Goal: Task Accomplishment & Management: Manage account settings

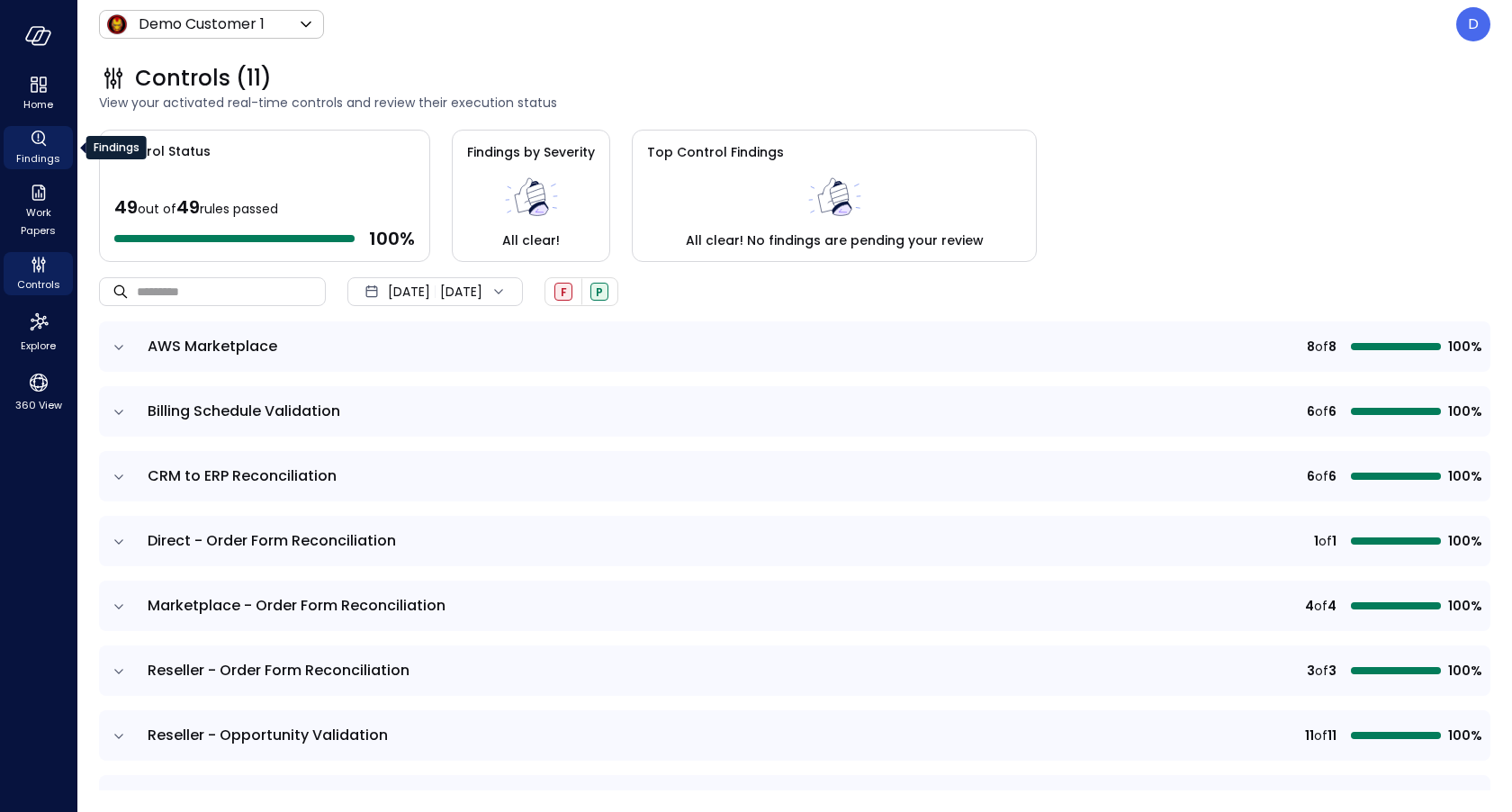
click at [42, 147] on icon "Findings" at bounding box center [39, 139] width 22 height 22
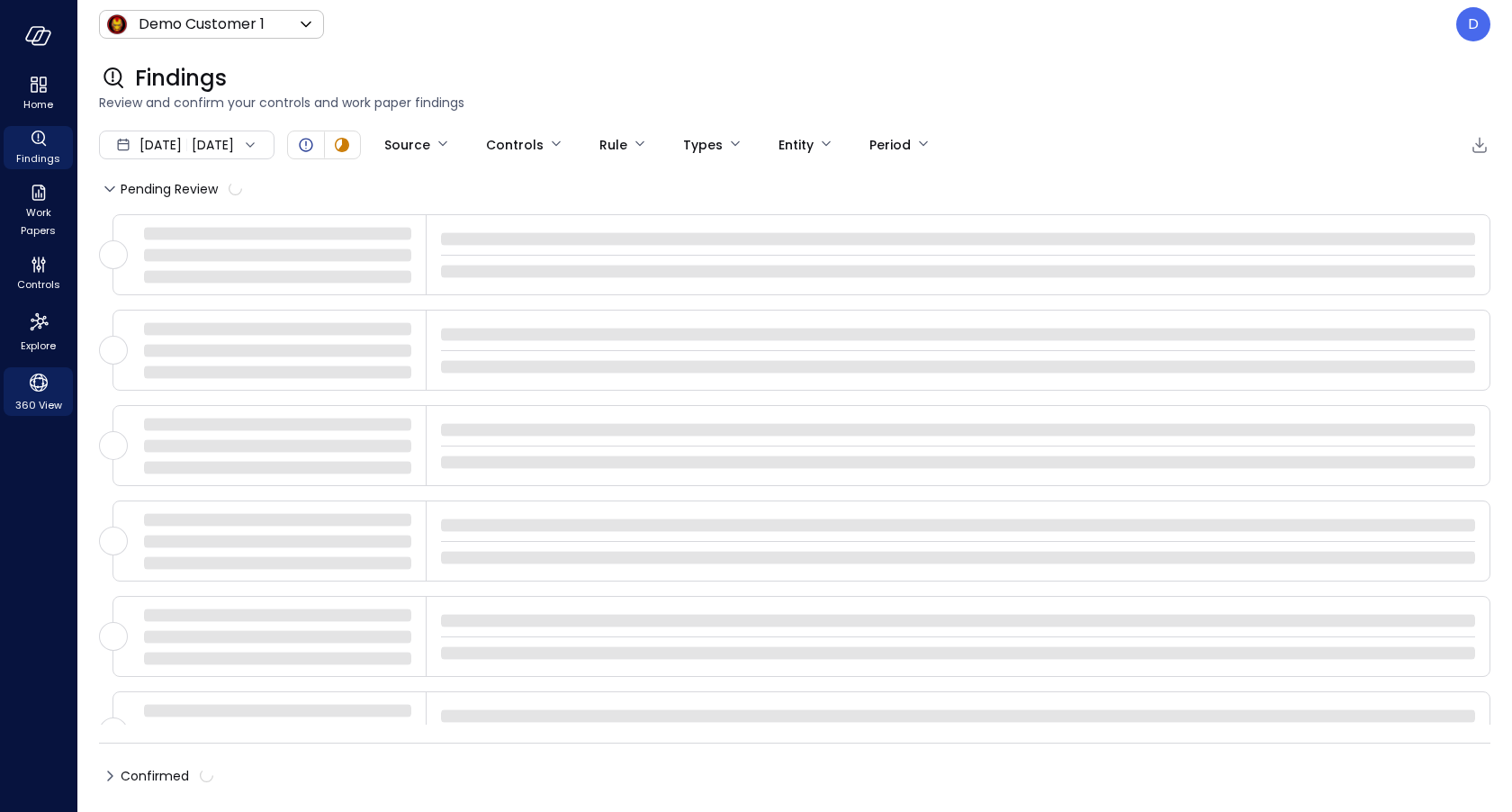
click at [34, 409] on span "360 View" at bounding box center [39, 405] width 47 height 18
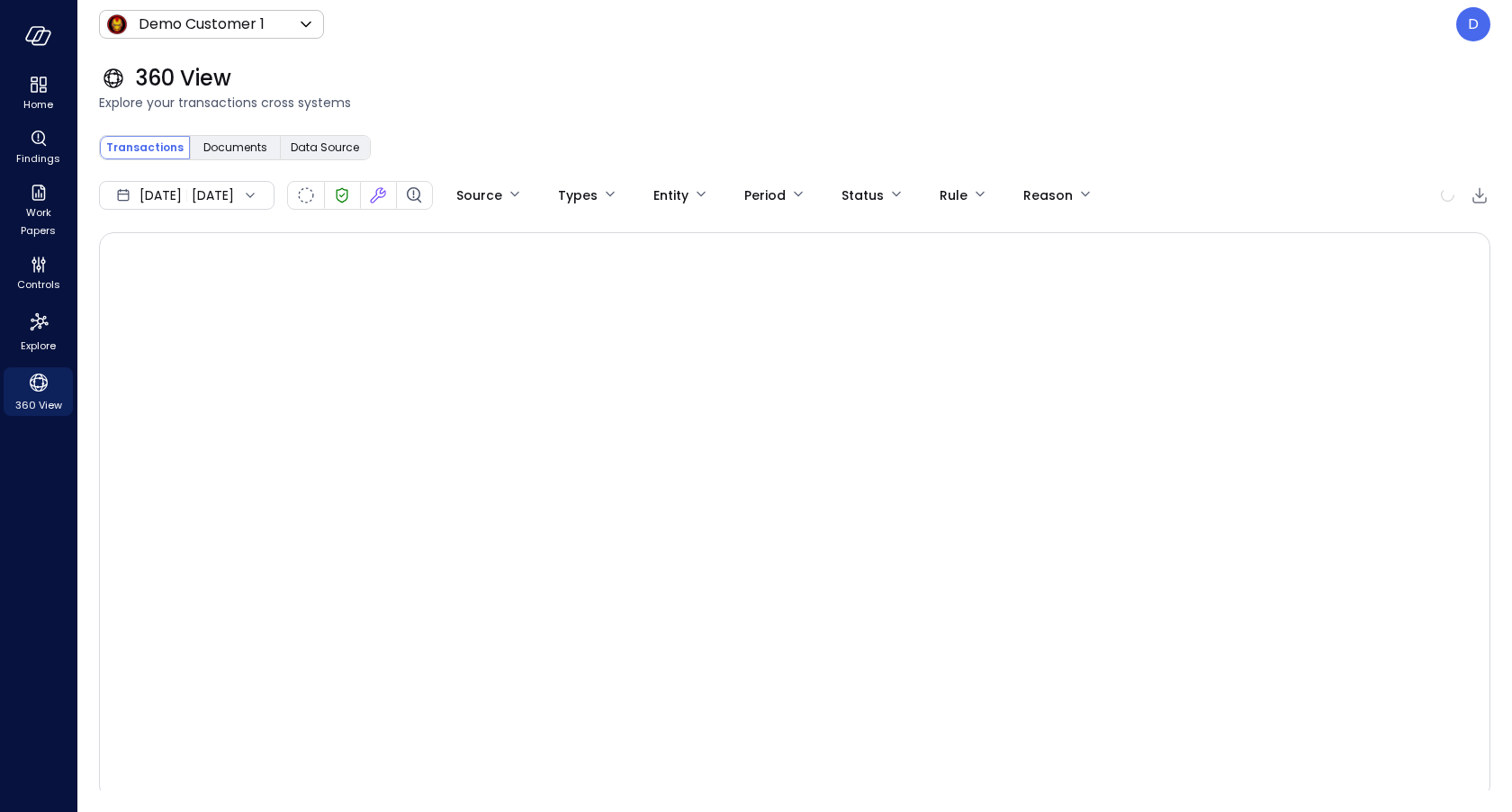
click at [245, 197] on div "[DATE] [DATE]" at bounding box center [187, 196] width 176 height 29
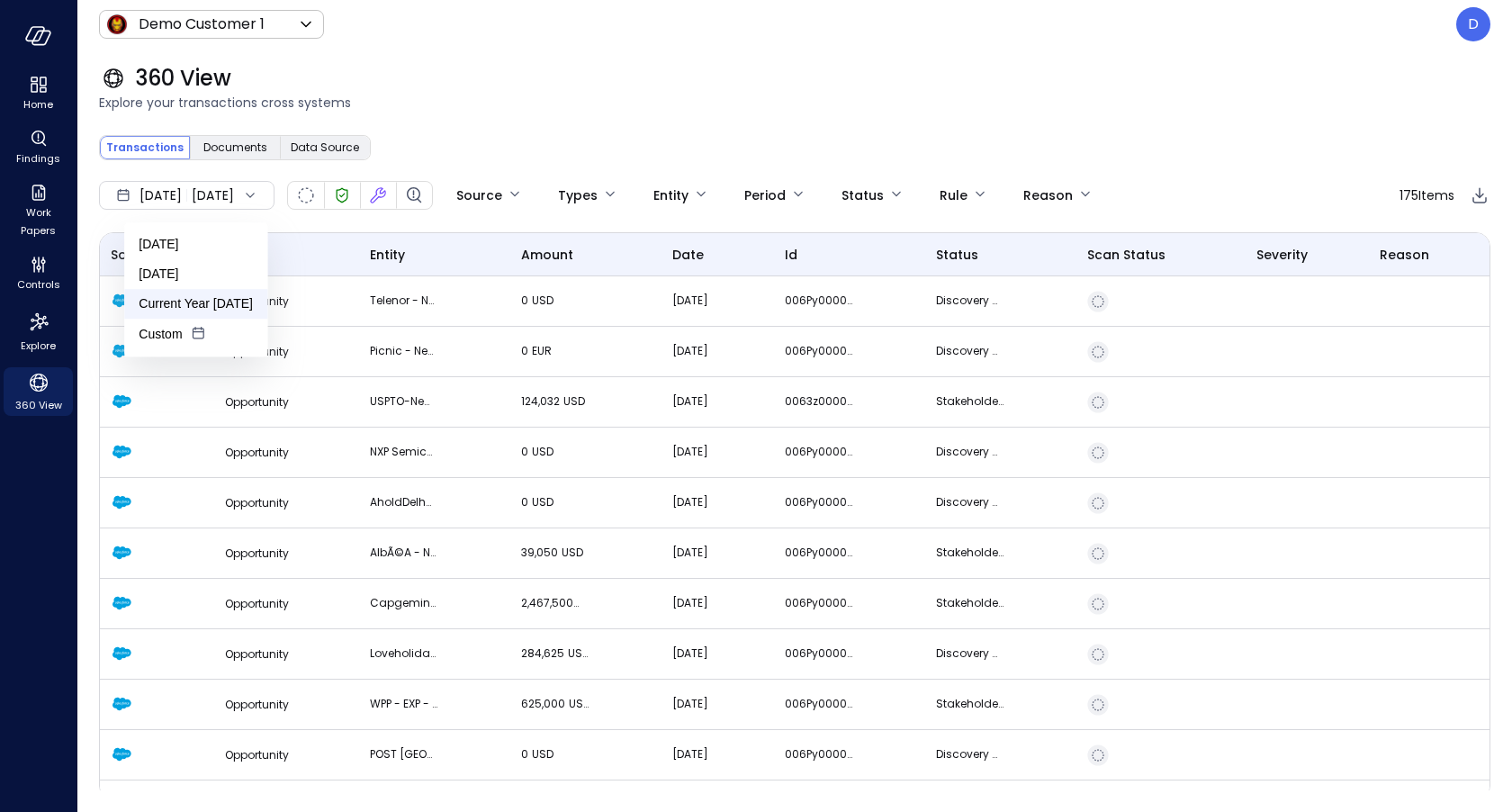
click at [218, 304] on li "Current Year [DATE]" at bounding box center [196, 304] width 143 height 30
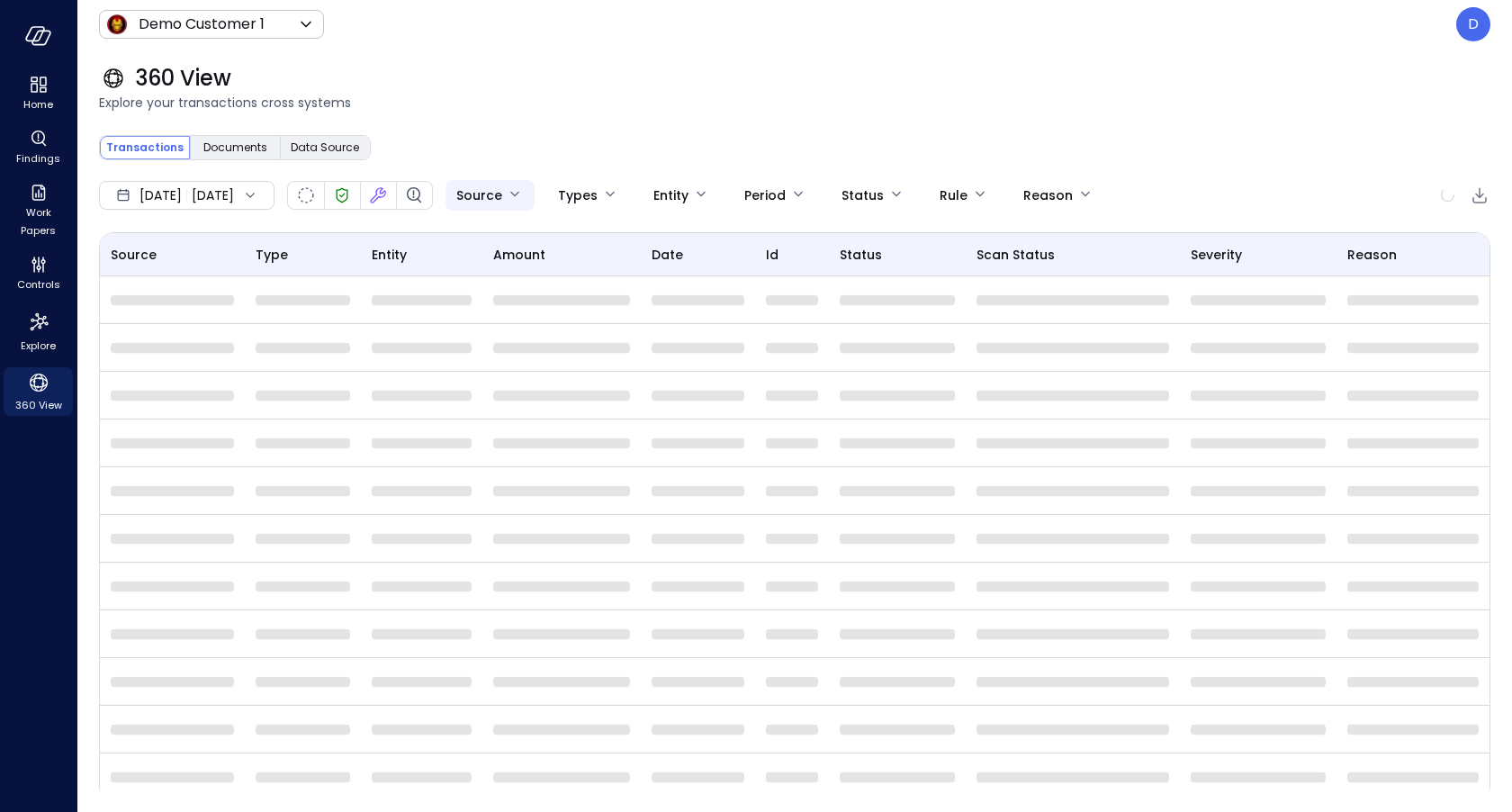
click at [543, 190] on body "Home Findings Work Papers Controls Explore 360 View Demo Customer 1 ***** ​ D 3…" at bounding box center [756, 406] width 1512 height 812
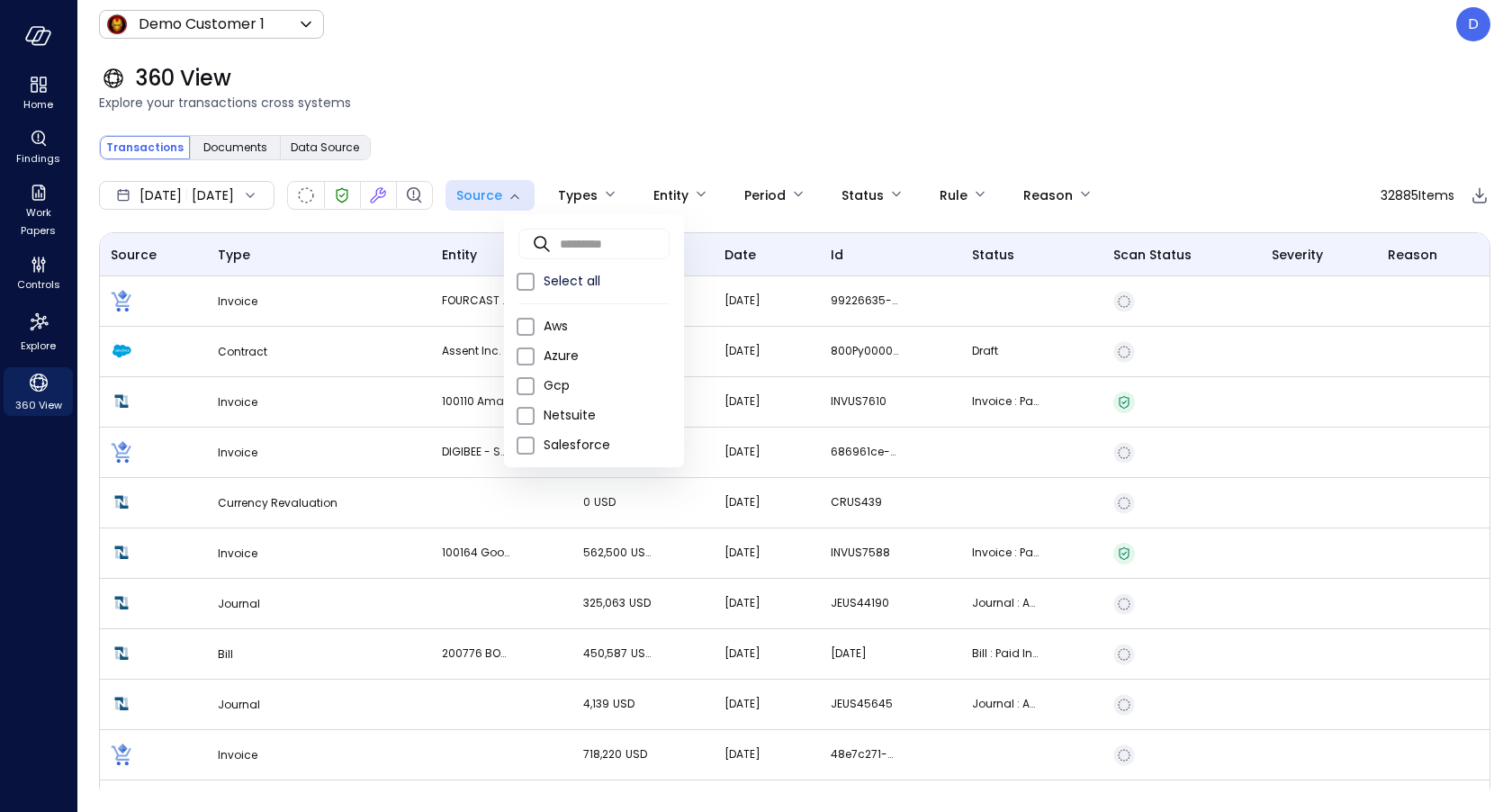
click at [235, 27] on div at bounding box center [756, 406] width 1512 height 812
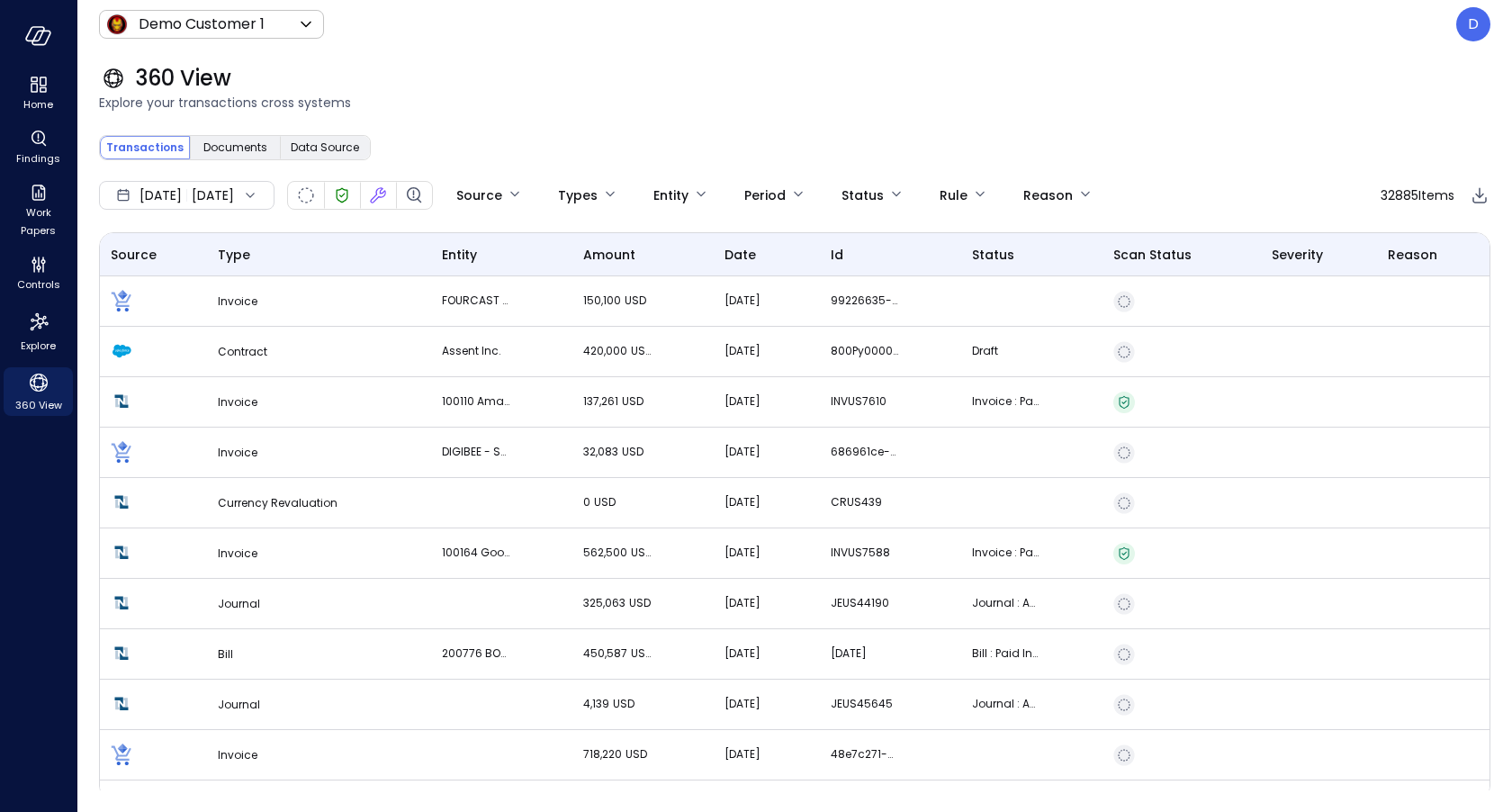
click at [271, 27] on body "Home Findings Work Papers Controls Explore 360 View Demo Customer 1 ***** ​ D 3…" at bounding box center [756, 406] width 1512 height 812
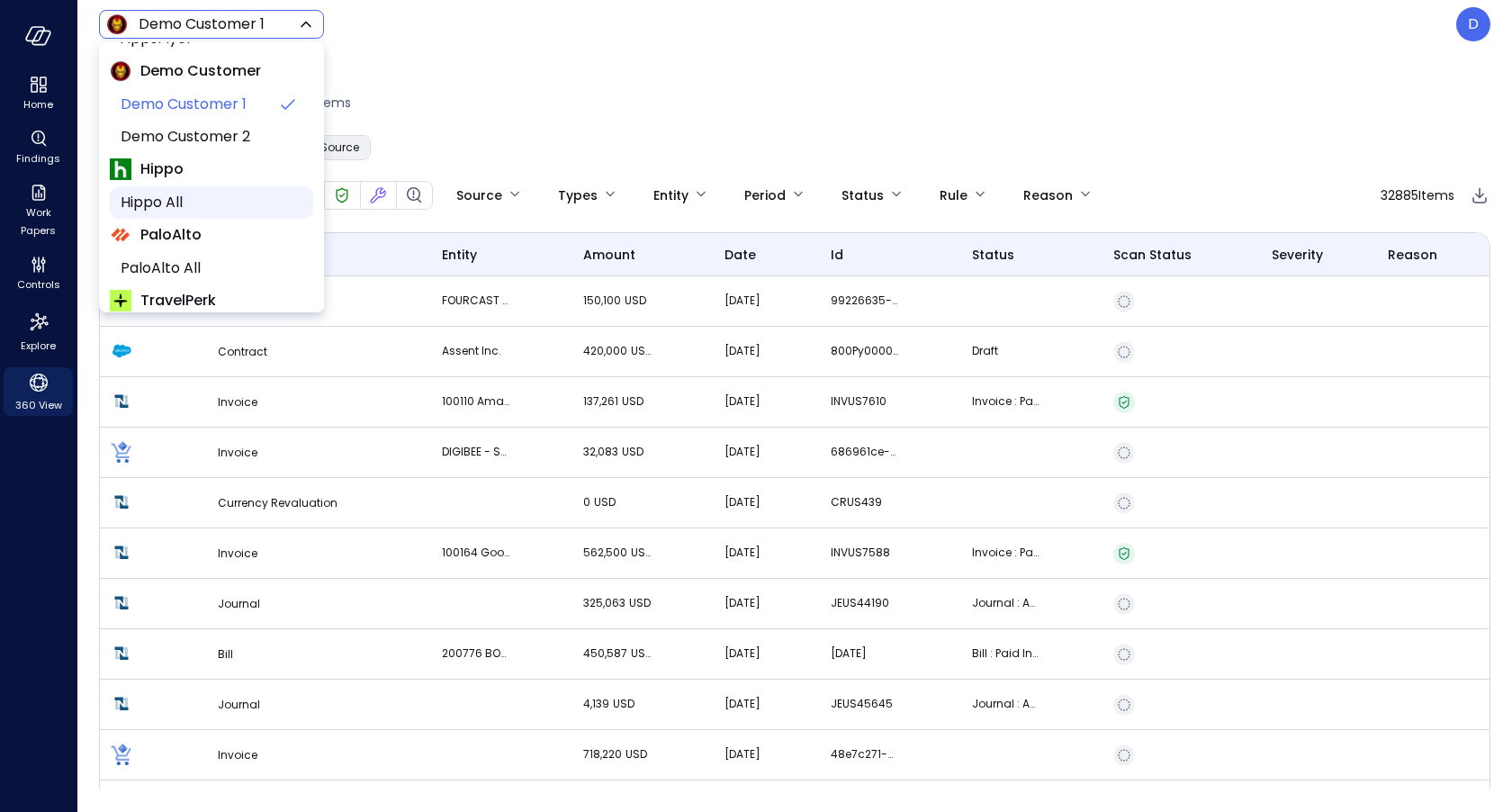
scroll to position [83, 0]
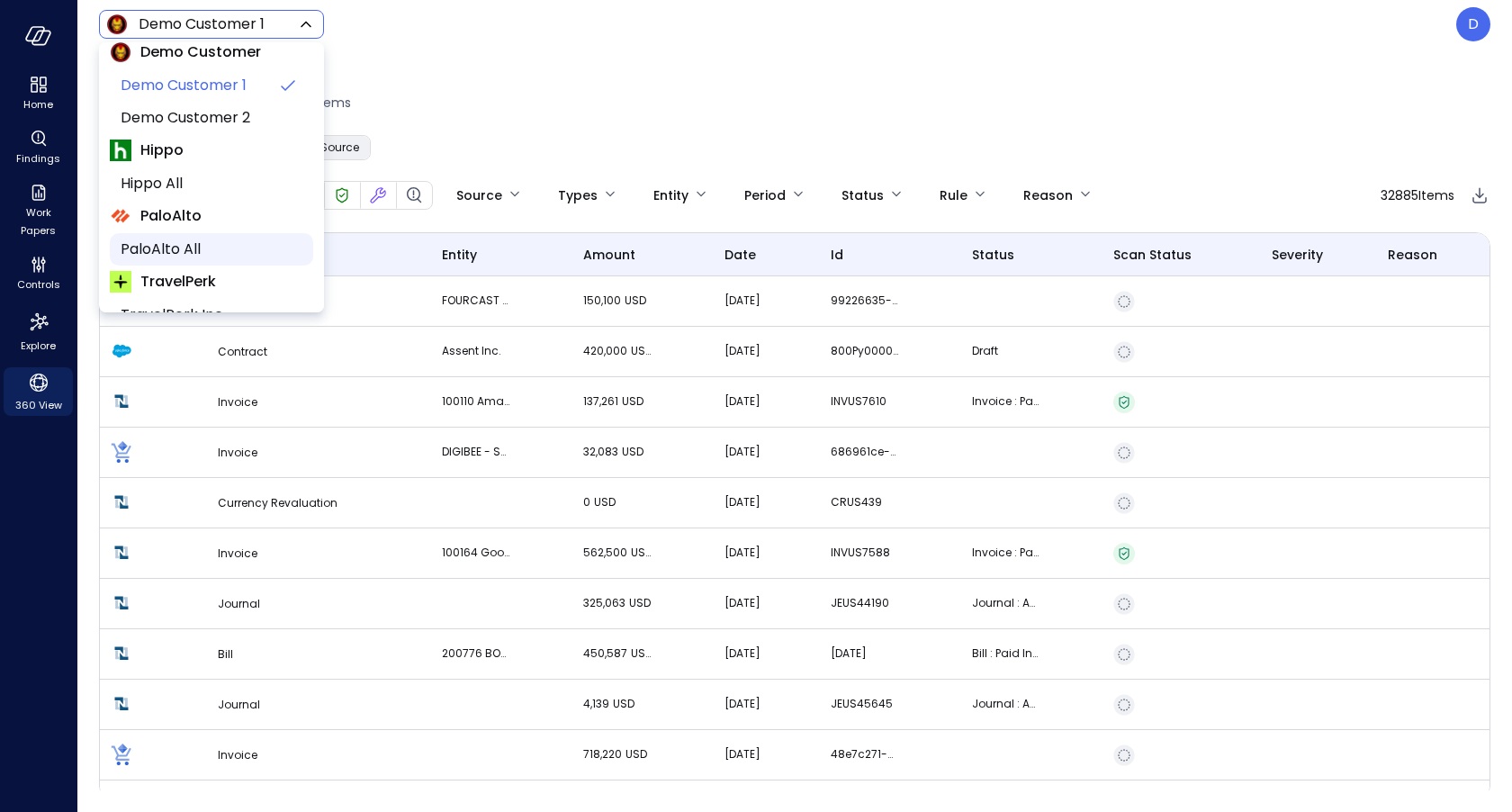
click at [193, 242] on span "PaloAlto All" at bounding box center [210, 250] width 178 height 22
type input "*******"
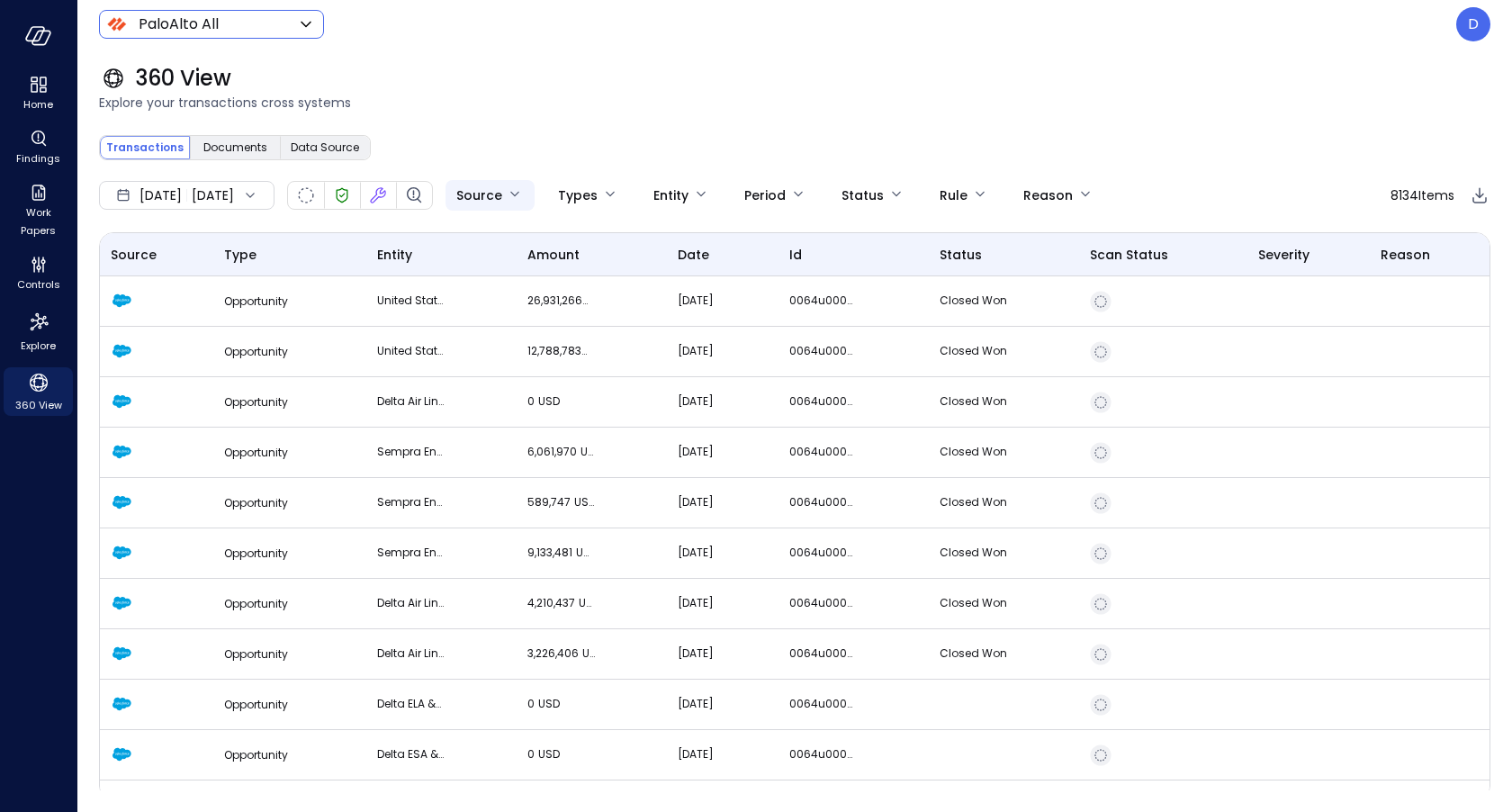
click at [561, 189] on body "Home Findings Work Papers Controls Explore 360 View PaloAlto All ******* ​ D 36…" at bounding box center [756, 406] width 1512 height 812
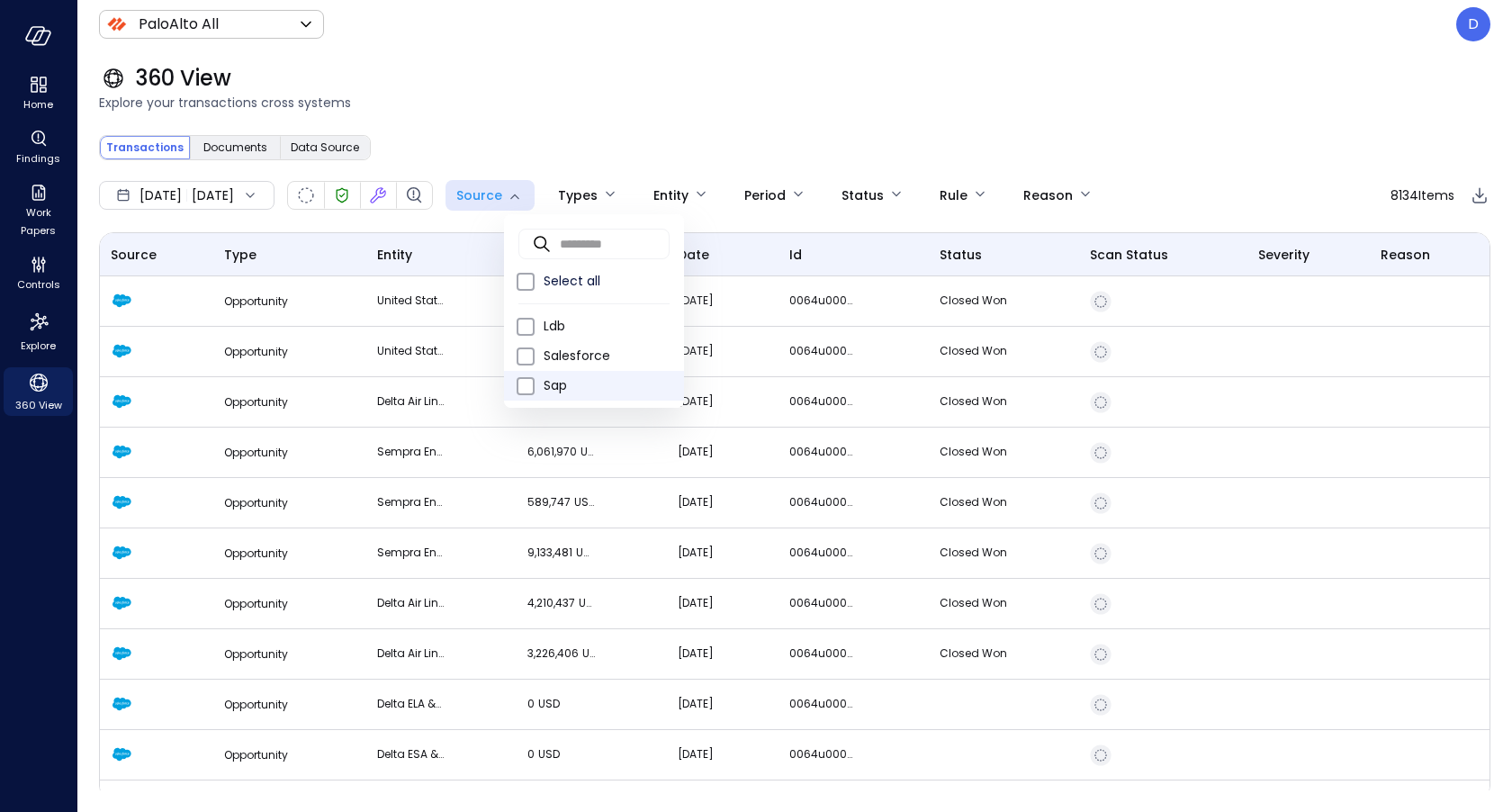
click at [559, 383] on span "Sap" at bounding box center [606, 386] width 126 height 19
type input "***"
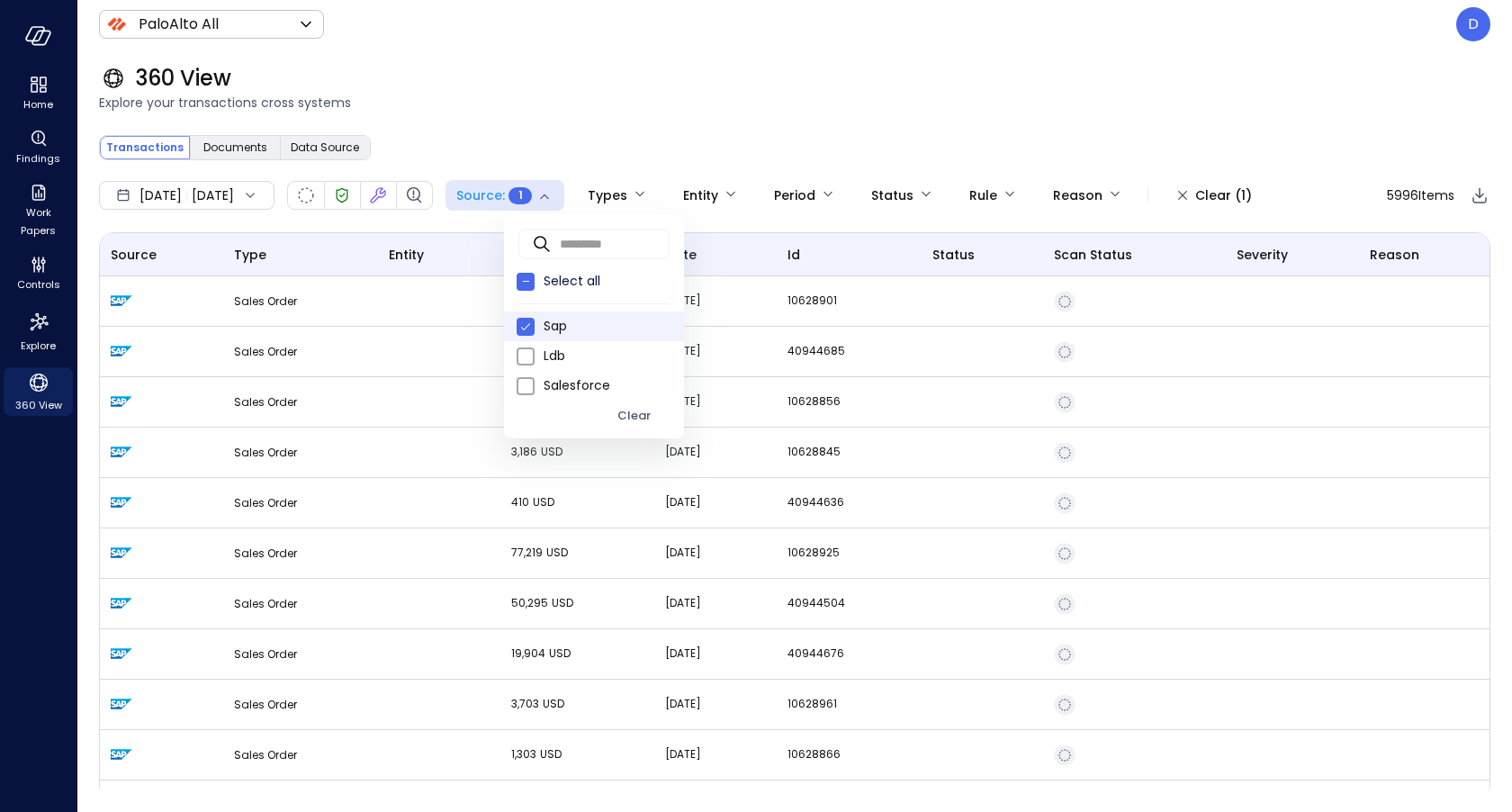
click at [219, 307] on div at bounding box center [756, 406] width 1512 height 812
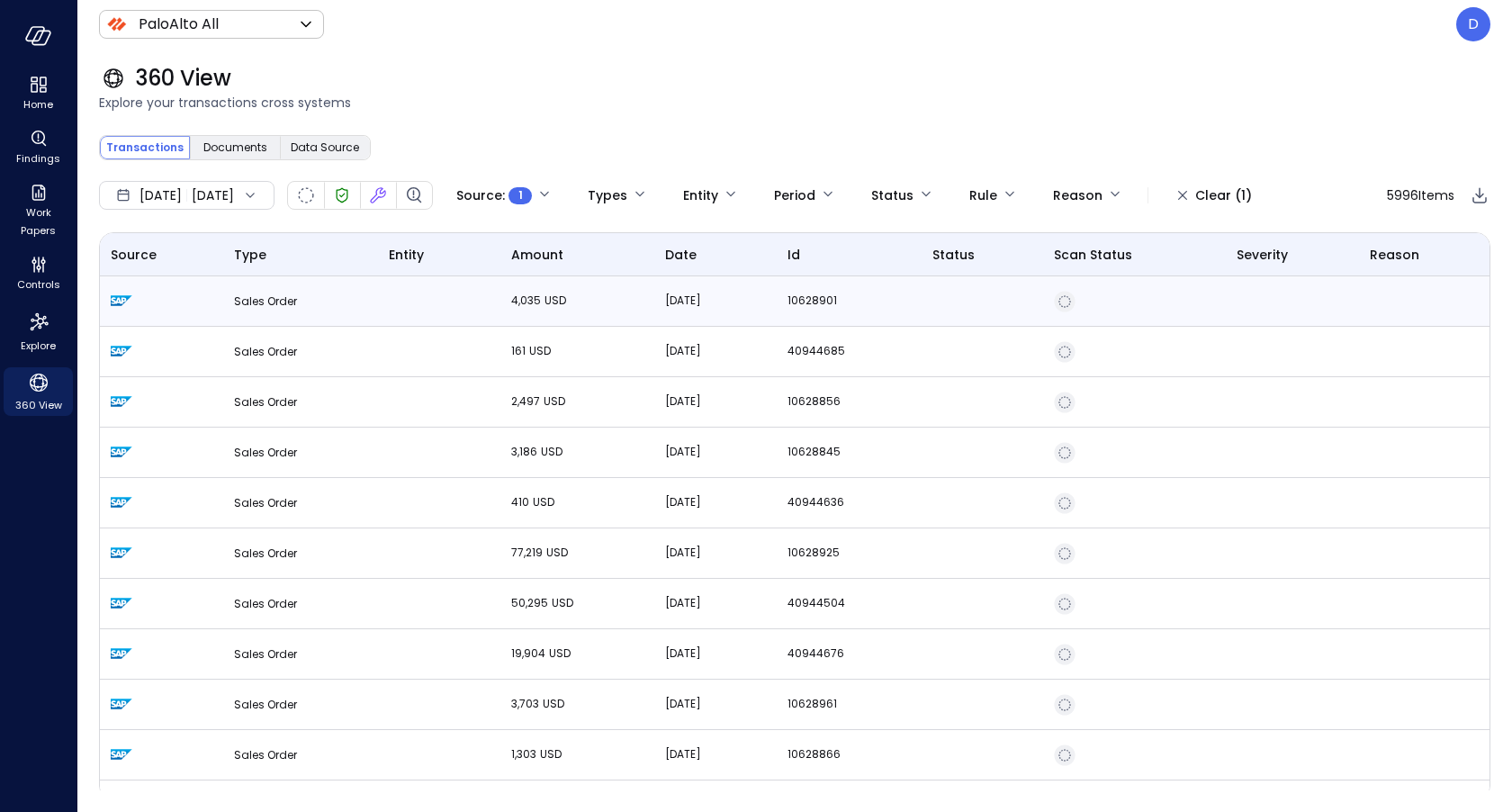
click at [234, 305] on span "Sales Order" at bounding box center [266, 301] width 63 height 15
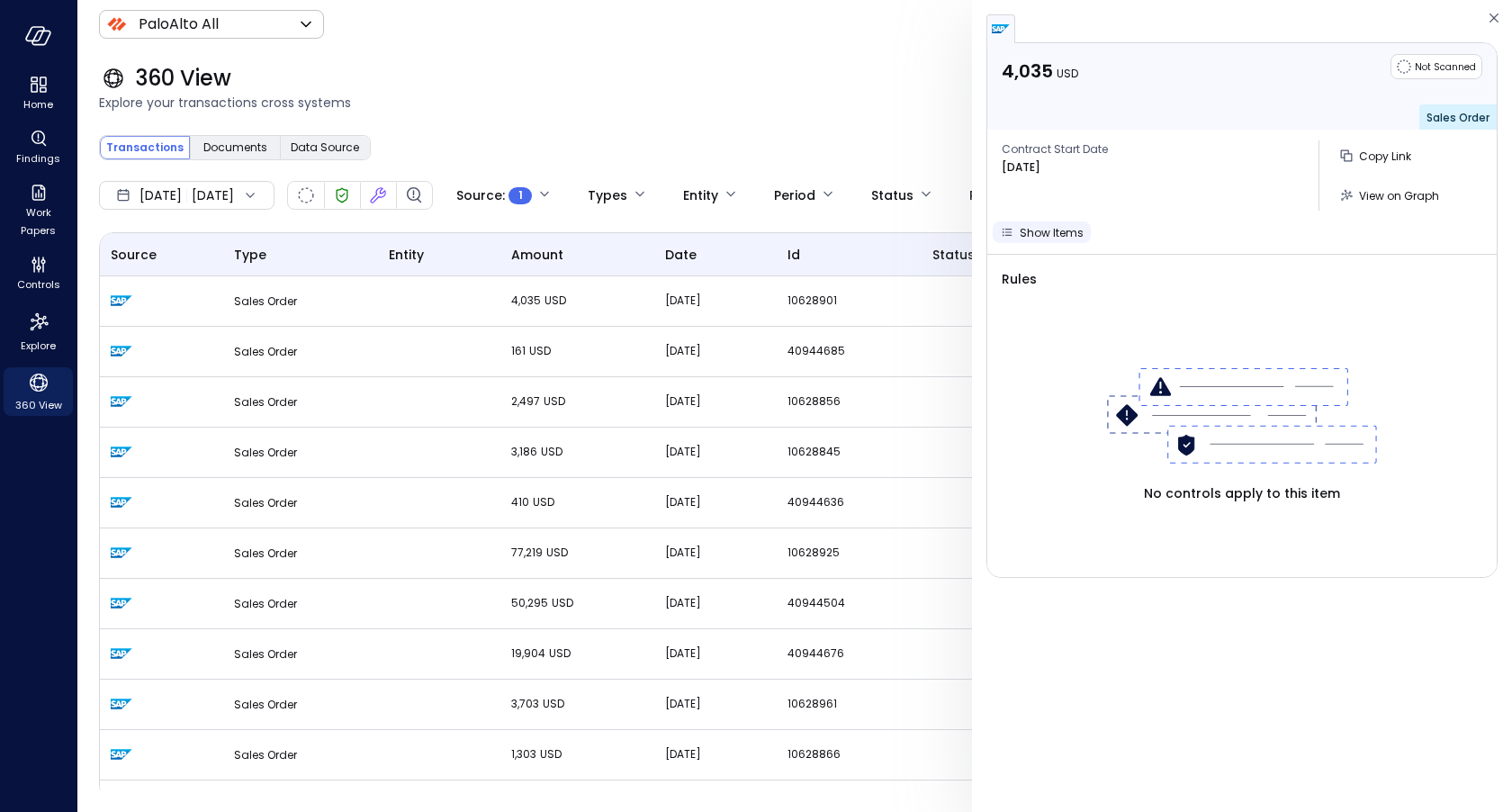
click at [1043, 225] on span "Show Items" at bounding box center [1052, 233] width 64 height 15
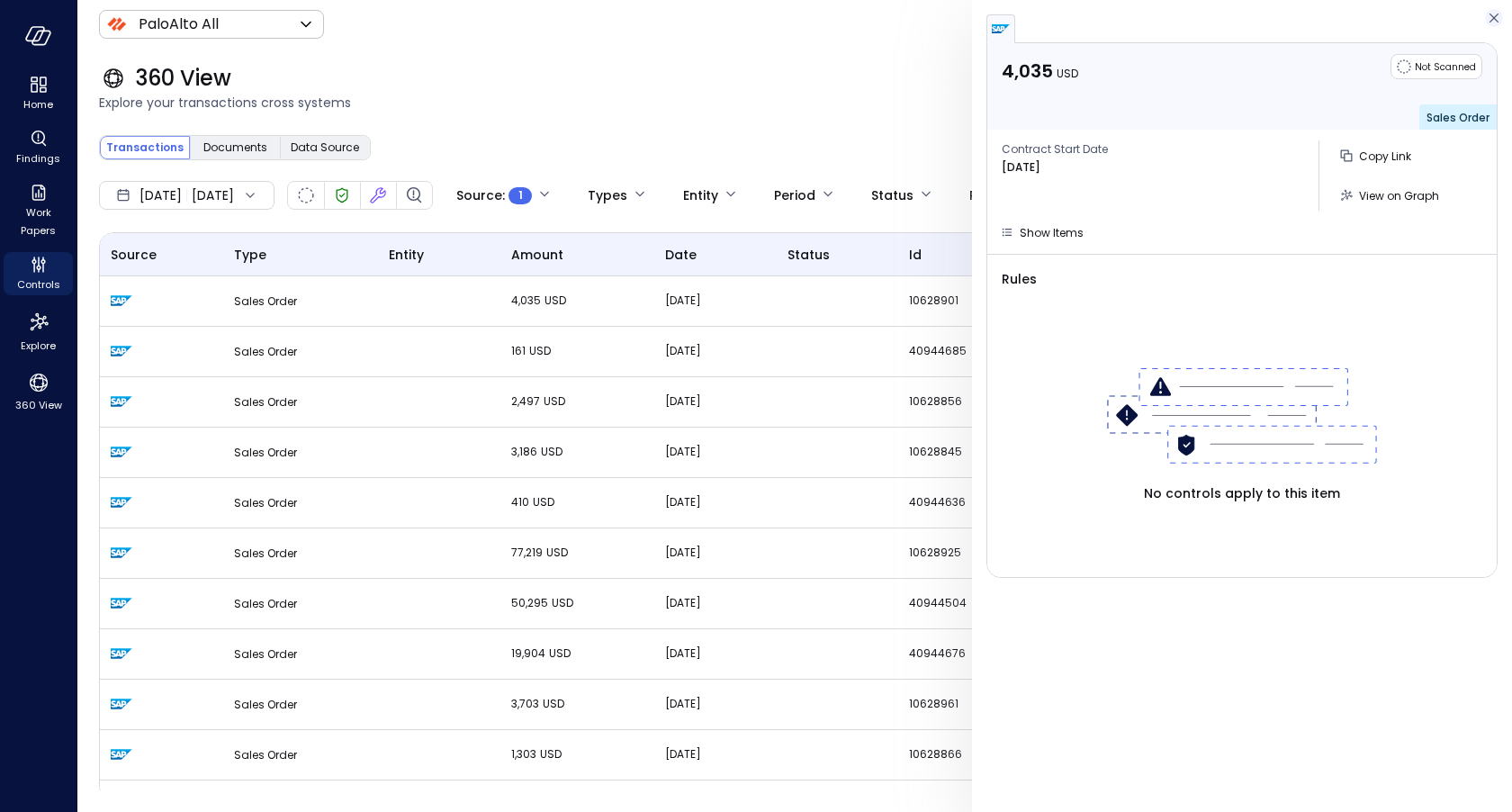
click at [1498, 13] on icon "button" at bounding box center [1494, 18] width 18 height 22
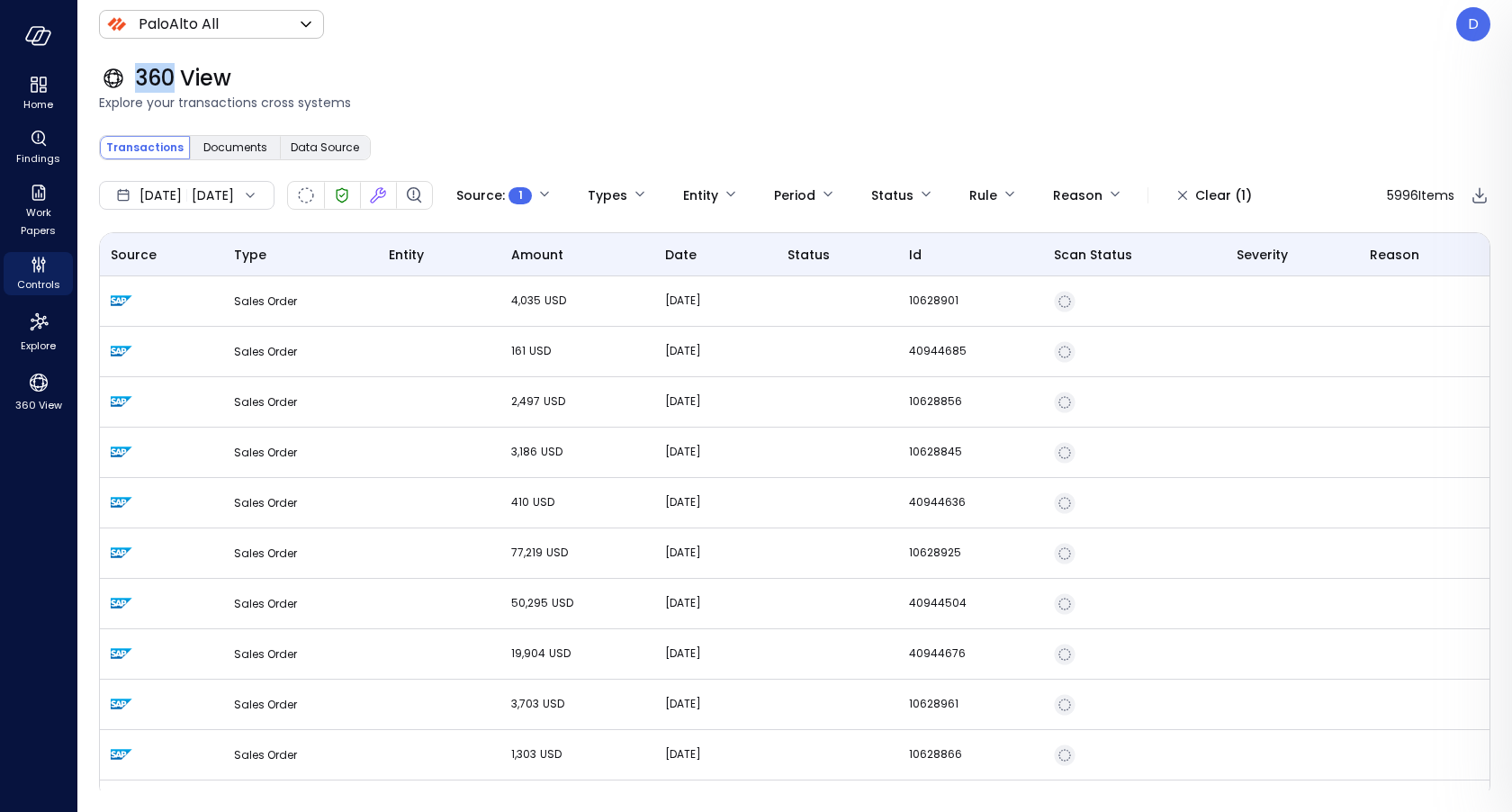
click at [1498, 13] on header "PaloAlto All ******* ​ D" at bounding box center [795, 24] width 1435 height 49
click at [1478, 14] on div "D" at bounding box center [1473, 24] width 34 height 34
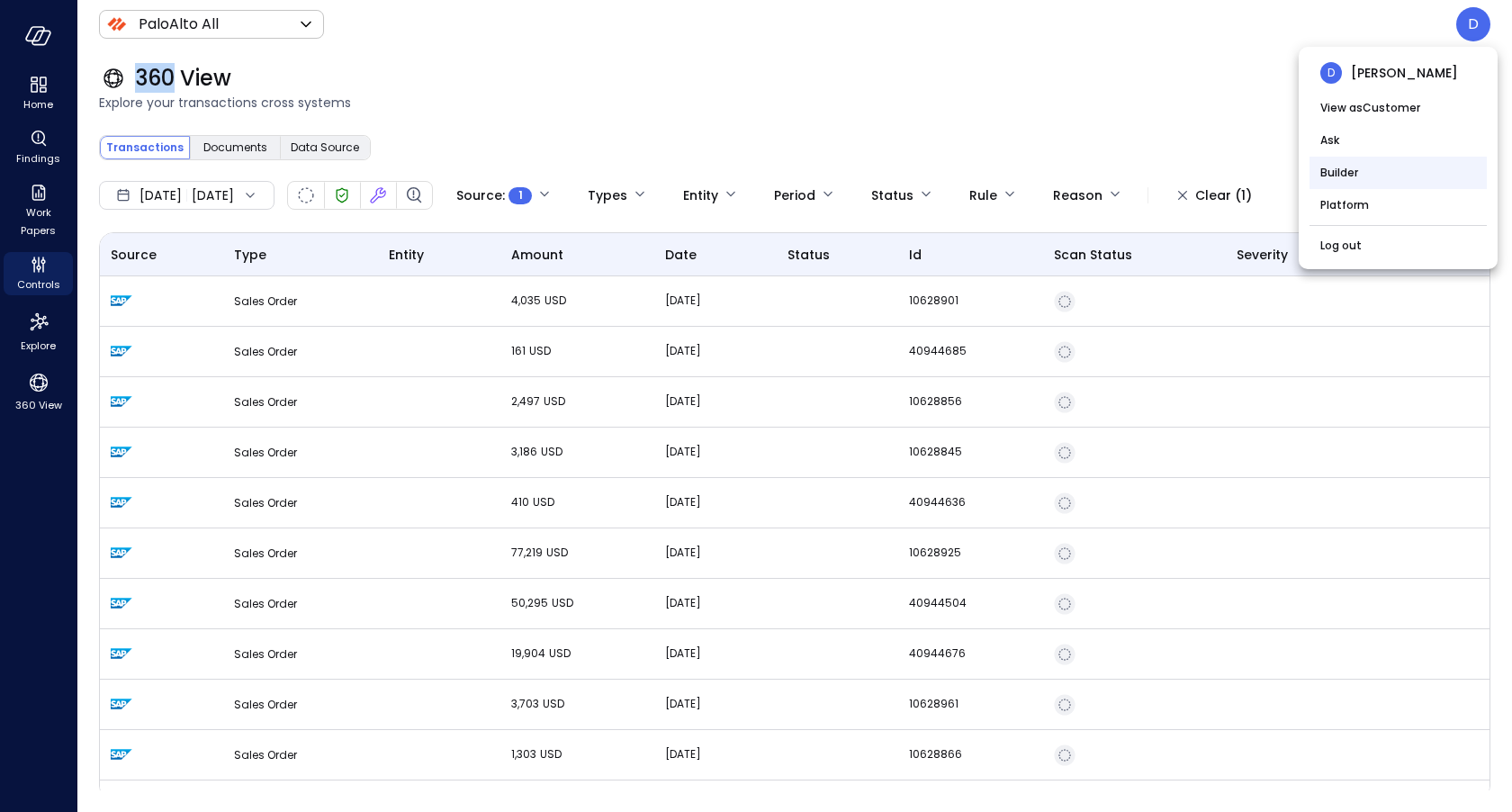
click at [1366, 166] on li "Builder" at bounding box center [1398, 173] width 178 height 32
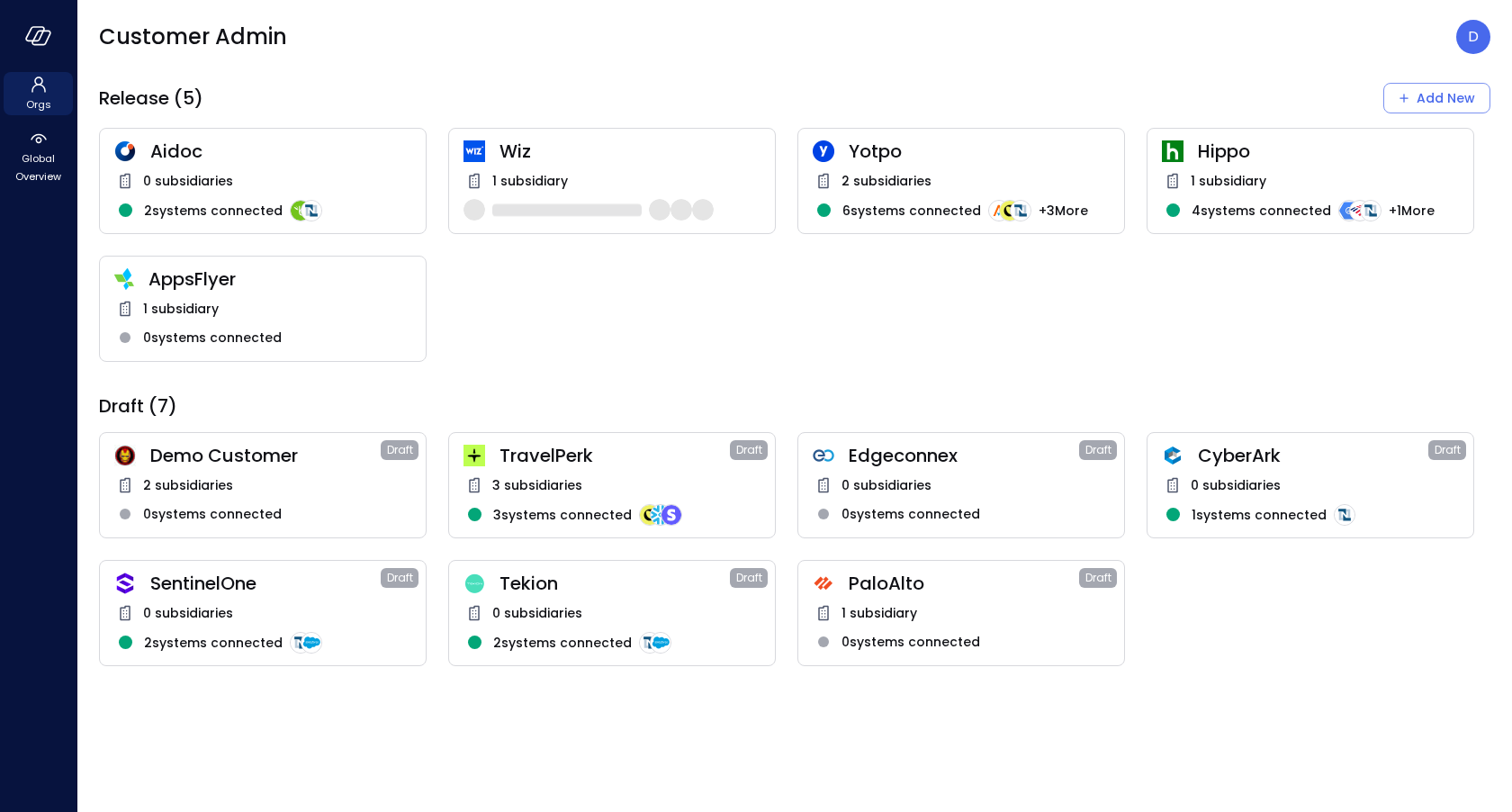
click at [926, 642] on span "0 systems connected" at bounding box center [911, 642] width 139 height 20
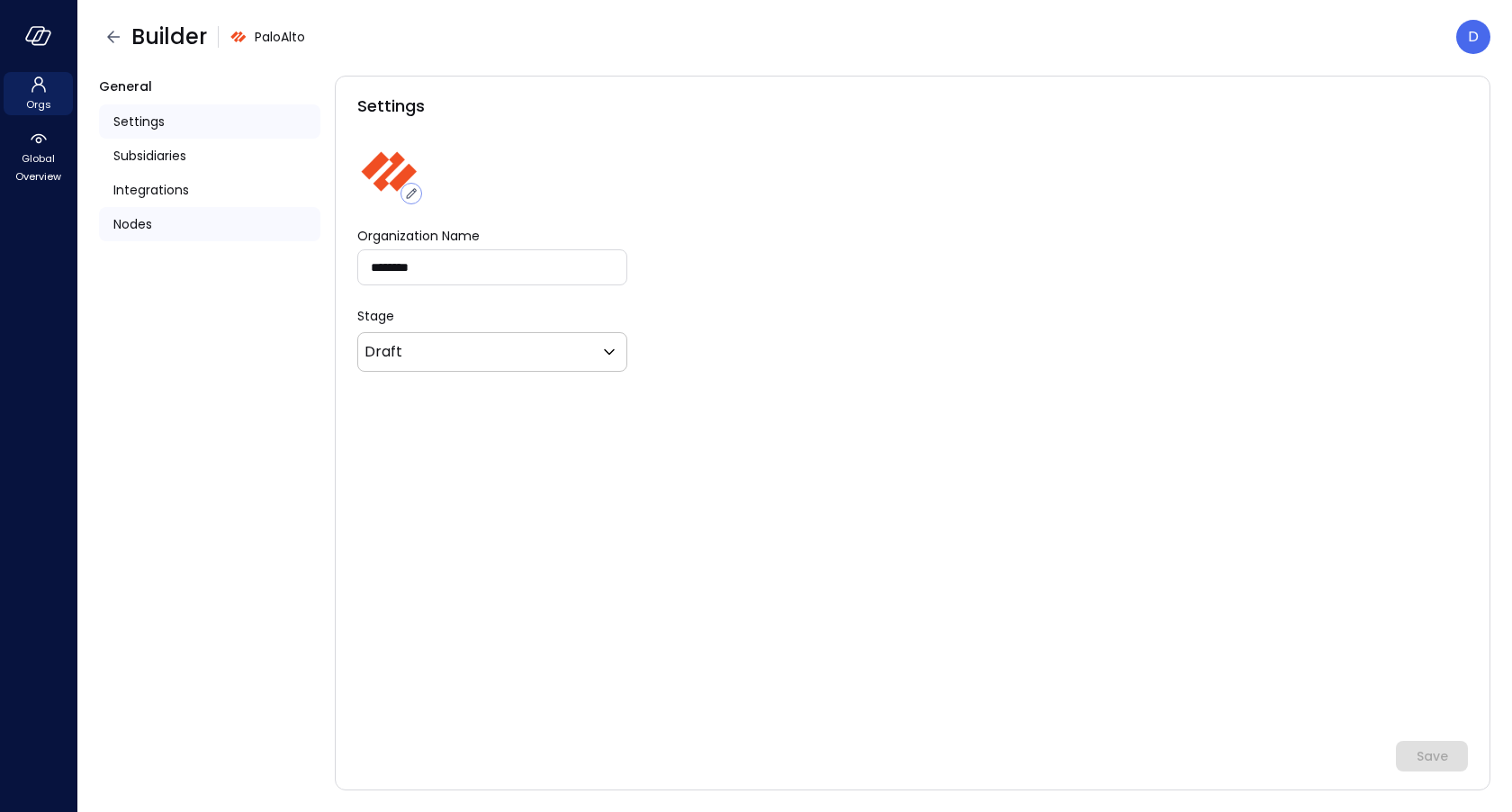
click at [151, 224] on span "Nodes" at bounding box center [132, 224] width 39 height 20
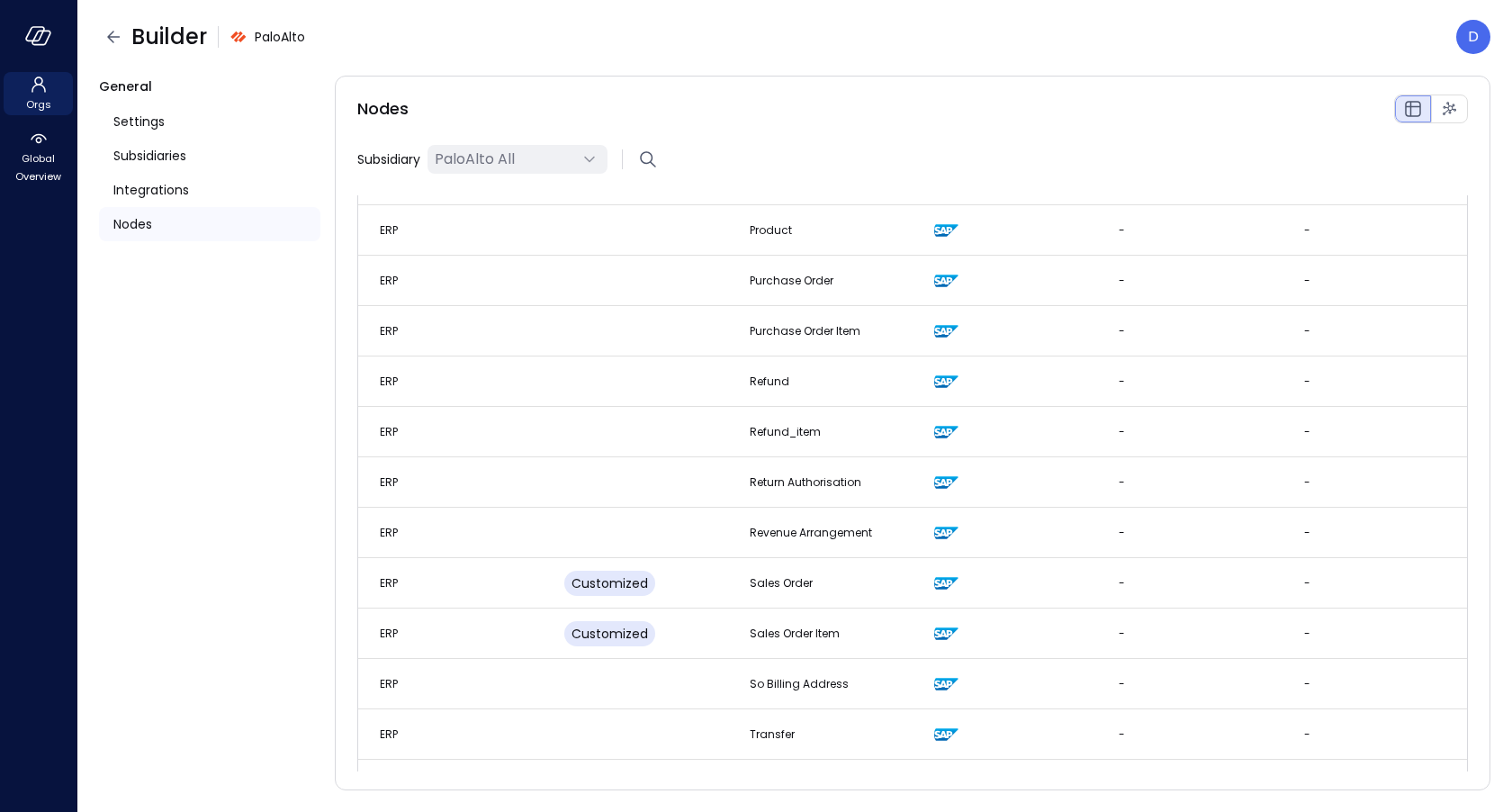
scroll to position [2103, 0]
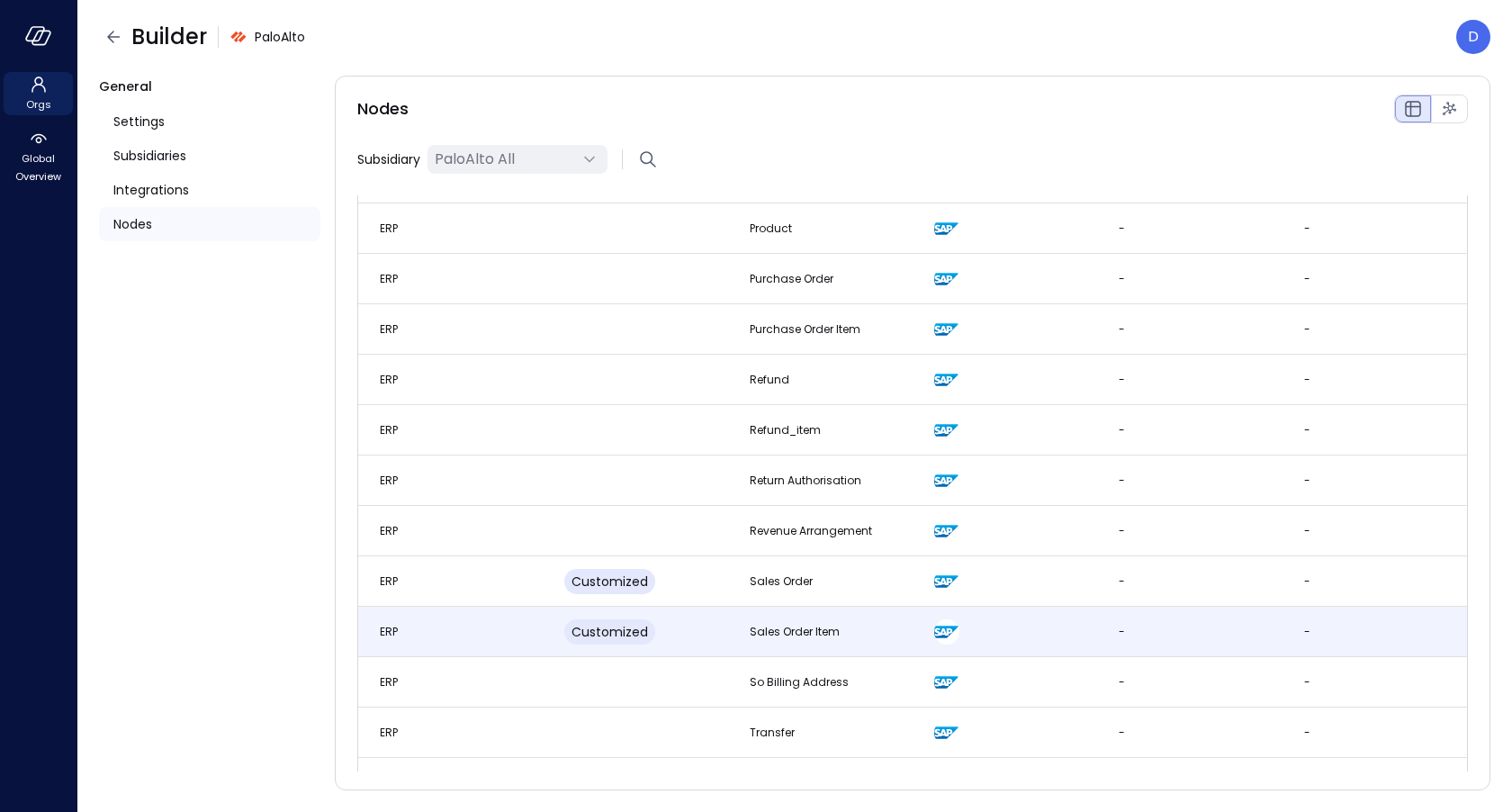
click at [703, 607] on td "Customized" at bounding box center [634, 632] width 185 height 50
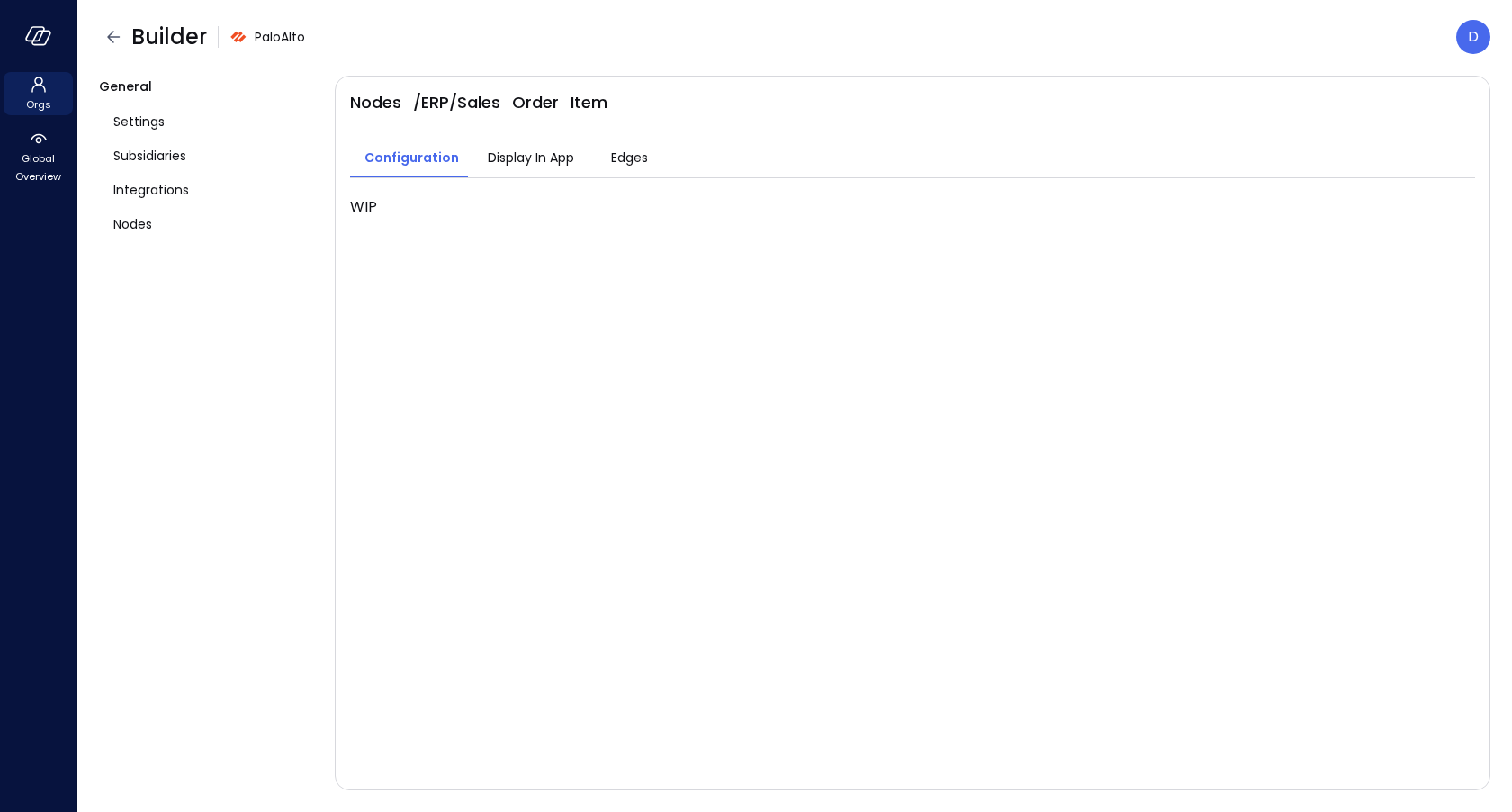
click at [710, 566] on div "Nodes / ERP / Sales Order Item Configuration Display In App Edges WIP" at bounding box center [913, 433] width 1156 height 715
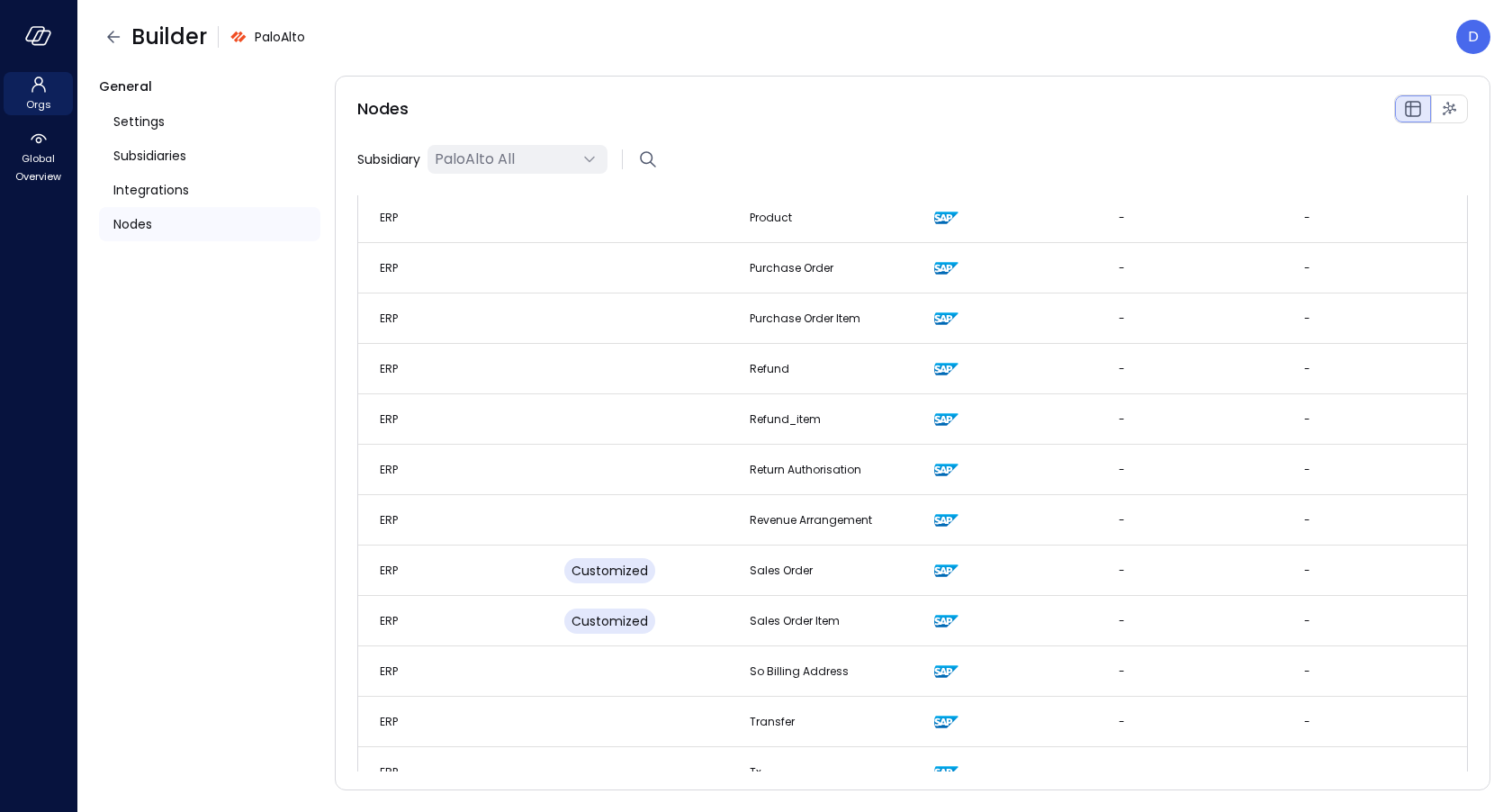
scroll to position [2188, 0]
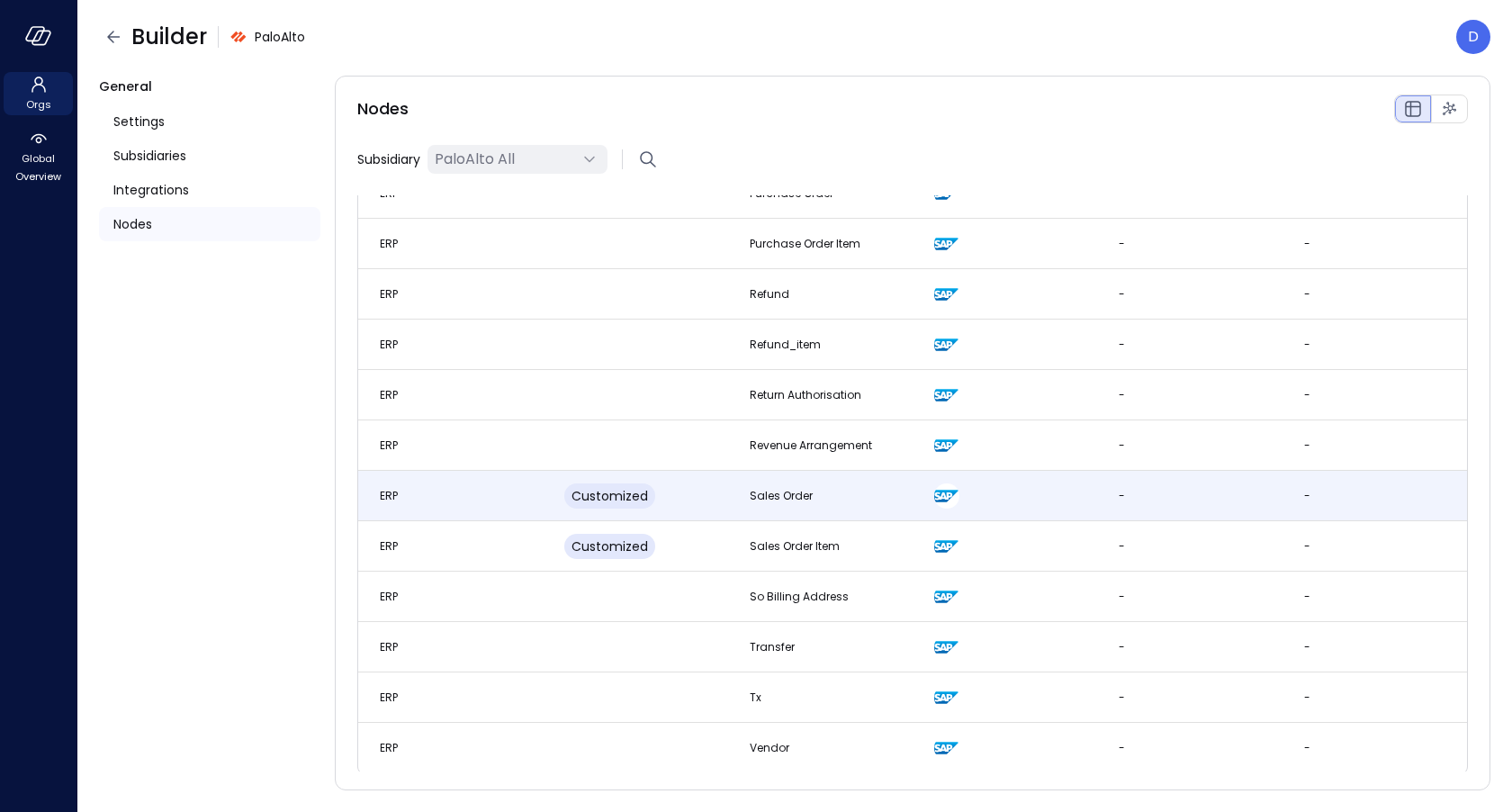
click at [609, 498] on span "Customized" at bounding box center [609, 496] width 77 height 18
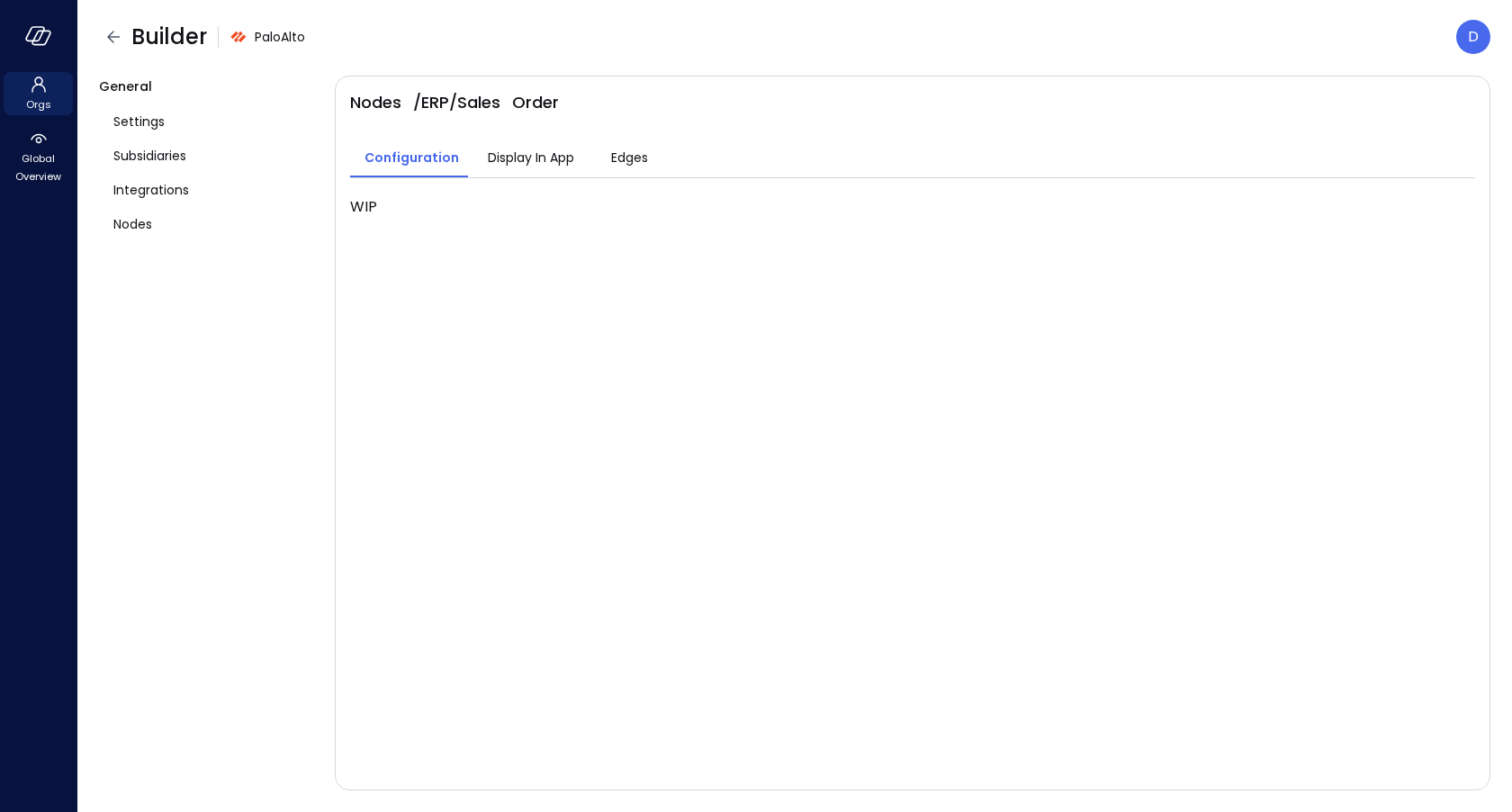
click at [537, 176] on button "Display In App" at bounding box center [531, 160] width 115 height 36
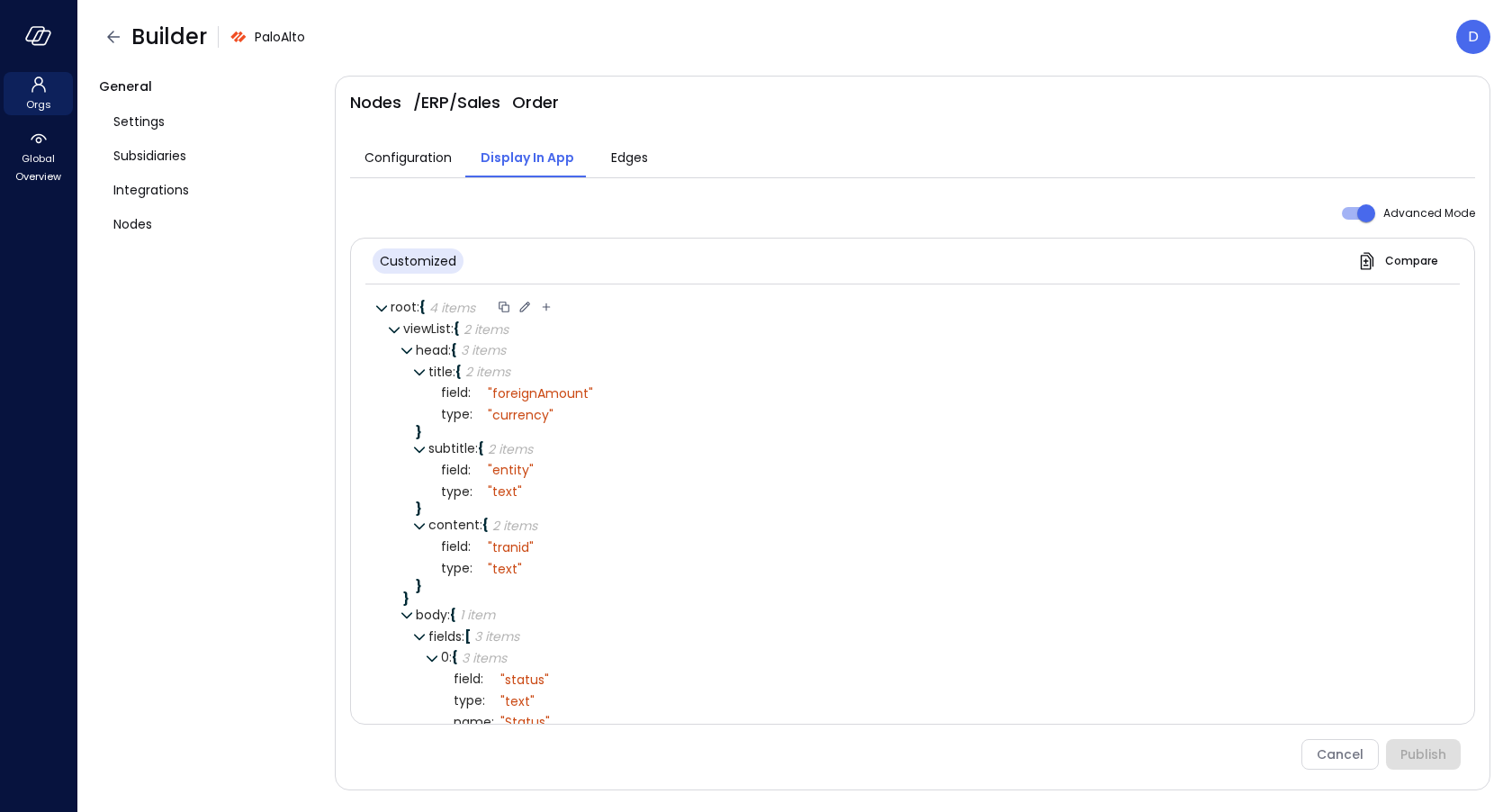
click at [527, 308] on icon at bounding box center [524, 307] width 16 height 16
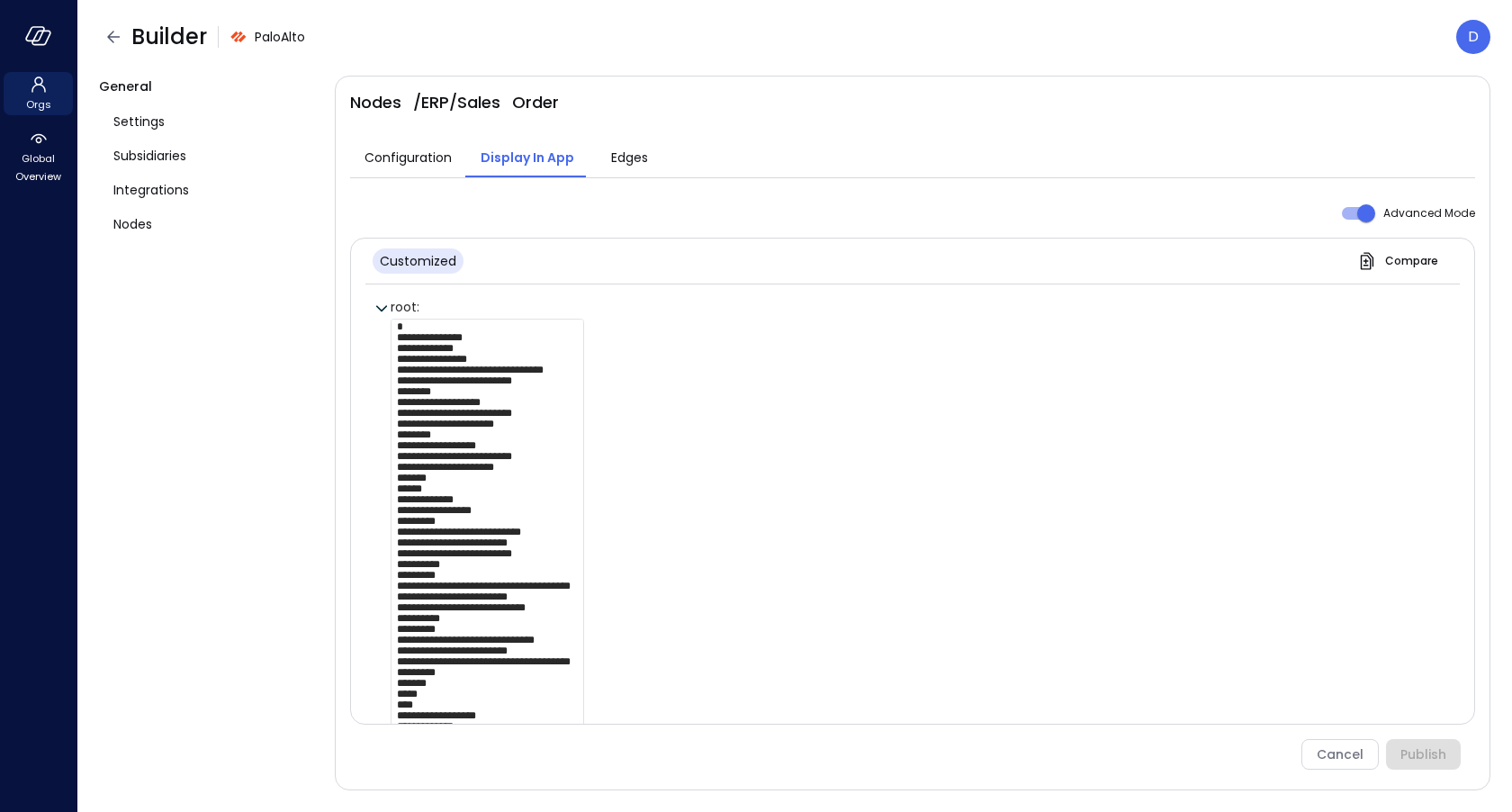
click at [567, 383] on textarea at bounding box center [487, 533] width 194 height 428
paste textarea "**********"
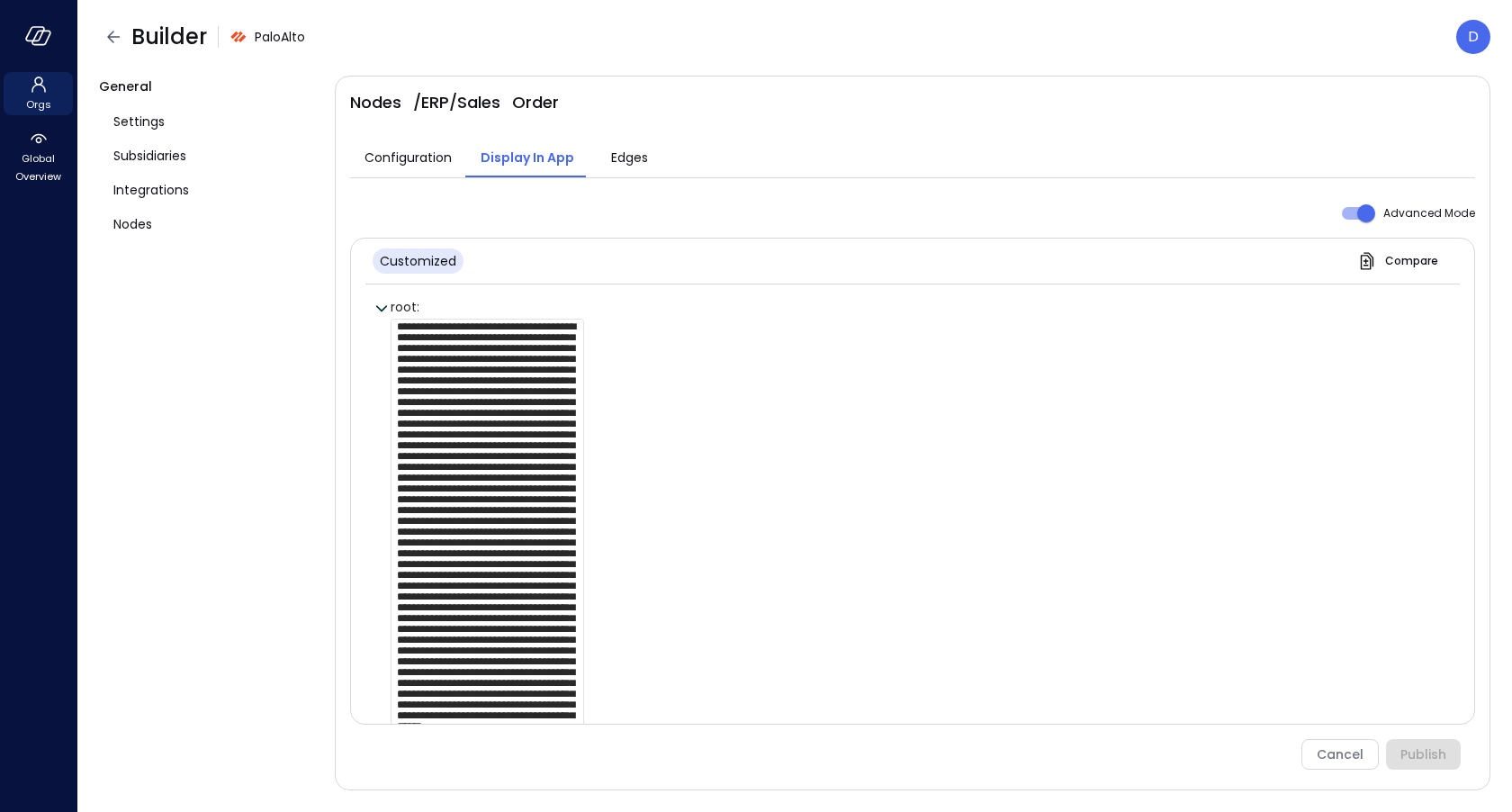
scroll to position [12, 0]
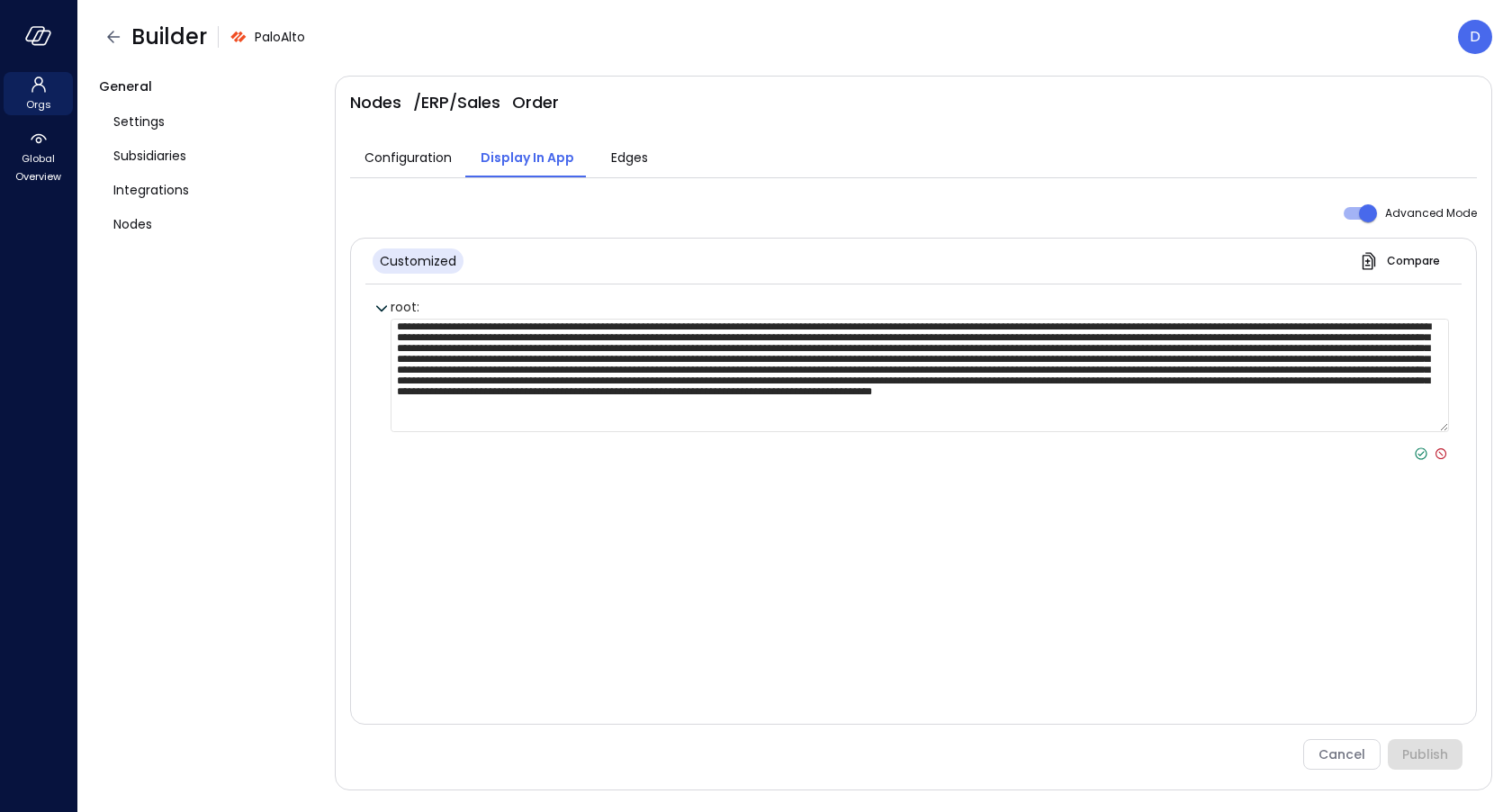
type textarea "**********"
click at [1417, 448] on icon at bounding box center [1421, 453] width 16 height 16
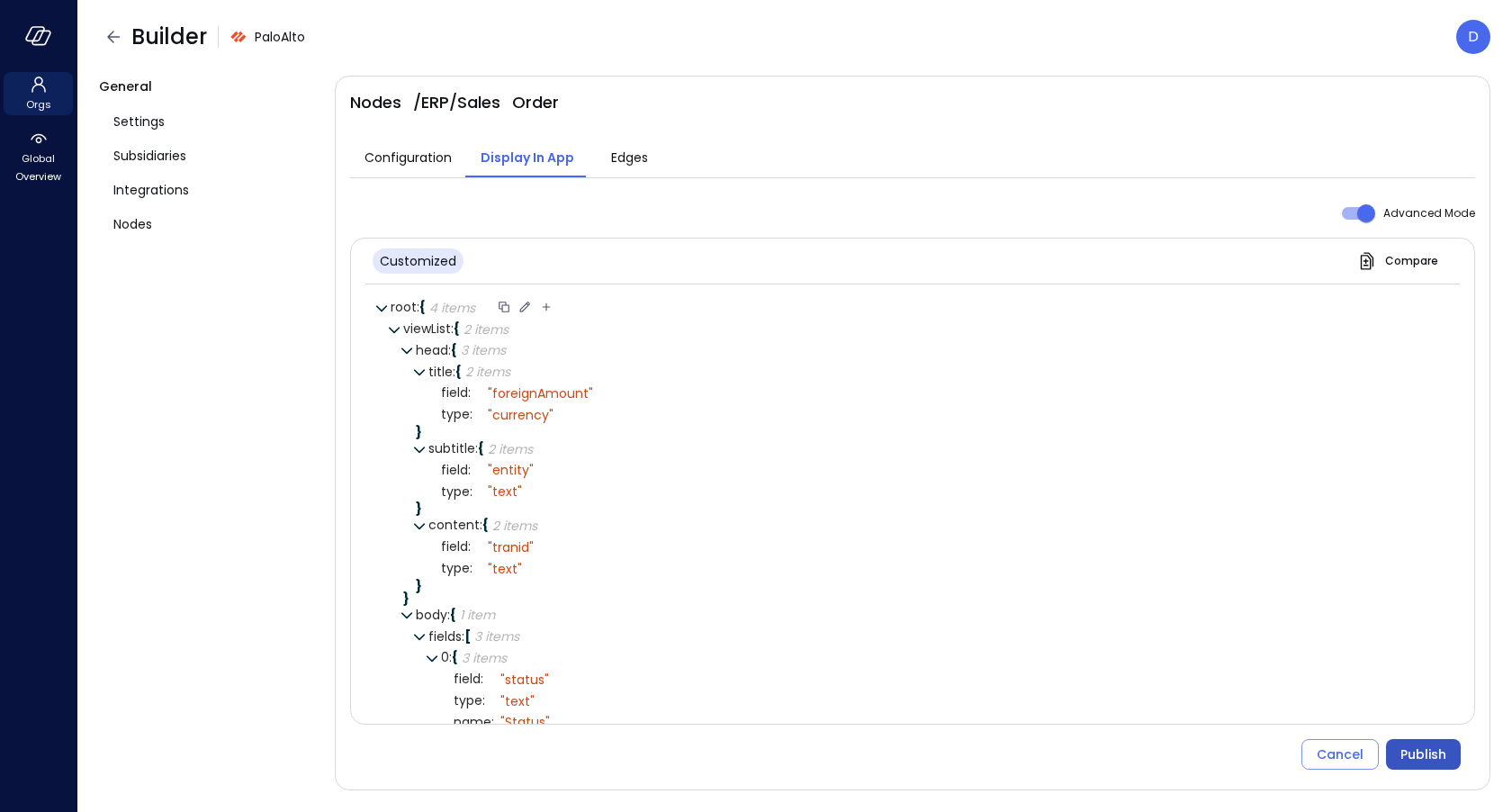
click at [1412, 748] on div "Publish" at bounding box center [1423, 754] width 46 height 23
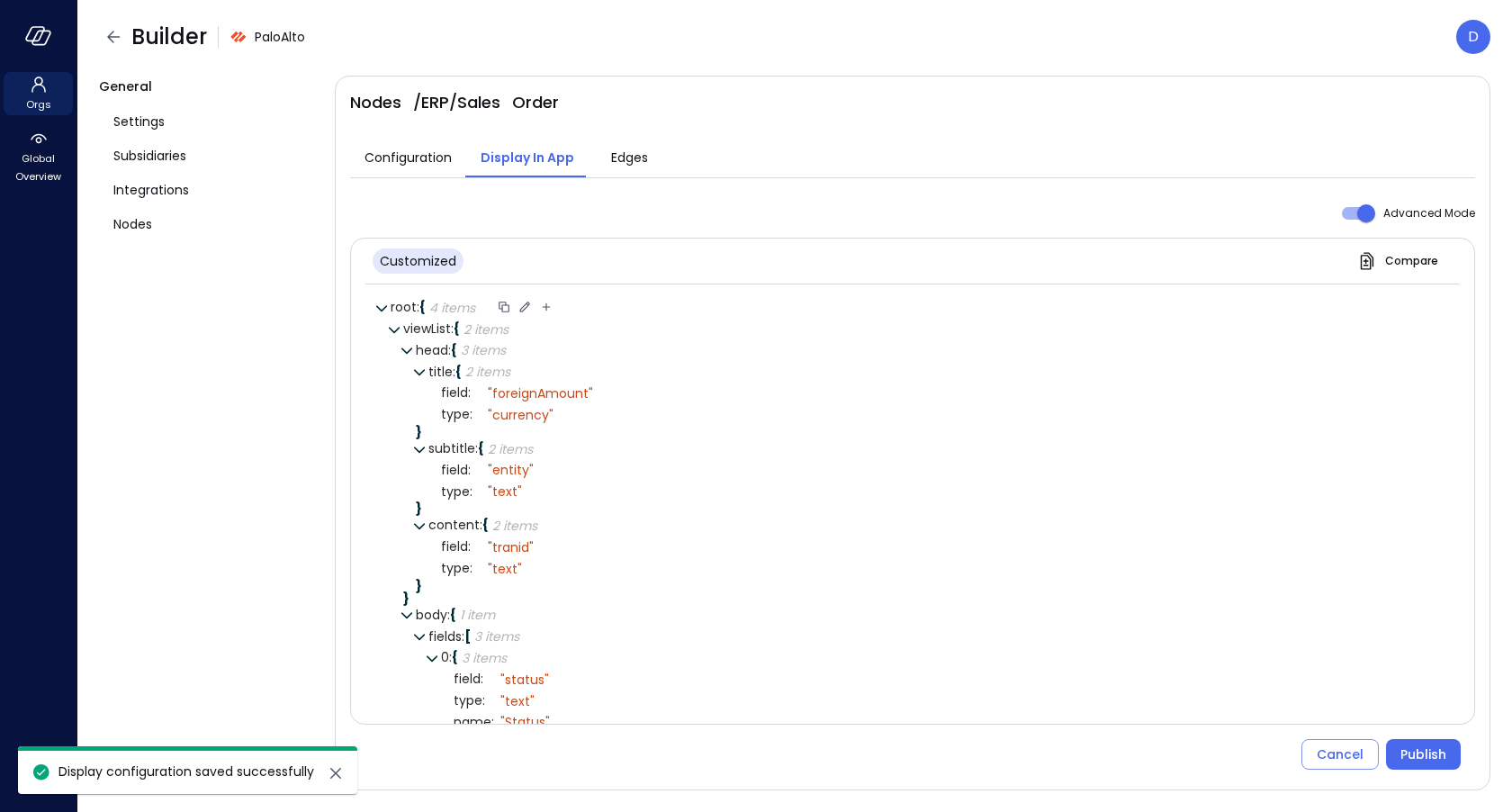
click at [40, 189] on div "Orgs Global Overview" at bounding box center [39, 406] width 77 height 812
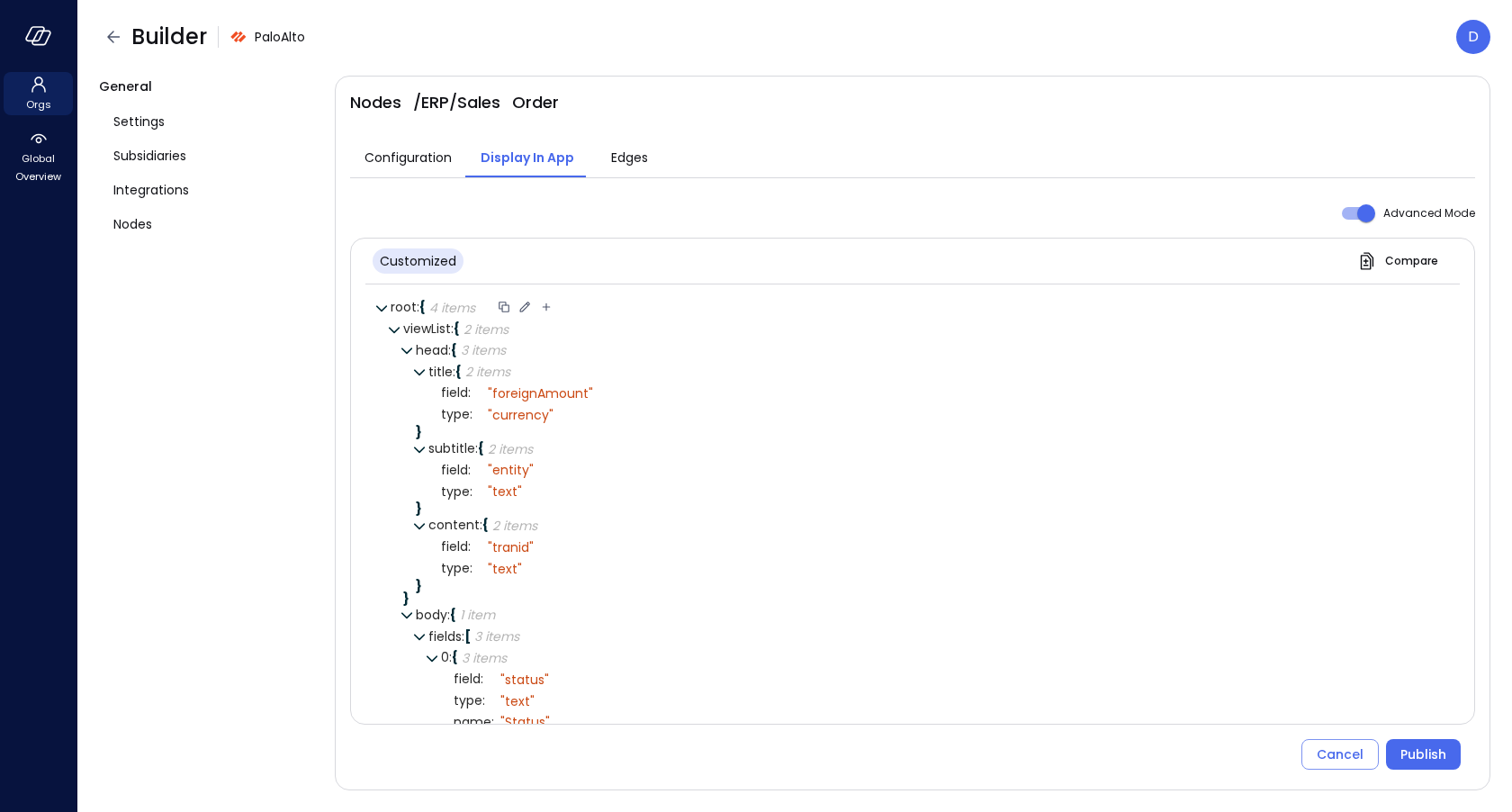
click at [139, 250] on div "General Settings Subsidiaries Integrations Nodes" at bounding box center [210, 433] width 222 height 715
click at [139, 234] on div "Nodes" at bounding box center [210, 224] width 222 height 34
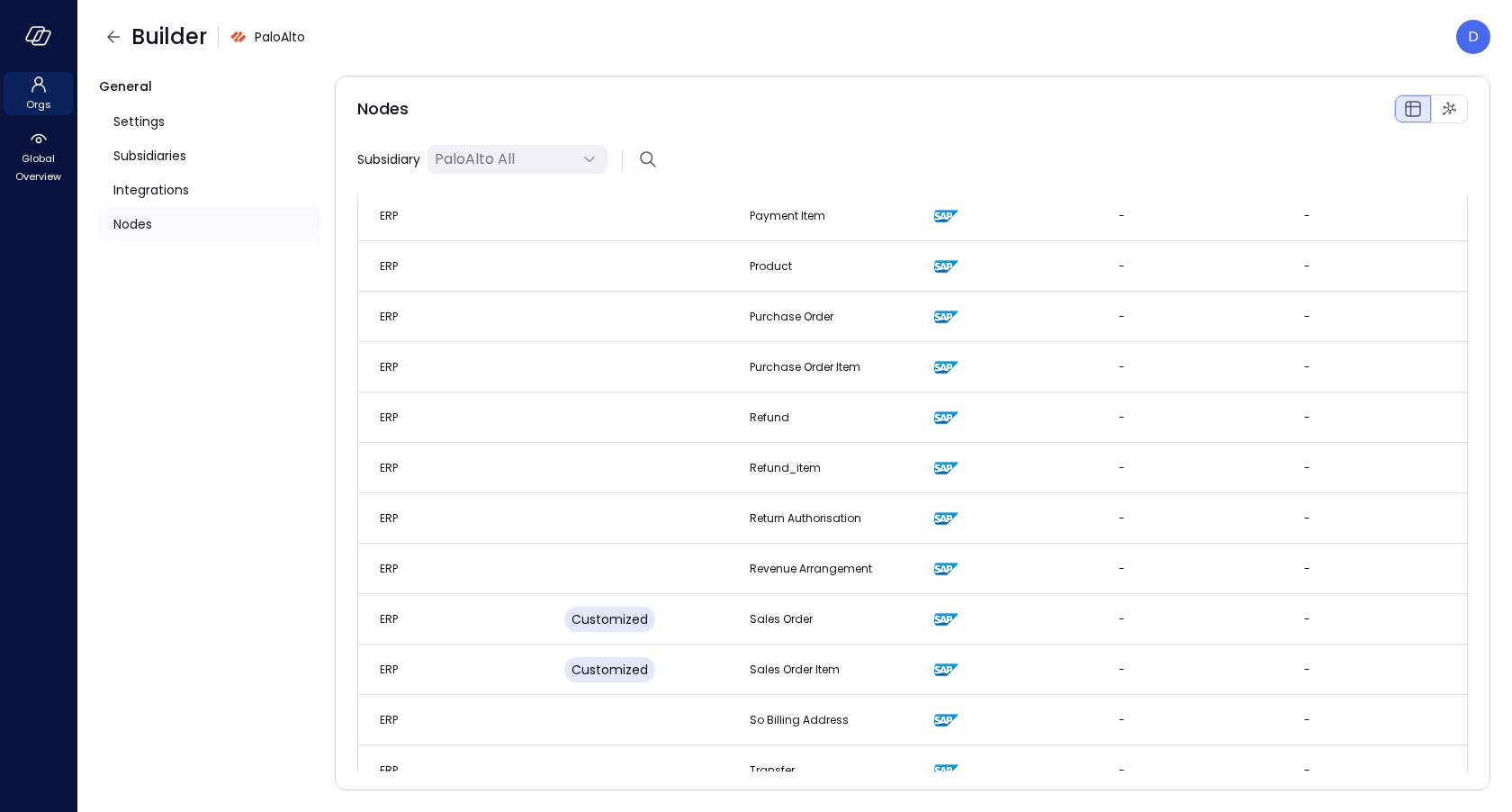
scroll to position [2188, 0]
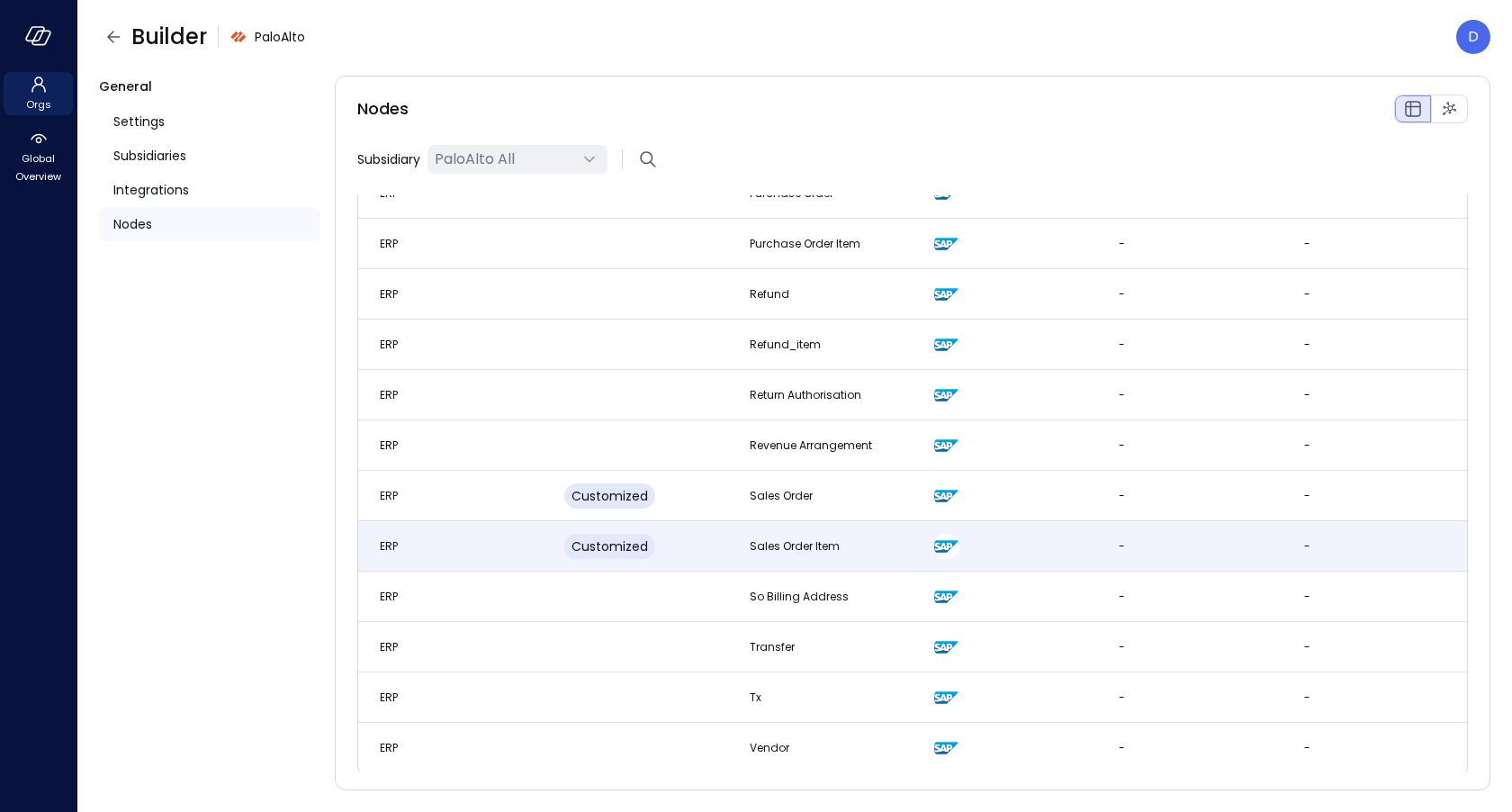
click at [496, 560] on td "ERP" at bounding box center [451, 546] width 185 height 50
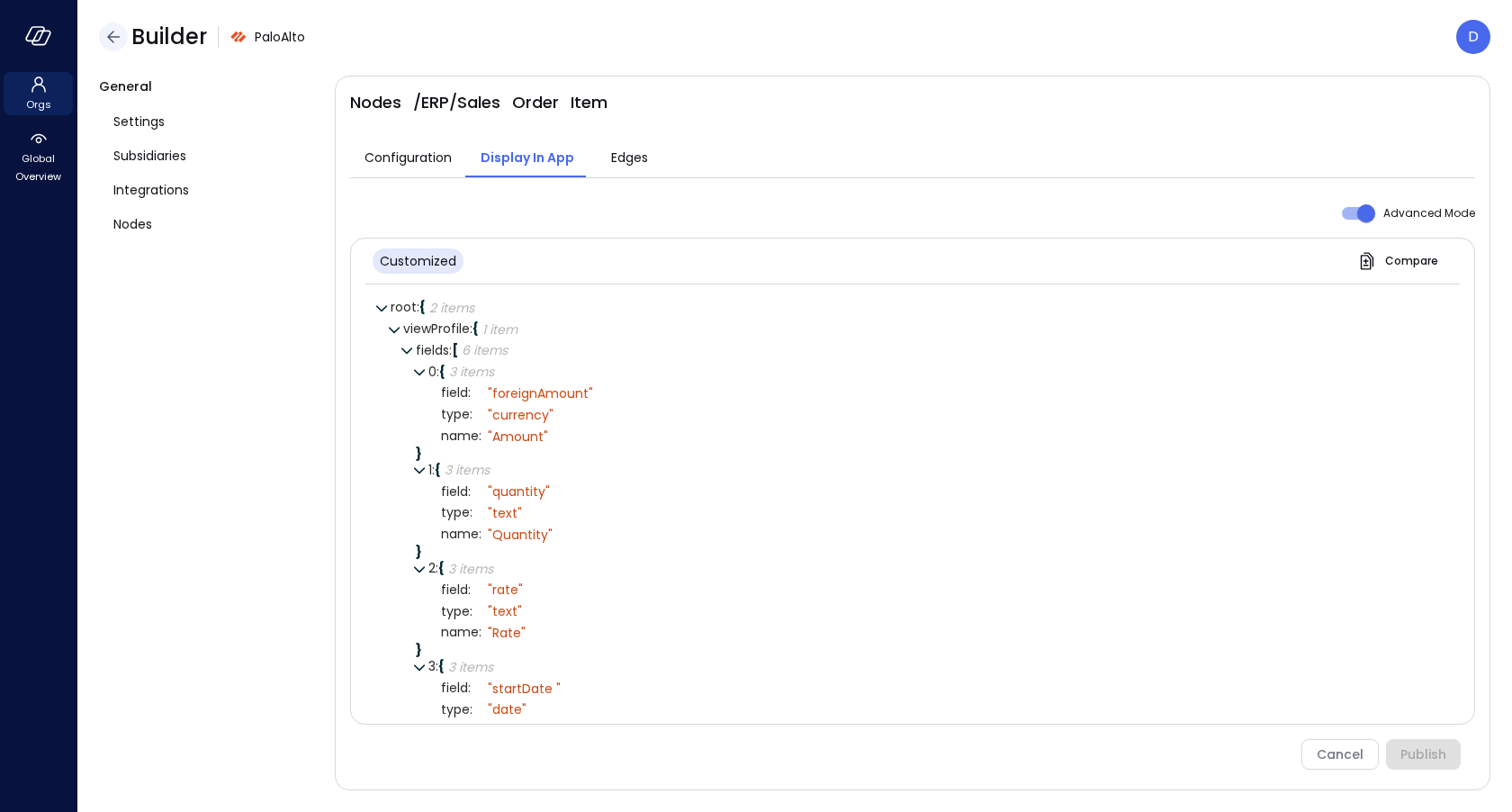
click at [113, 29] on icon "button" at bounding box center [114, 37] width 22 height 22
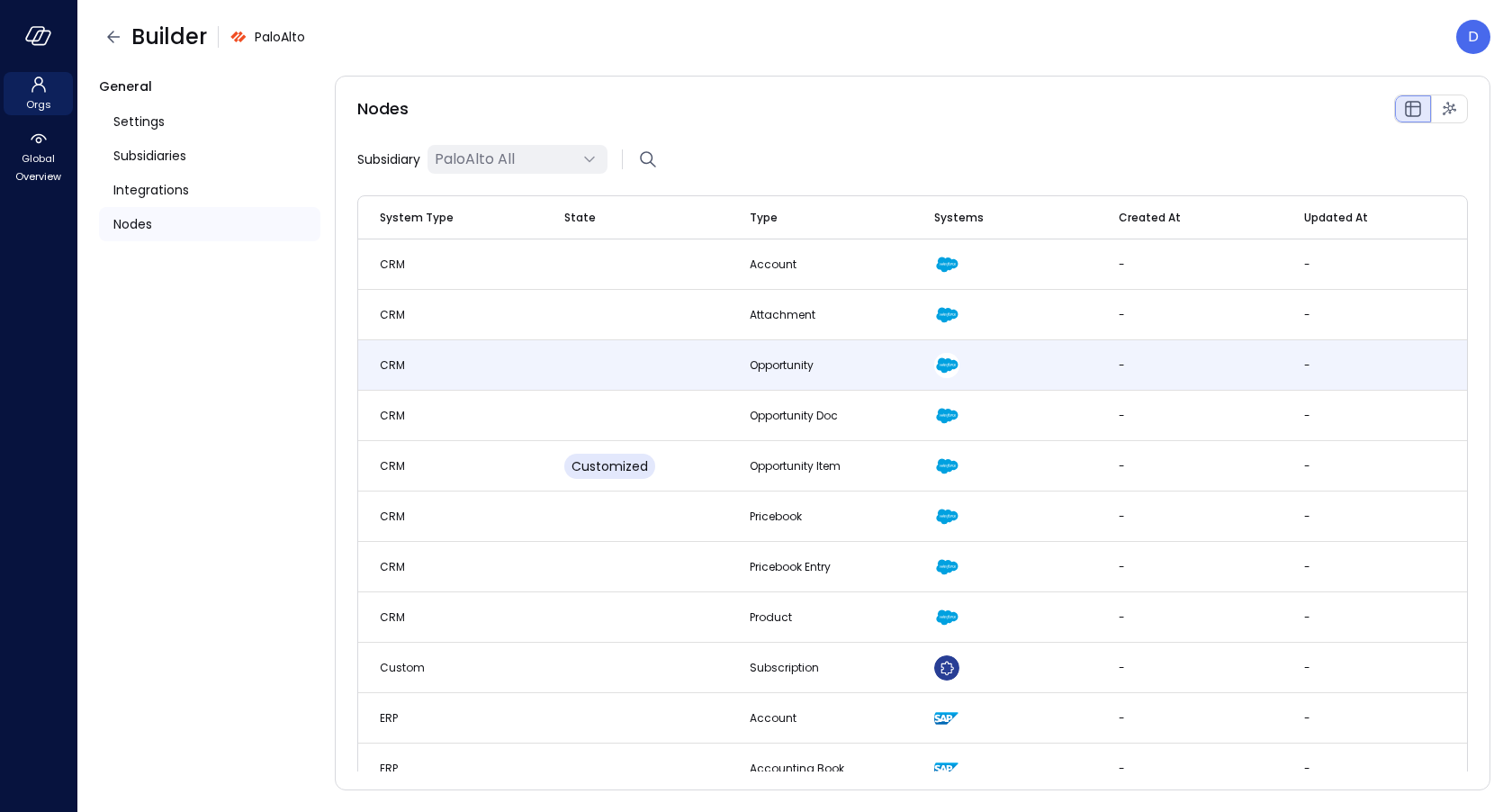
click at [706, 371] on td at bounding box center [634, 366] width 185 height 50
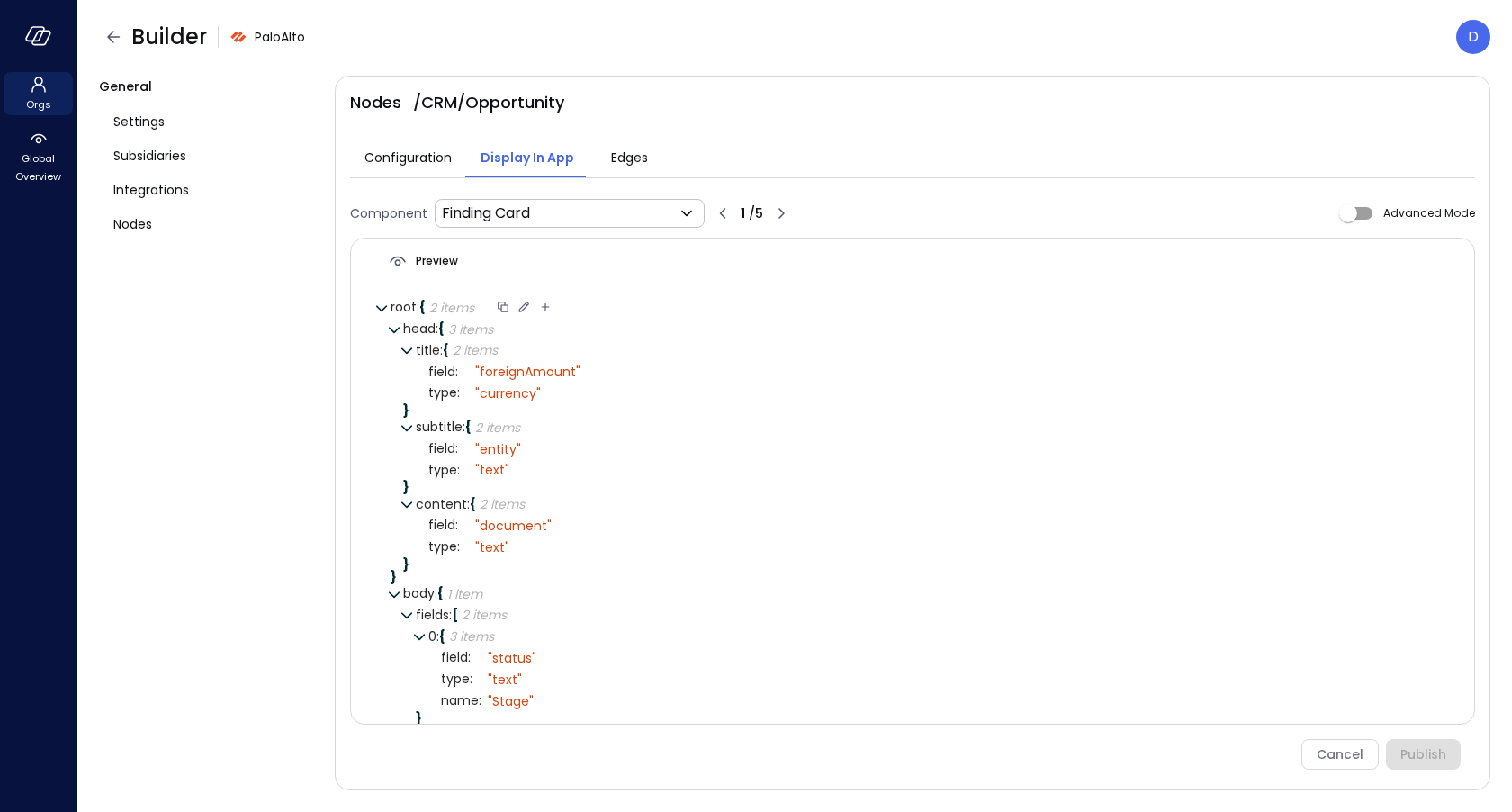
click at [518, 306] on icon at bounding box center [524, 307] width 16 height 16
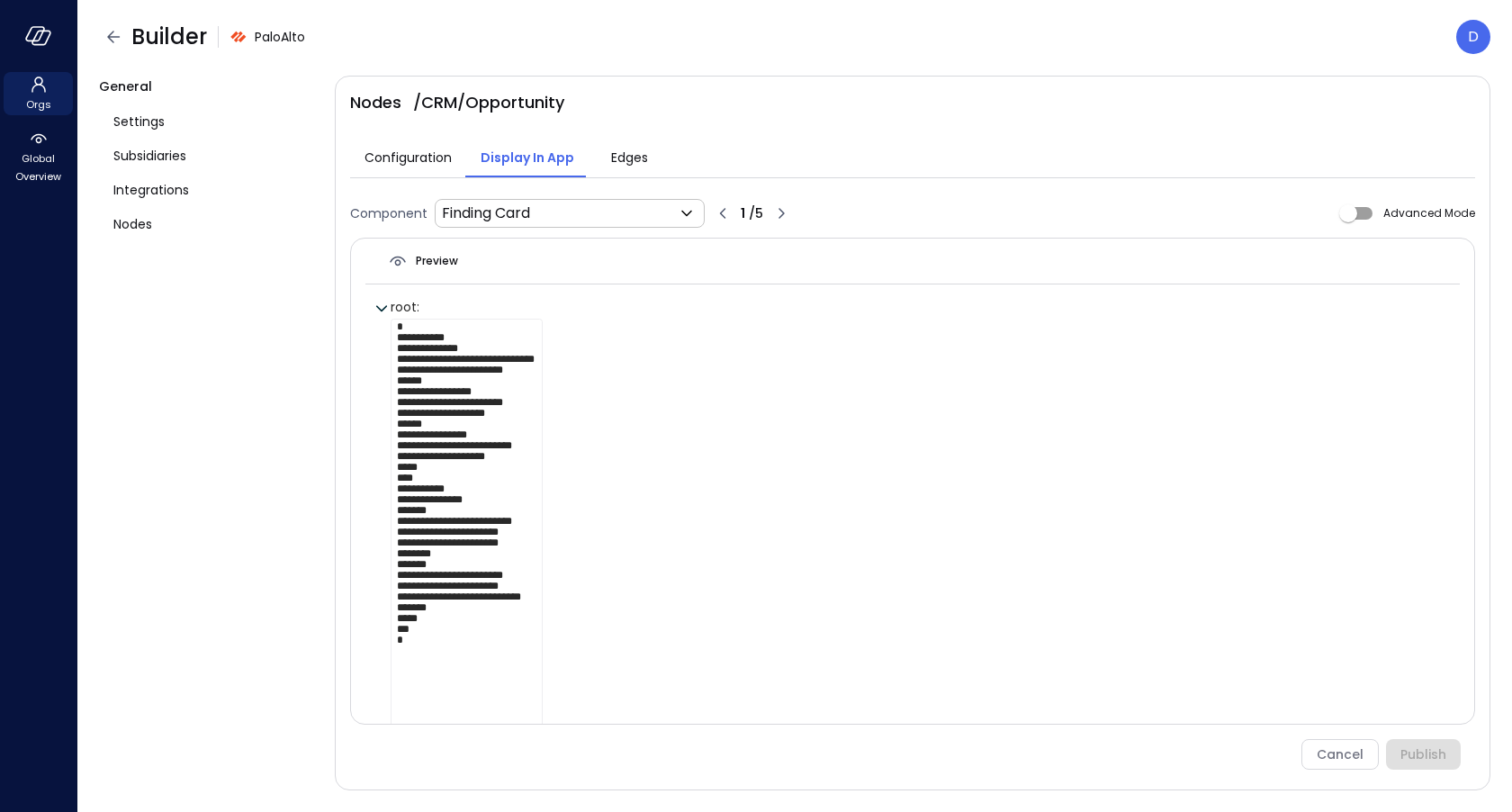
click at [508, 333] on textarea "**********" at bounding box center [466, 528] width 152 height 418
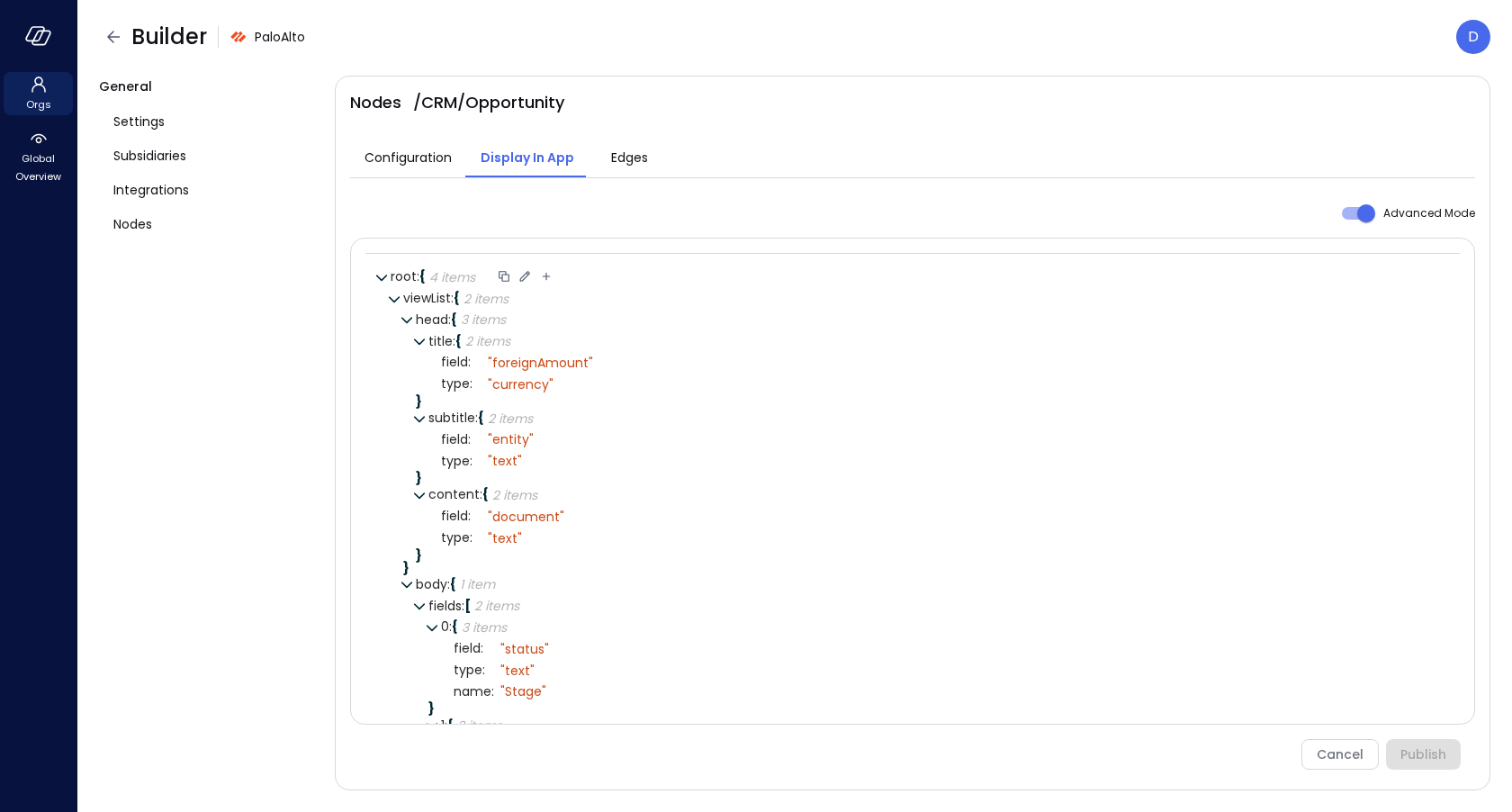
click at [524, 279] on icon at bounding box center [524, 277] width 16 height 16
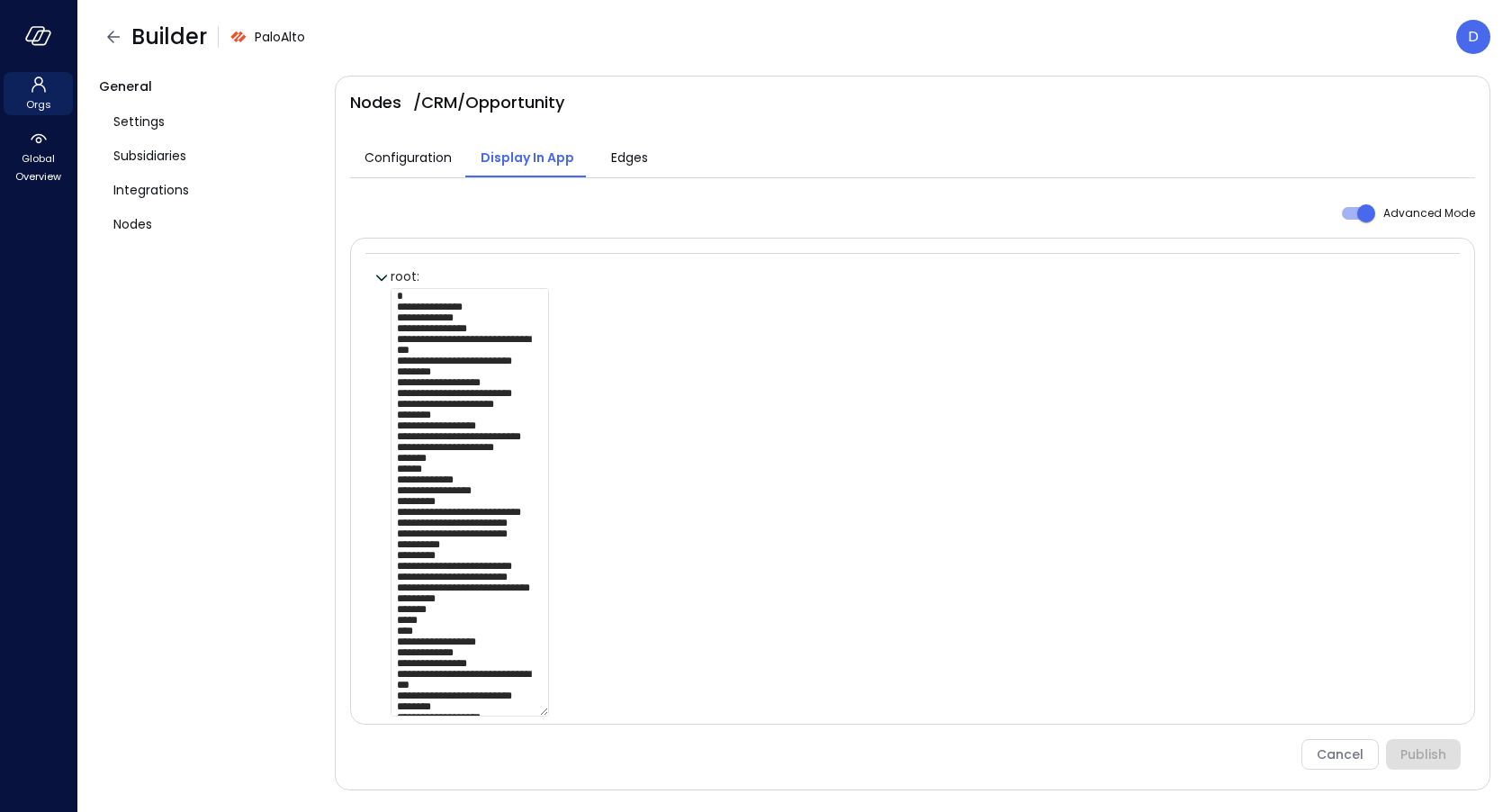
click at [515, 314] on textarea at bounding box center [469, 502] width 159 height 428
paste textarea "**********"
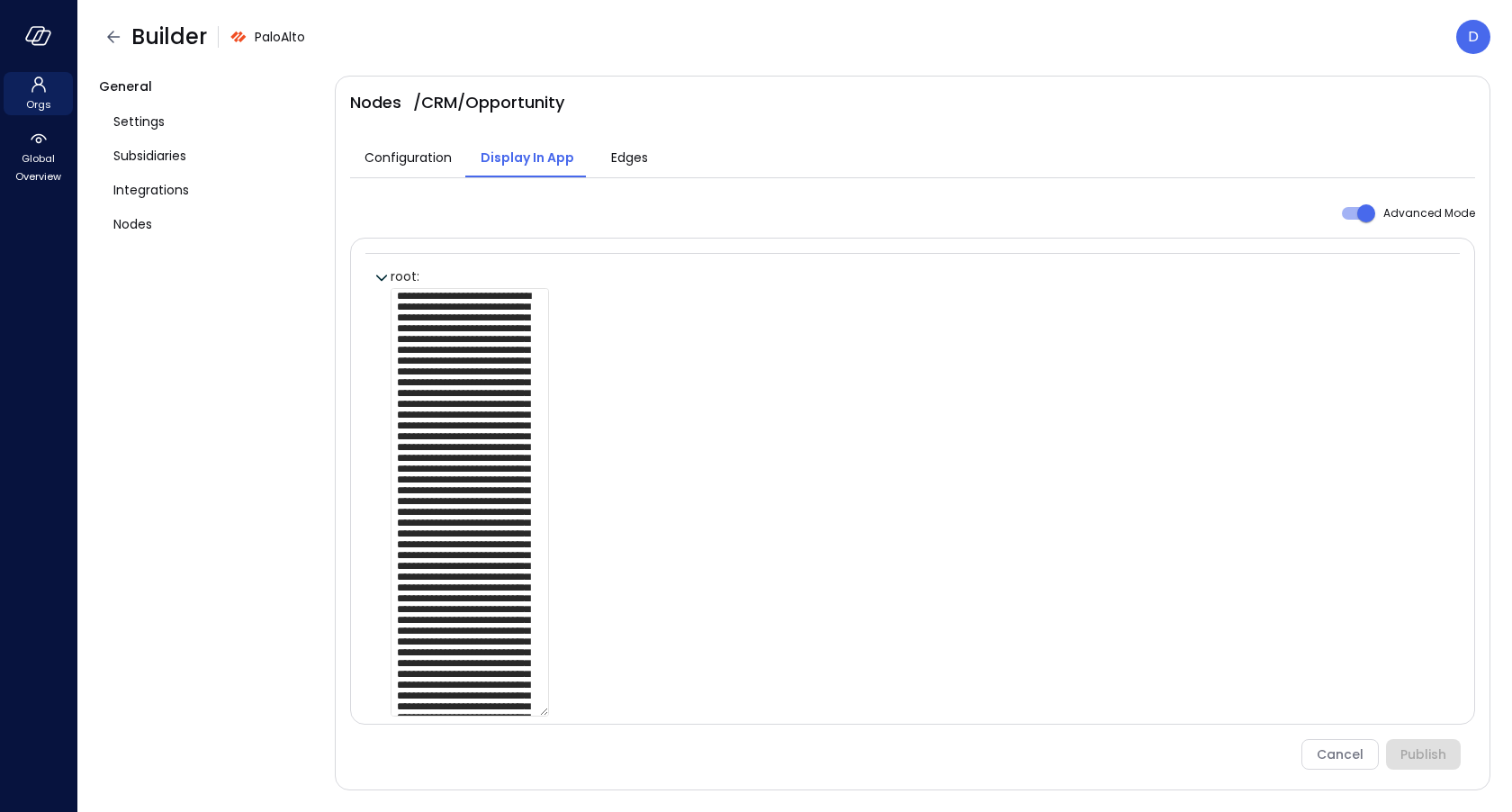
scroll to position [11, 0]
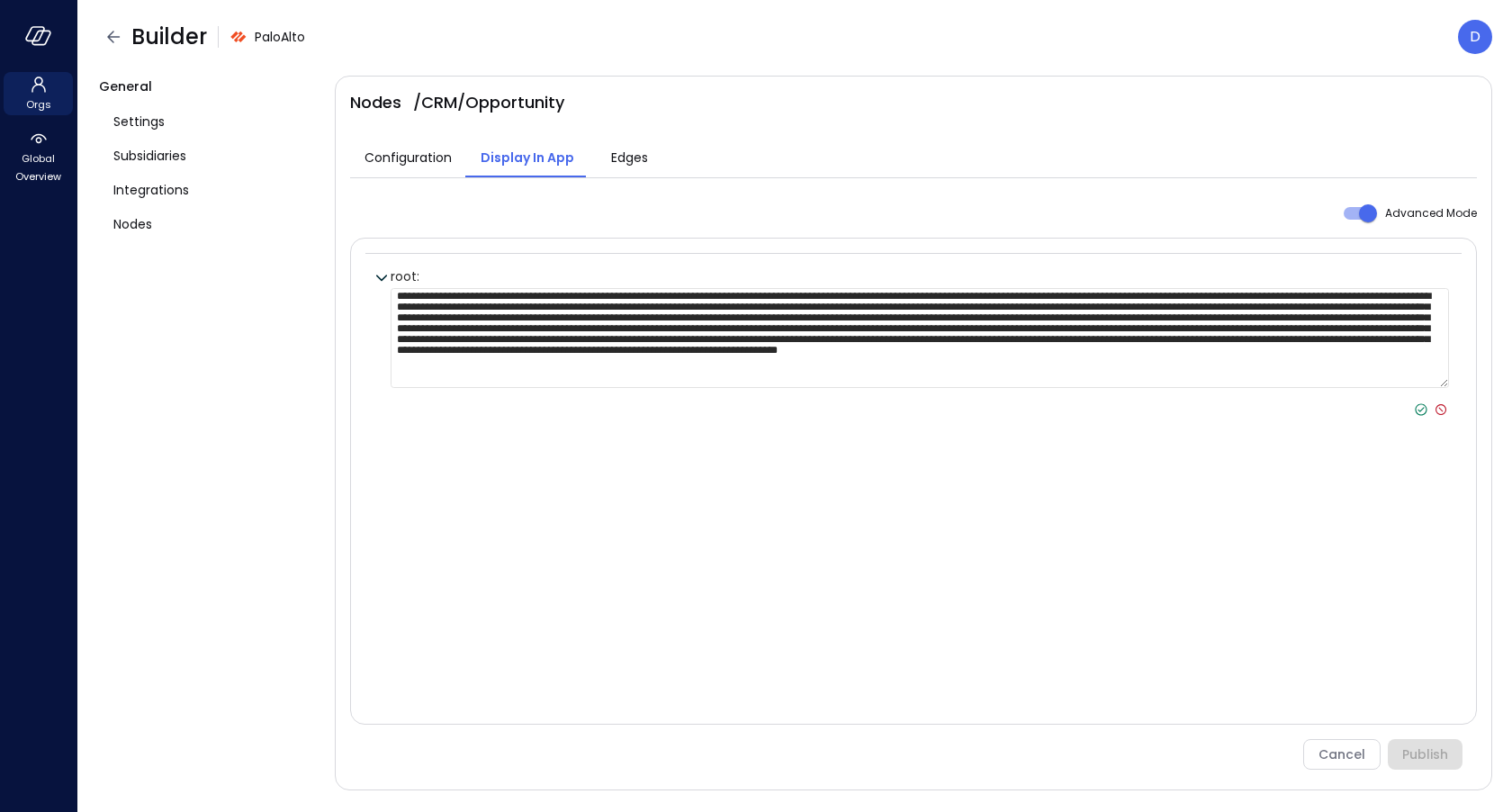
type textarea "**********"
click at [1416, 408] on icon at bounding box center [1421, 409] width 16 height 16
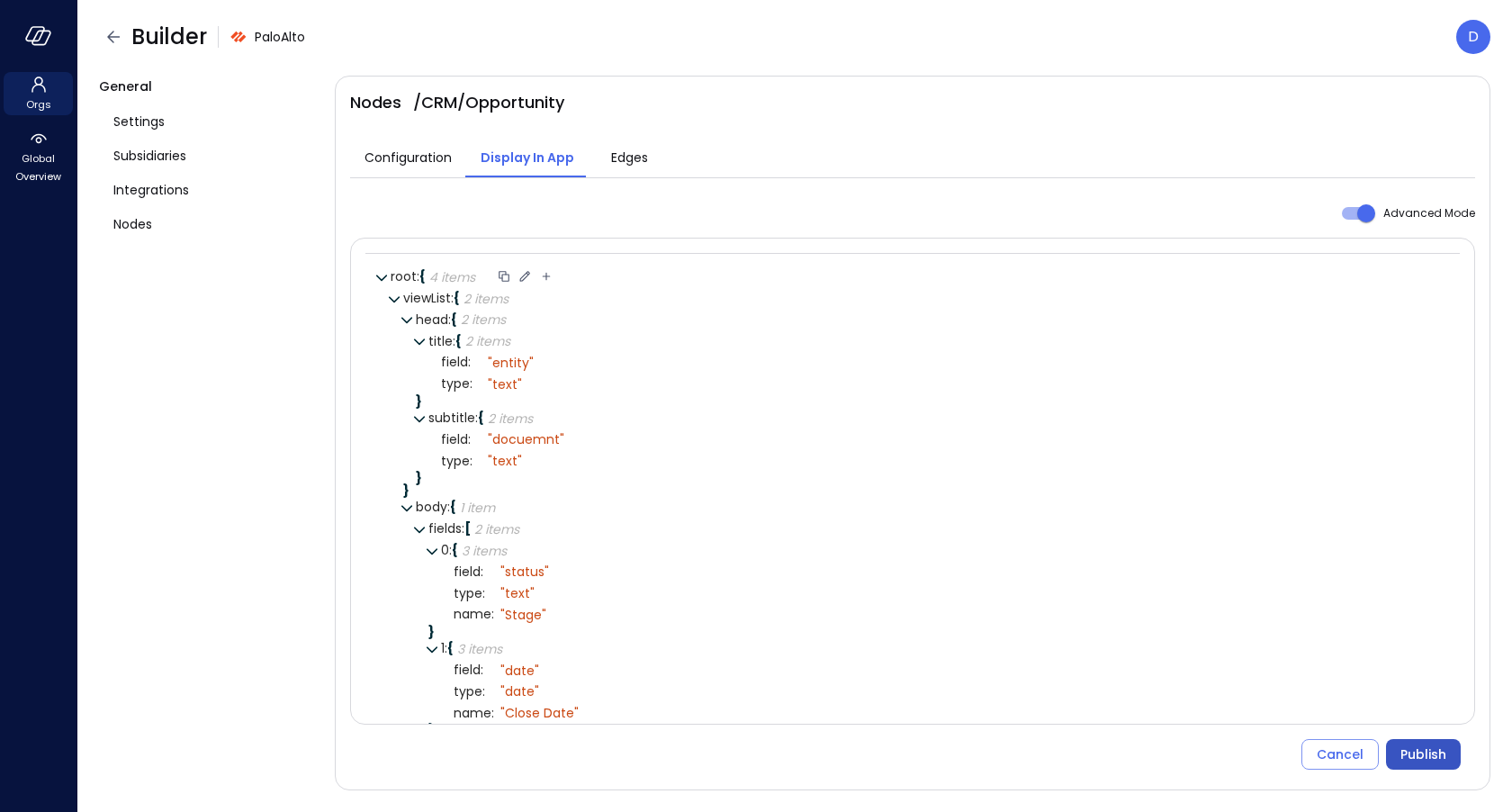
click at [1411, 757] on div "Publish" at bounding box center [1423, 754] width 46 height 23
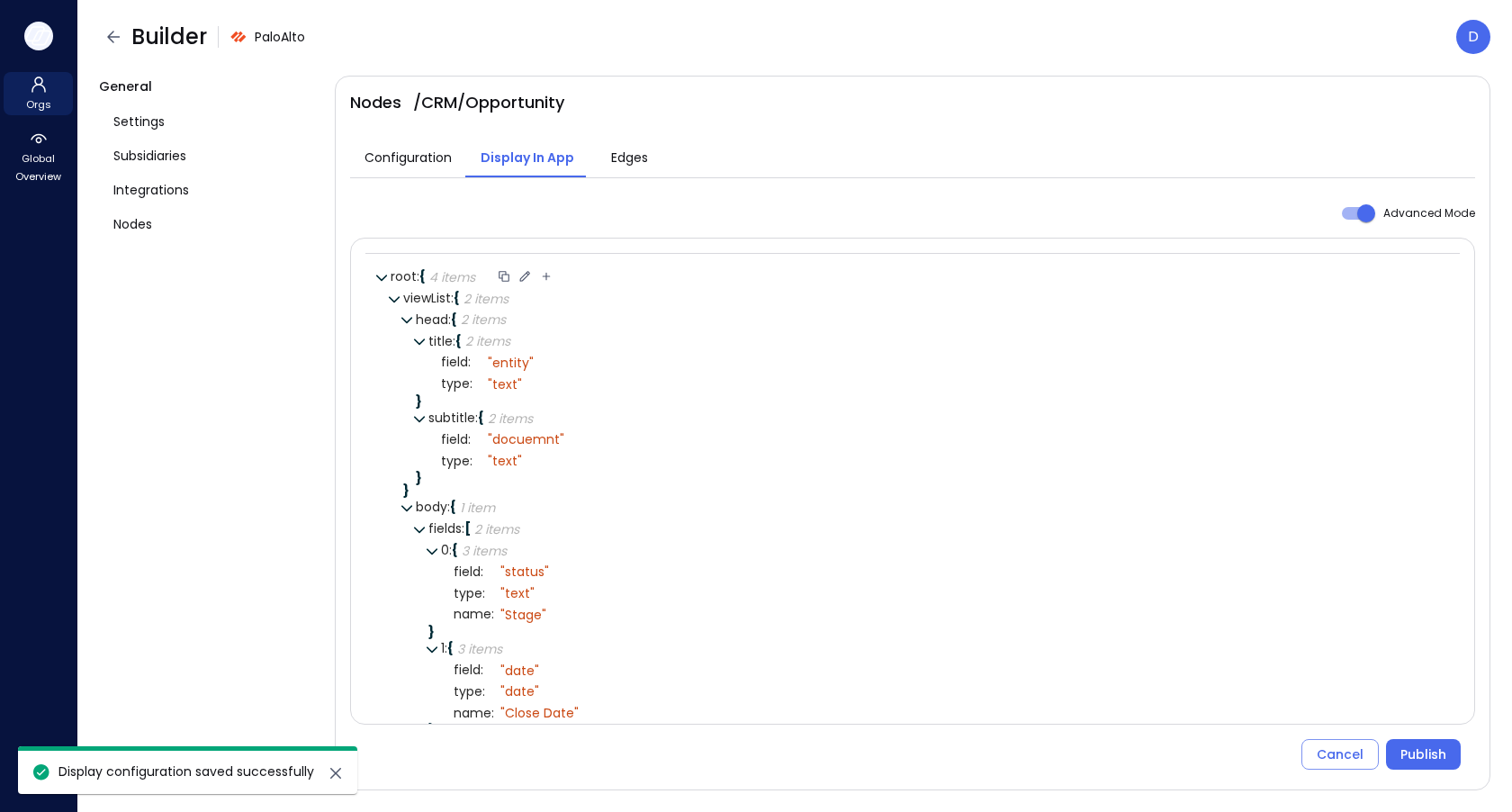
click at [40, 47] on button "button" at bounding box center [39, 36] width 29 height 29
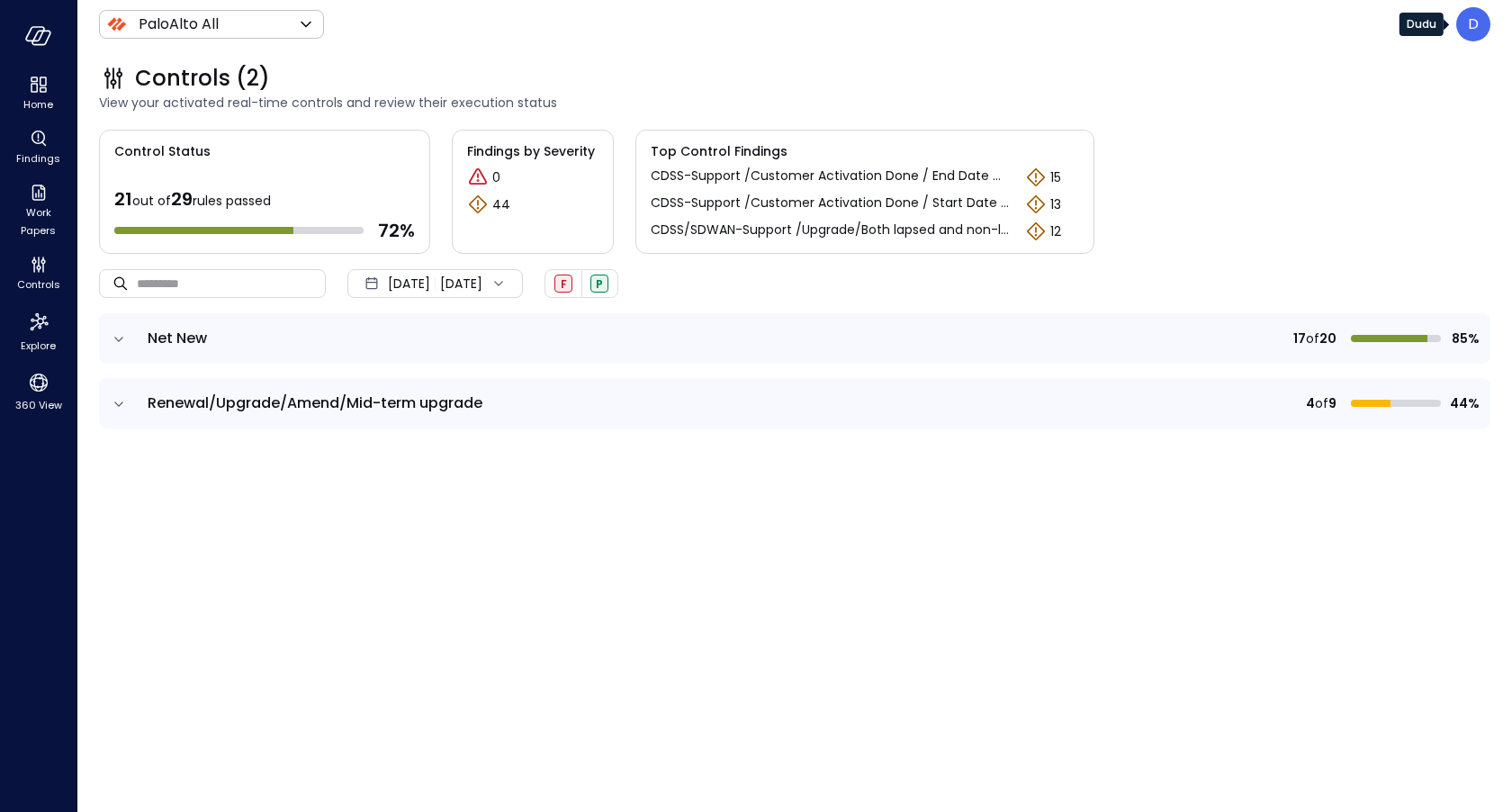
click at [1462, 16] on div "D" at bounding box center [1473, 24] width 34 height 34
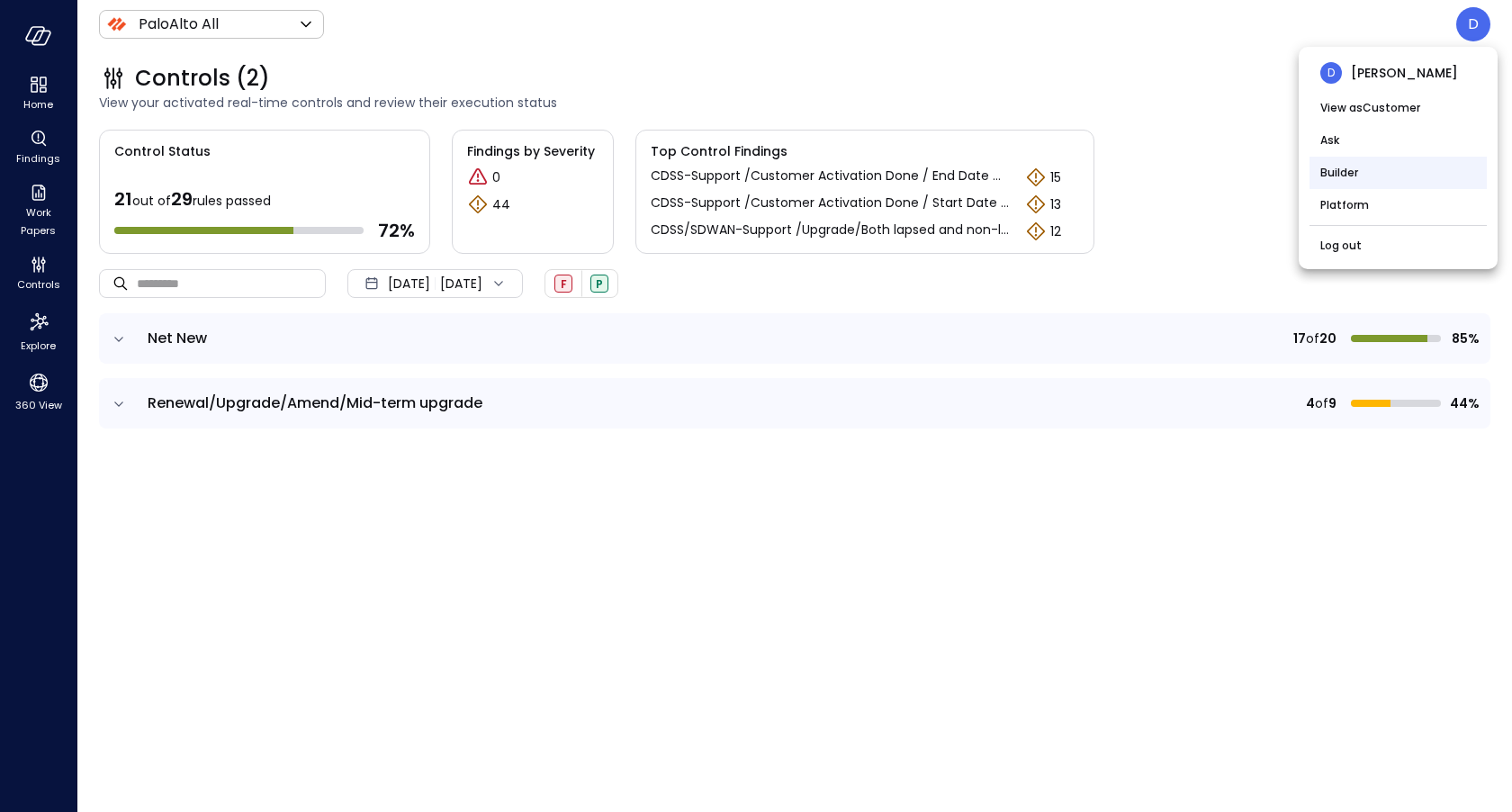
click at [1337, 180] on li "Builder" at bounding box center [1398, 173] width 178 height 32
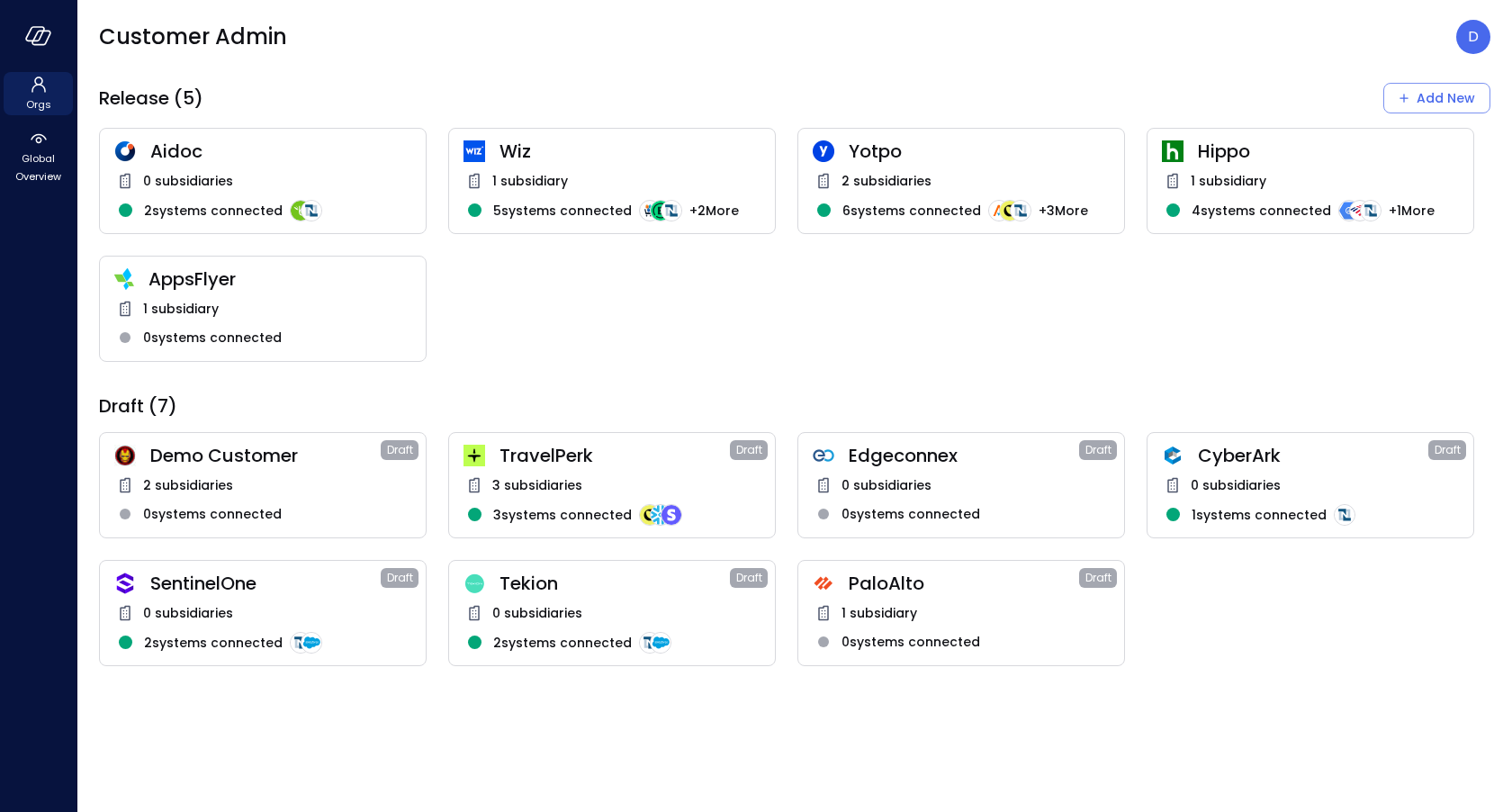
click at [834, 598] on div "PaloAlto Draft 1 subsidiary 0 systems connected" at bounding box center [961, 613] width 328 height 106
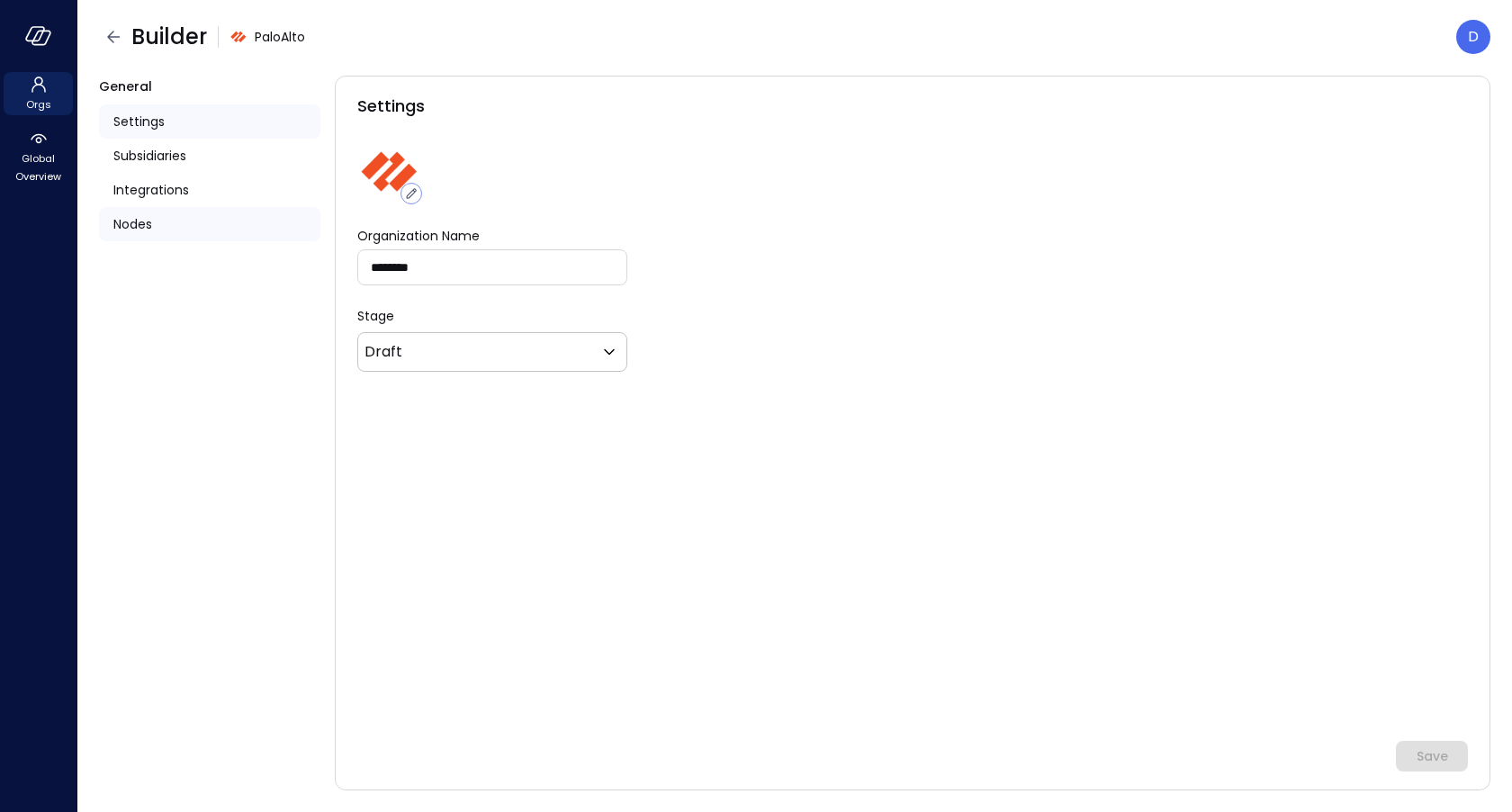
click at [151, 226] on span "Nodes" at bounding box center [132, 224] width 39 height 20
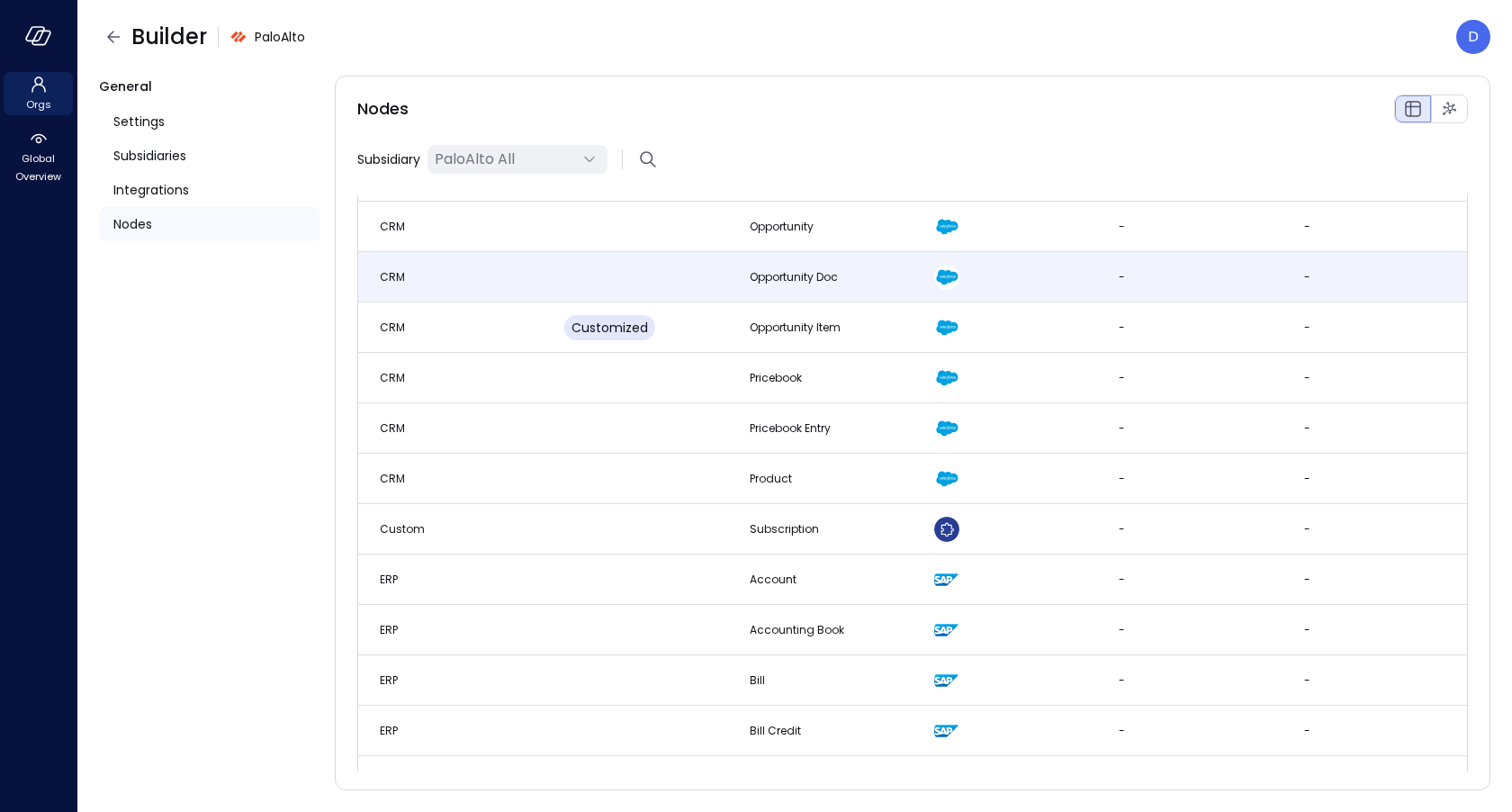
scroll to position [135, 0]
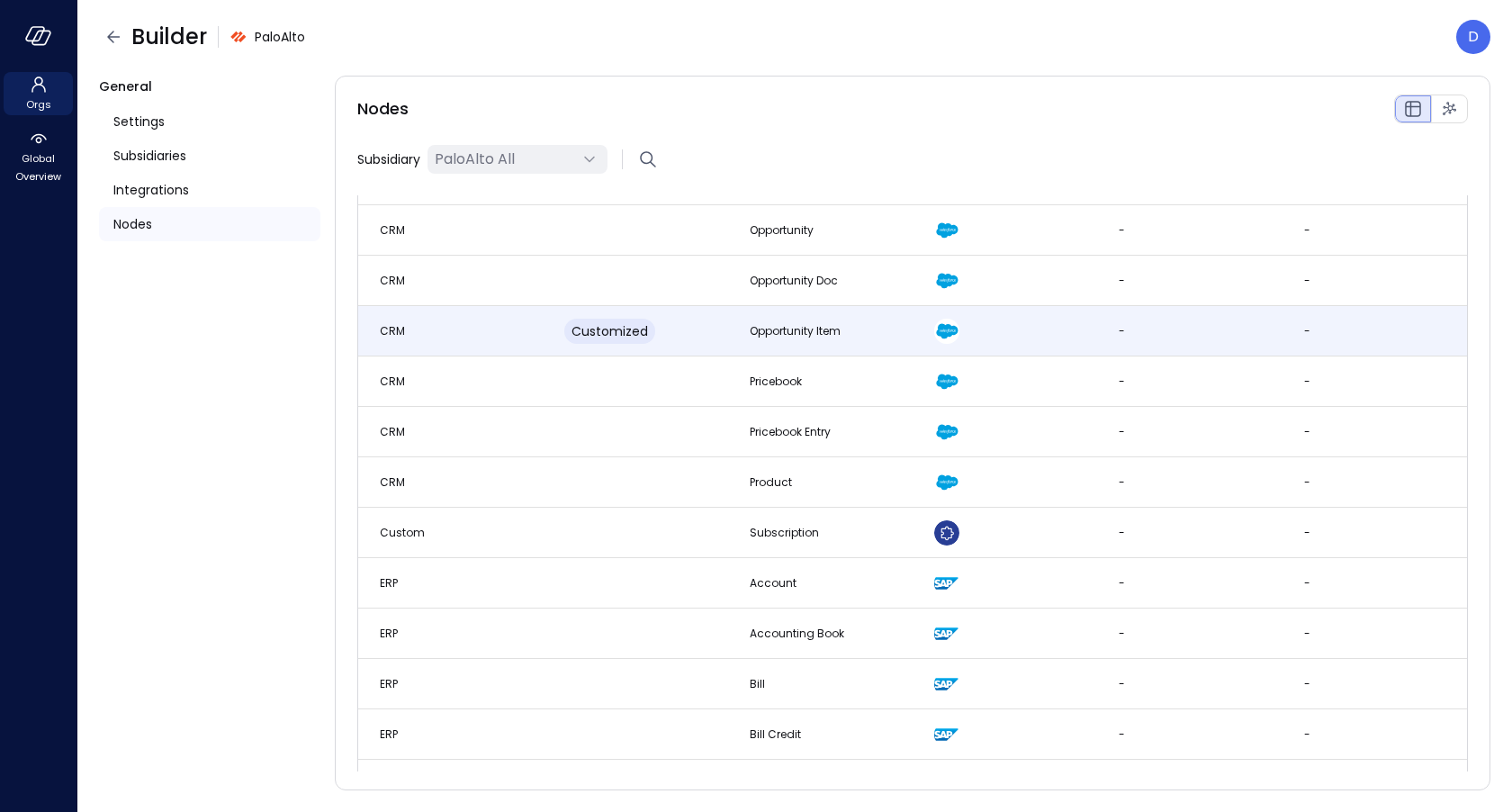
click at [715, 331] on td "Customized" at bounding box center [634, 332] width 185 height 50
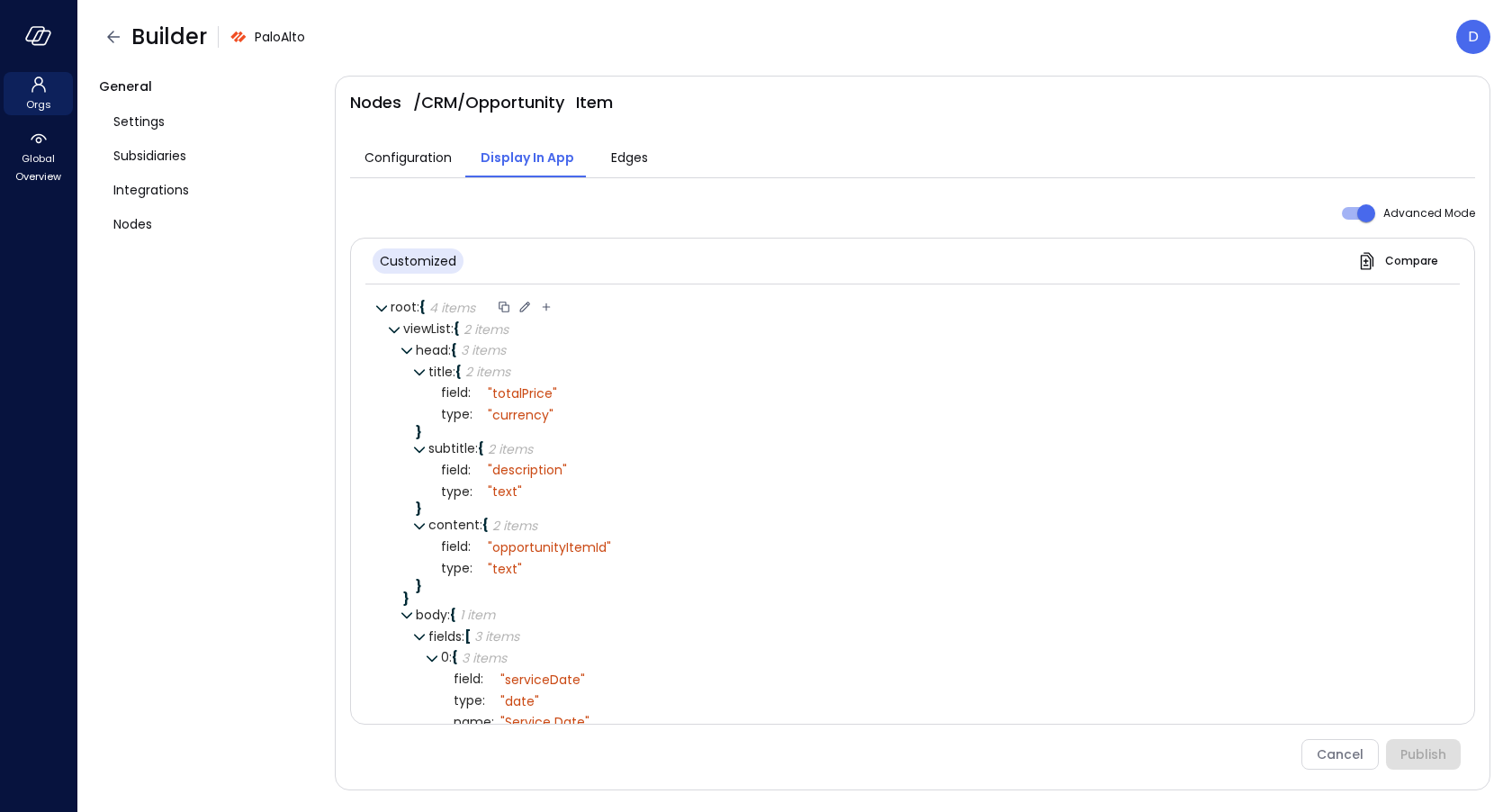
click at [523, 301] on icon at bounding box center [524, 307] width 16 height 16
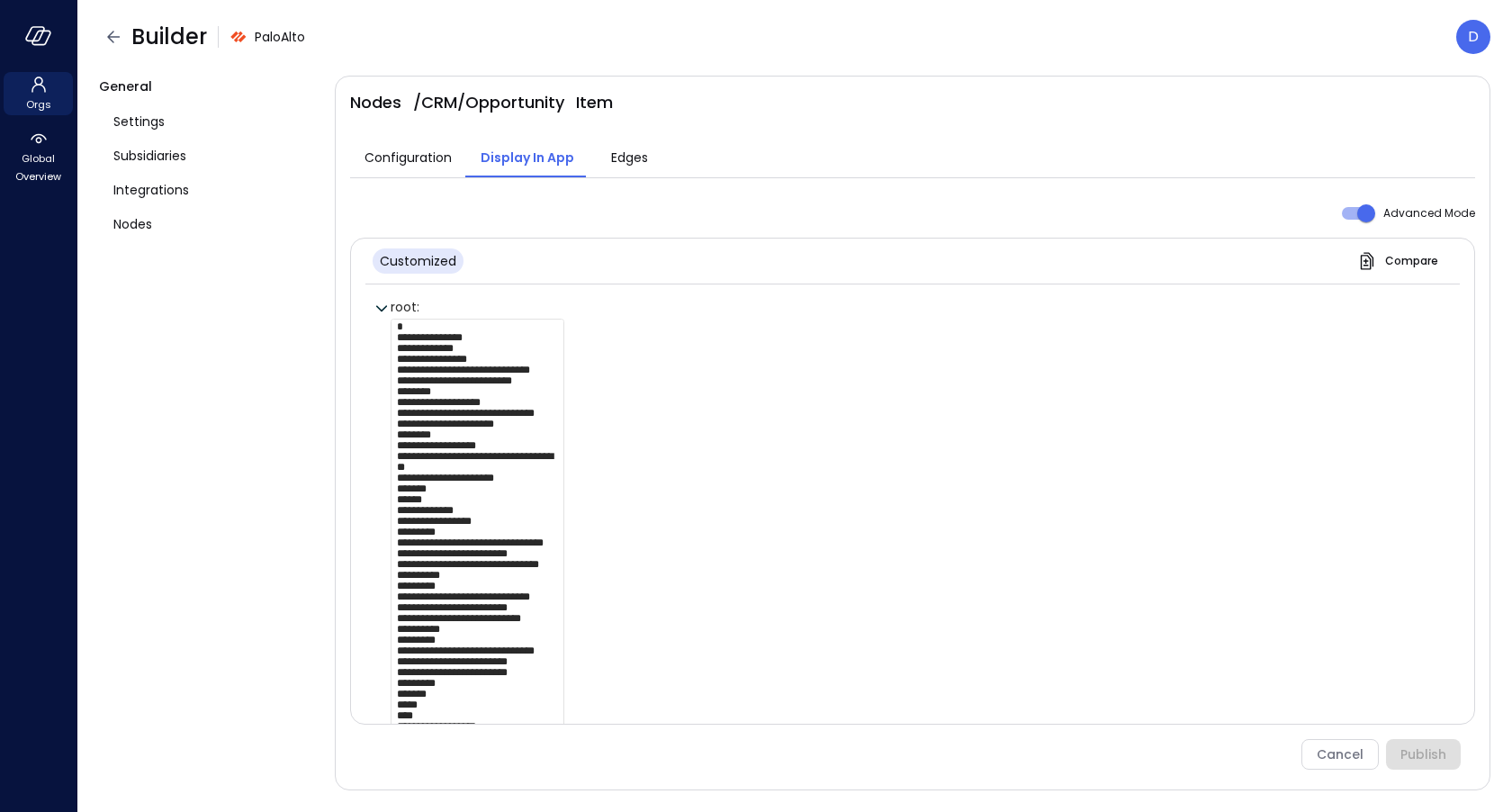
click at [531, 424] on textarea at bounding box center [477, 533] width 174 height 428
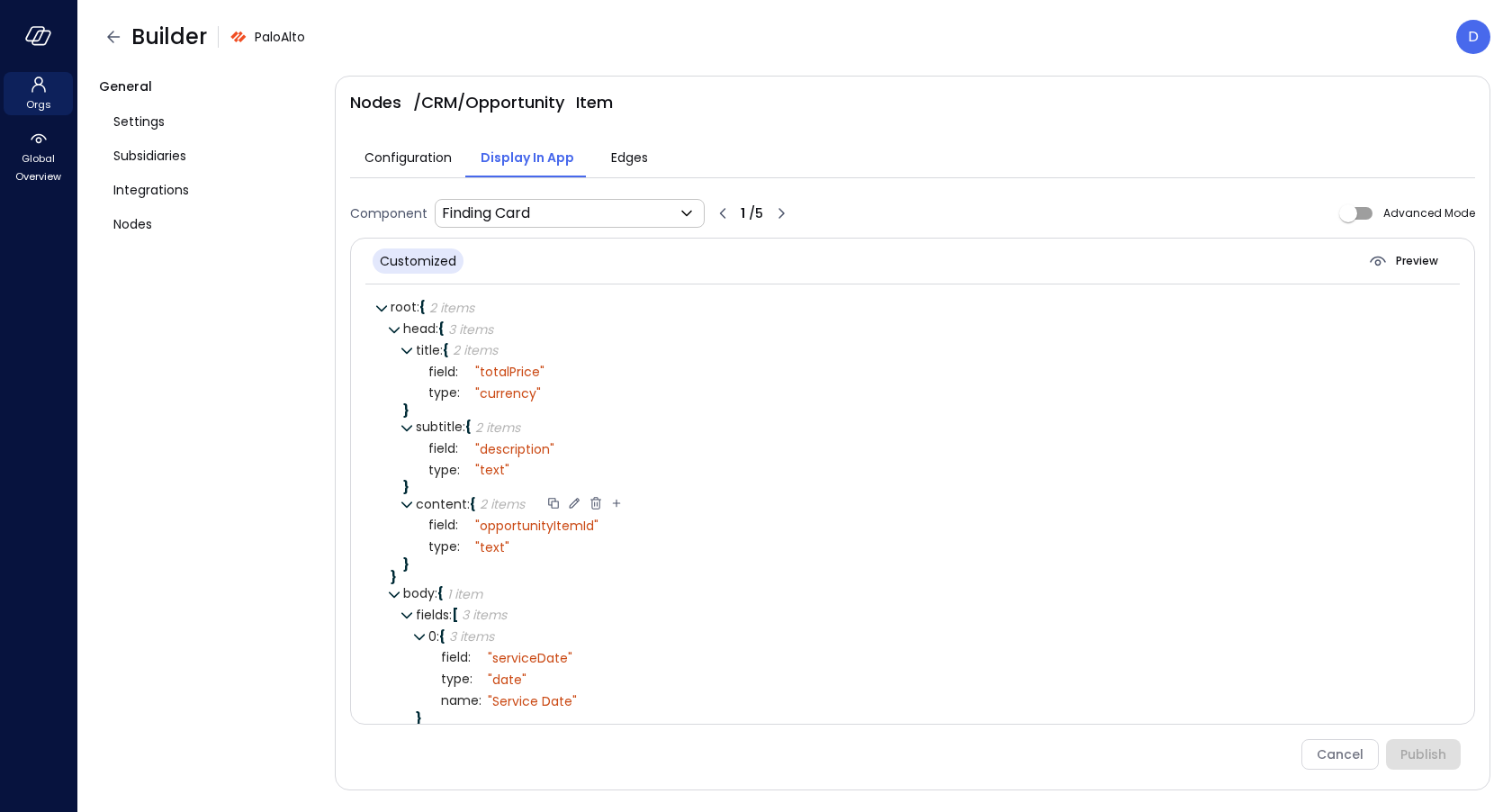
scroll to position [199, 0]
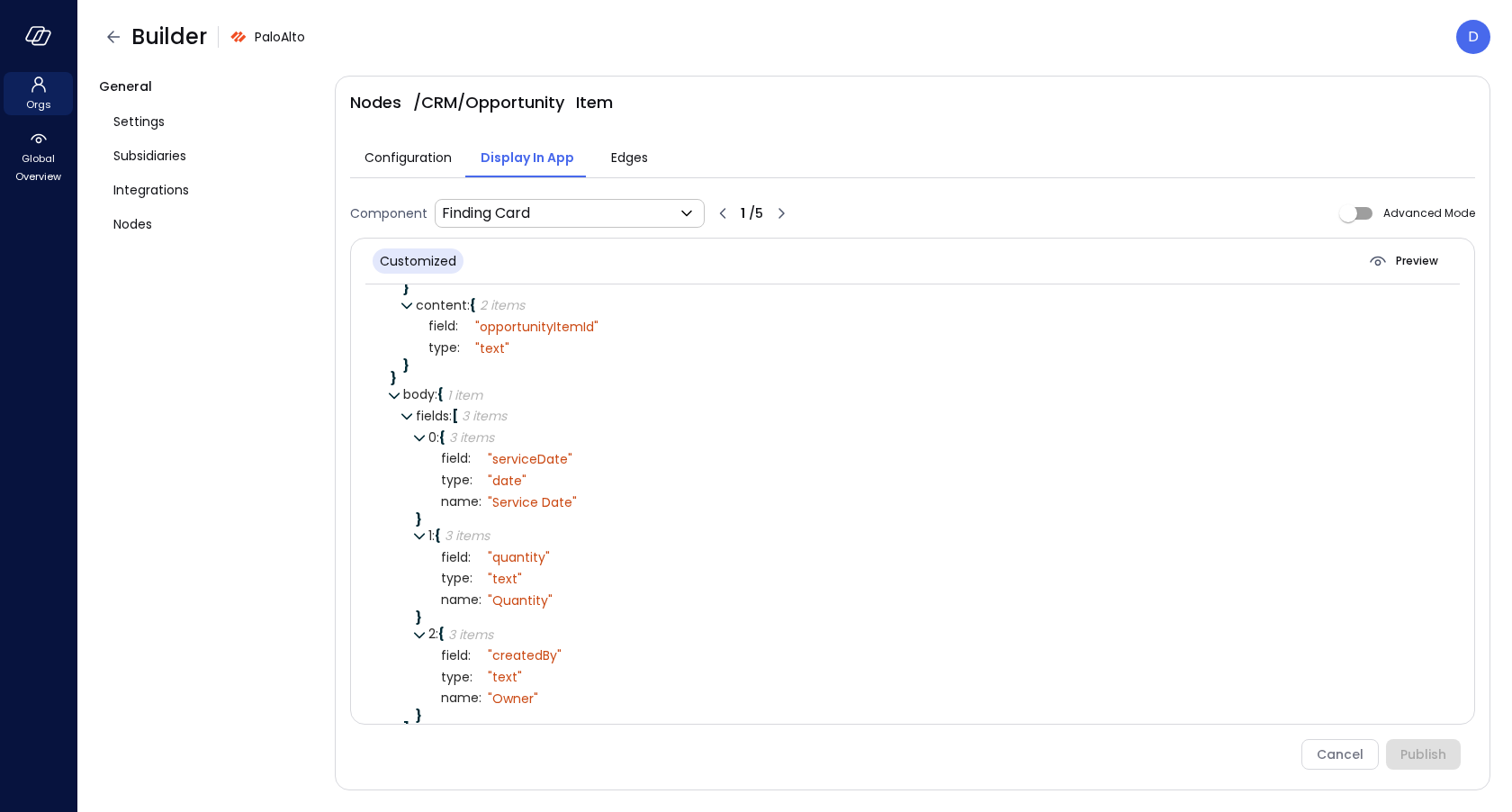
click at [1338, 758] on div "Cancel Publish" at bounding box center [906, 754] width 1111 height 31
click at [568, 220] on body "Orgs Global Overview Builder PaloAlto D General Settings Subsidiaries Integrati…" at bounding box center [756, 406] width 1512 height 812
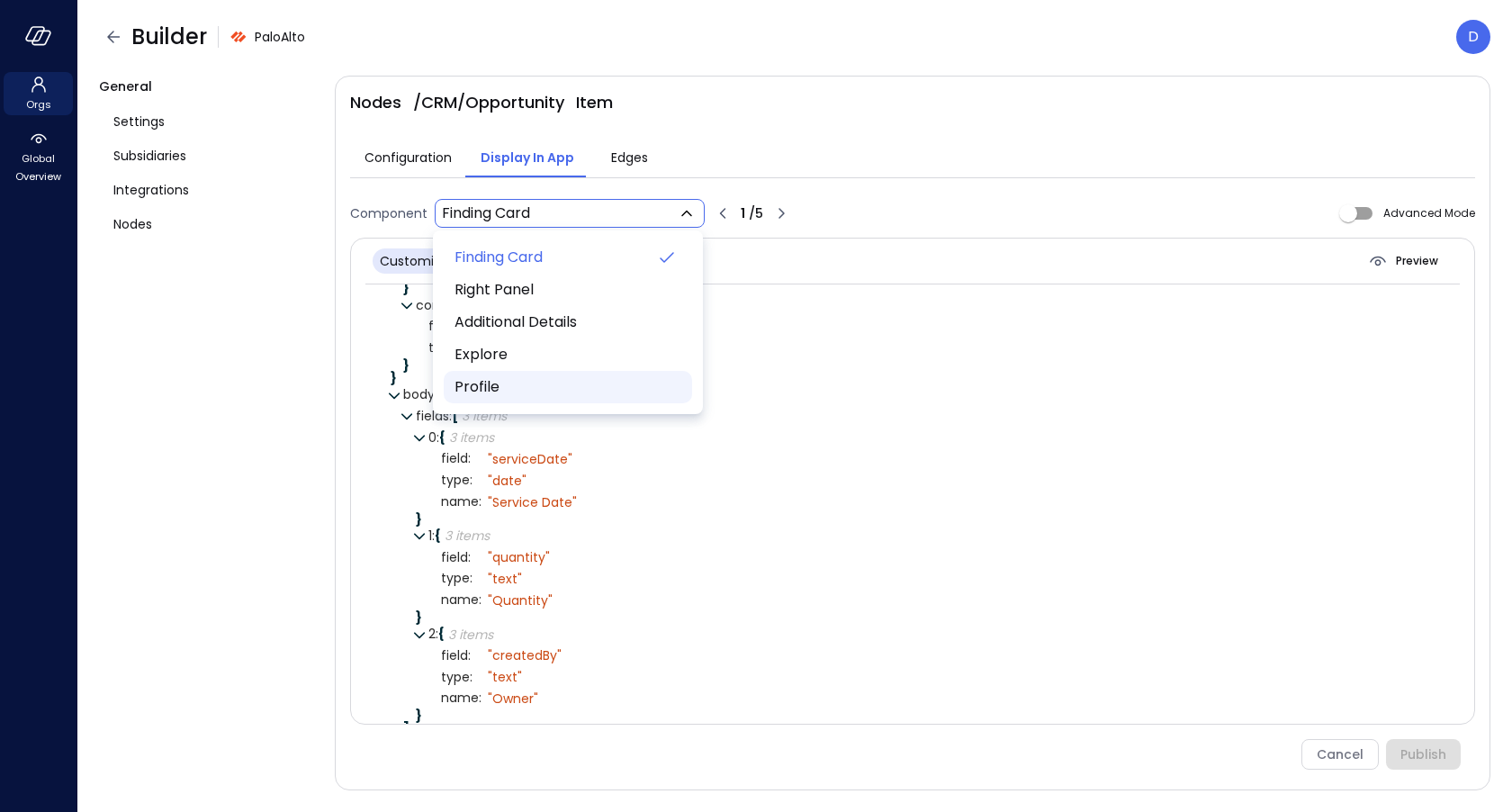
click at [542, 380] on span "Profile" at bounding box center [566, 388] width 223 height 22
type input "**********"
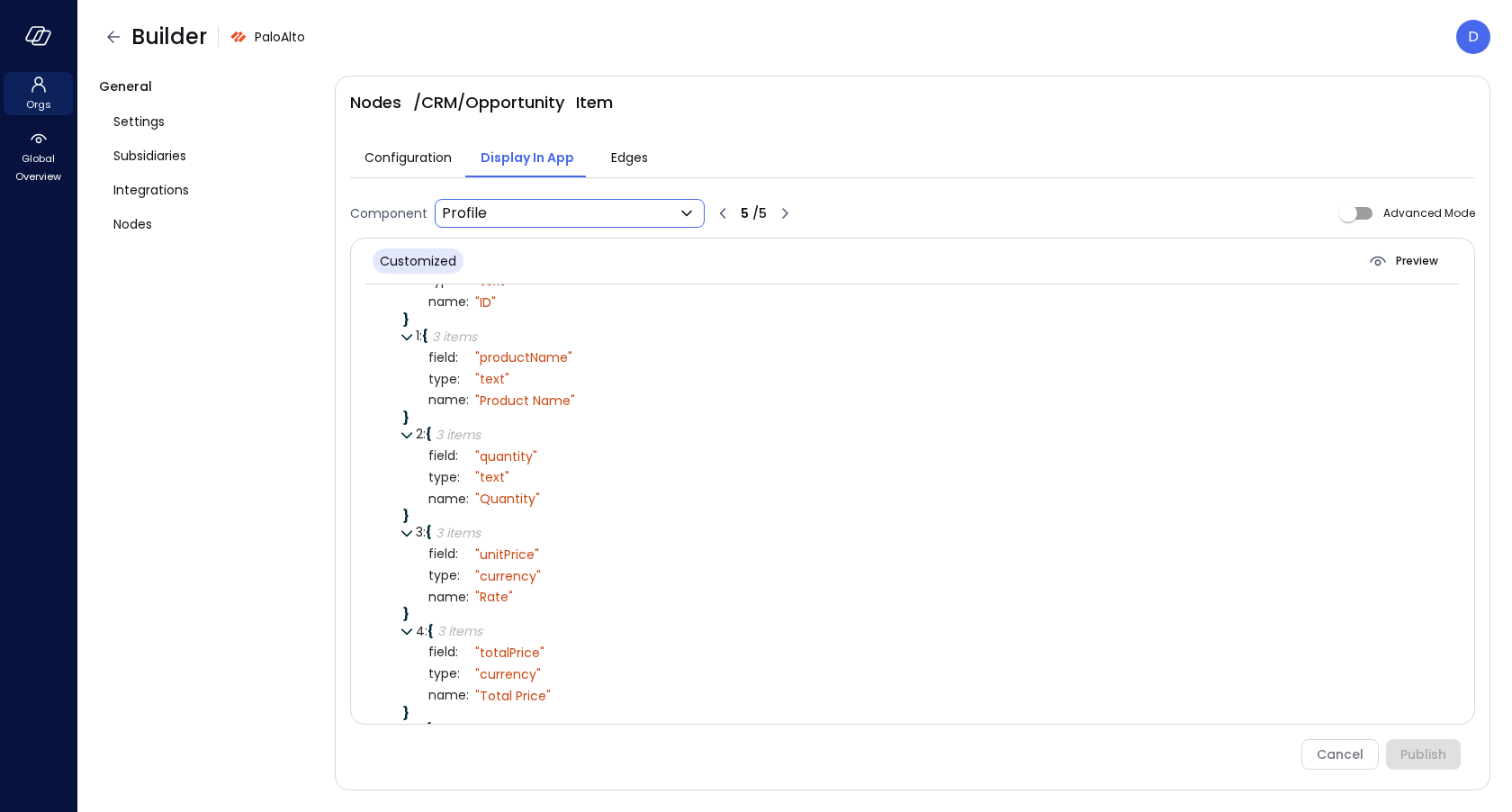
scroll to position [0, 0]
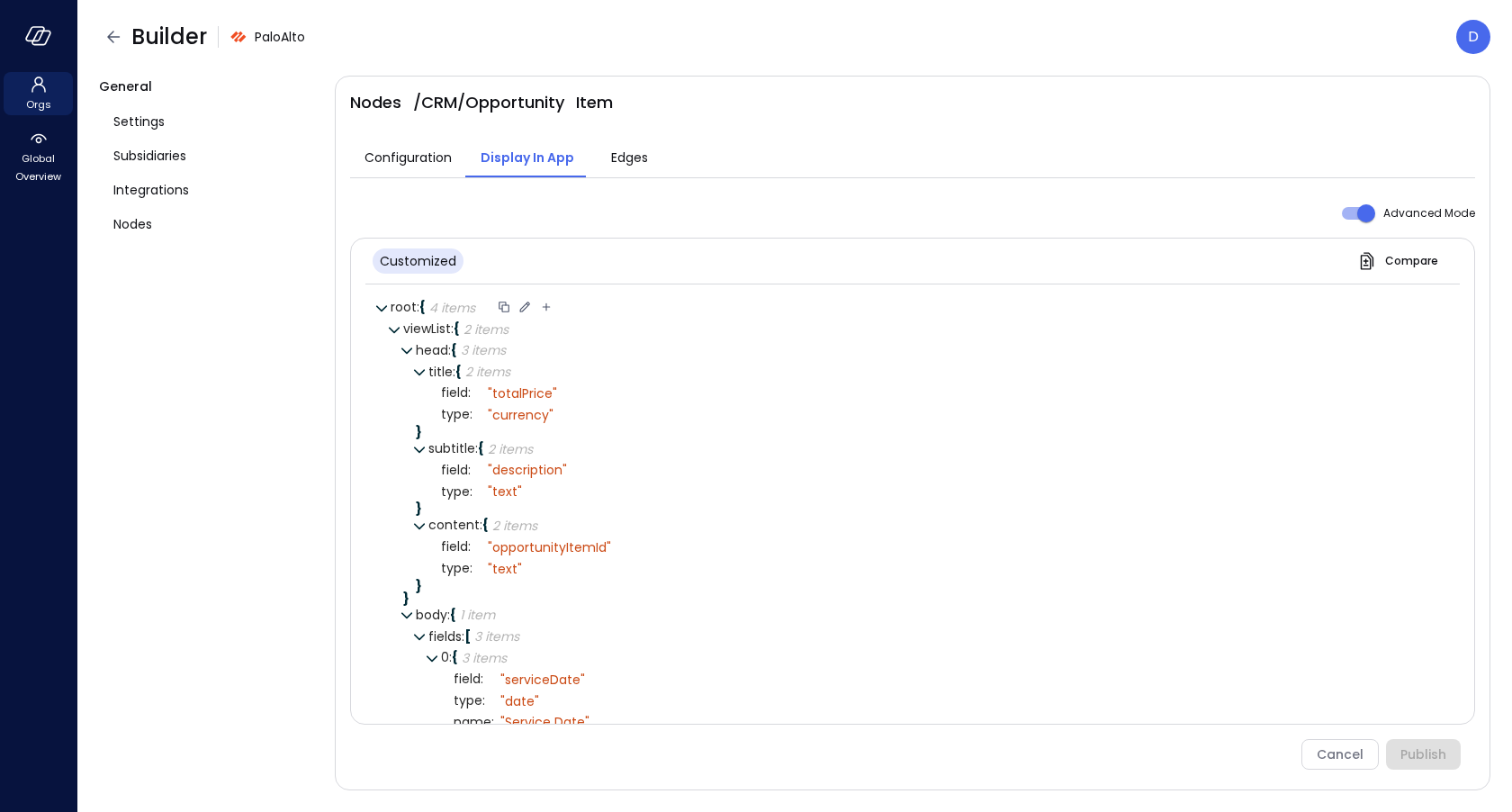
click at [522, 301] on icon at bounding box center [524, 307] width 16 height 16
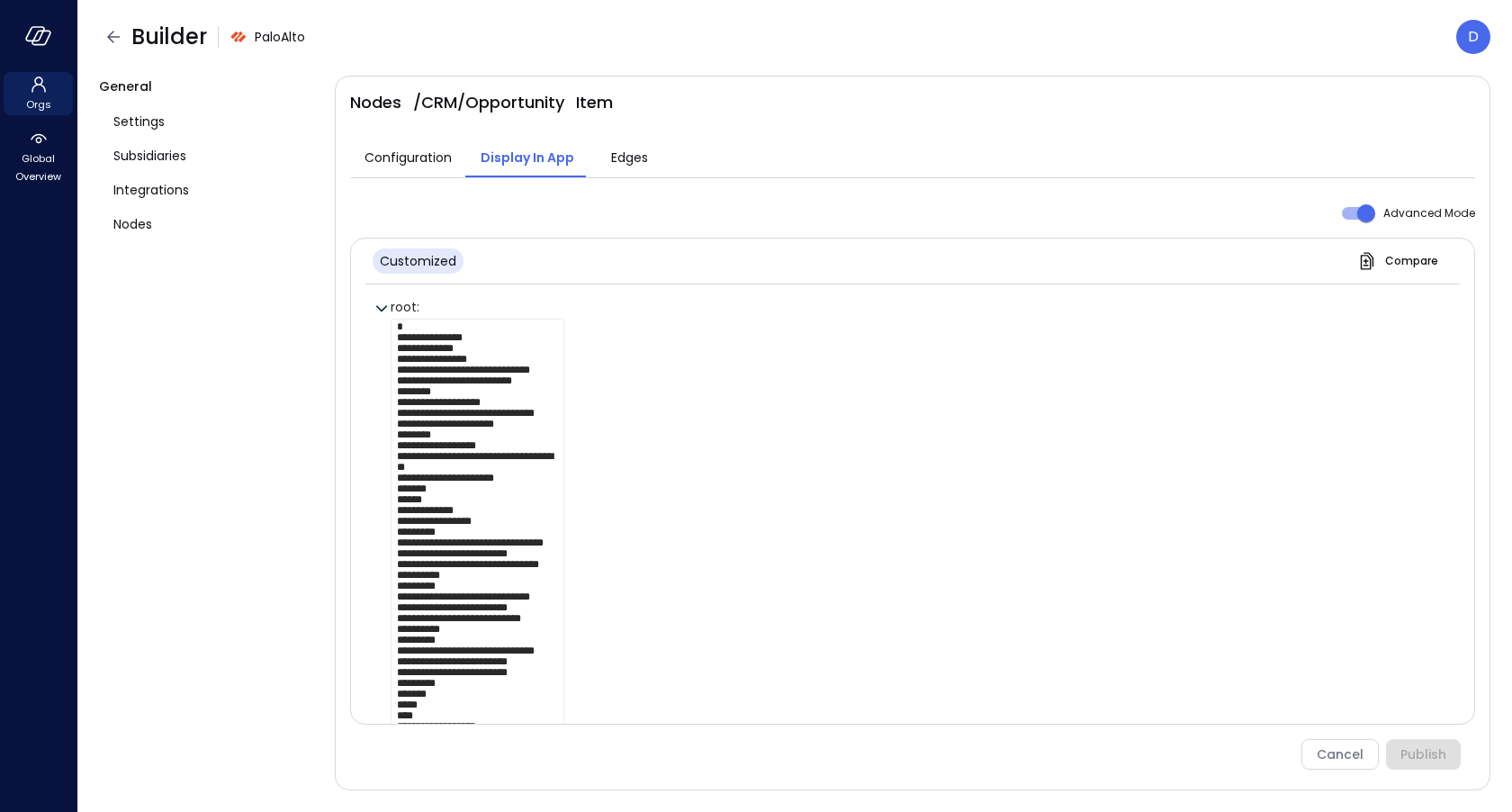
scroll to position [18, 0]
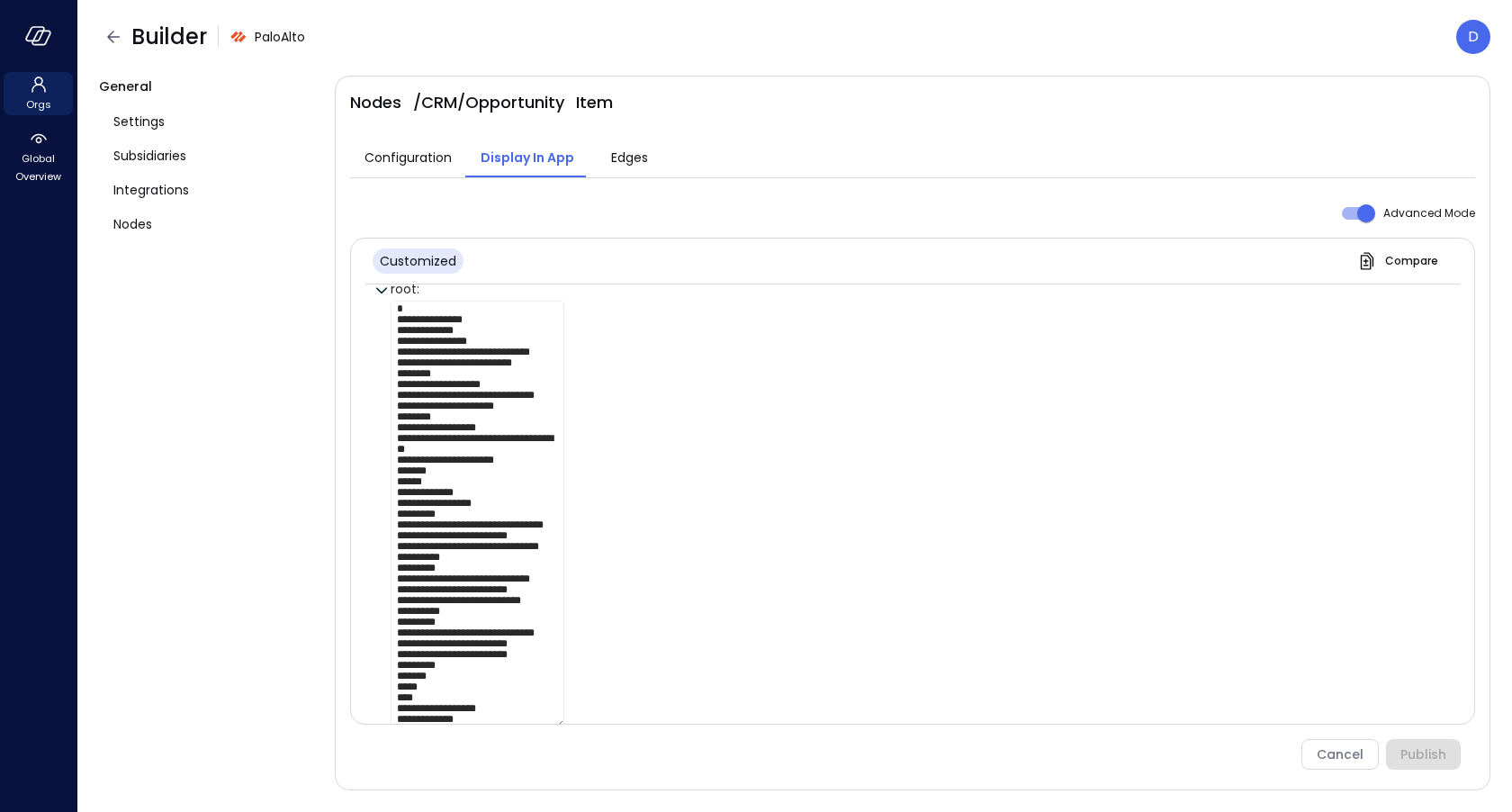
click at [1352, 752] on div "Cancel Publish" at bounding box center [906, 754] width 1111 height 31
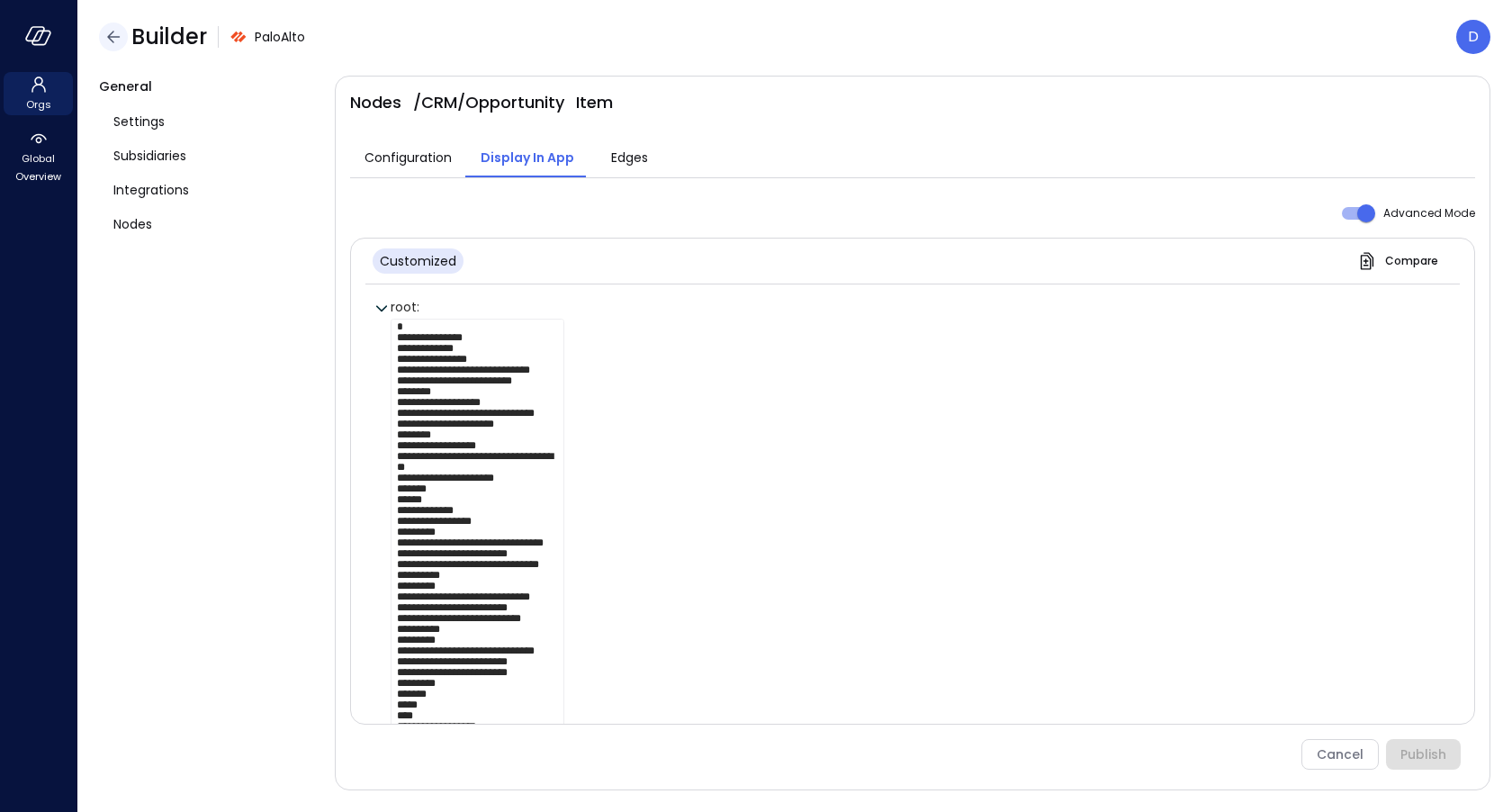
click at [116, 34] on icon "button" at bounding box center [114, 37] width 22 height 22
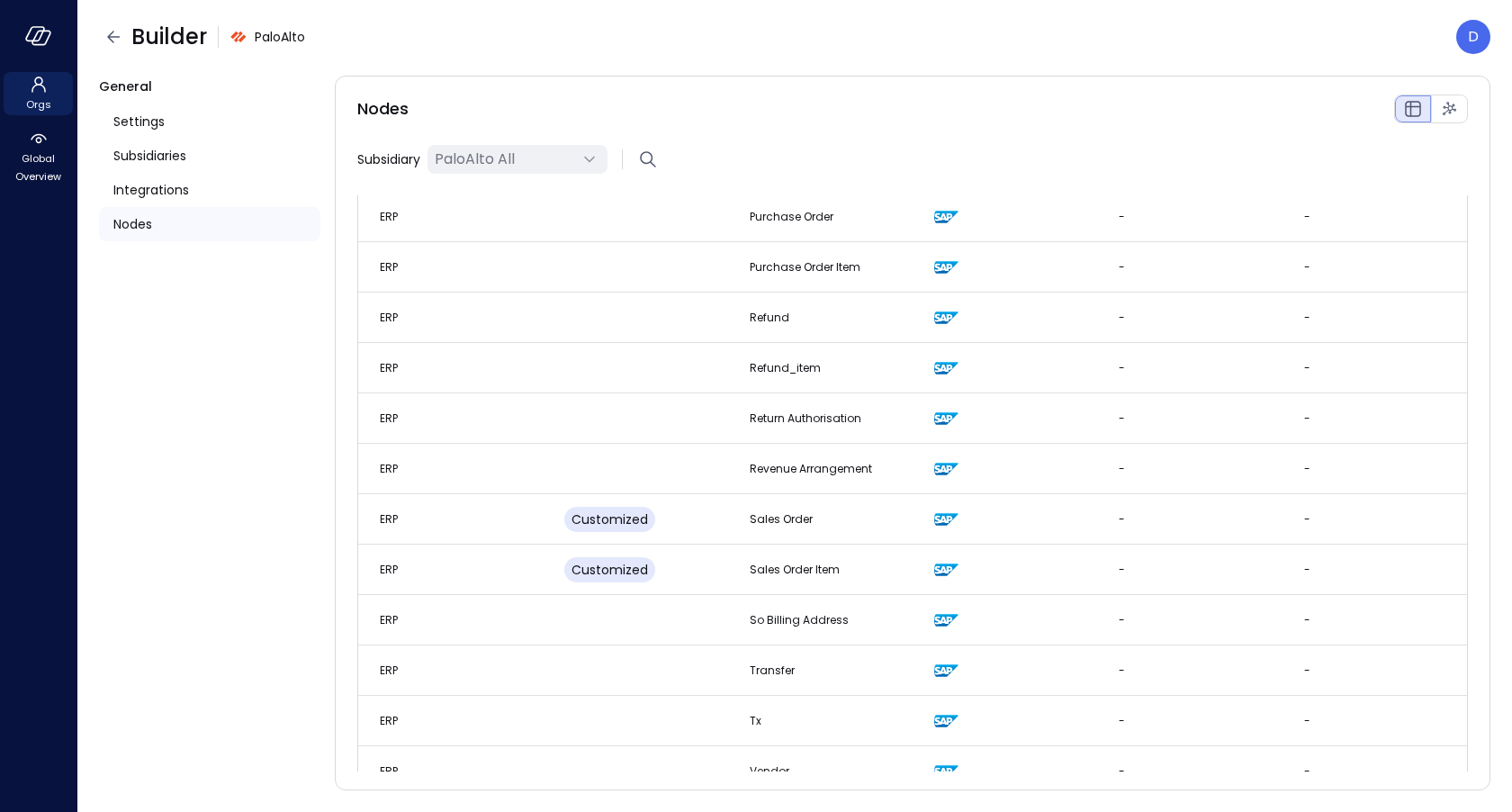
scroll to position [2188, 0]
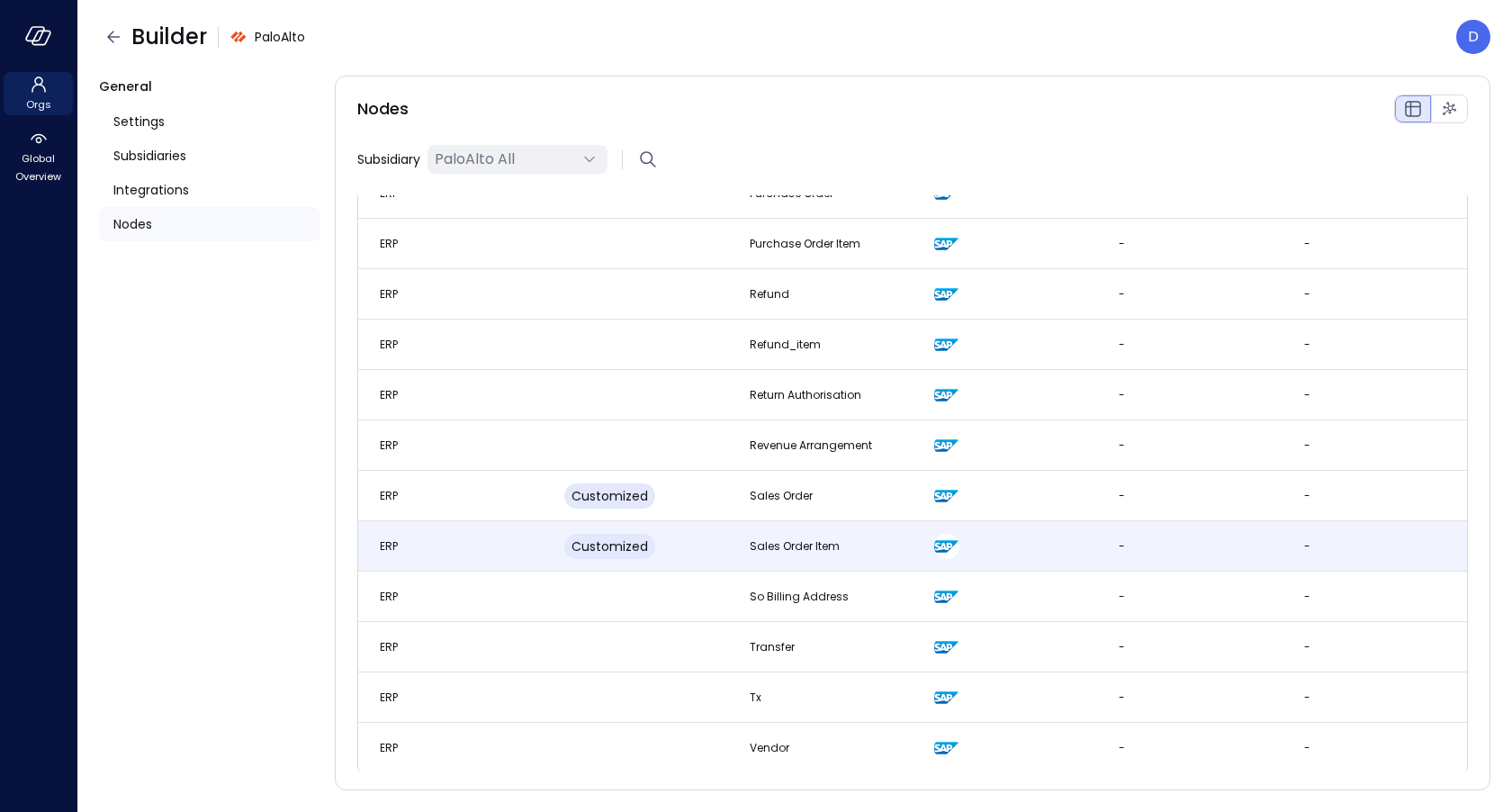
click at [599, 543] on span "Customized" at bounding box center [609, 546] width 77 height 18
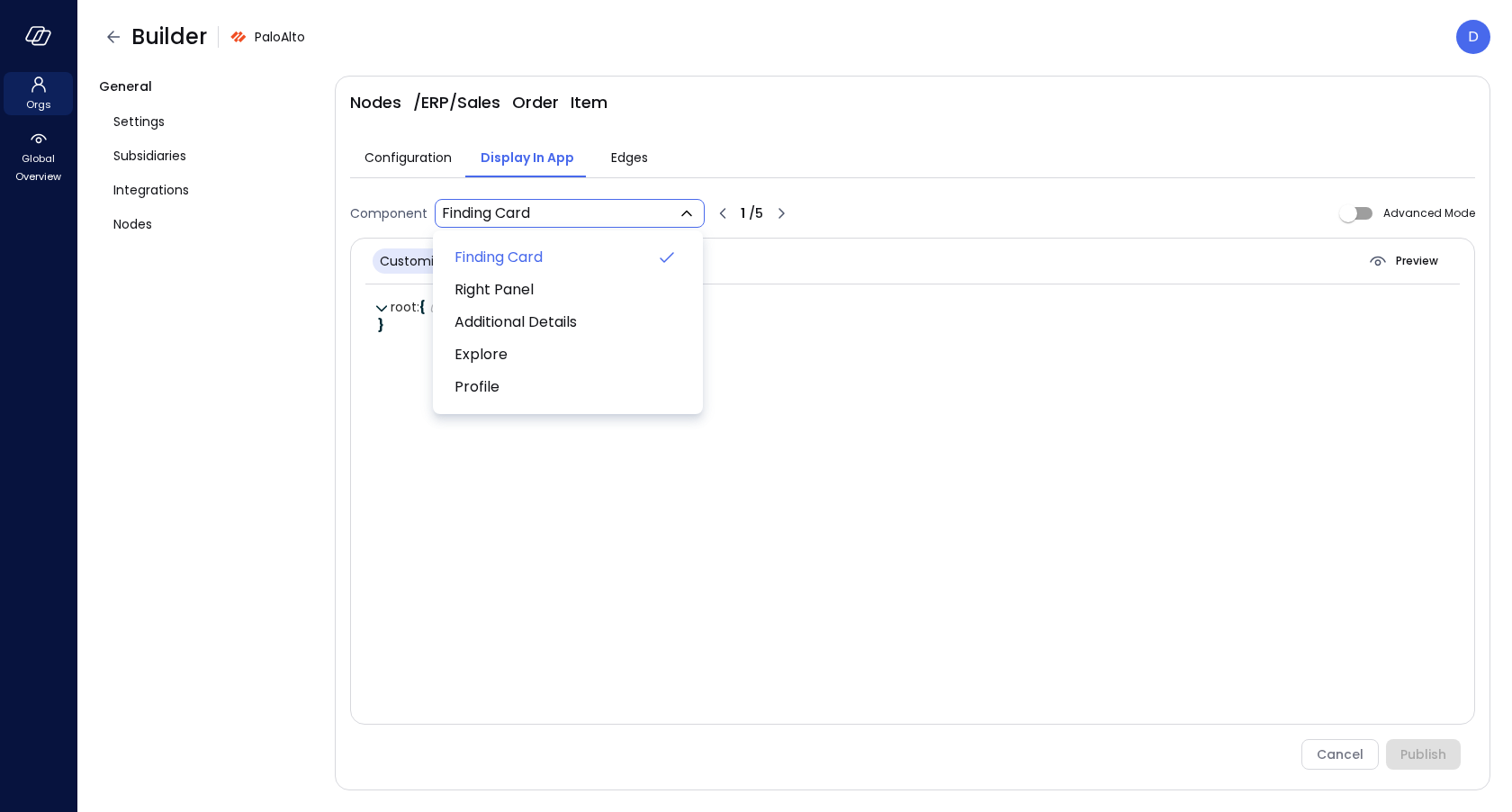
click at [593, 222] on body "Orgs Global Overview Builder PaloAlto D General Settings Subsidiaries Integrati…" at bounding box center [756, 406] width 1512 height 812
click at [512, 374] on li "Profile" at bounding box center [568, 388] width 249 height 32
type input "**********"
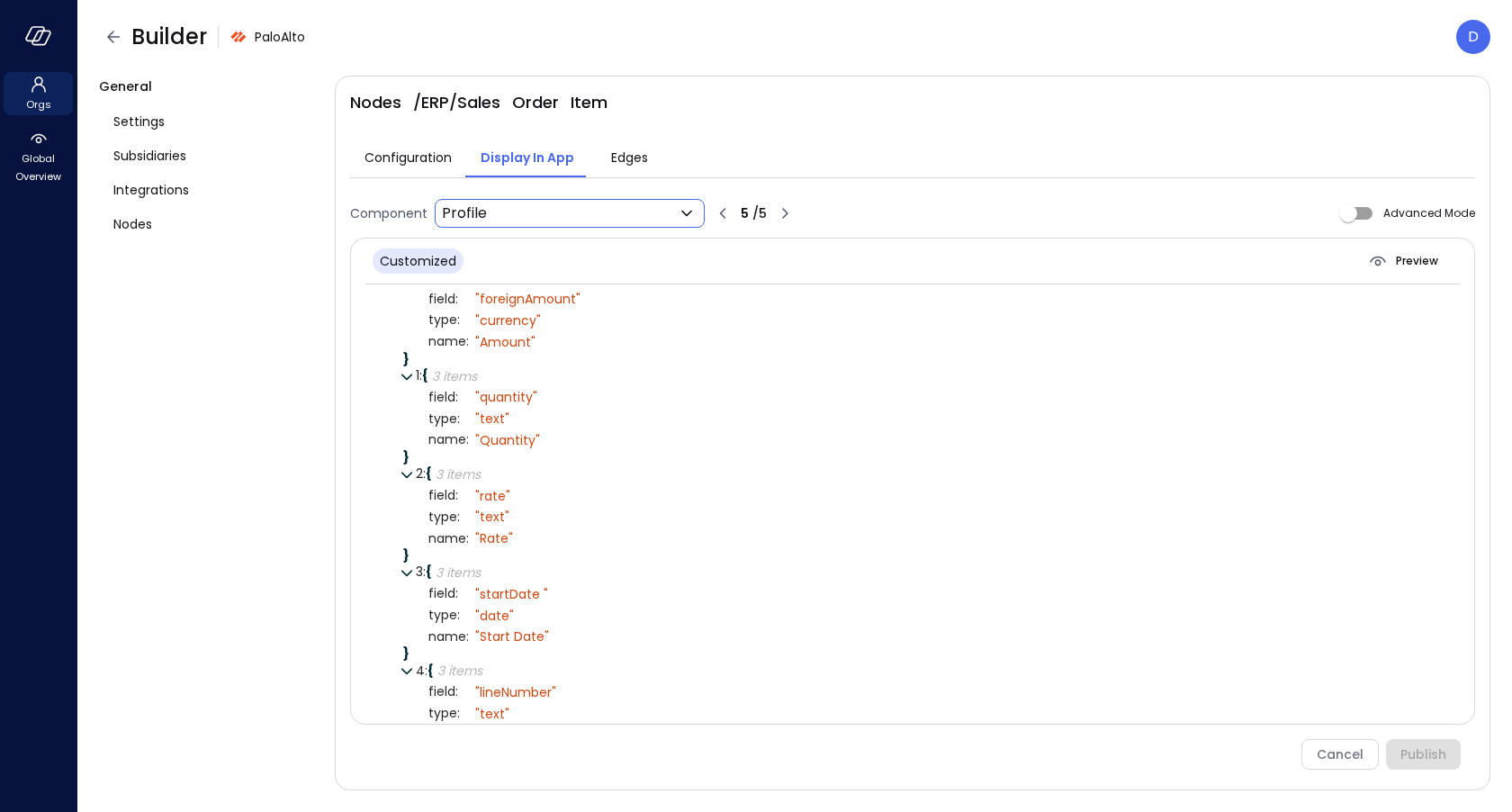
scroll to position [42, 0]
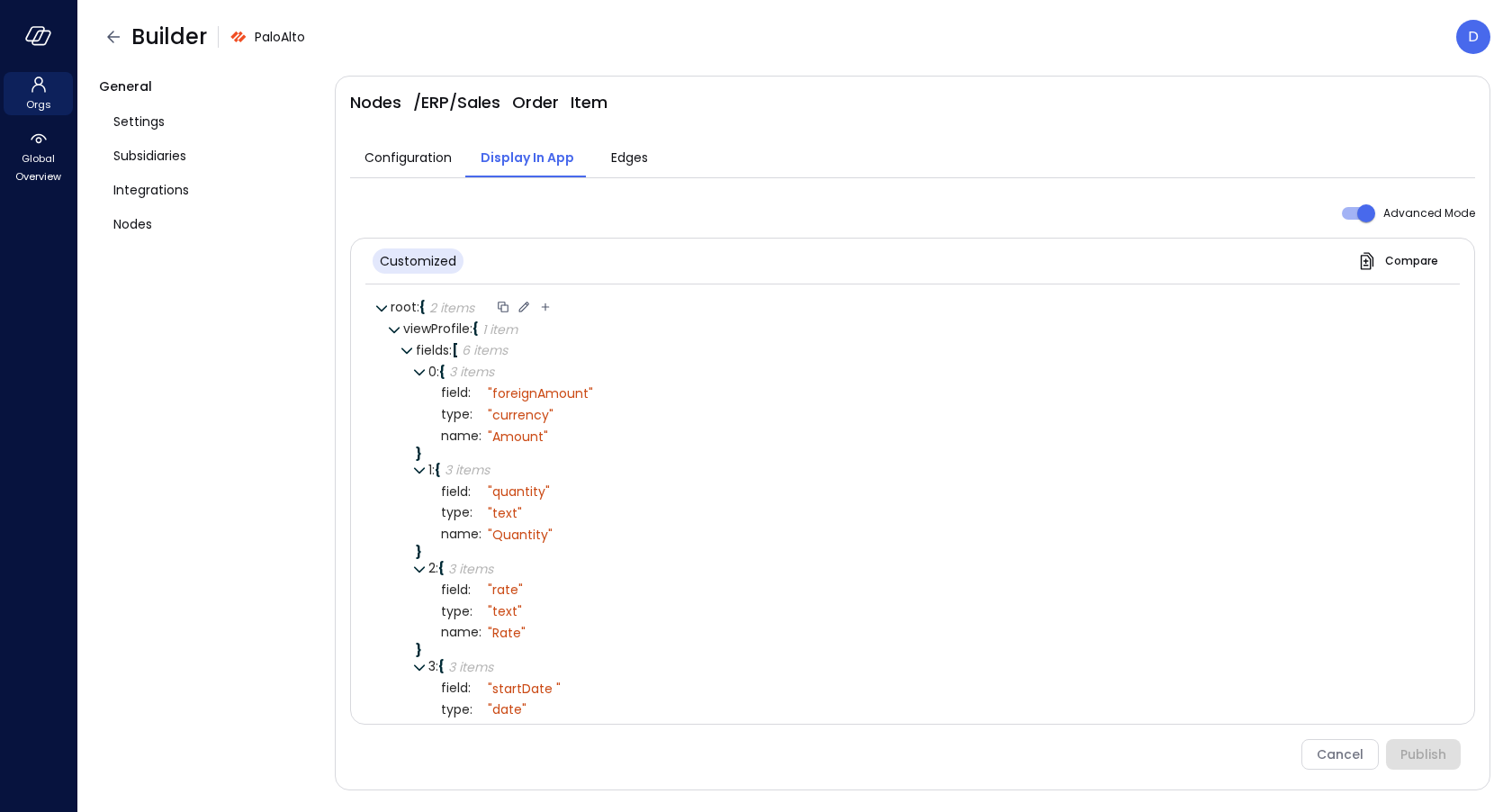
click at [528, 303] on icon at bounding box center [524, 307] width 16 height 16
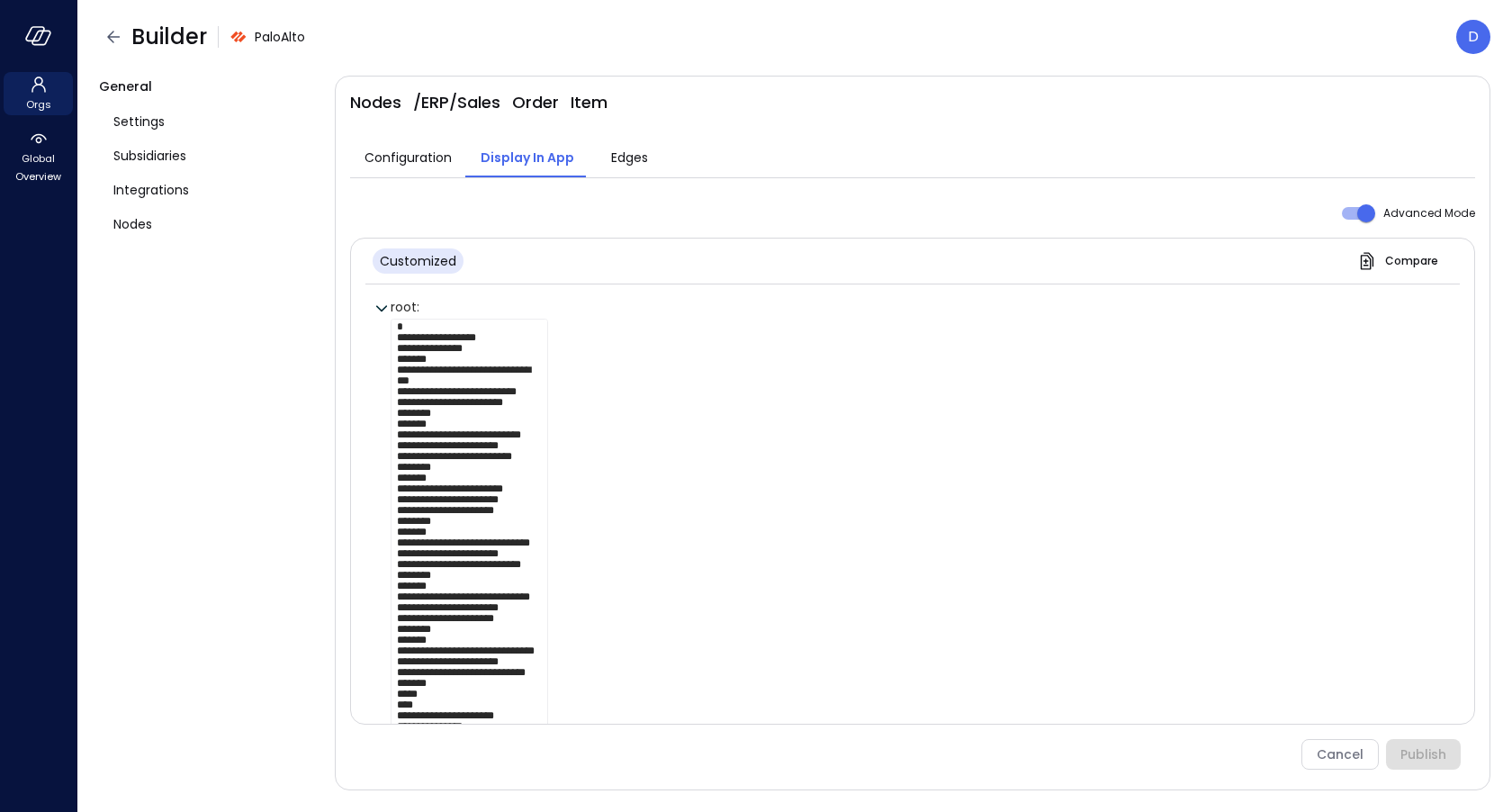
click at [587, 438] on div "**********" at bounding box center [918, 548] width 1057 height 459
click at [507, 439] on textarea "**********" at bounding box center [469, 533] width 158 height 428
paste textarea "**********"
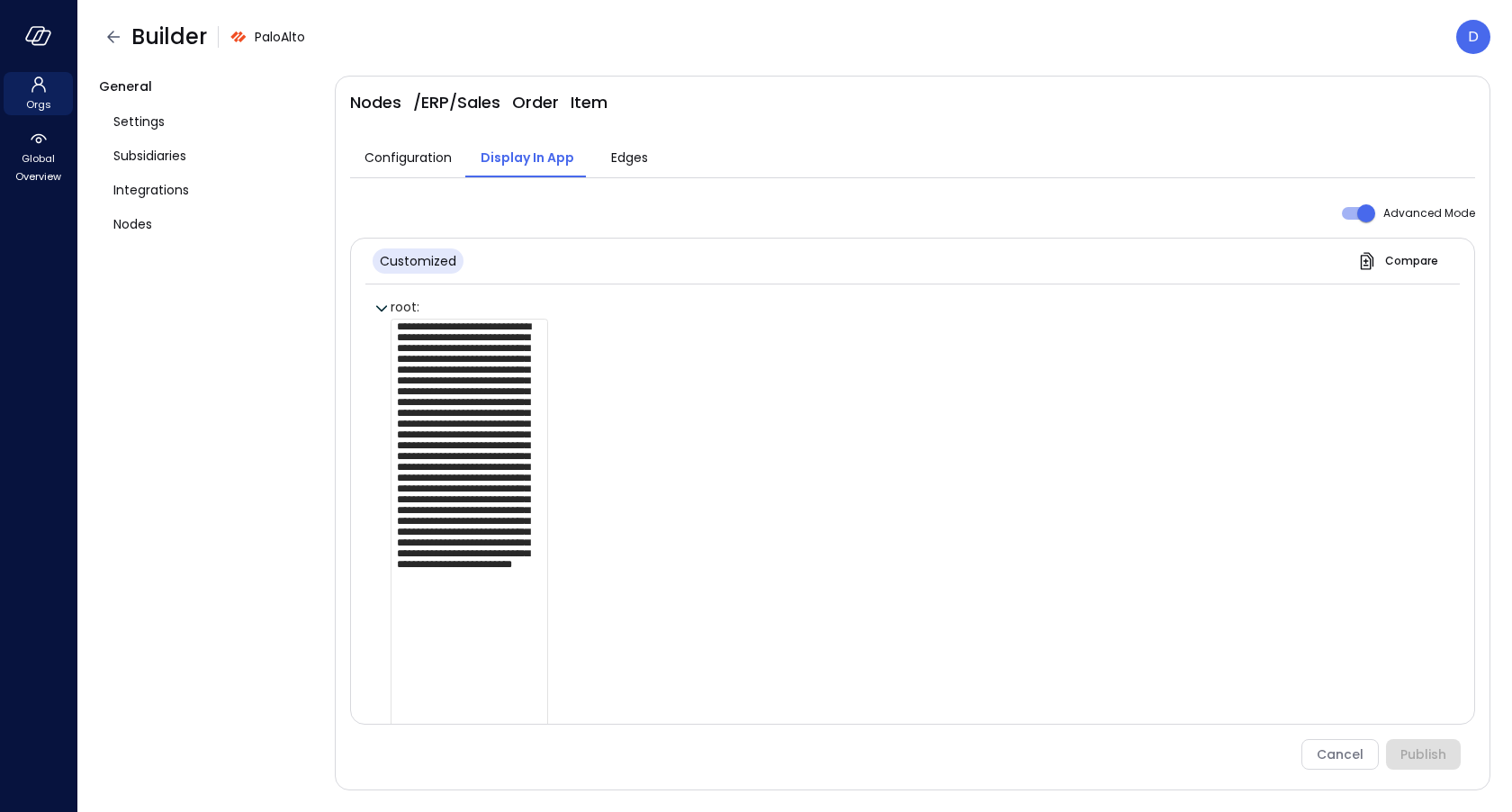
scroll to position [5, 0]
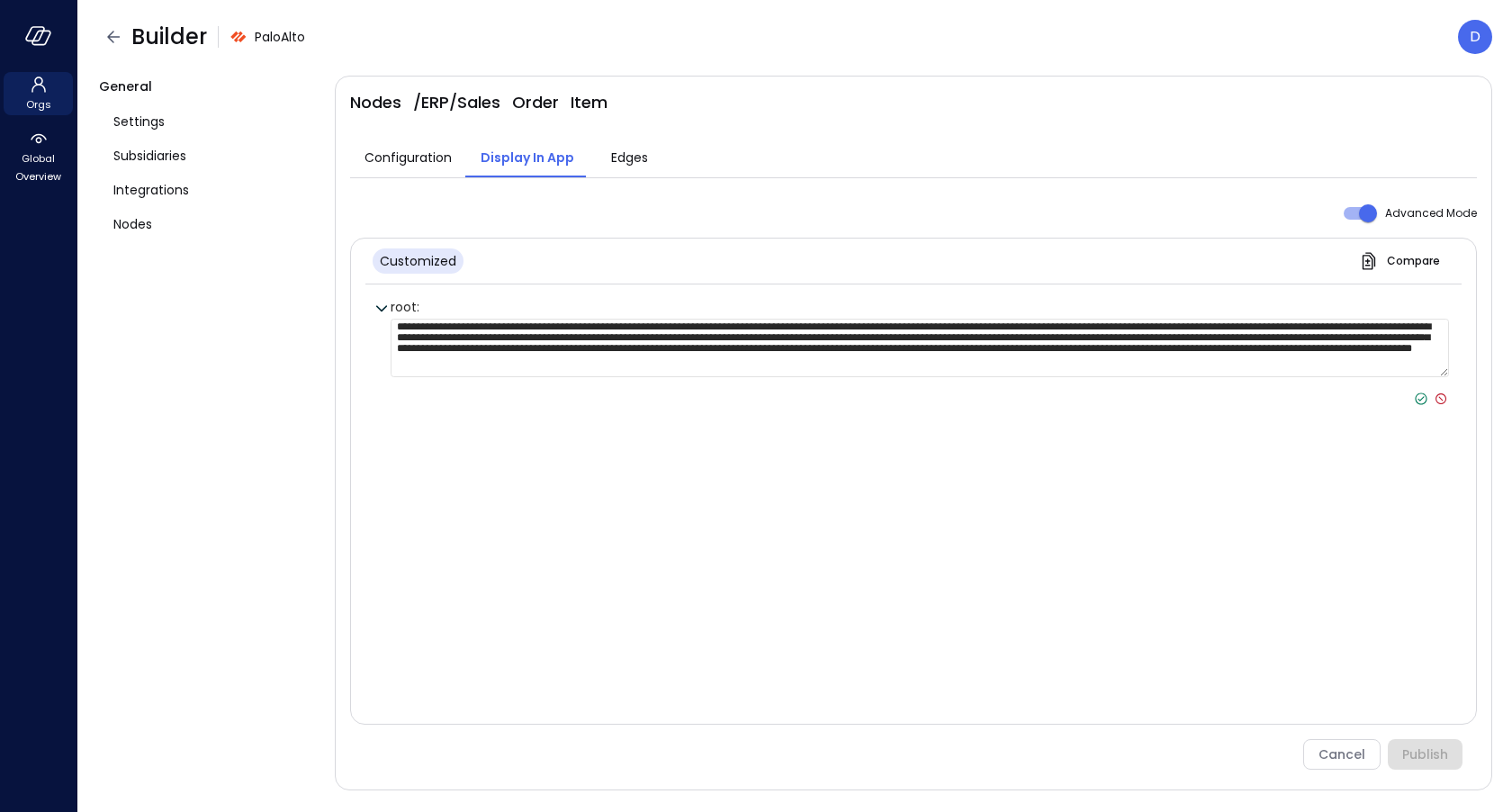
type textarea "**********"
click at [1418, 395] on icon at bounding box center [1421, 398] width 16 height 16
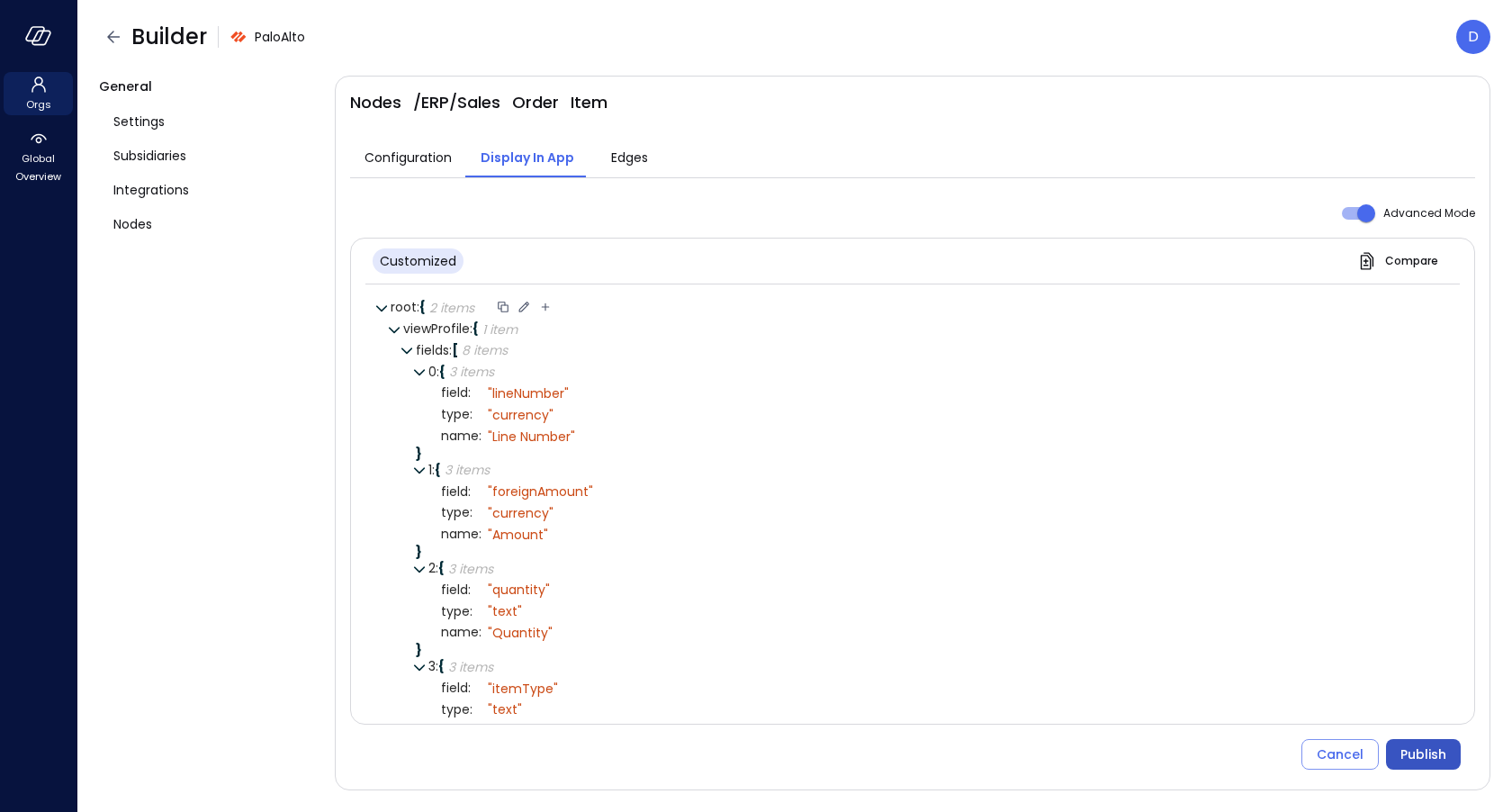
click at [1416, 746] on div "Publish" at bounding box center [1423, 754] width 46 height 23
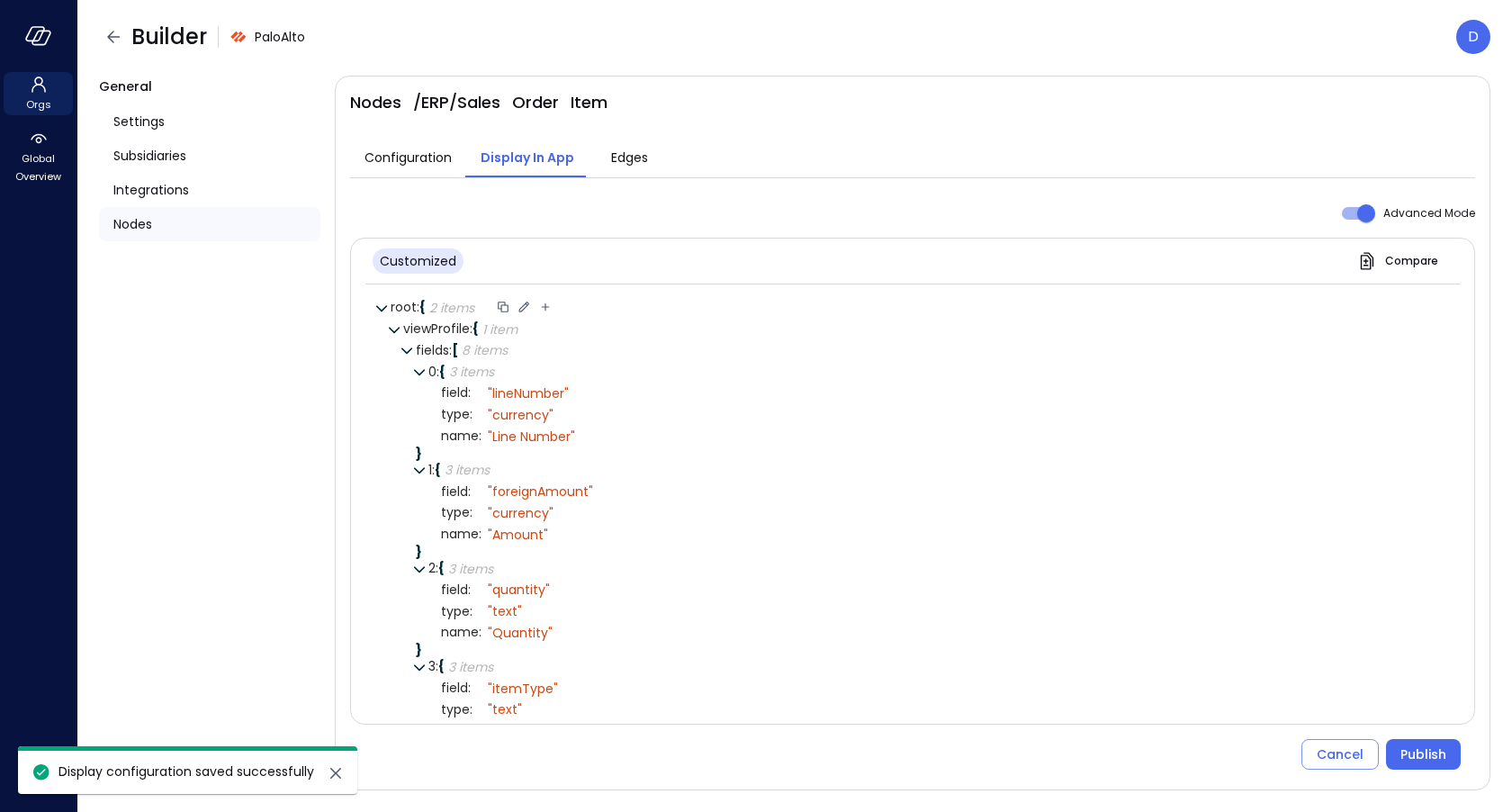
click at [143, 224] on span "Nodes" at bounding box center [132, 224] width 39 height 20
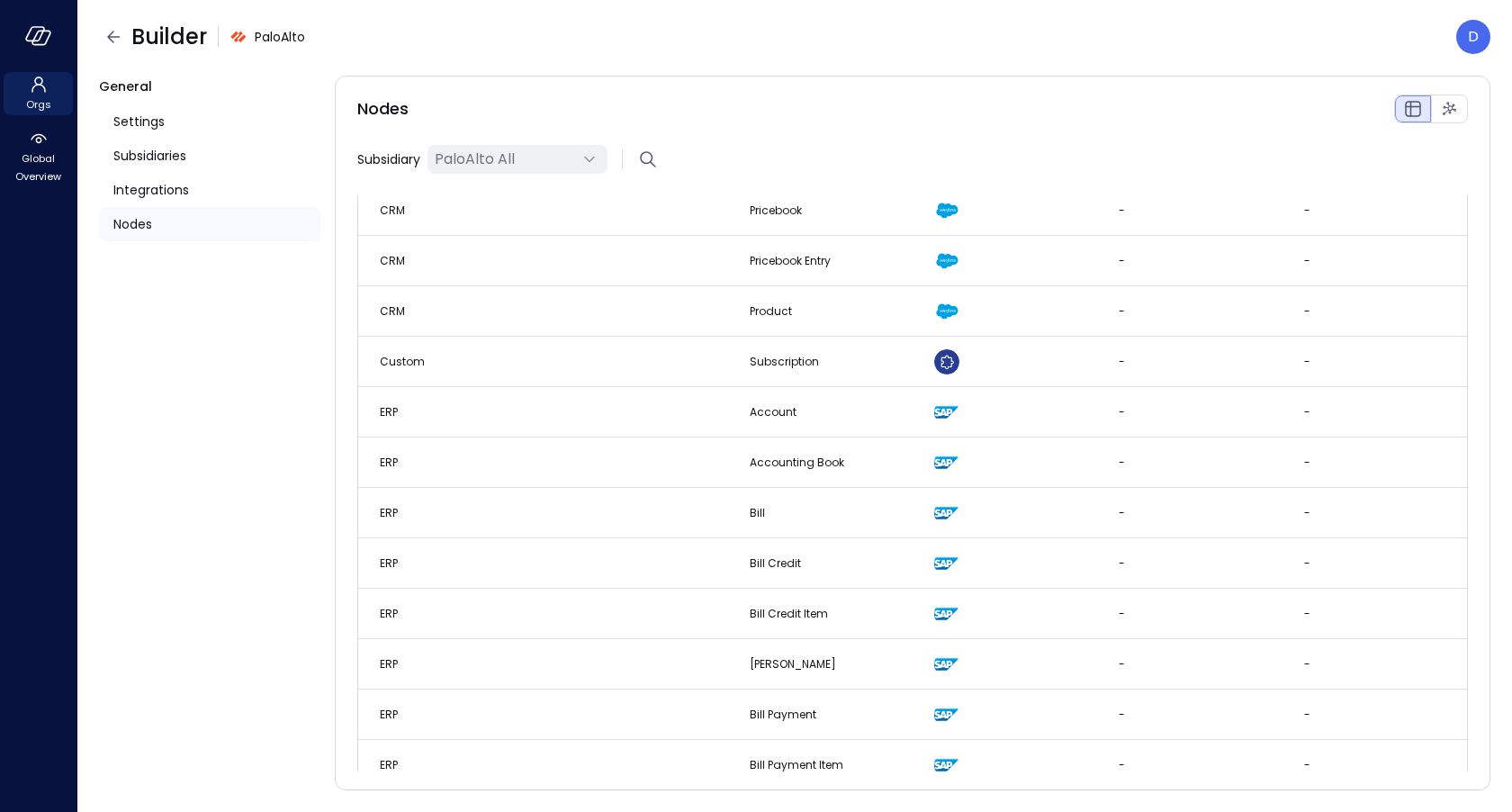
scroll to position [271, 0]
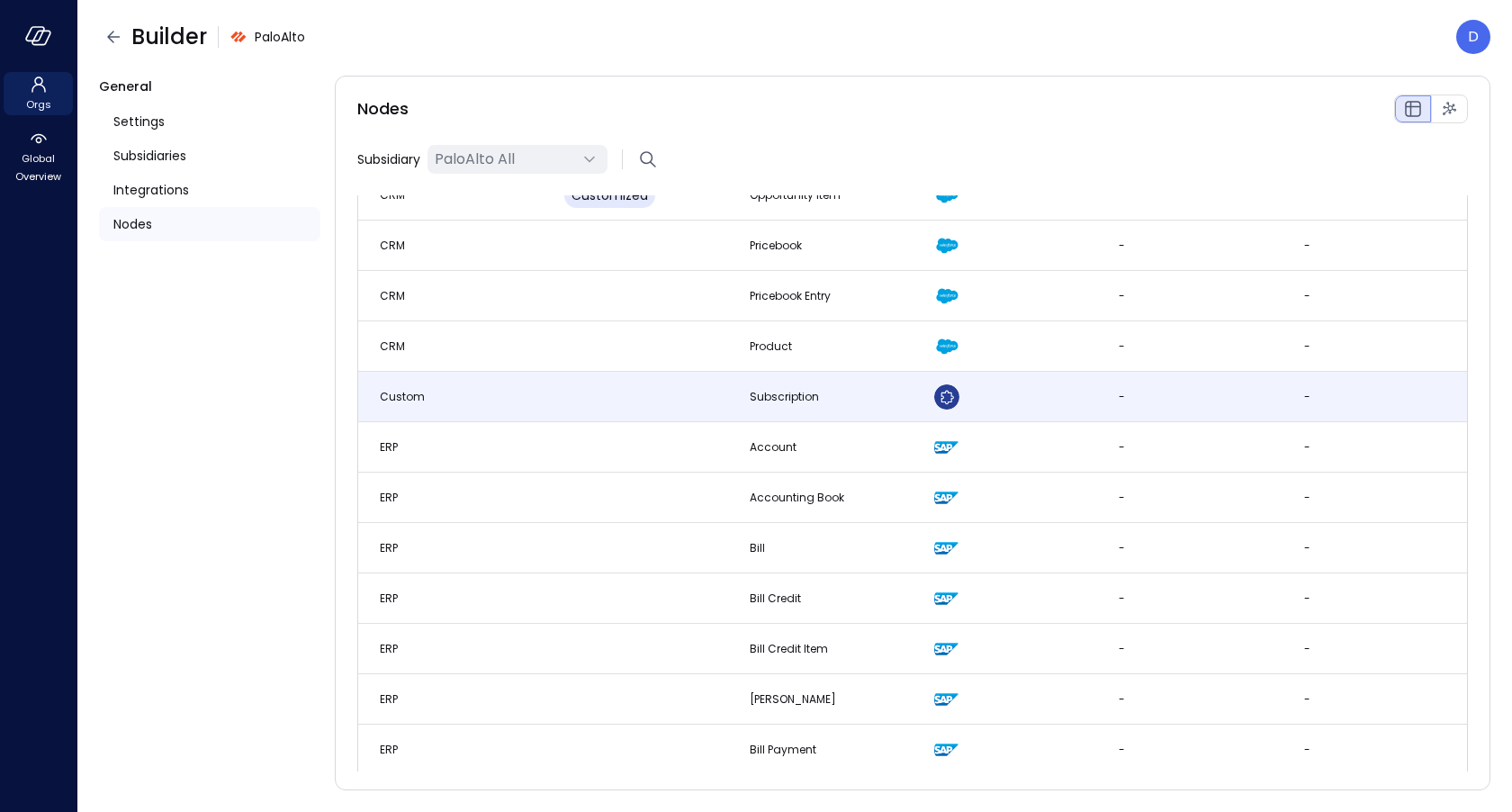
click at [463, 374] on td "Custom" at bounding box center [451, 397] width 185 height 50
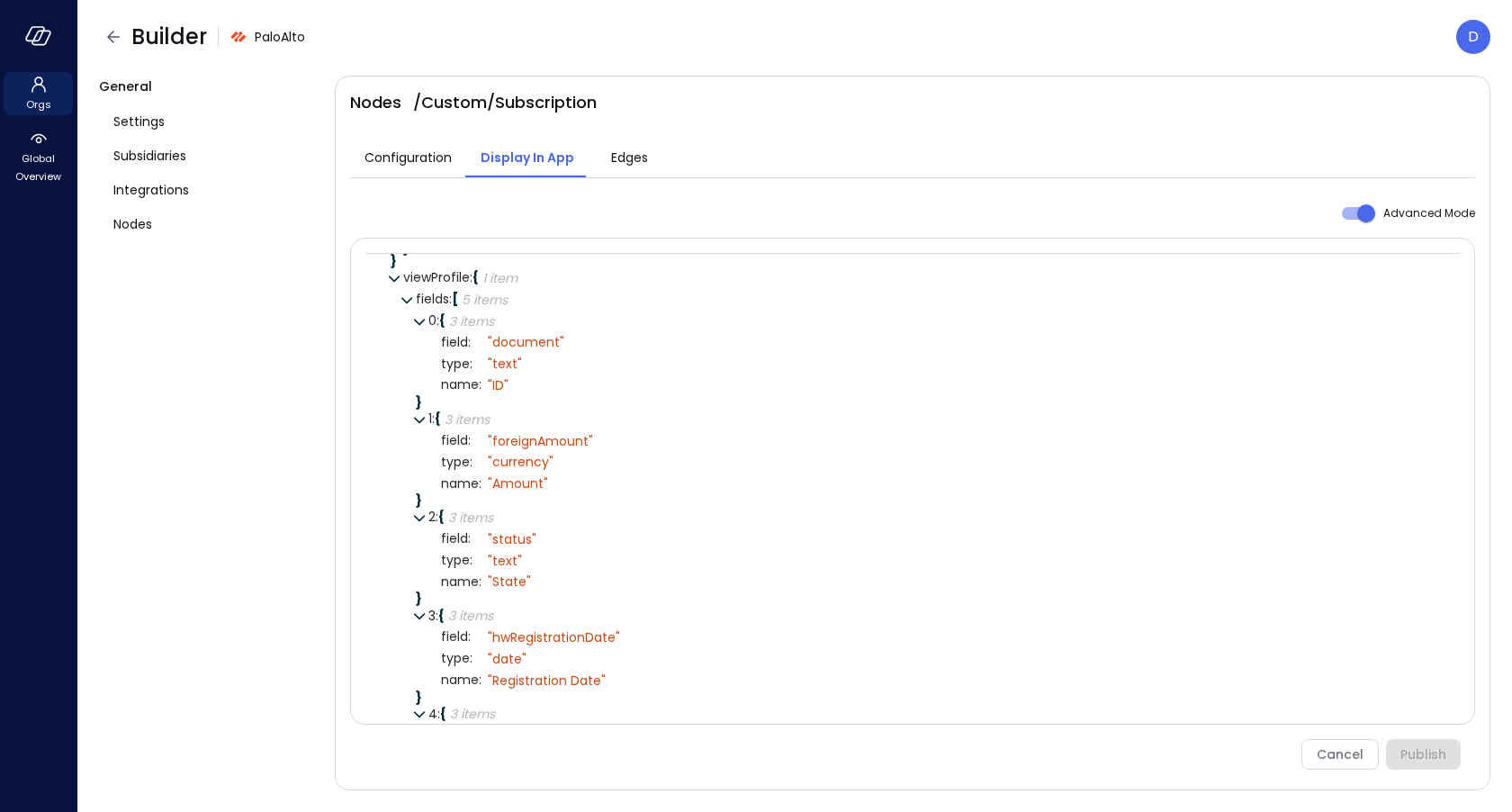
scroll to position [1524, 0]
click at [458, 246] on div "root : { 4 items } viewList : { 2 items } head : { 3 items } title : { 2 items …" at bounding box center [913, 481] width 1125 height 487
click at [457, 206] on div "Advanced Mode" at bounding box center [913, 214] width 1125 height 34
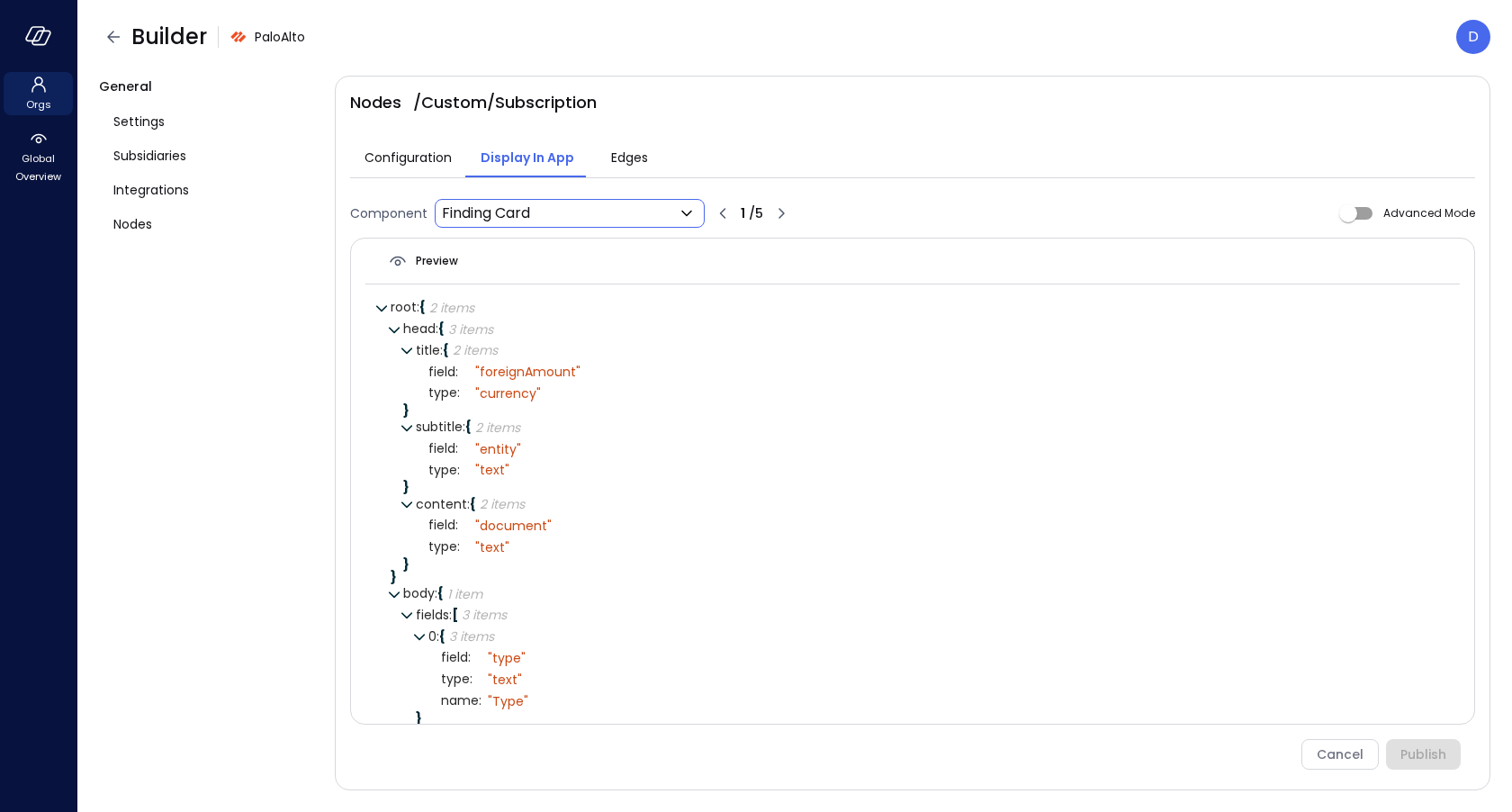
click at [671, 214] on body "Orgs Global Overview Builder PaloAlto D General Settings Subsidiaries Integrati…" at bounding box center [756, 406] width 1512 height 812
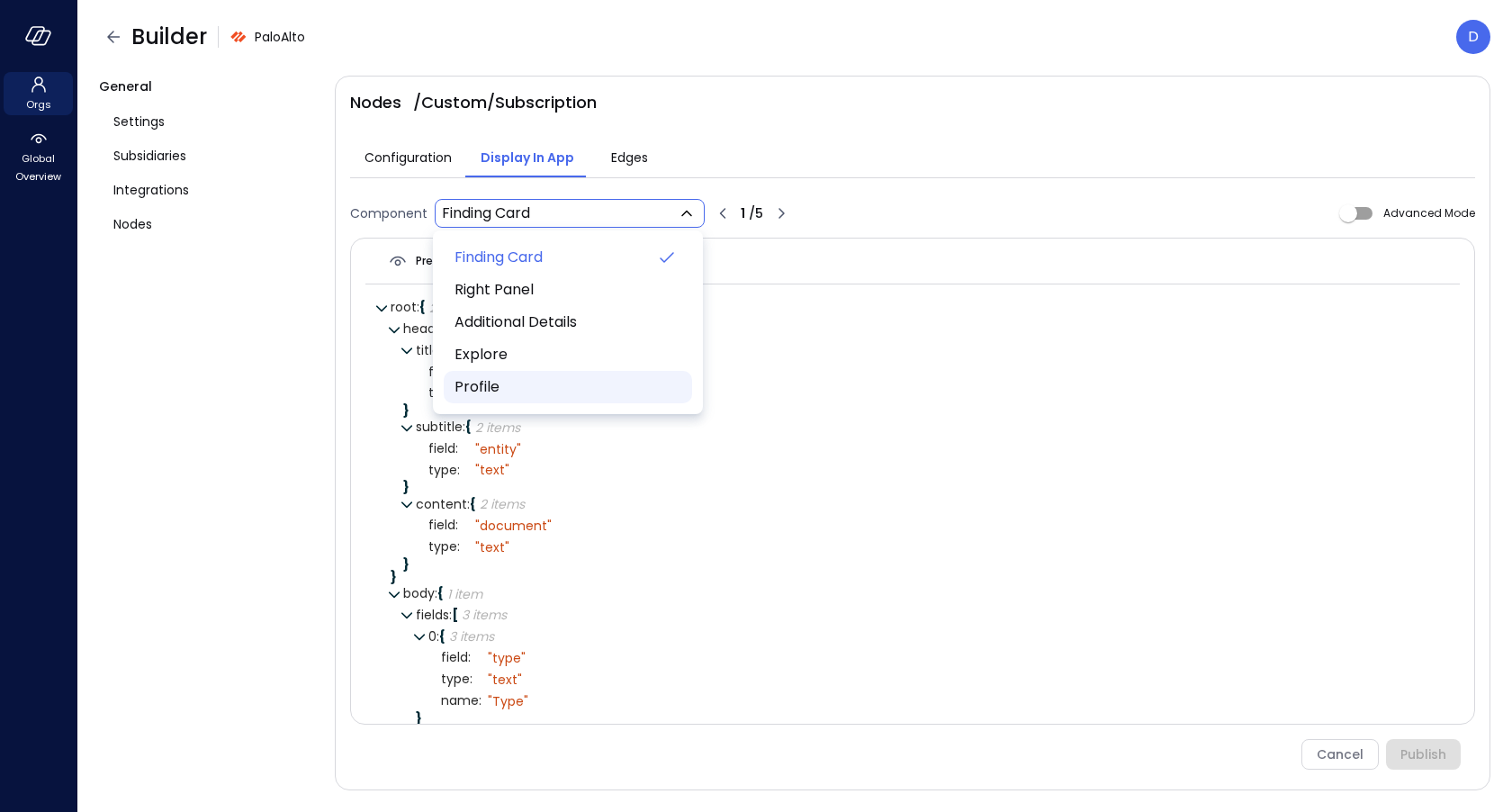
click at [534, 380] on span "Profile" at bounding box center [566, 388] width 223 height 22
type input "**********"
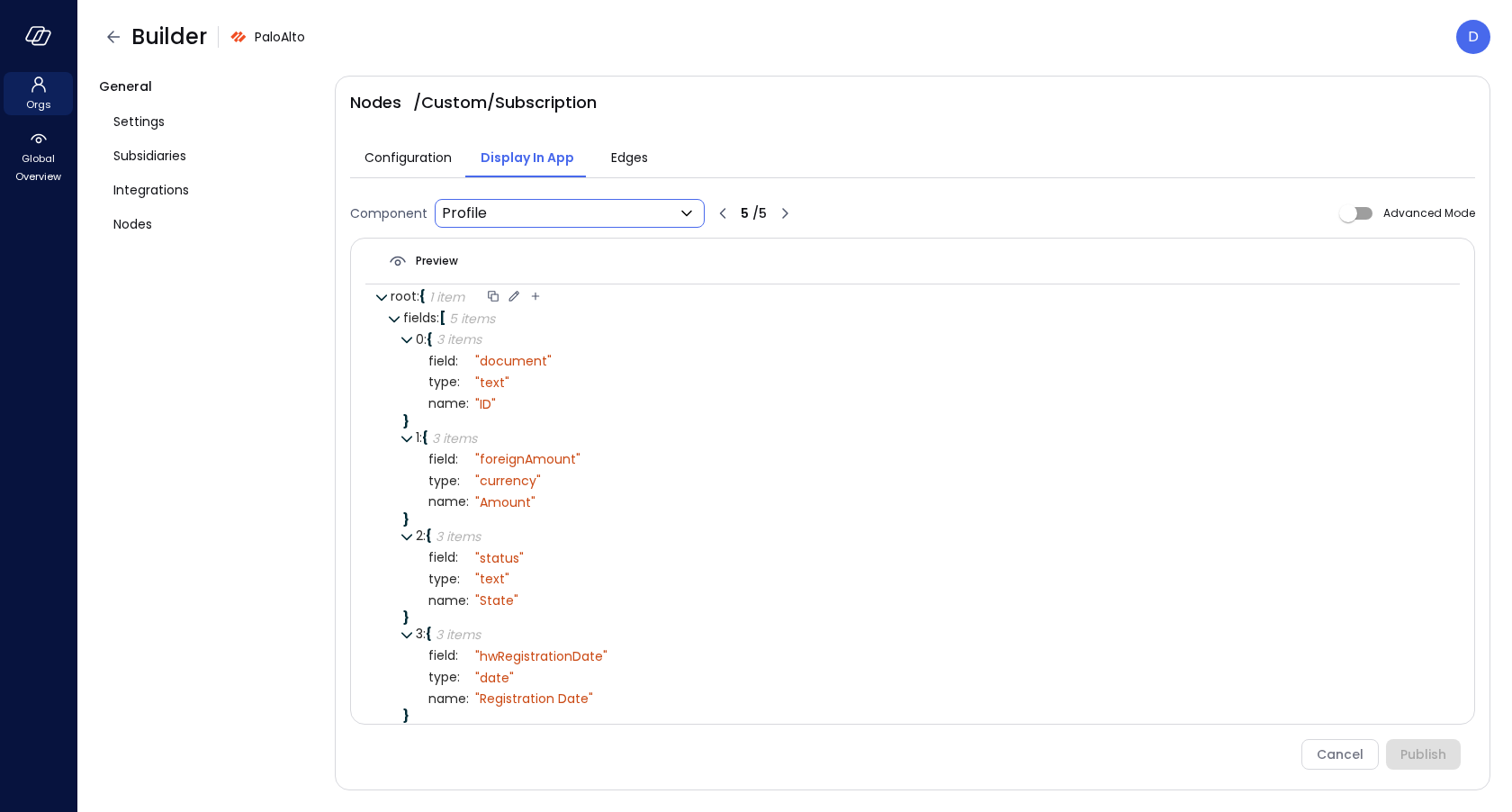
scroll to position [0, 0]
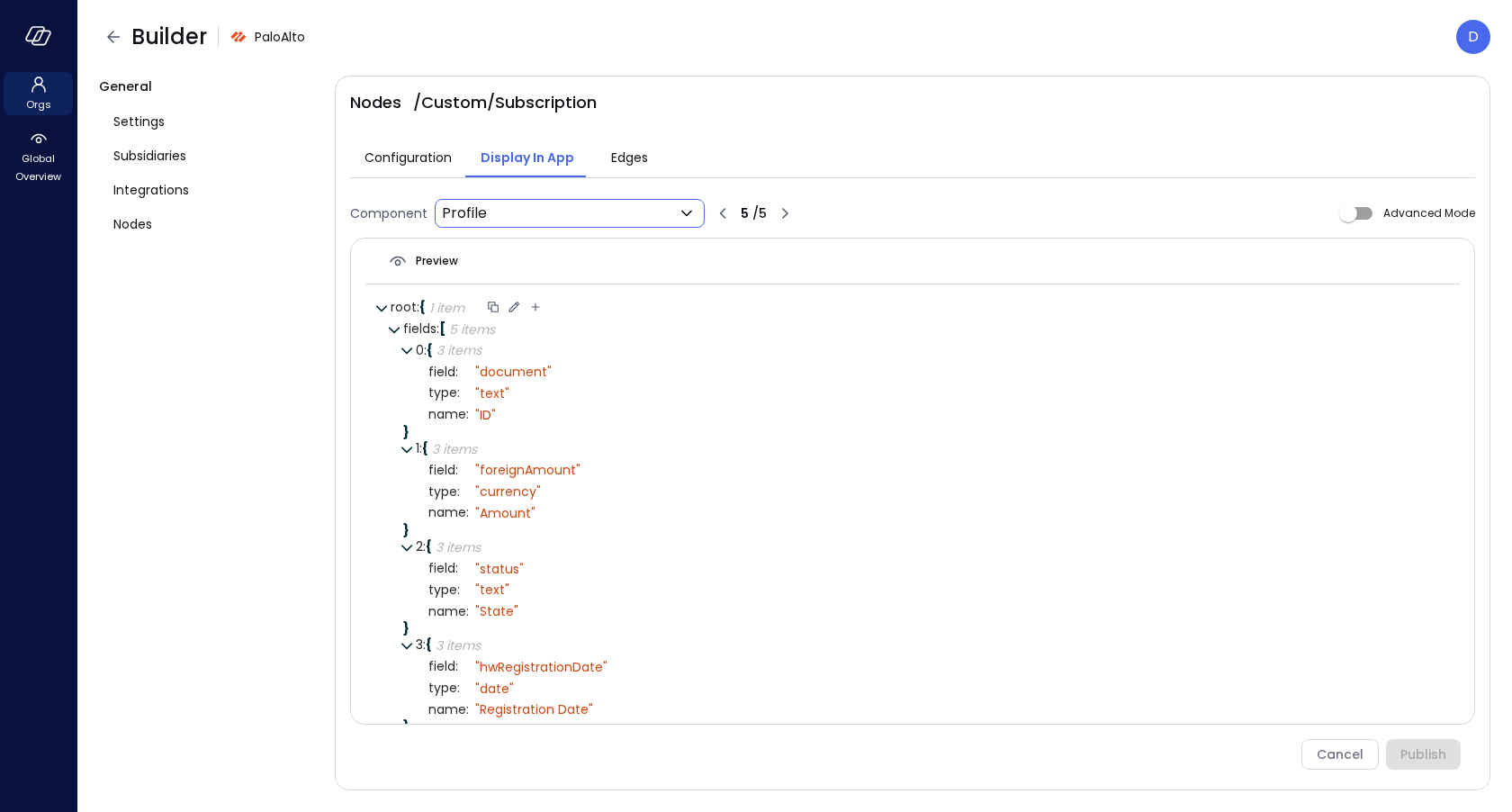
click at [512, 305] on icon at bounding box center [514, 307] width 16 height 16
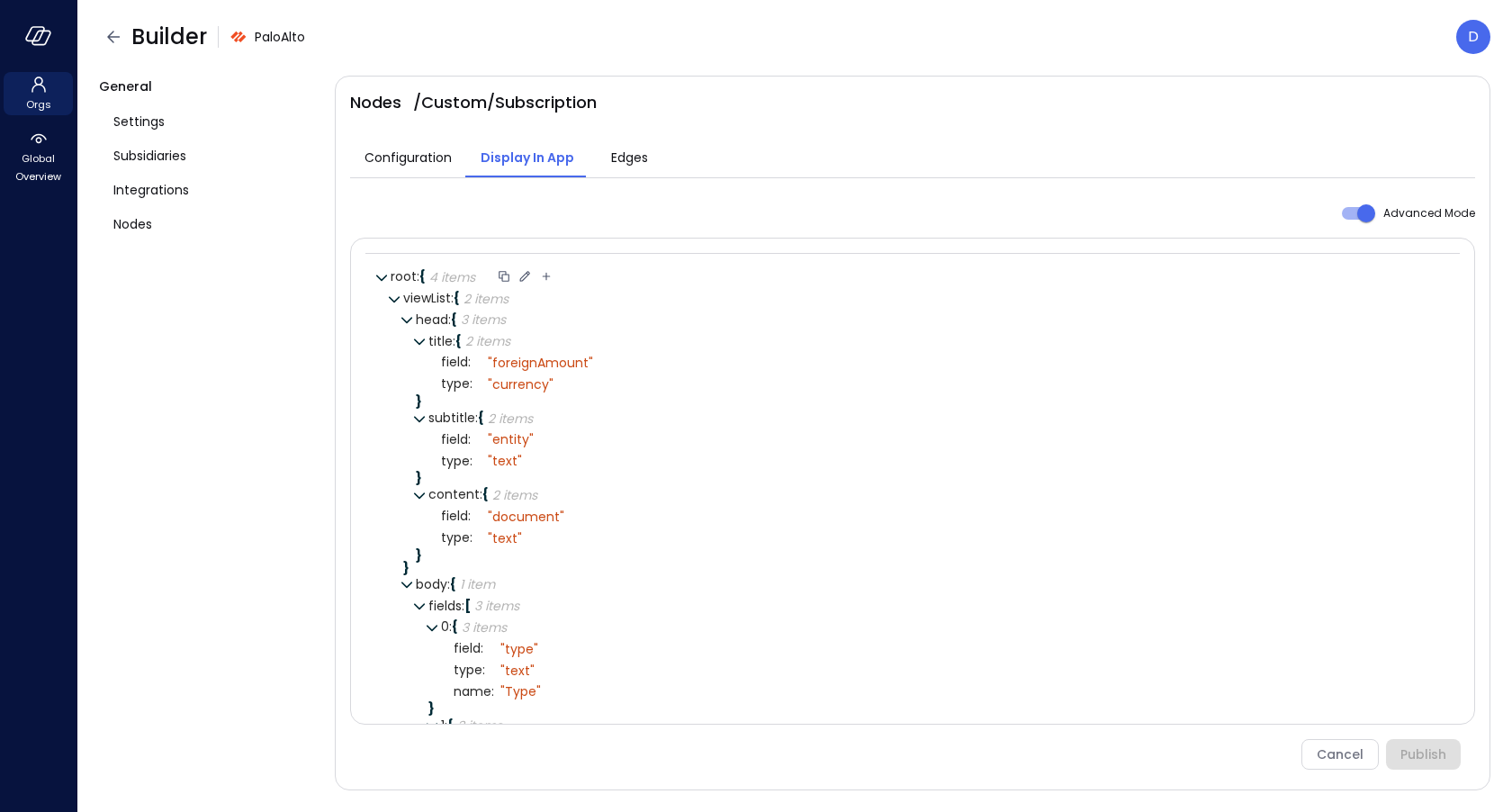
click at [523, 271] on icon at bounding box center [524, 277] width 16 height 16
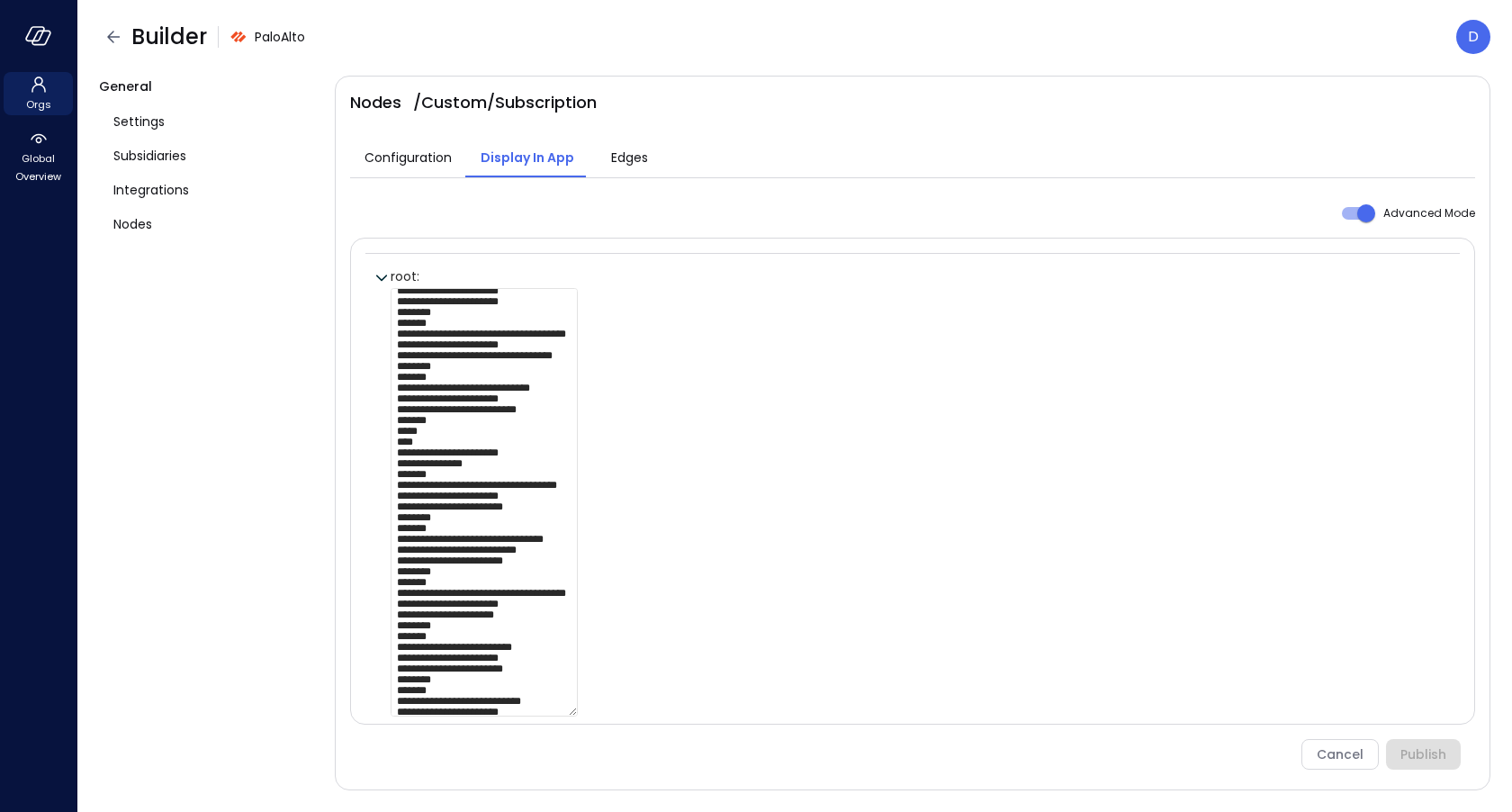
scroll to position [1057, 0]
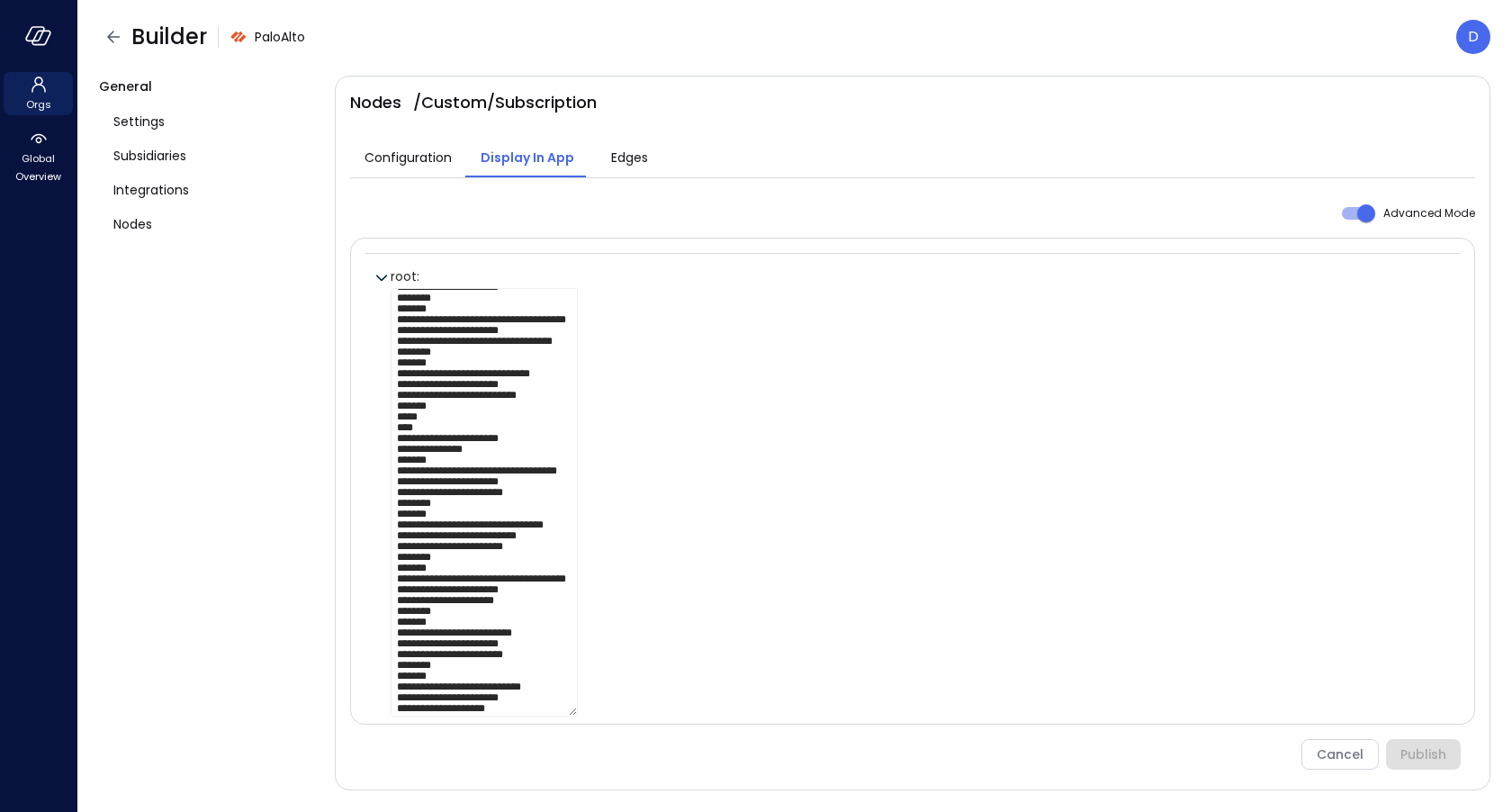
click at [398, 476] on div at bounding box center [391, 516] width 25 height 470
click at [404, 477] on textarea at bounding box center [484, 502] width 187 height 428
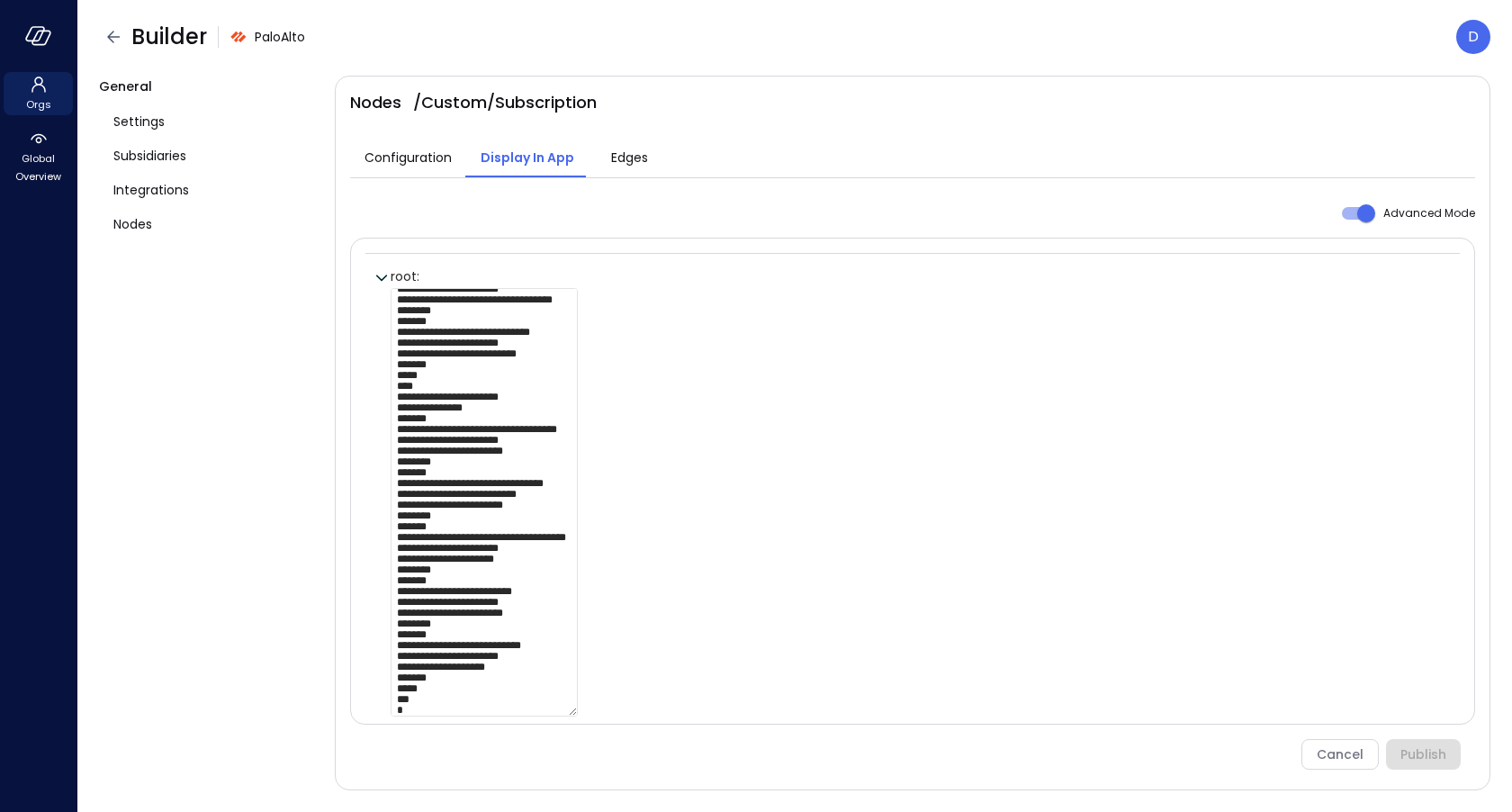
scroll to position [1406, 0]
click at [426, 566] on textarea at bounding box center [484, 502] width 187 height 428
paste textarea "**********"
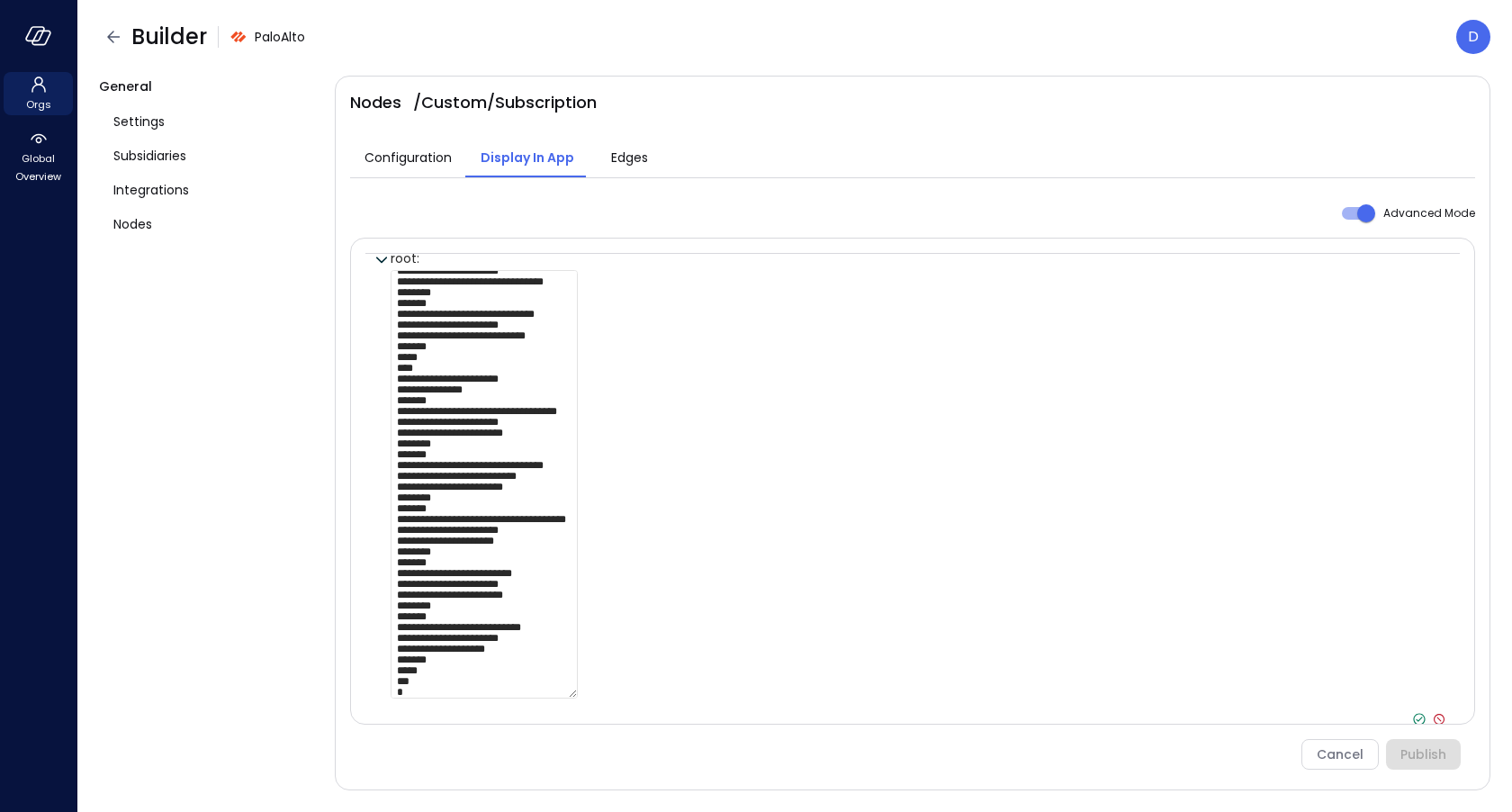
type textarea "**********"
click at [1418, 715] on icon at bounding box center [1419, 719] width 16 height 16
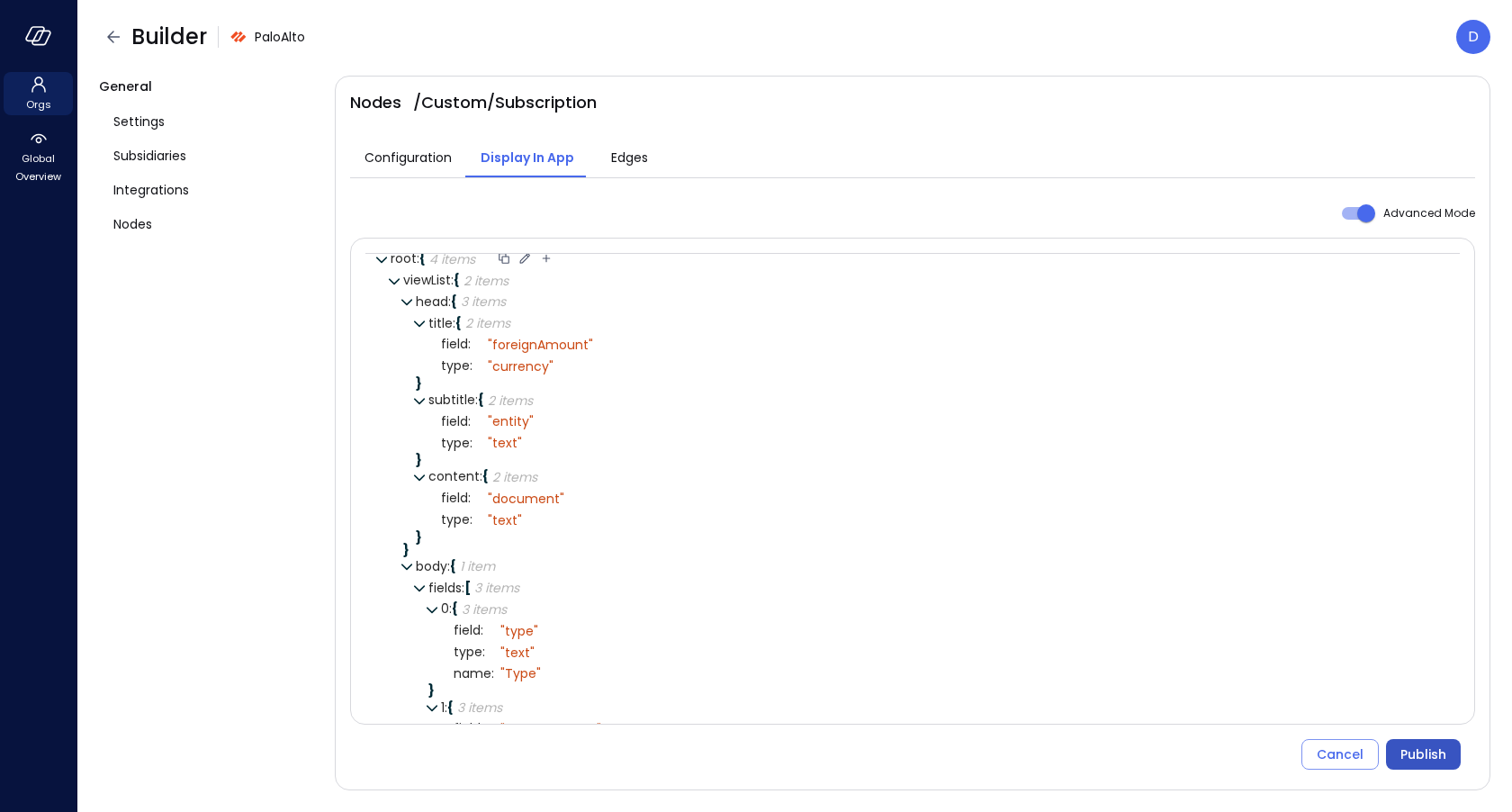
click at [1415, 744] on div "Publish" at bounding box center [1423, 754] width 46 height 23
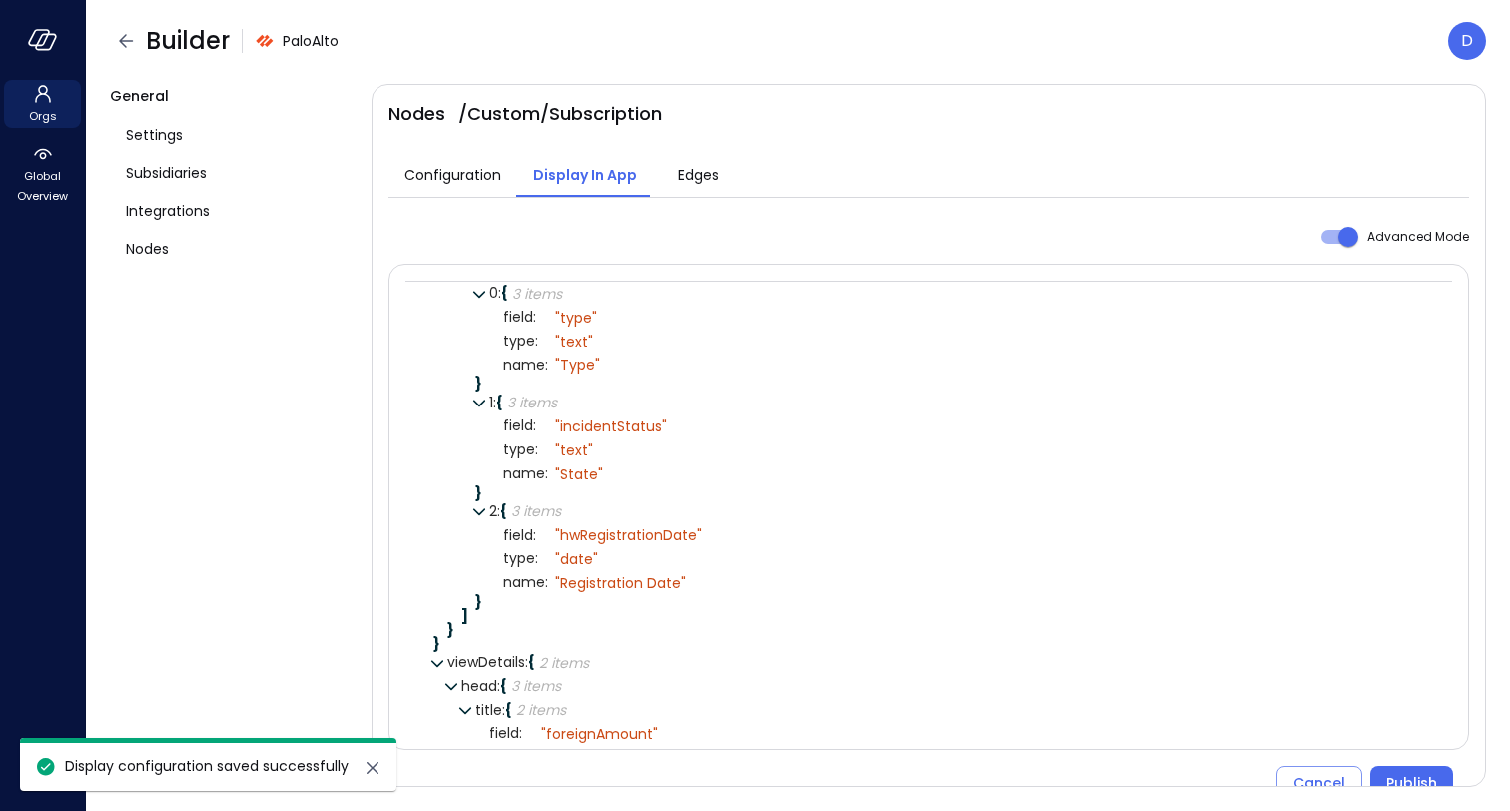
scroll to position [0, 0]
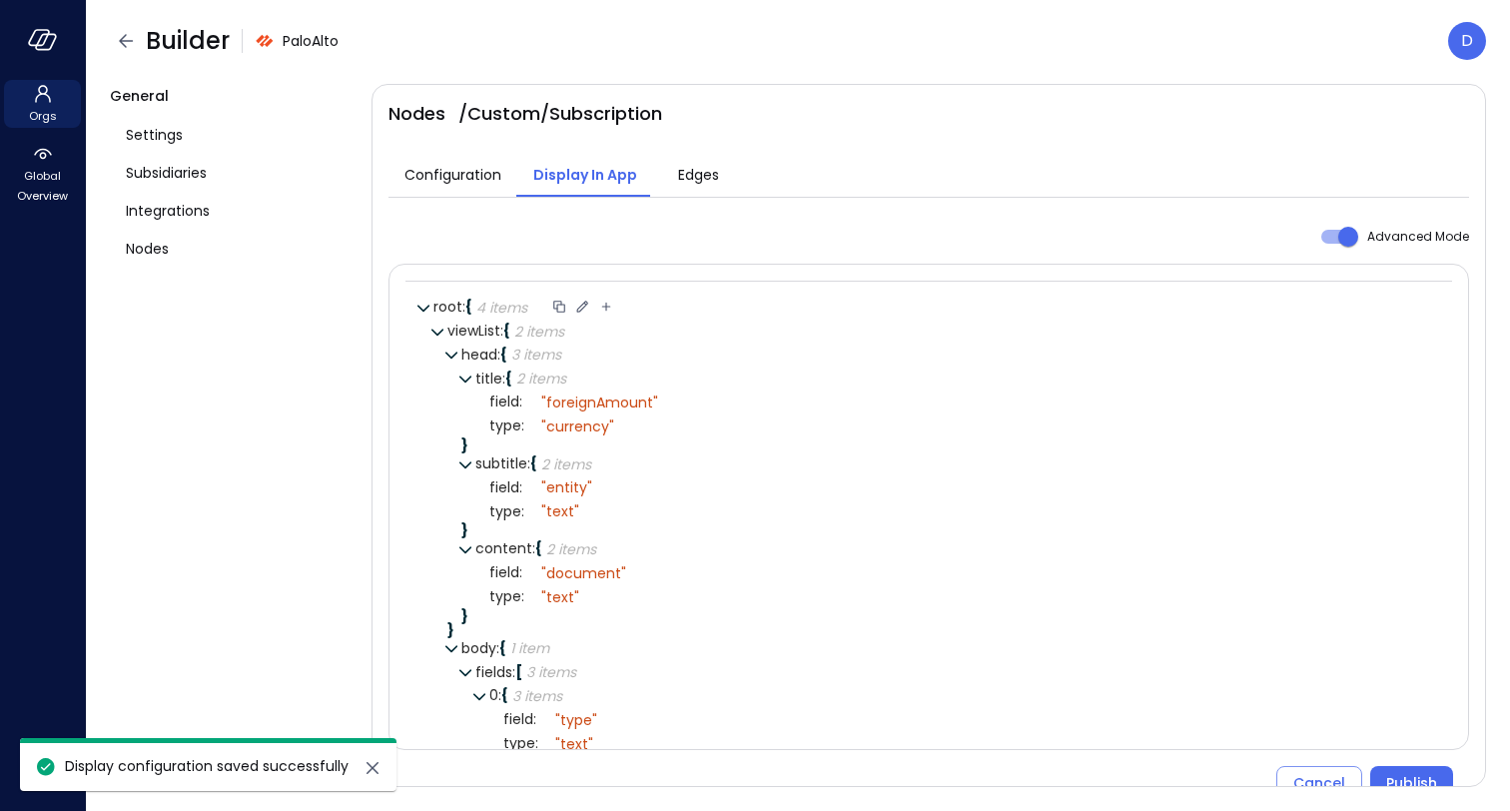
click at [582, 309] on icon at bounding box center [582, 307] width 18 height 18
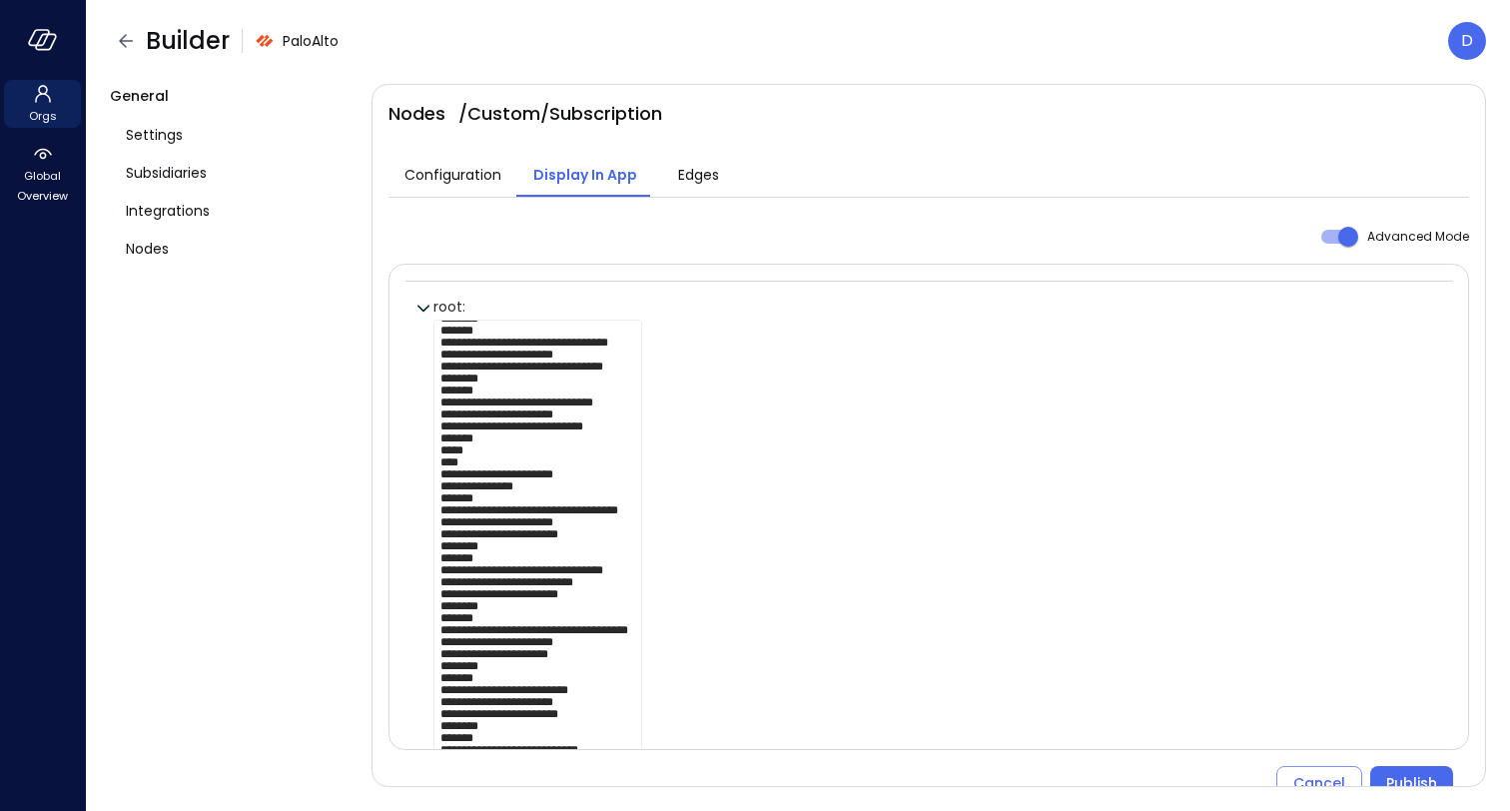
scroll to position [1377, 0]
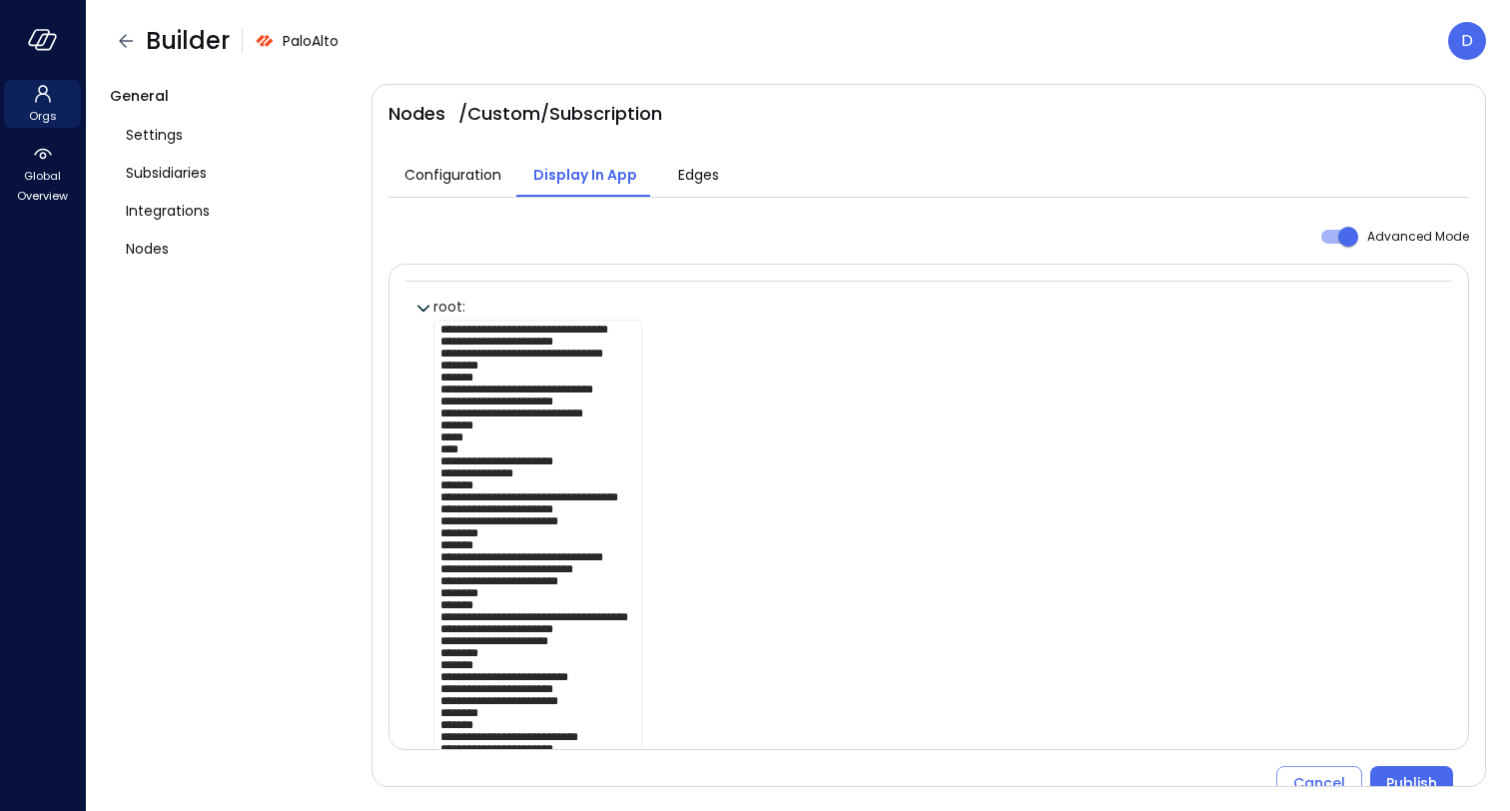
click at [527, 408] on textarea at bounding box center [537, 557] width 209 height 475
drag, startPoint x: 517, startPoint y: 444, endPoint x: 589, endPoint y: 446, distance: 71.9
click at [589, 446] on textarea at bounding box center [537, 557] width 209 height 475
type textarea "**********"
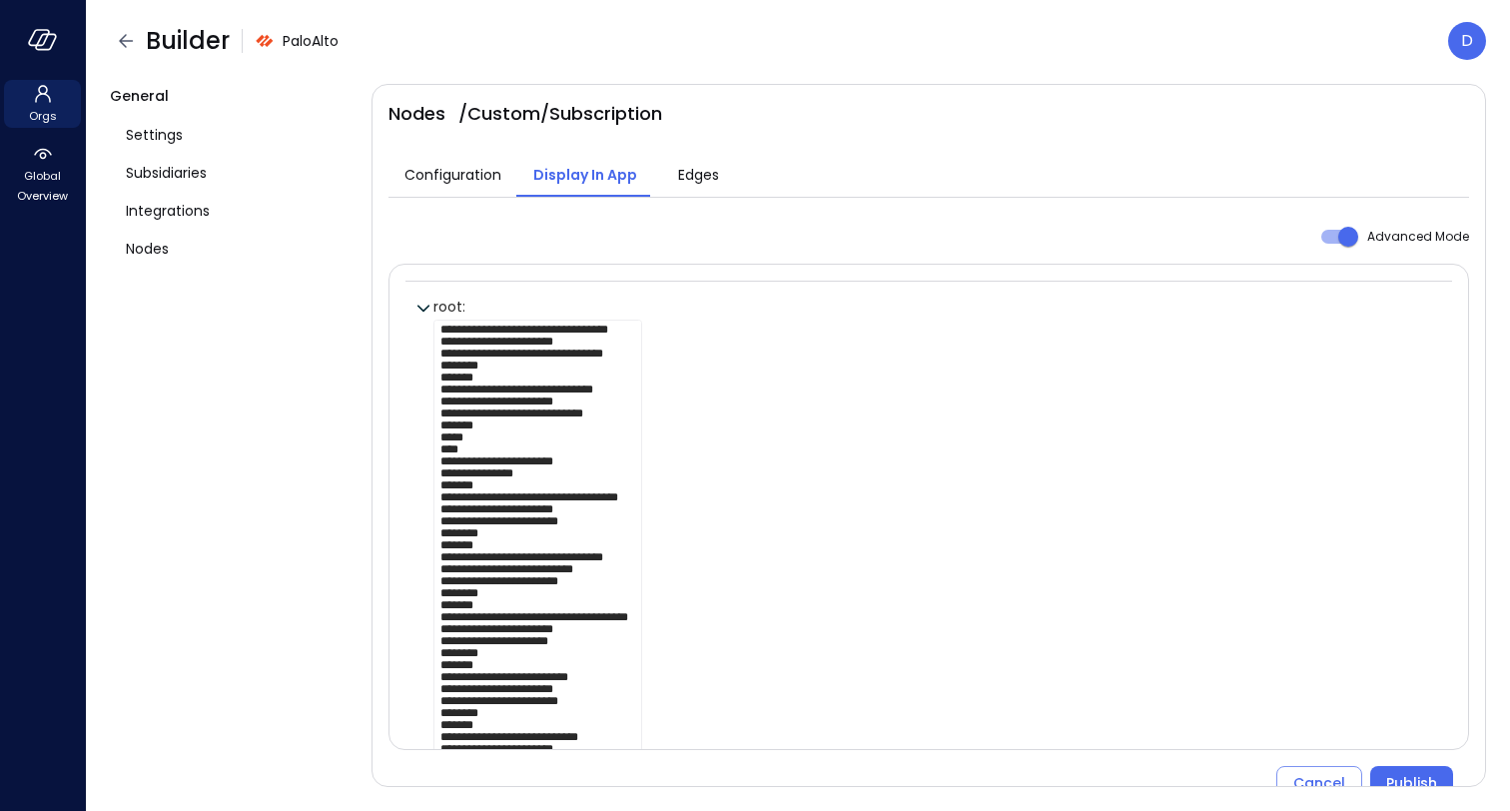
click at [759, 398] on div at bounding box center [935, 574] width 1005 height 509
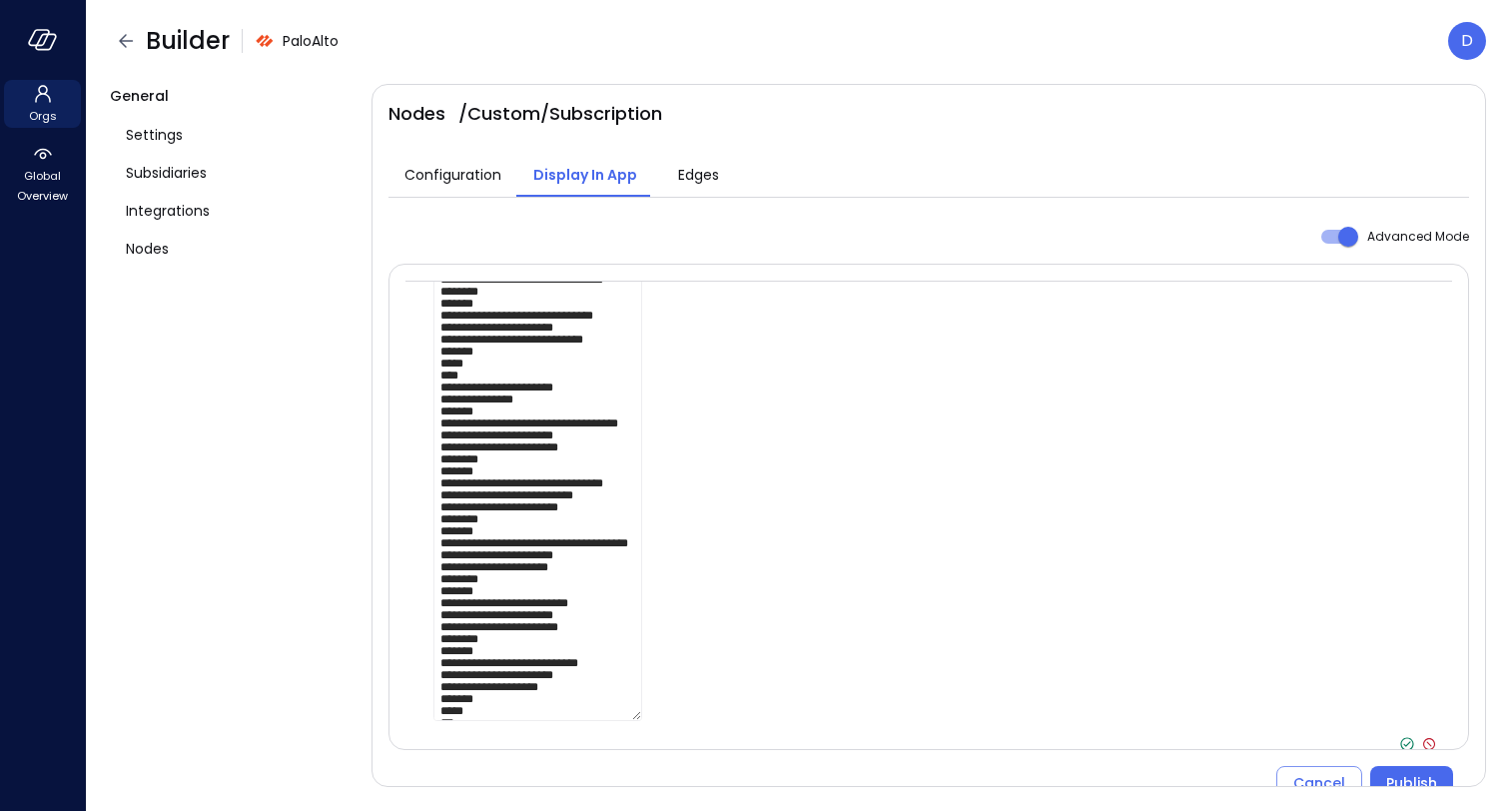
click at [1406, 743] on icon at bounding box center [1406, 743] width 7 height 5
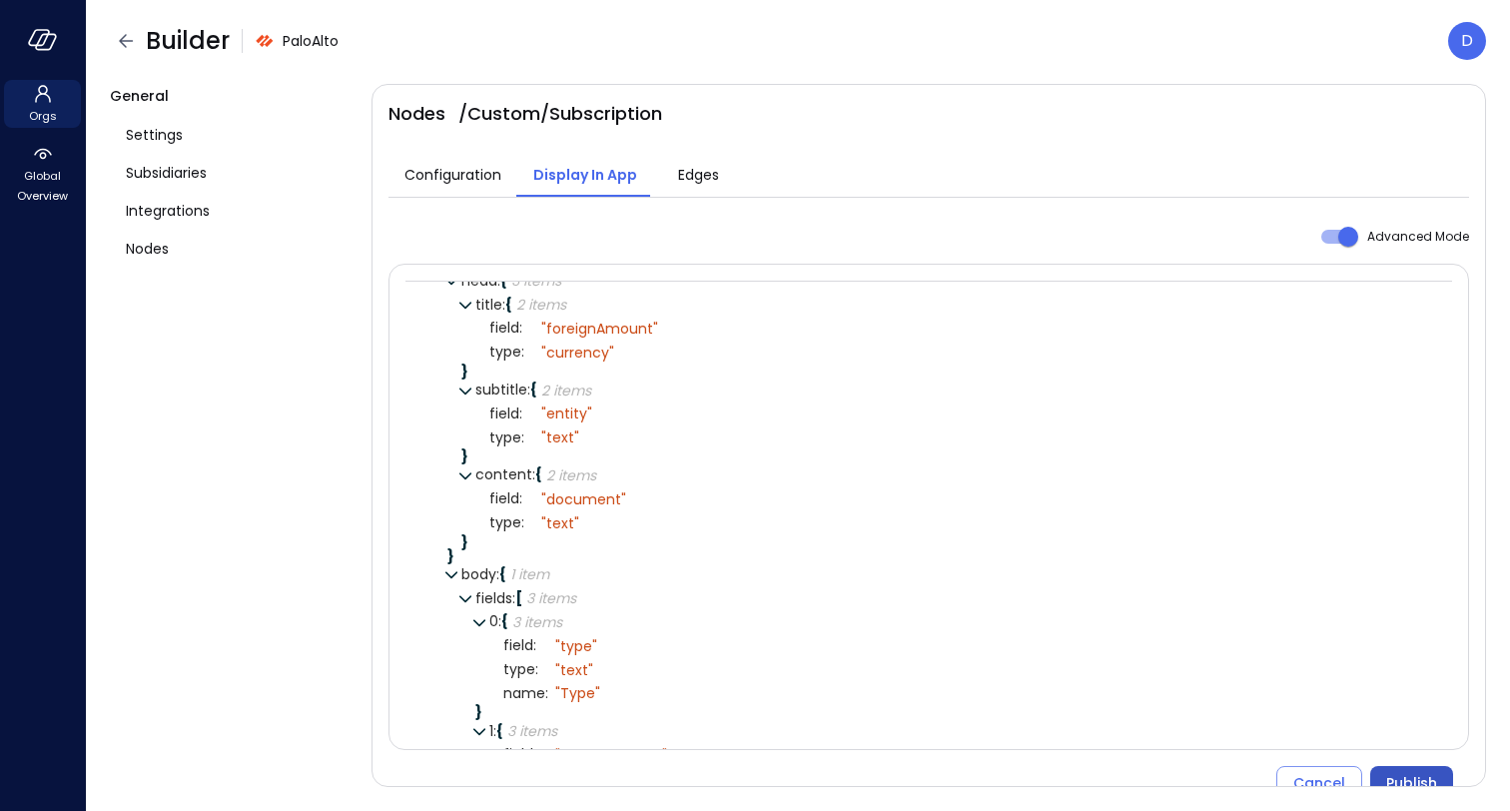
click at [1403, 777] on div "Publish" at bounding box center [1411, 783] width 51 height 25
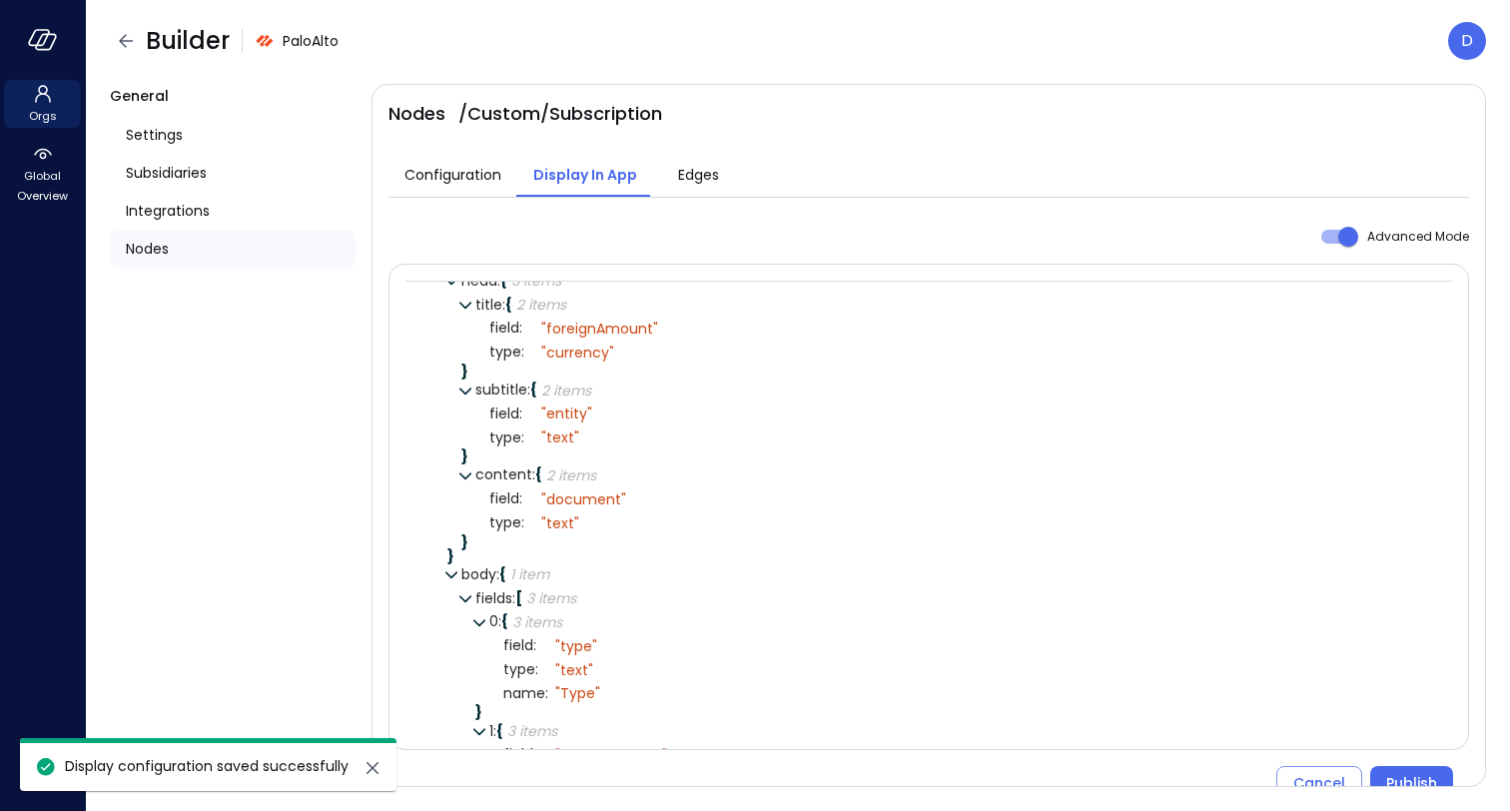
click at [139, 244] on span "Nodes" at bounding box center [147, 249] width 43 height 22
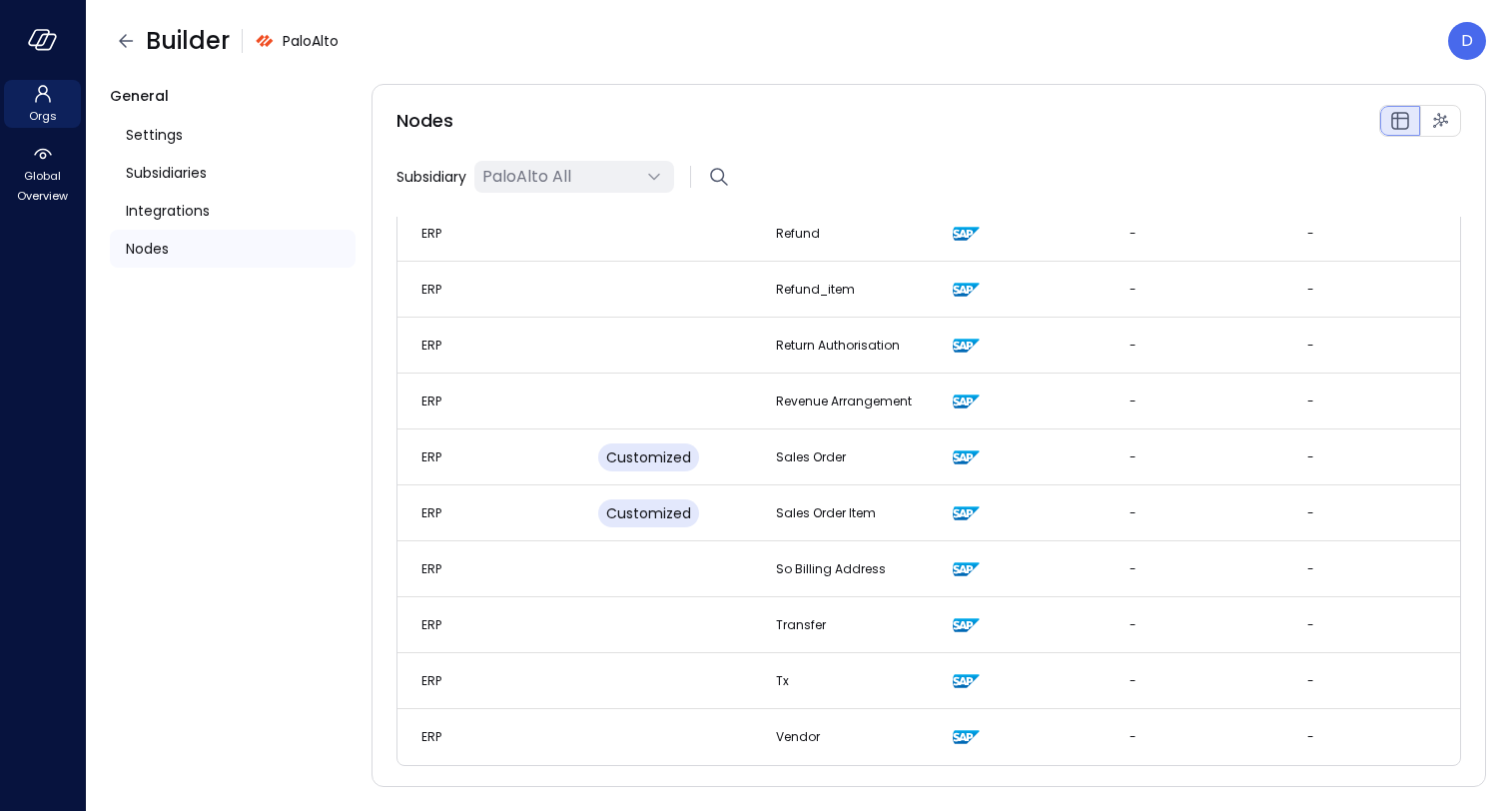
scroll to position [2509, 0]
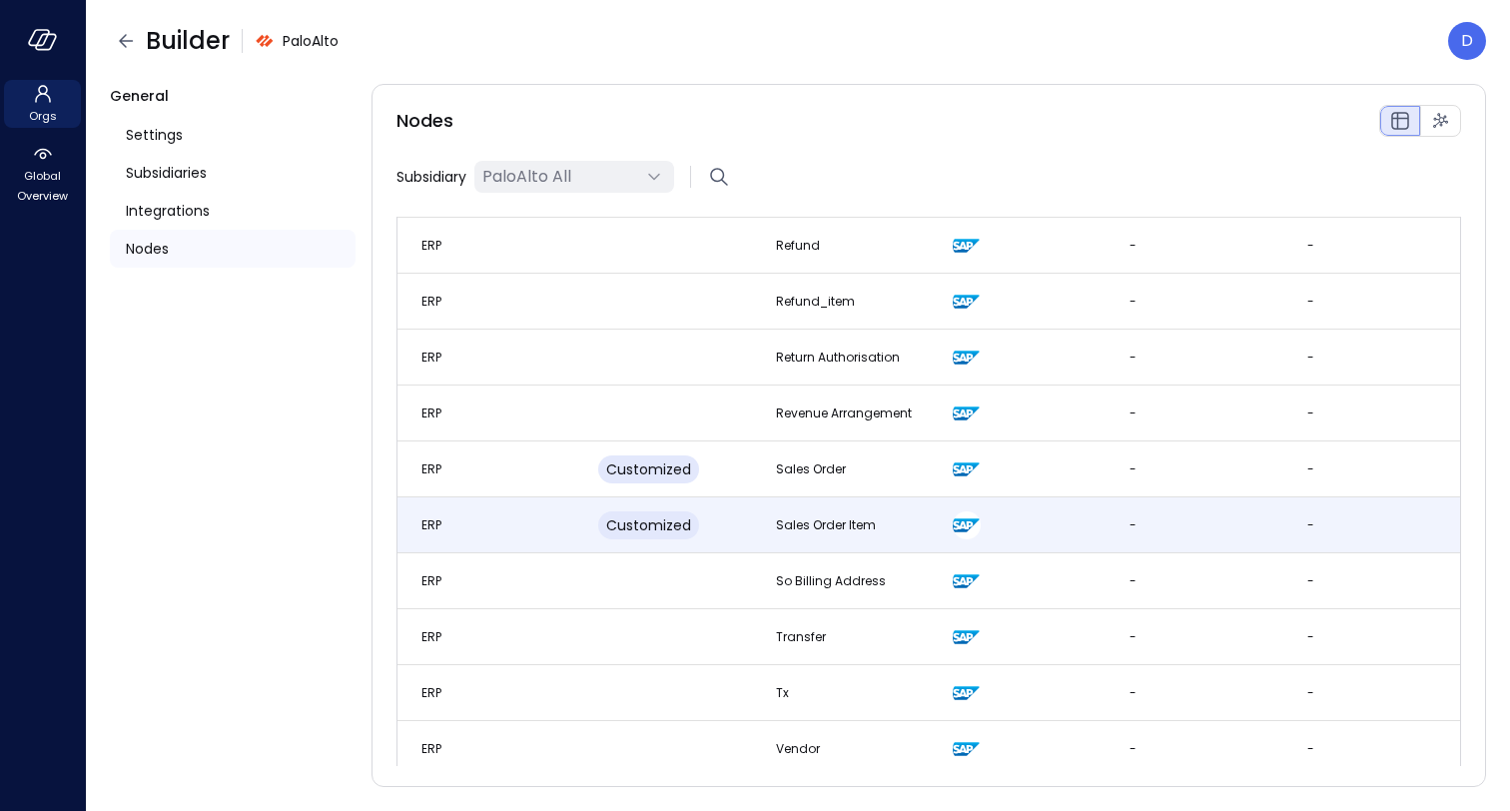
click at [738, 538] on td "Customized" at bounding box center [662, 525] width 177 height 56
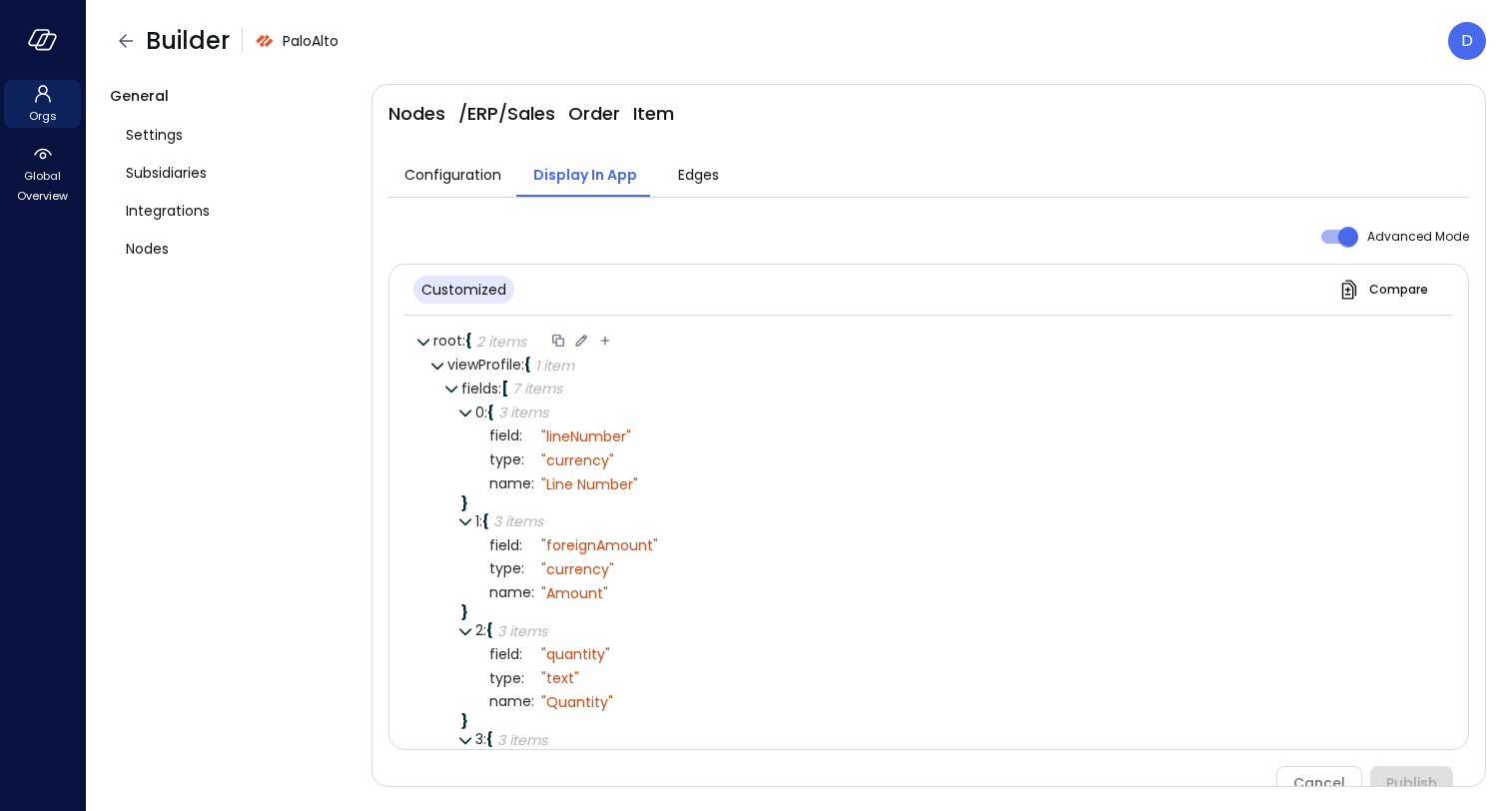
click at [578, 341] on icon at bounding box center [581, 340] width 11 height 11
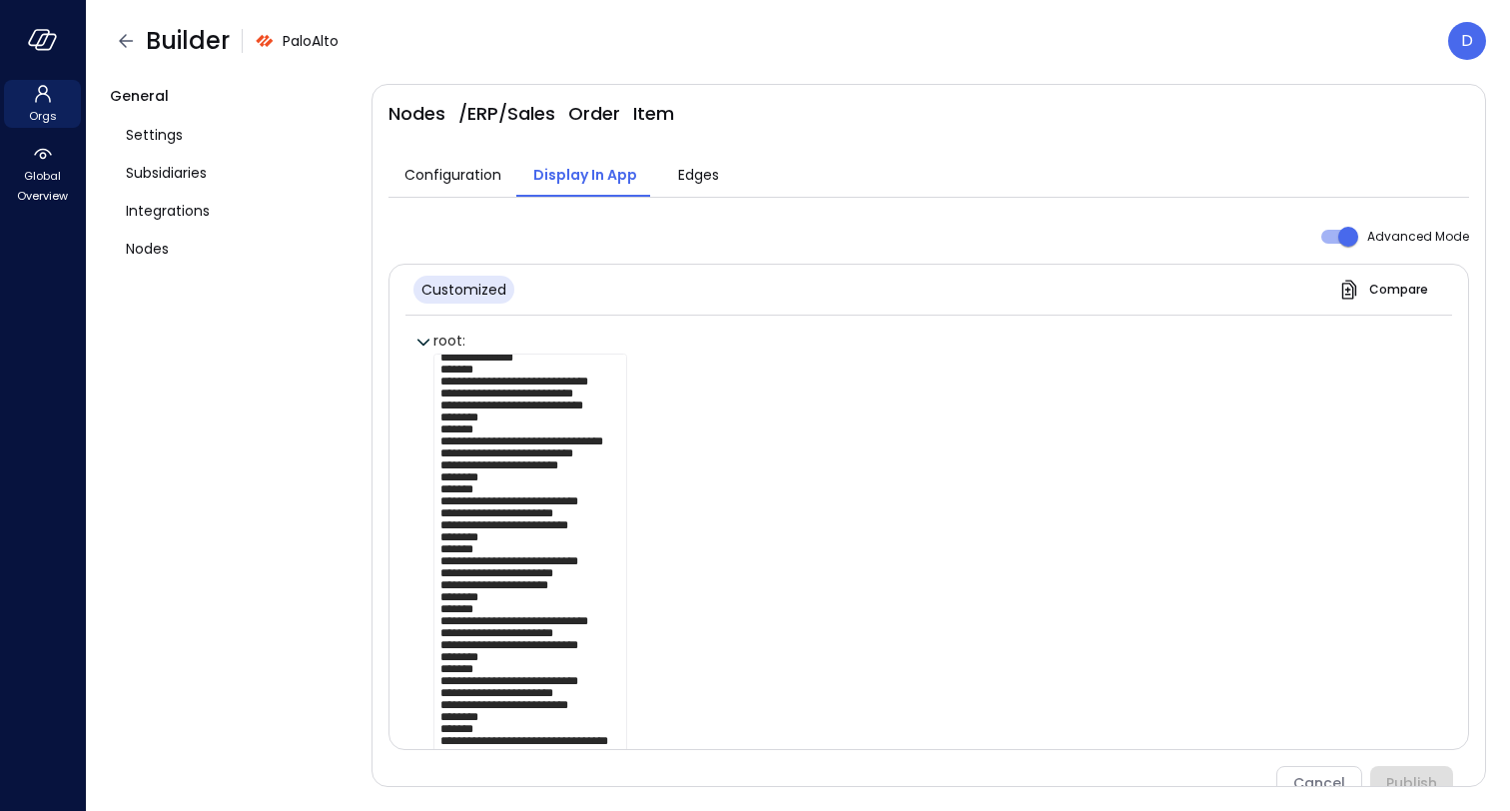
scroll to position [15, 0]
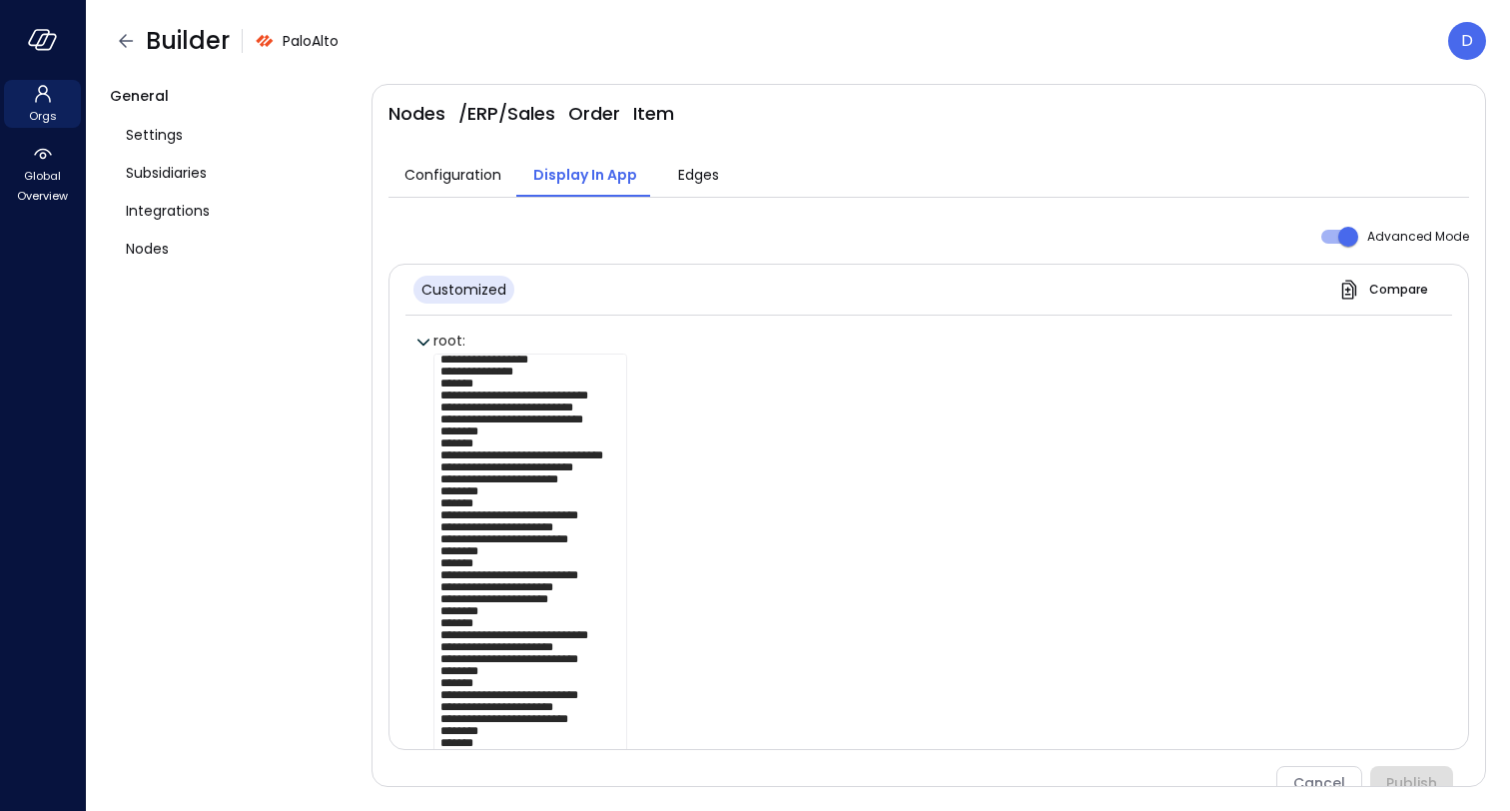
click at [537, 455] on textarea at bounding box center [530, 591] width 194 height 475
drag, startPoint x: 518, startPoint y: 455, endPoint x: 591, endPoint y: 456, distance: 72.9
click at [591, 456] on textarea at bounding box center [530, 591] width 194 height 475
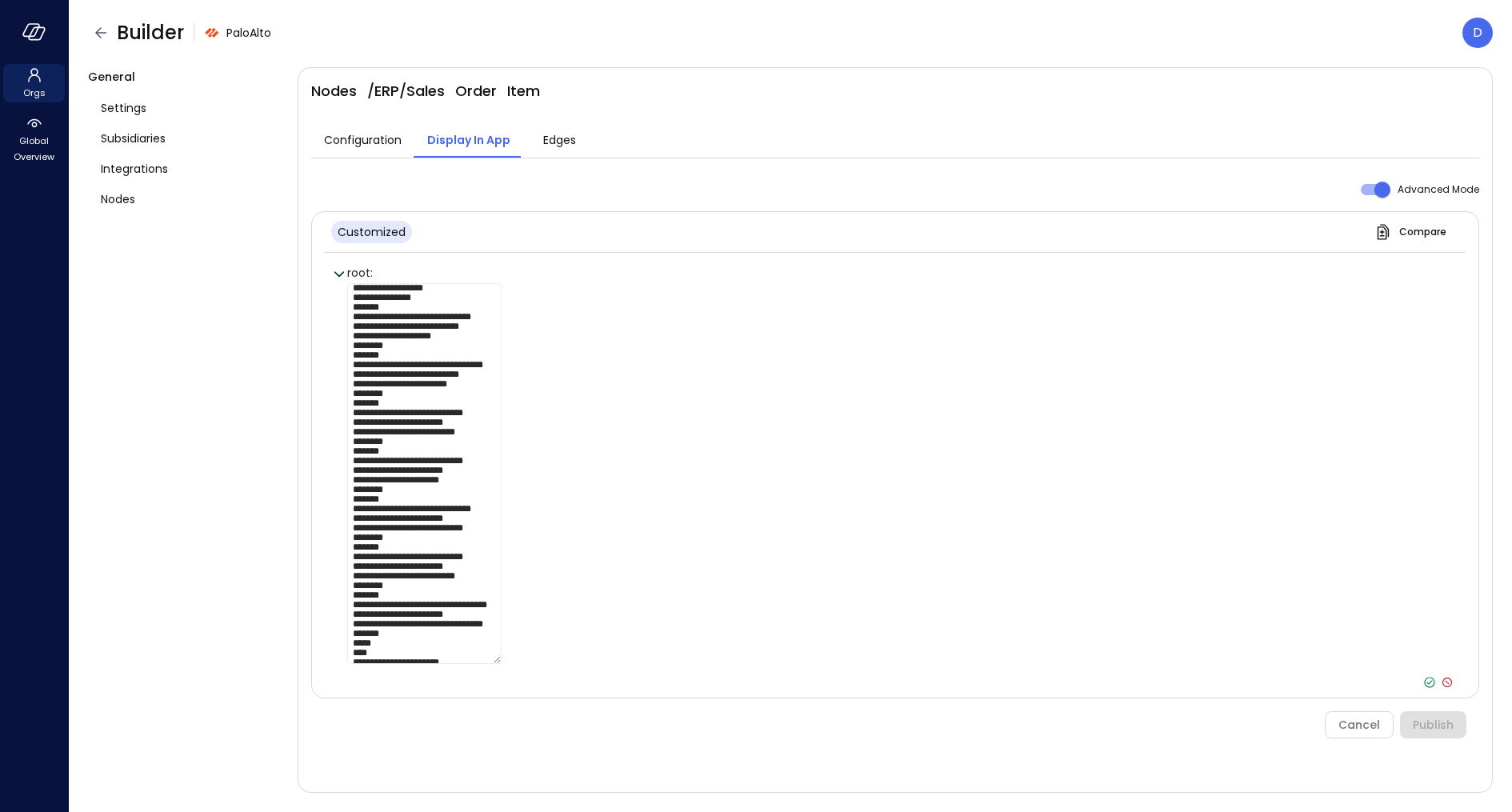
type textarea "**********"
click at [1343, 680] on icon at bounding box center [1430, 682] width 14 height 14
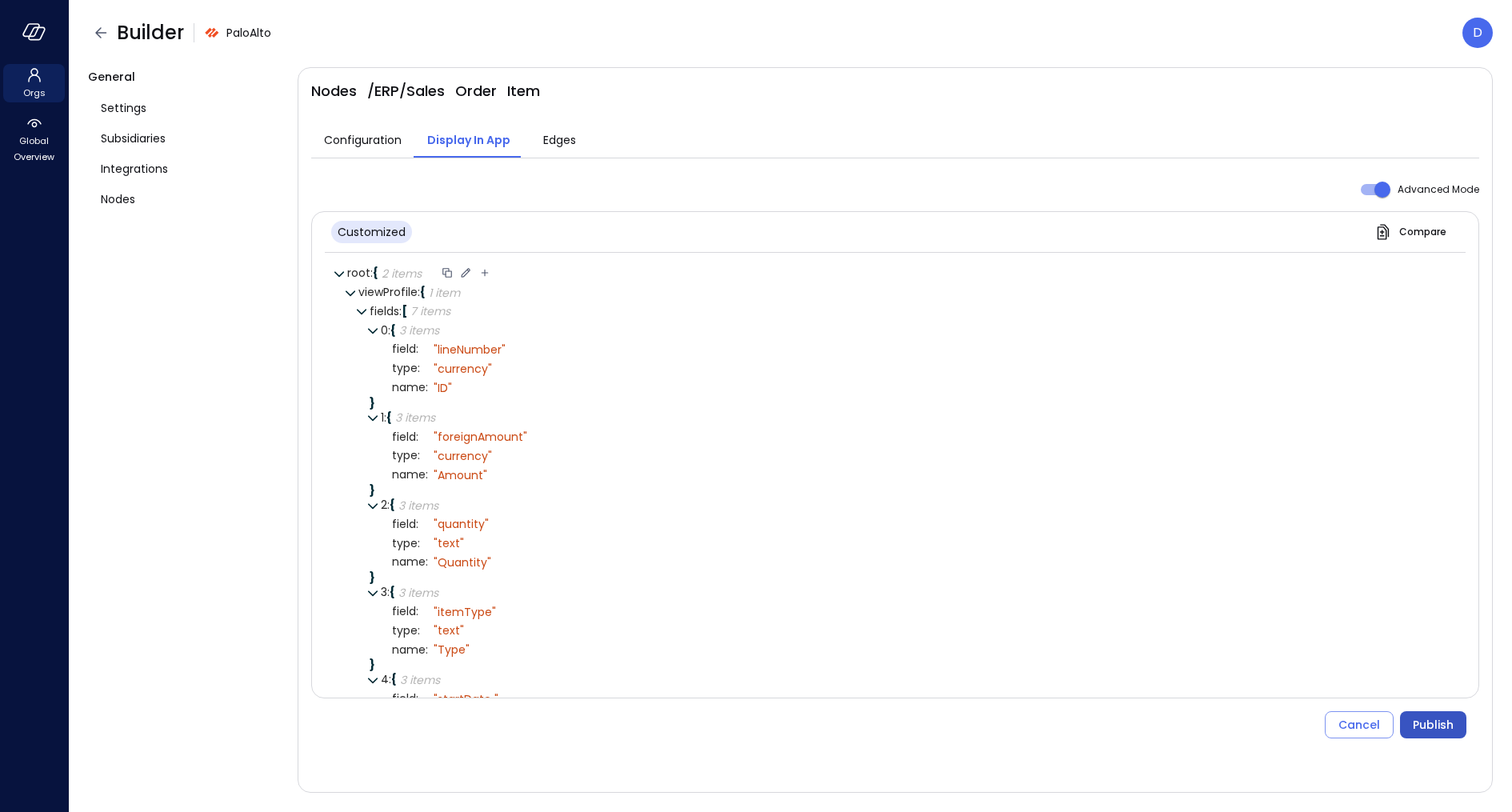
click at [1343, 721] on div "Publish" at bounding box center [1433, 725] width 41 height 20
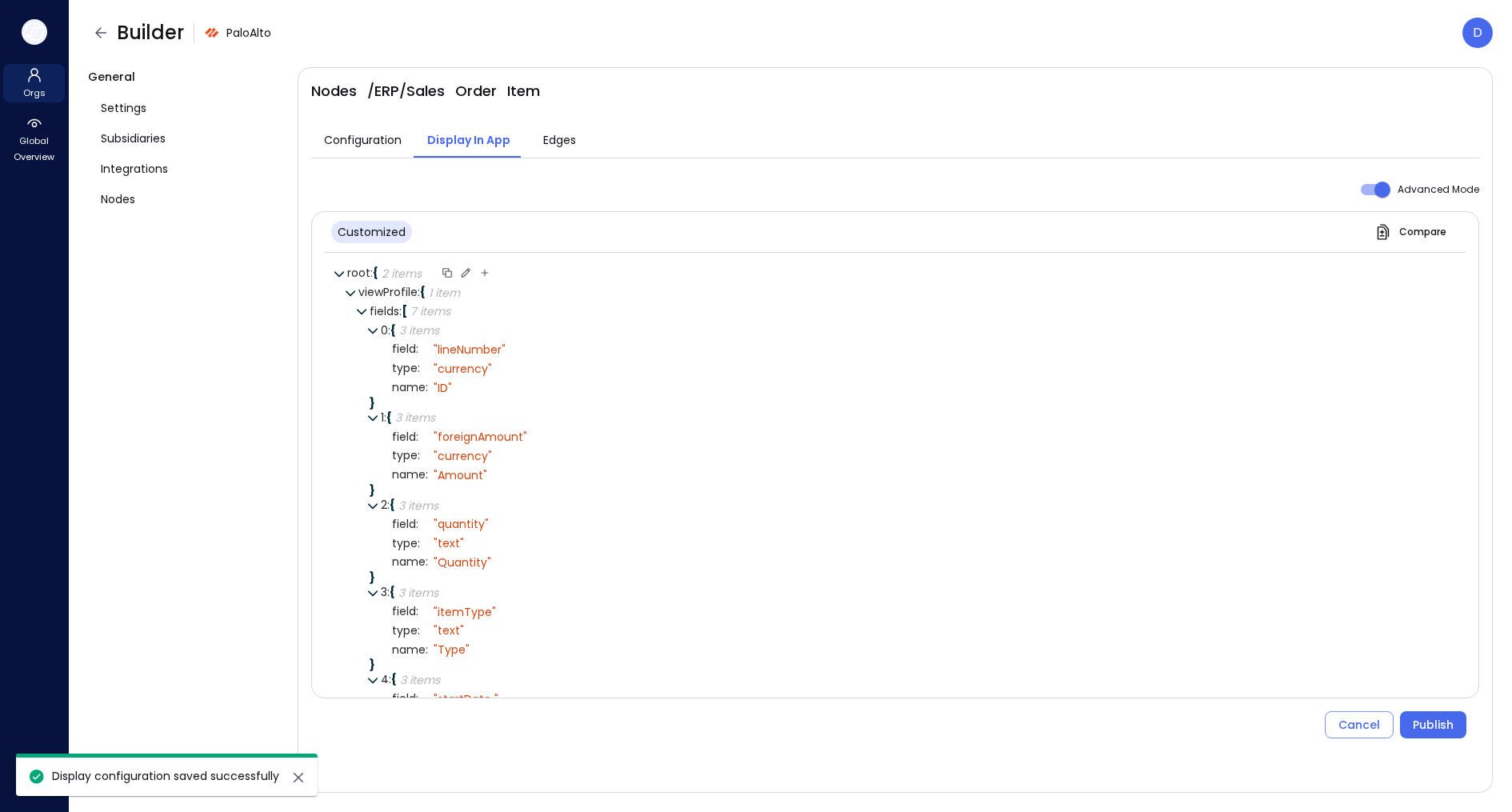
click at [41, 27] on icon "button" at bounding box center [37, 33] width 16 height 12
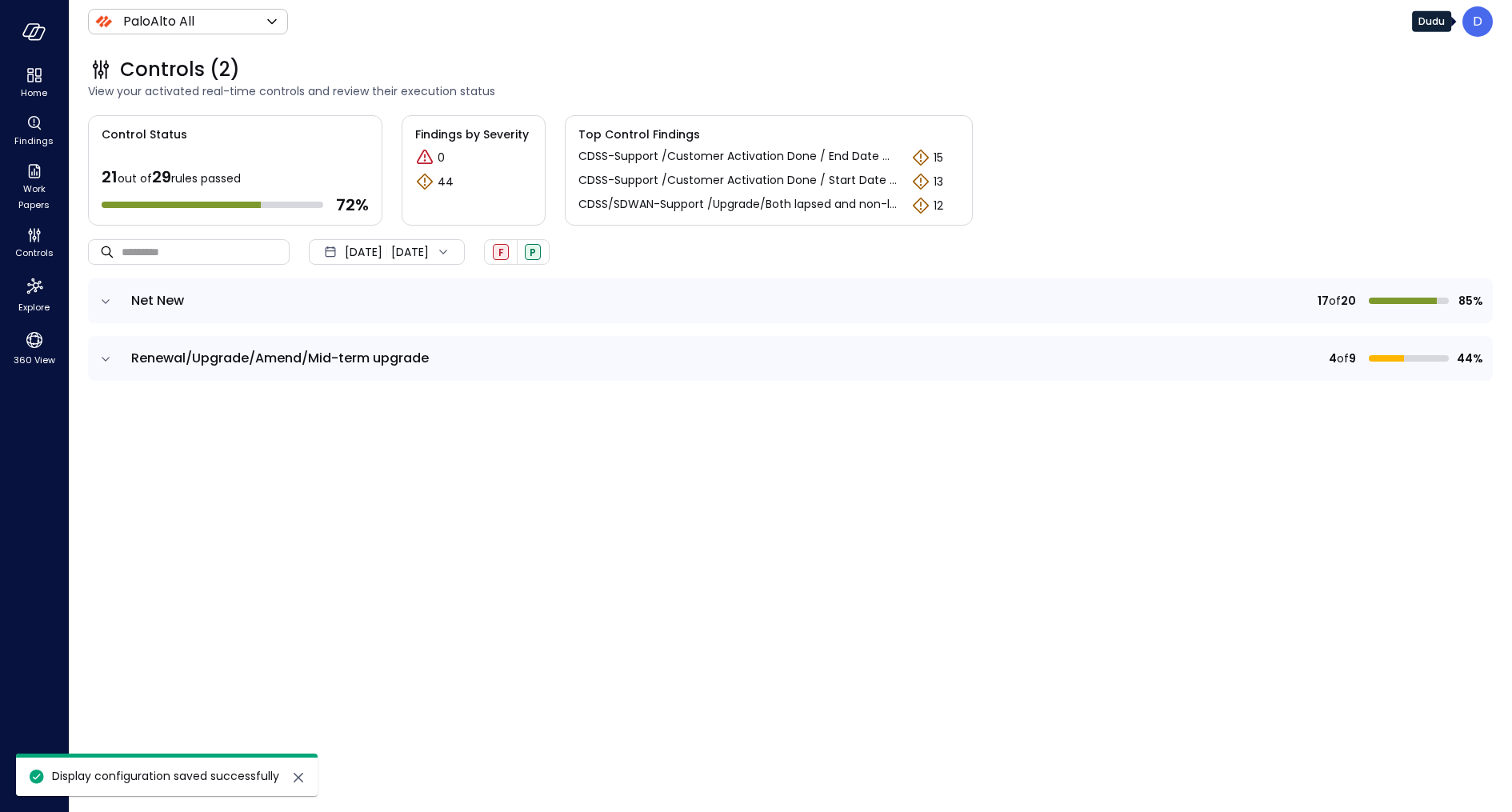
click at [1343, 25] on p "D" at bounding box center [1478, 22] width 10 height 19
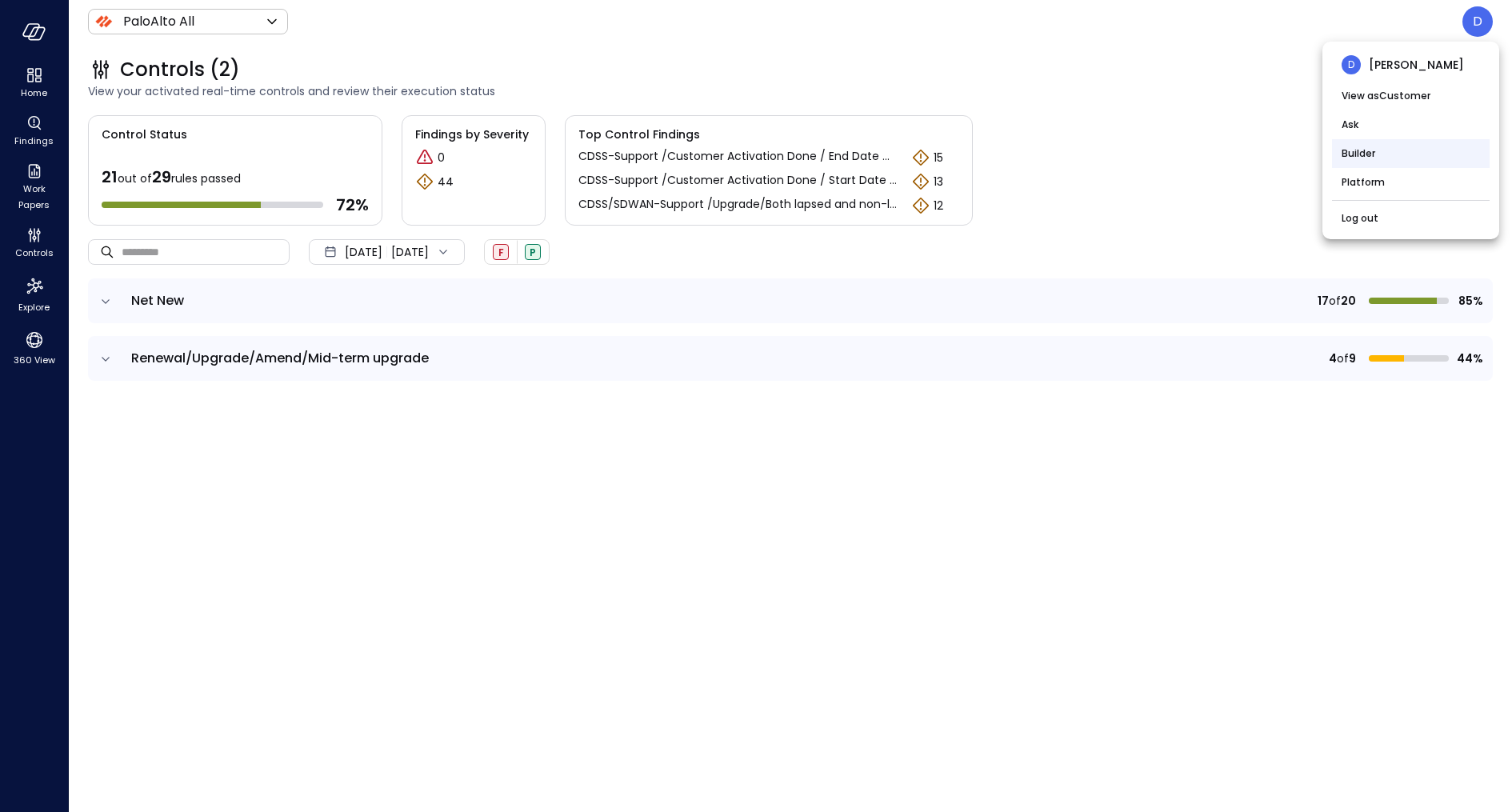
click at [1343, 146] on li "Builder" at bounding box center [1410, 154] width 158 height 29
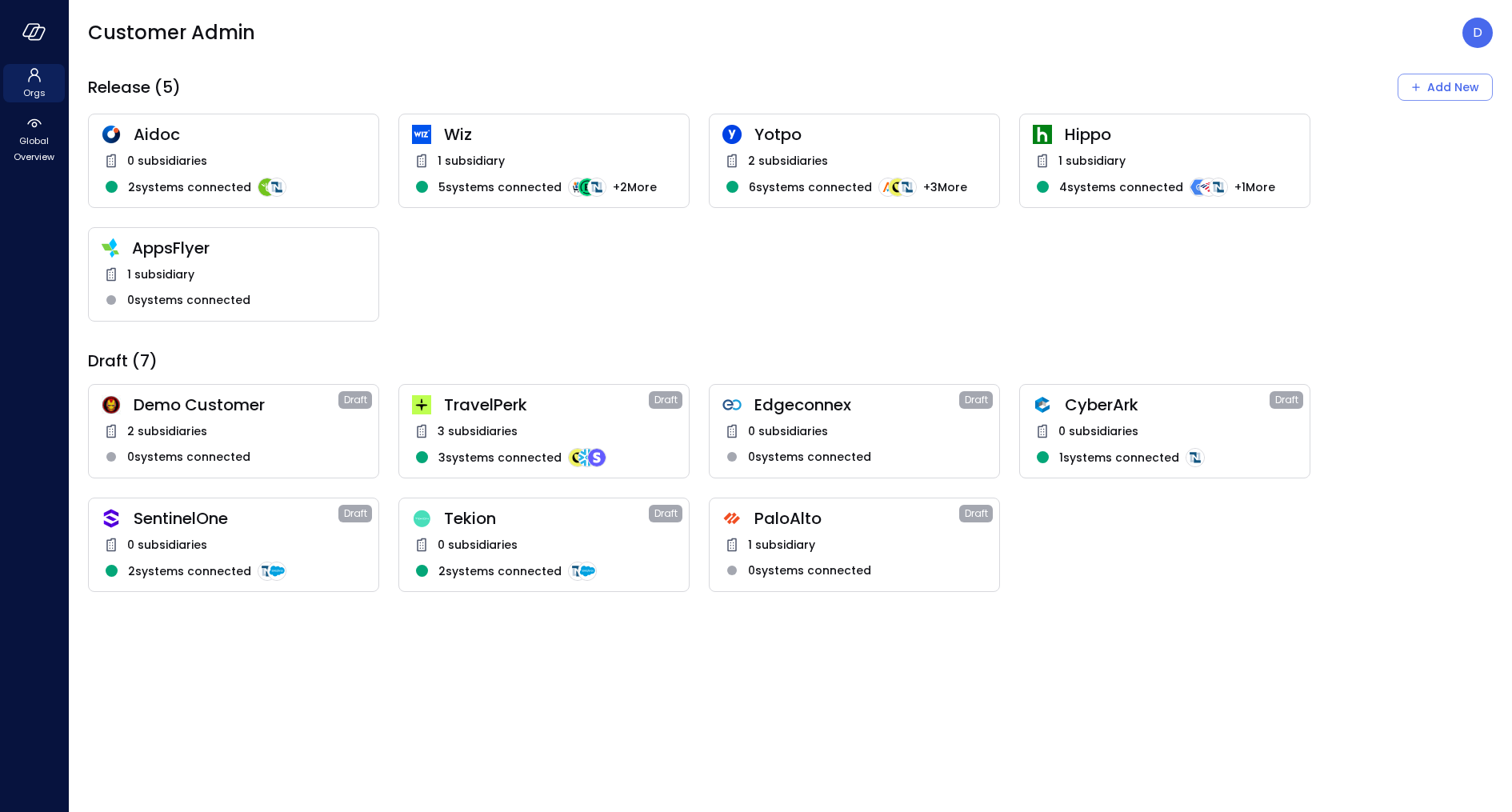
click at [765, 536] on span "1 subsidiary" at bounding box center [782, 545] width 67 height 18
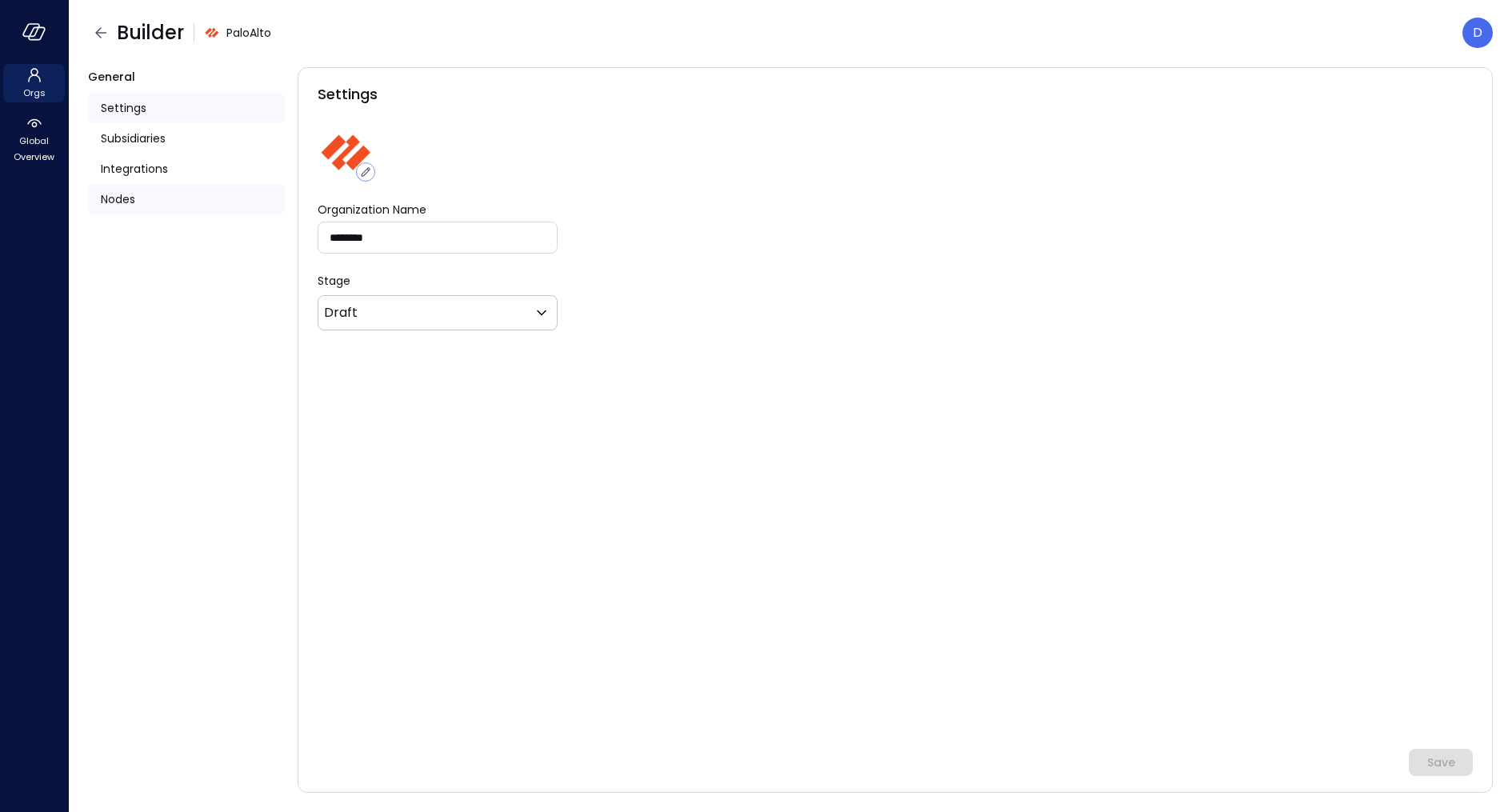
click at [124, 191] on span "Nodes" at bounding box center [118, 199] width 34 height 18
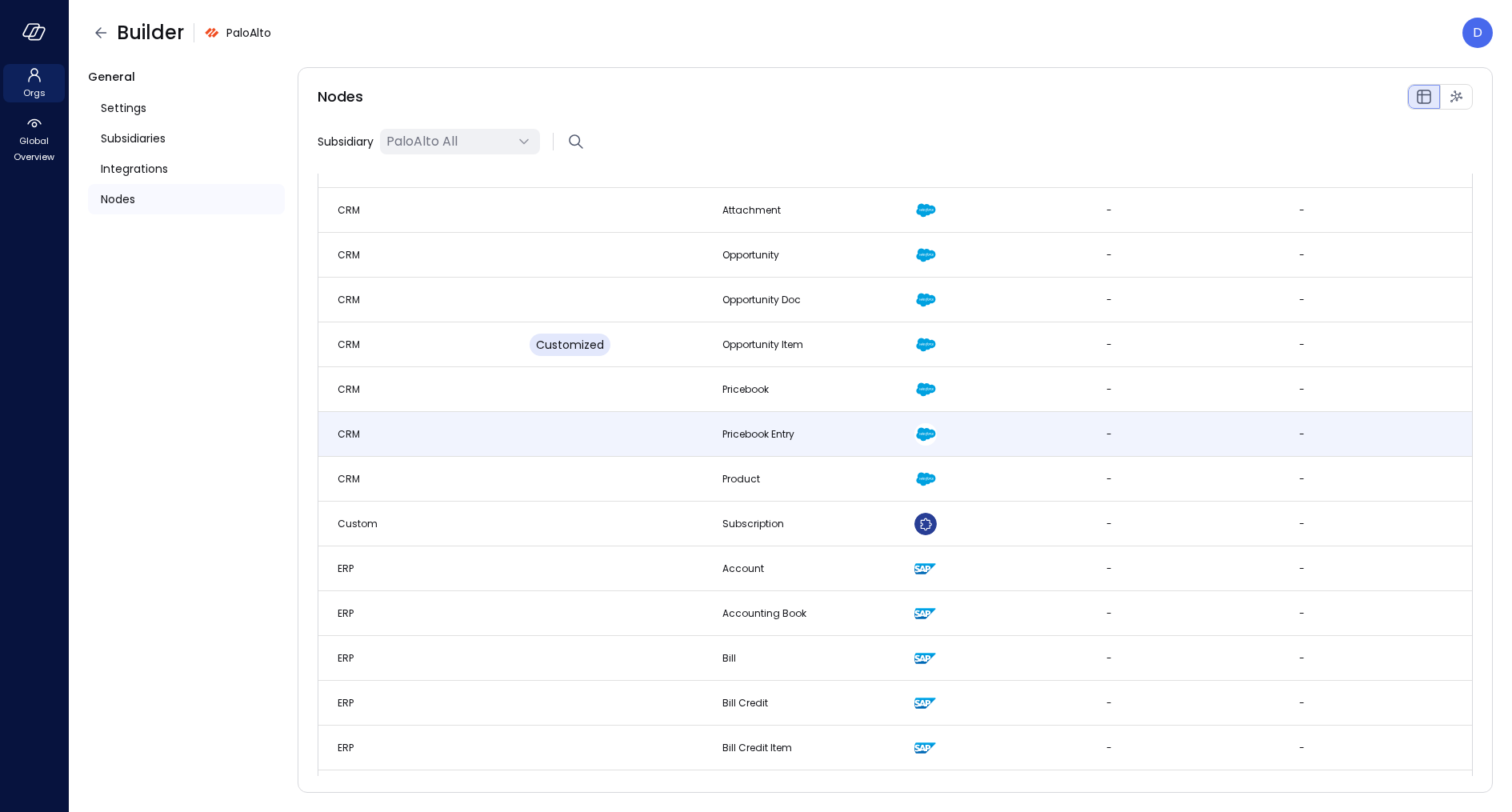
scroll to position [57, 0]
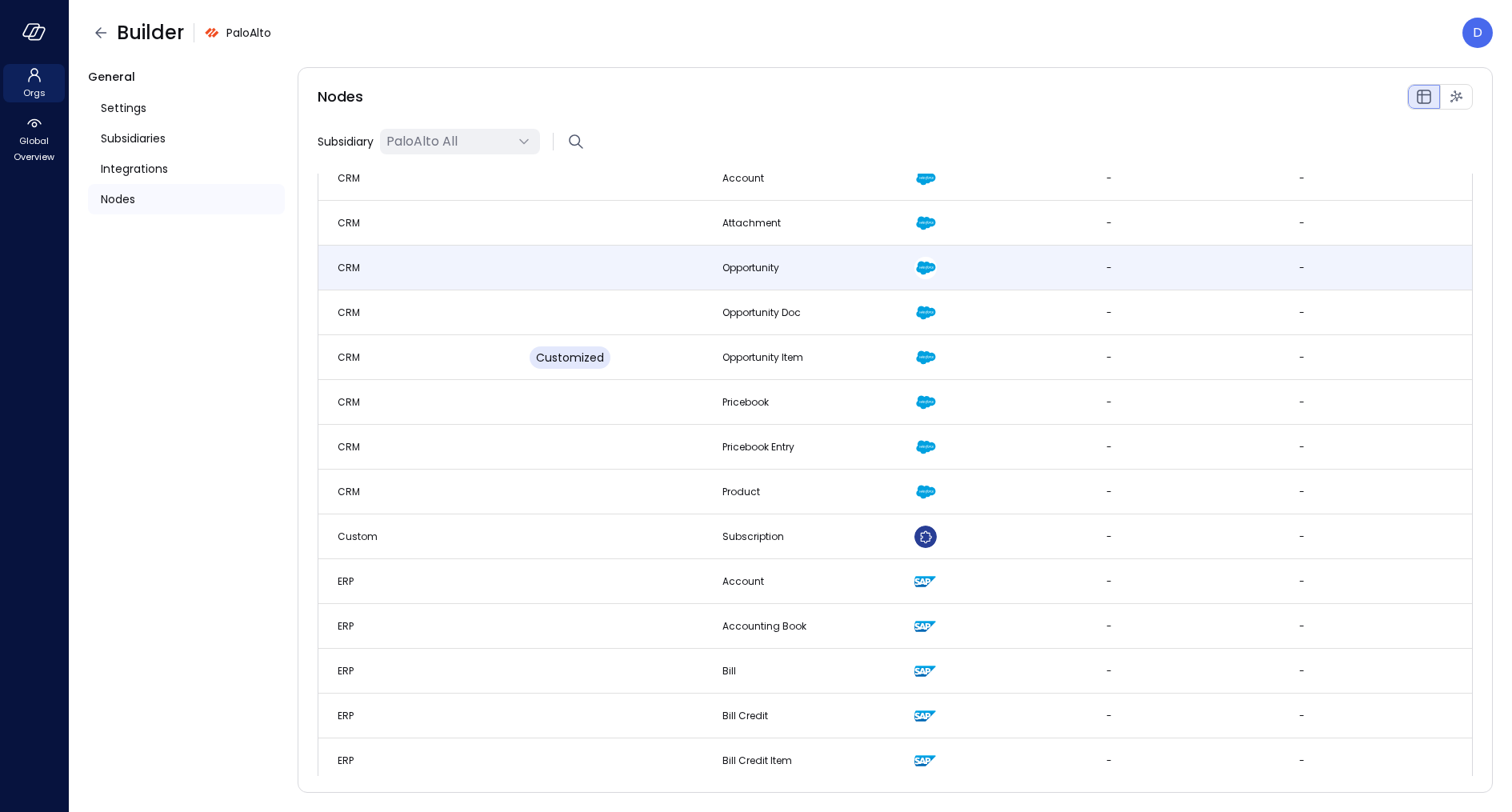
click at [614, 255] on td at bounding box center [606, 268] width 192 height 45
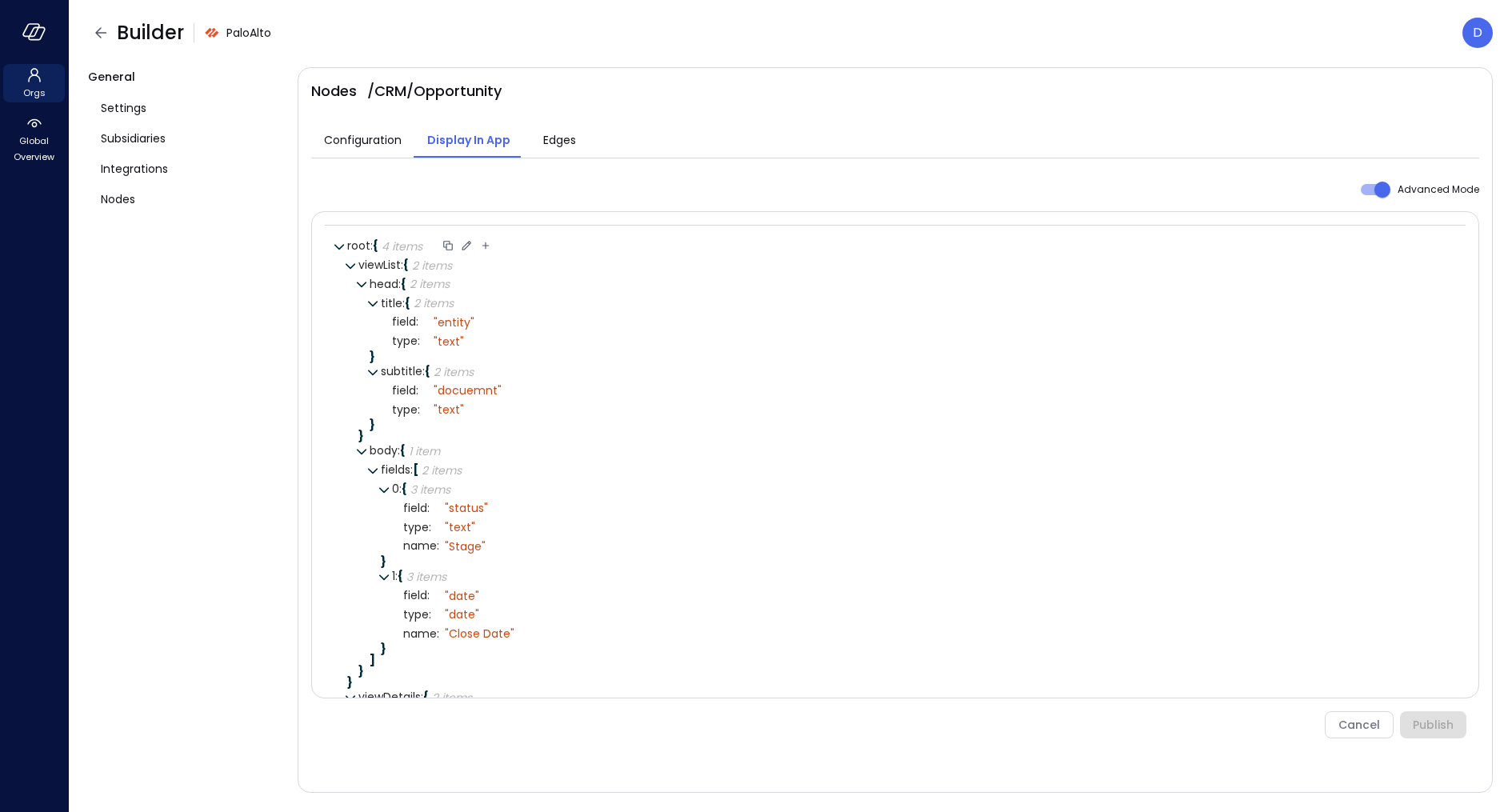
click at [465, 244] on icon at bounding box center [466, 246] width 14 height 14
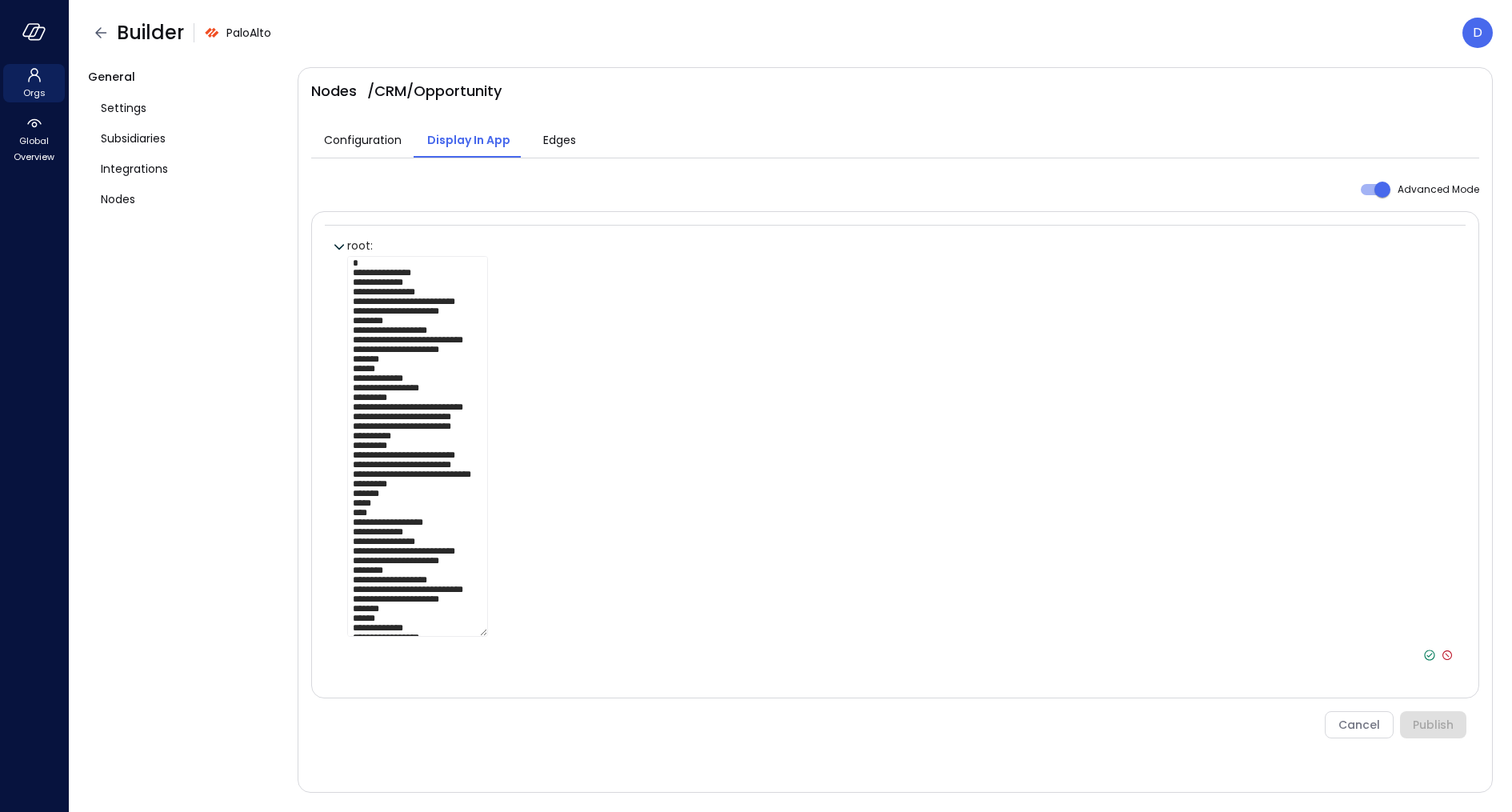
click at [1156, 637] on div at bounding box center [900, 460] width 1107 height 408
click at [1343, 656] on icon at bounding box center [1447, 655] width 14 height 14
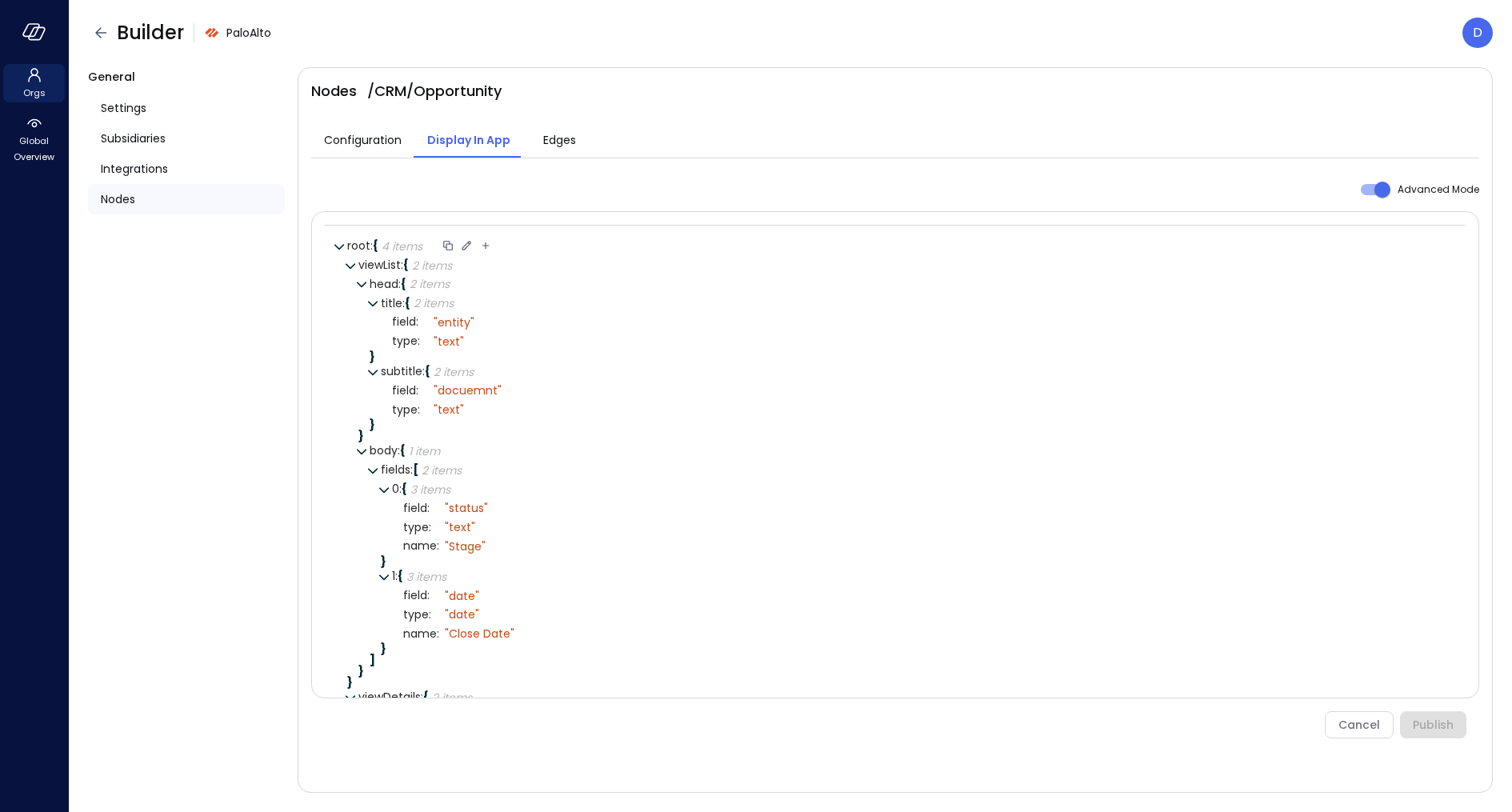
click at [131, 199] on span "Nodes" at bounding box center [118, 199] width 34 height 18
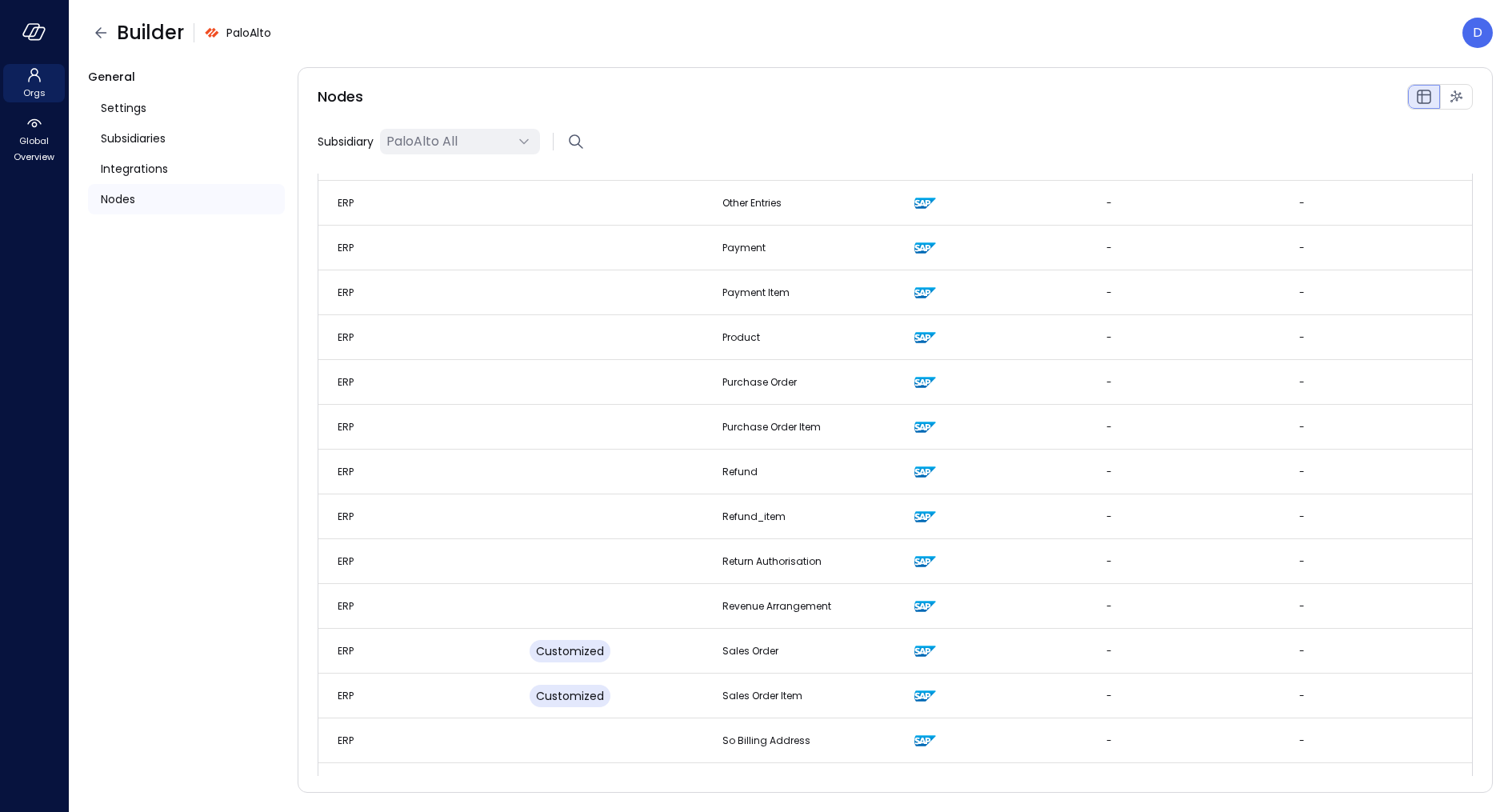
scroll to position [1854, 0]
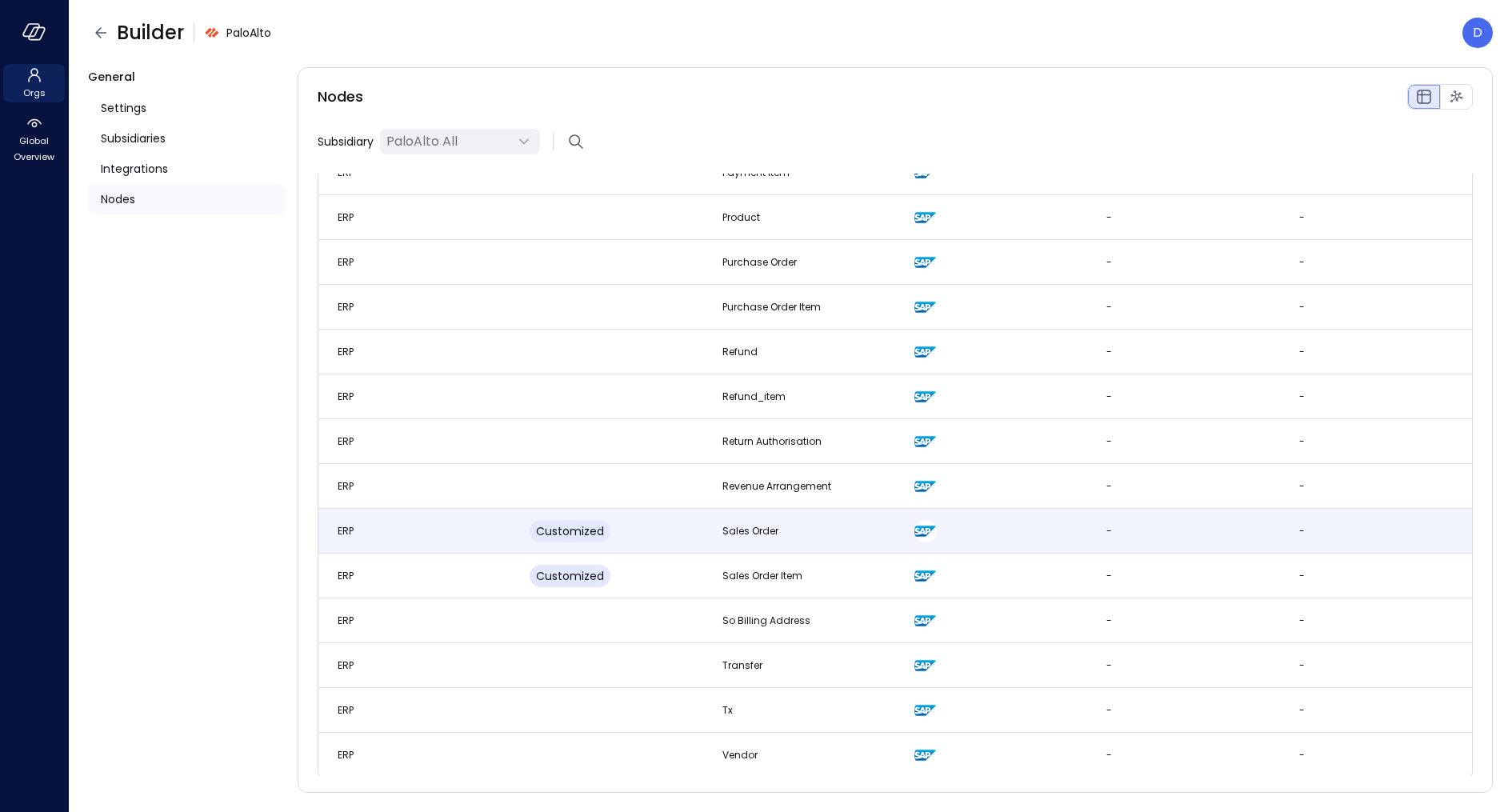
click at [541, 539] on div "Customized" at bounding box center [569, 531] width 81 height 22
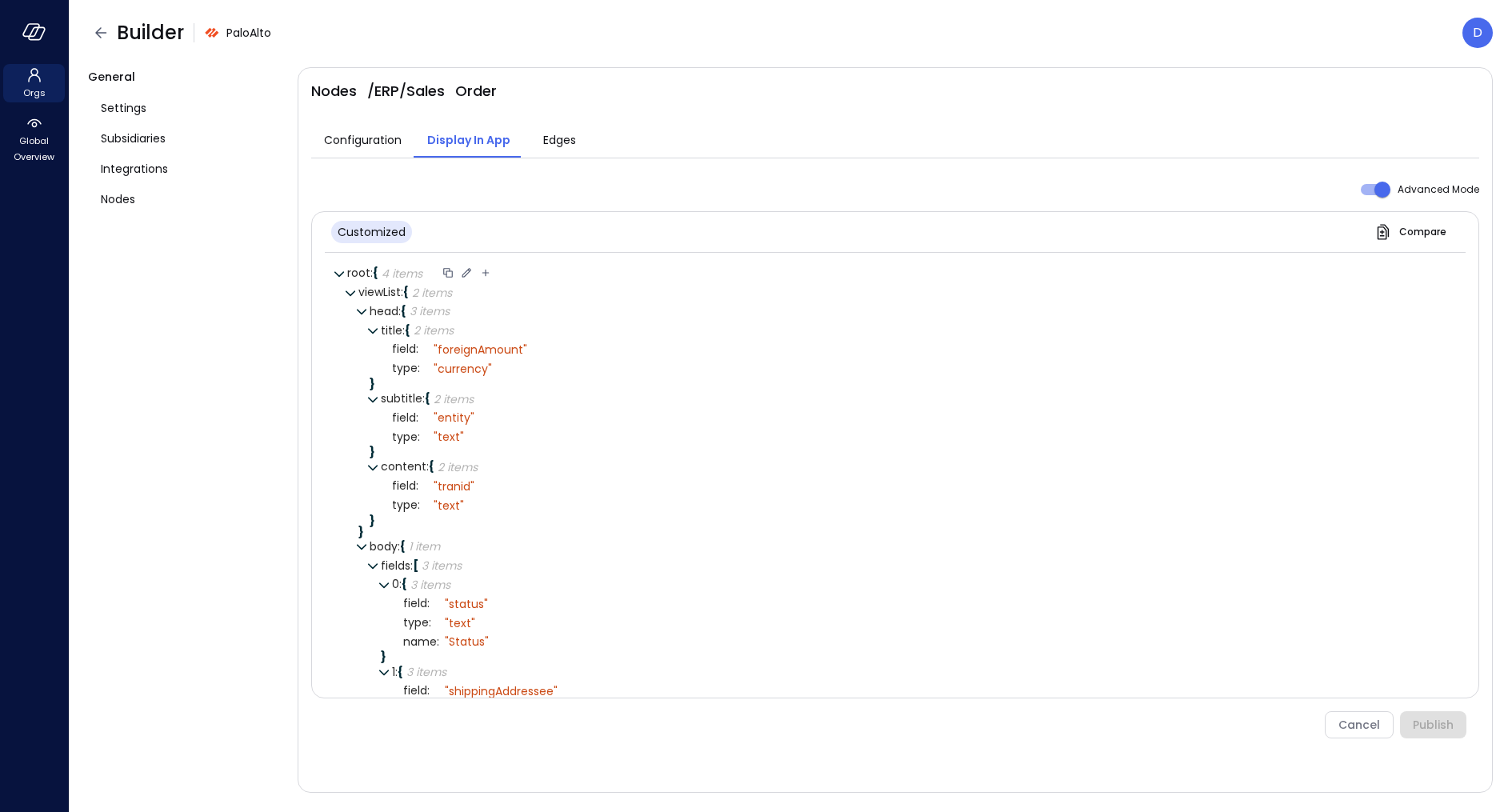
click at [469, 271] on icon at bounding box center [466, 273] width 14 height 14
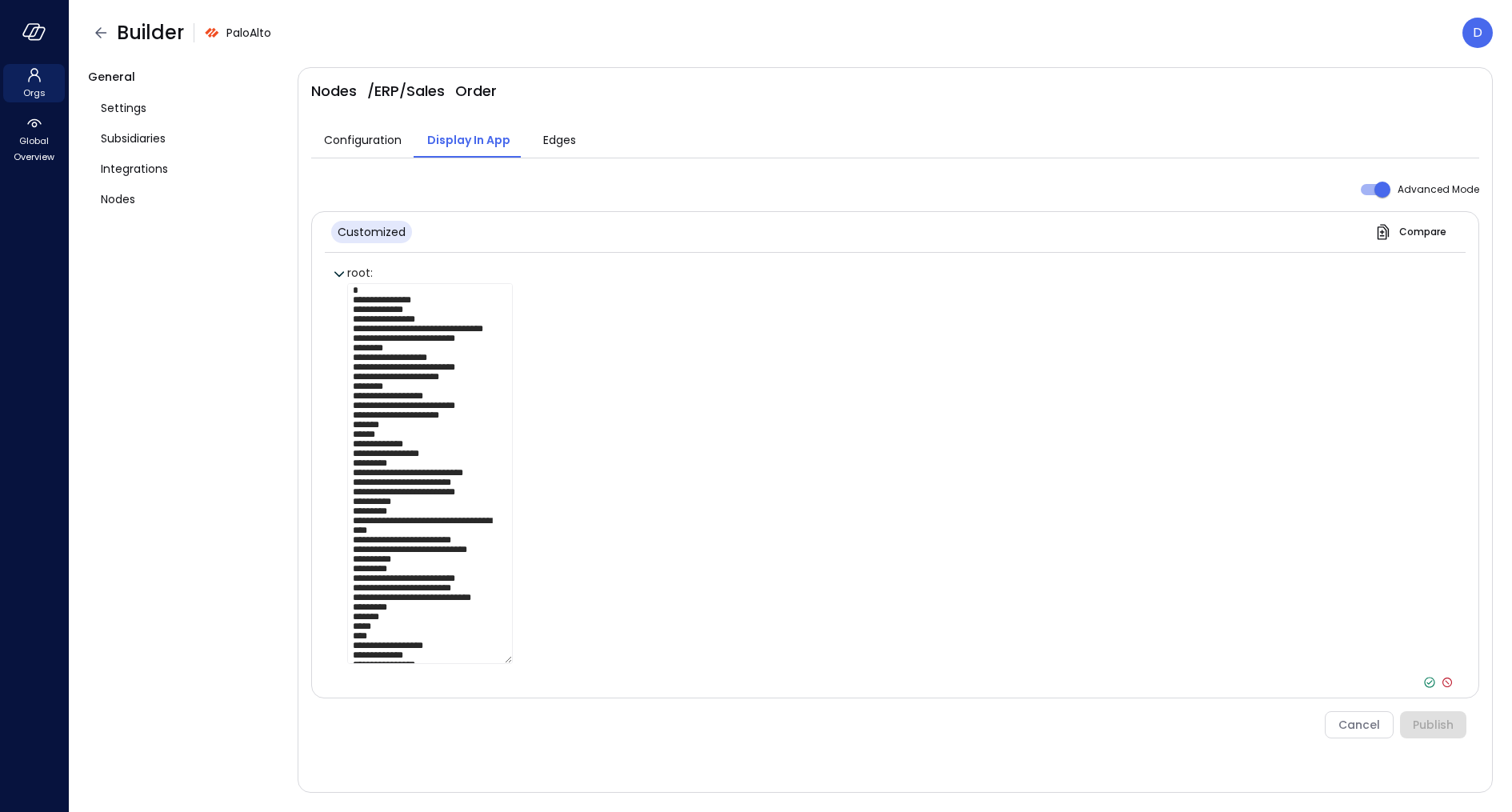
drag, startPoint x: 363, startPoint y: 321, endPoint x: 356, endPoint y: 316, distance: 8.6
click at [356, 316] on div "root : }" at bounding box center [900, 477] width 1107 height 426
drag, startPoint x: 359, startPoint y: 320, endPoint x: 400, endPoint y: 495, distance: 179.7
click at [400, 495] on textarea at bounding box center [429, 473] width 166 height 380
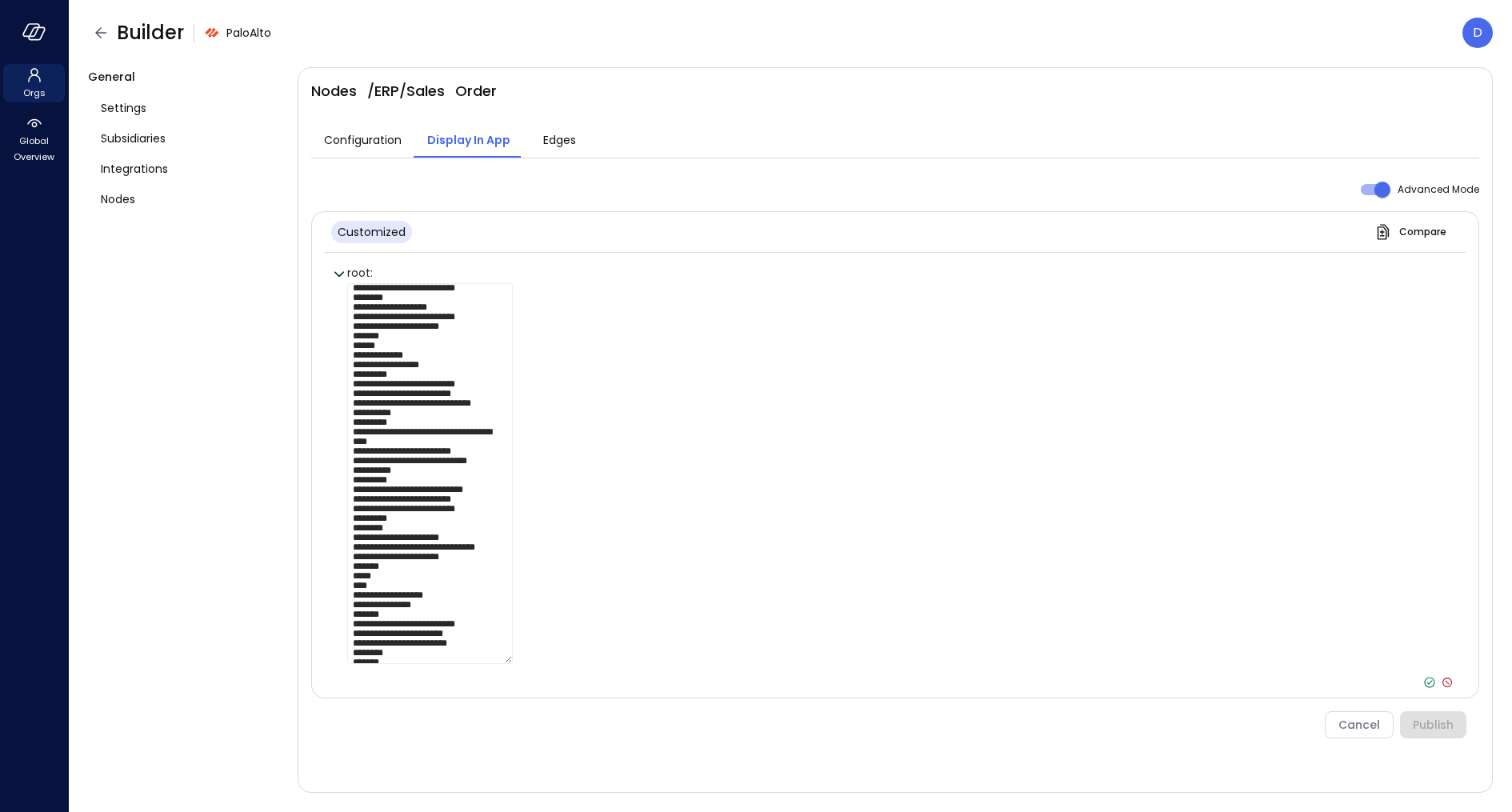
scroll to position [396, 0]
click at [823, 481] on div at bounding box center [900, 487] width 1107 height 408
click at [1343, 679] on icon at bounding box center [1447, 682] width 14 height 14
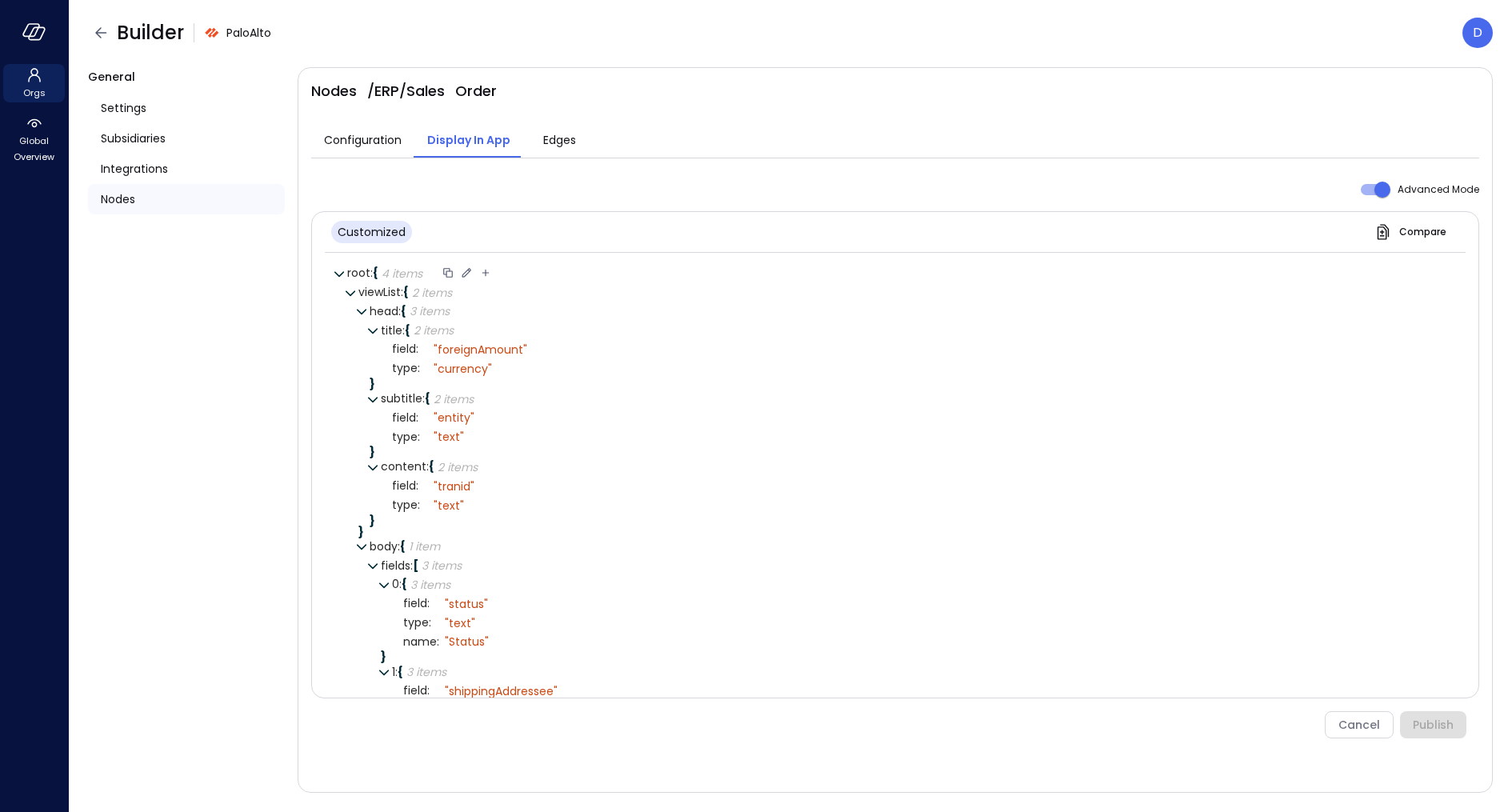
click at [108, 199] on span "Nodes" at bounding box center [118, 199] width 34 height 18
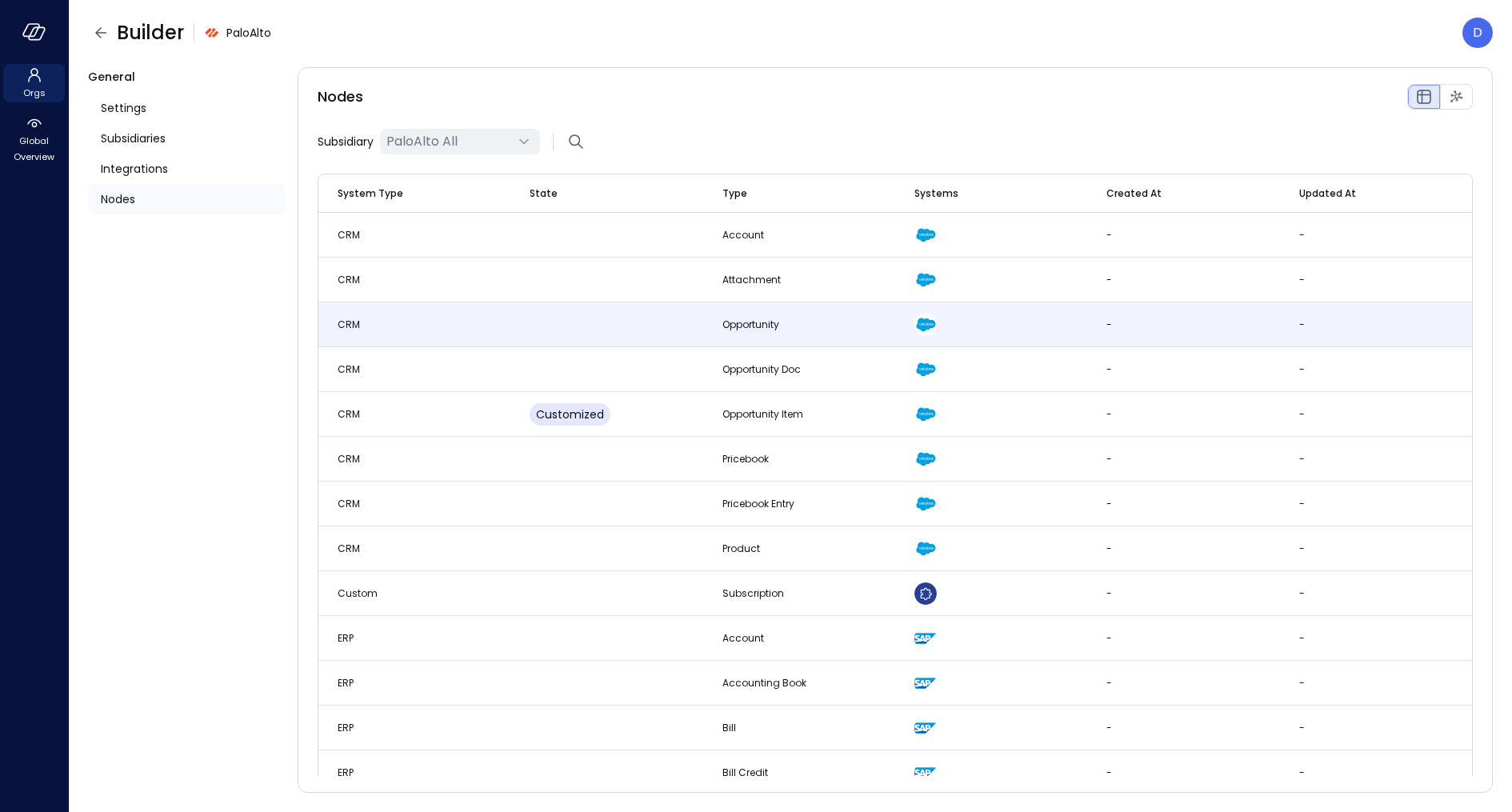
click at [506, 325] on td "CRM" at bounding box center [415, 325] width 192 height 45
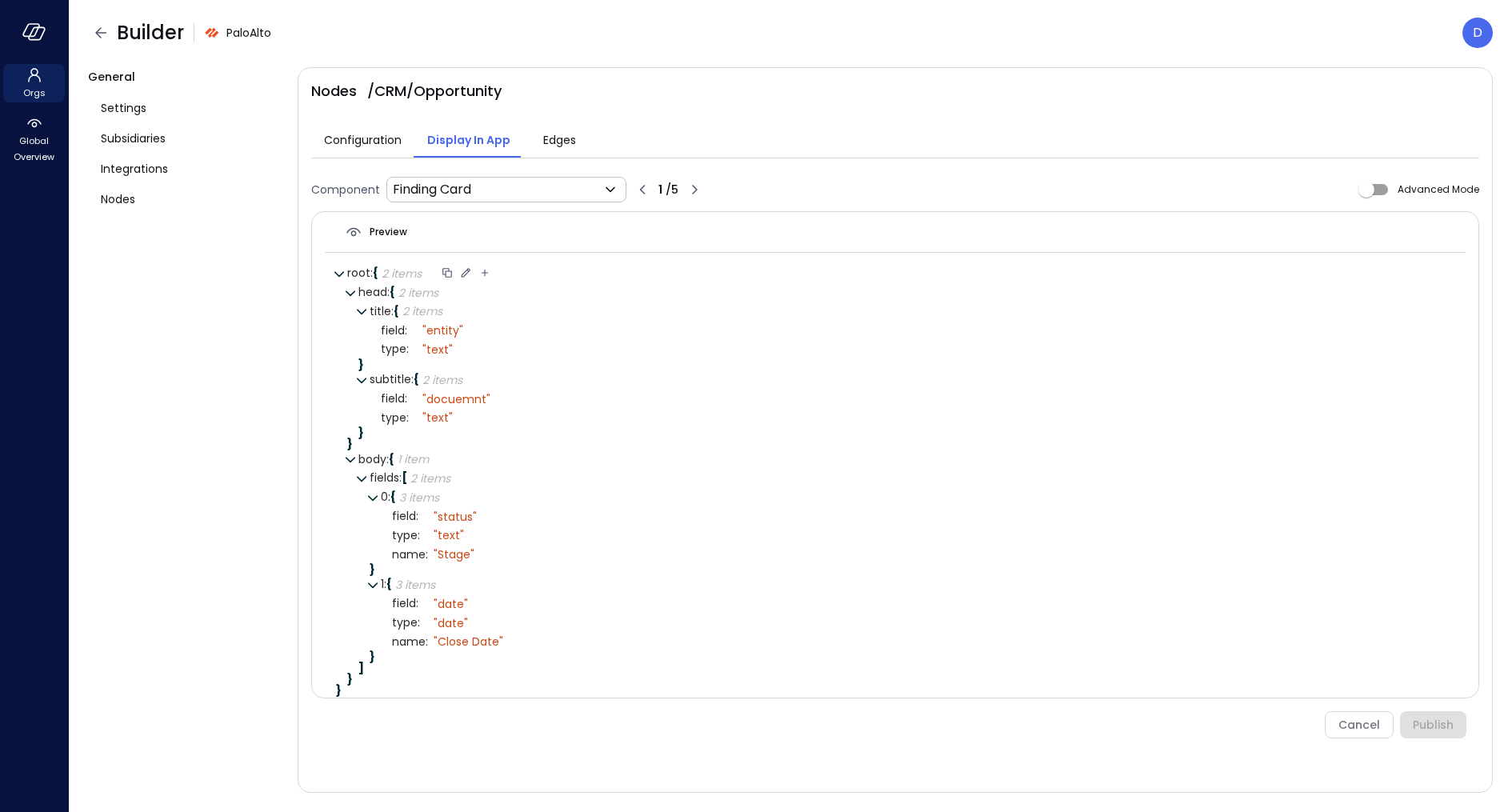
click at [468, 272] on icon at bounding box center [465, 273] width 14 height 14
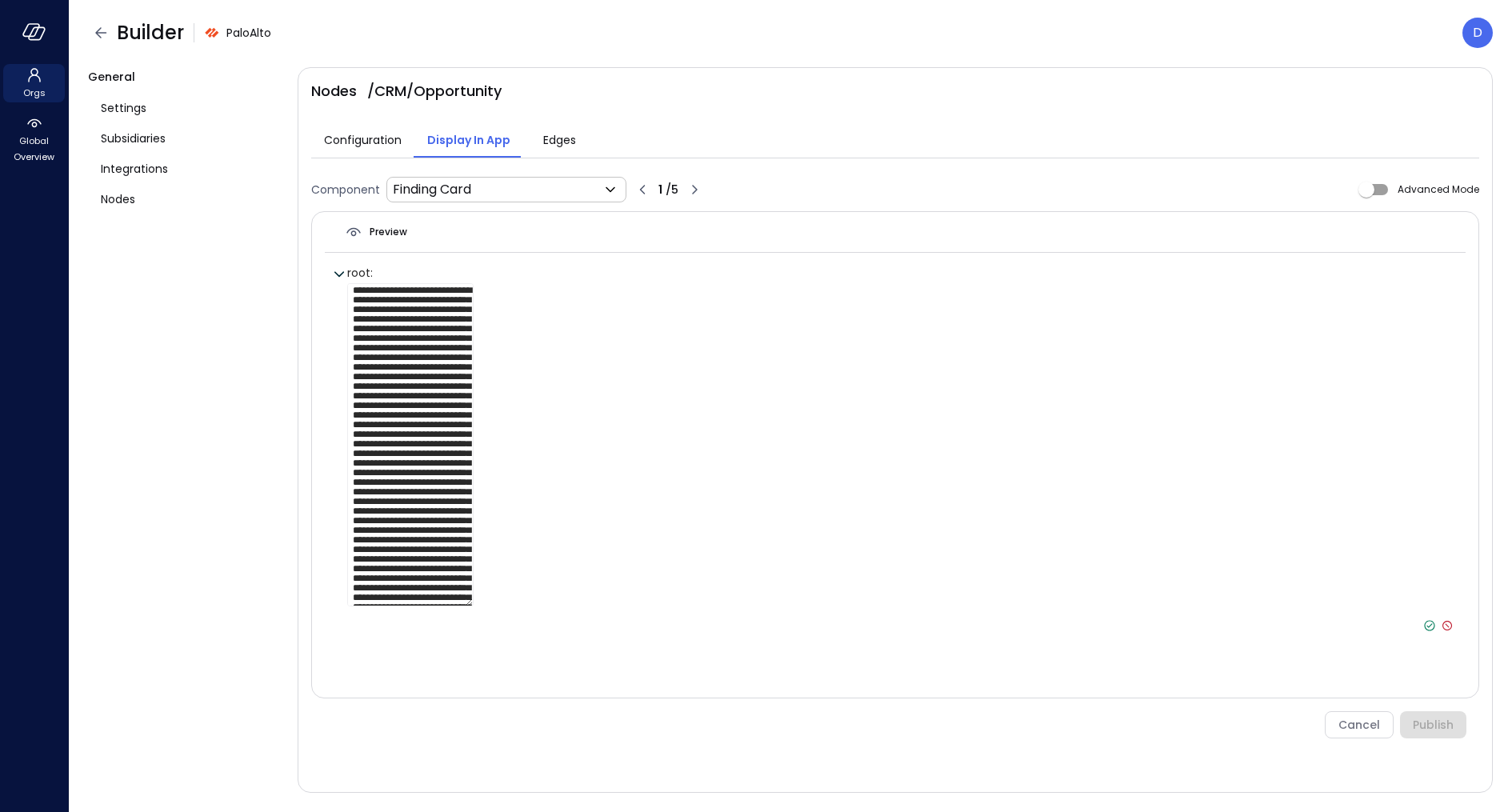
scroll to position [13, 0]
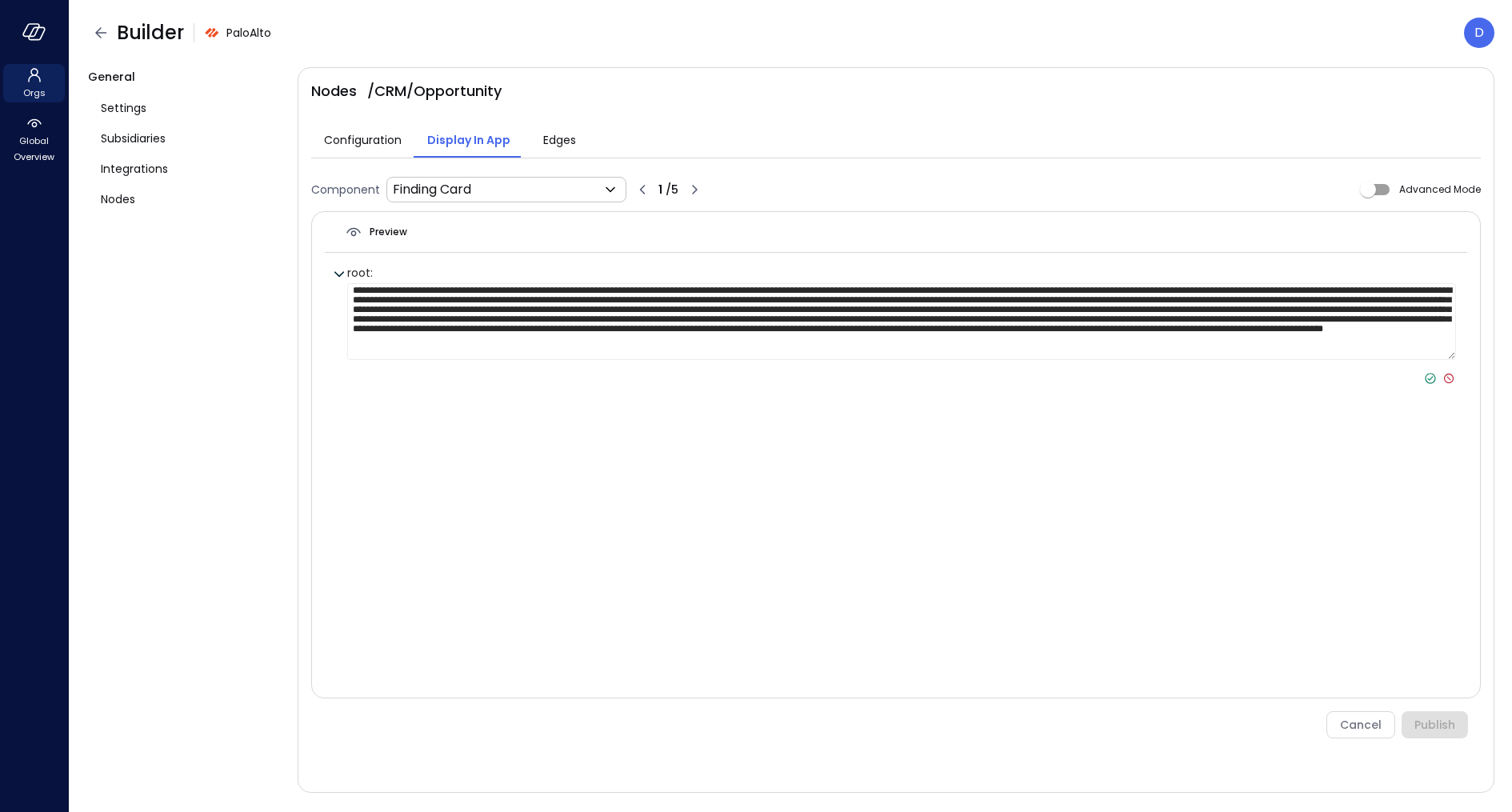
type textarea "**********"
click at [1343, 375] on icon at bounding box center [1430, 378] width 14 height 14
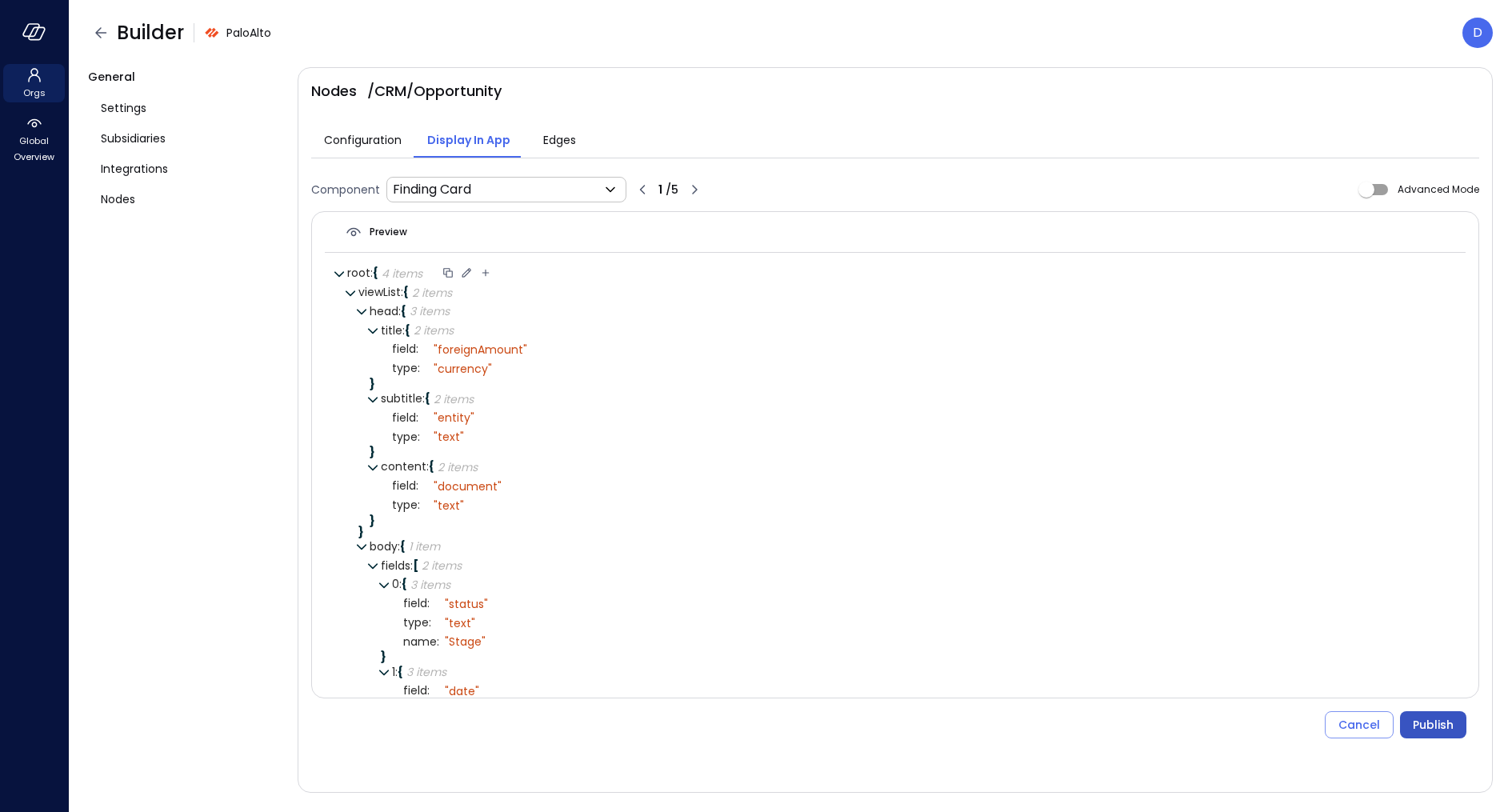
click at [1343, 721] on div "Publish" at bounding box center [1433, 725] width 41 height 20
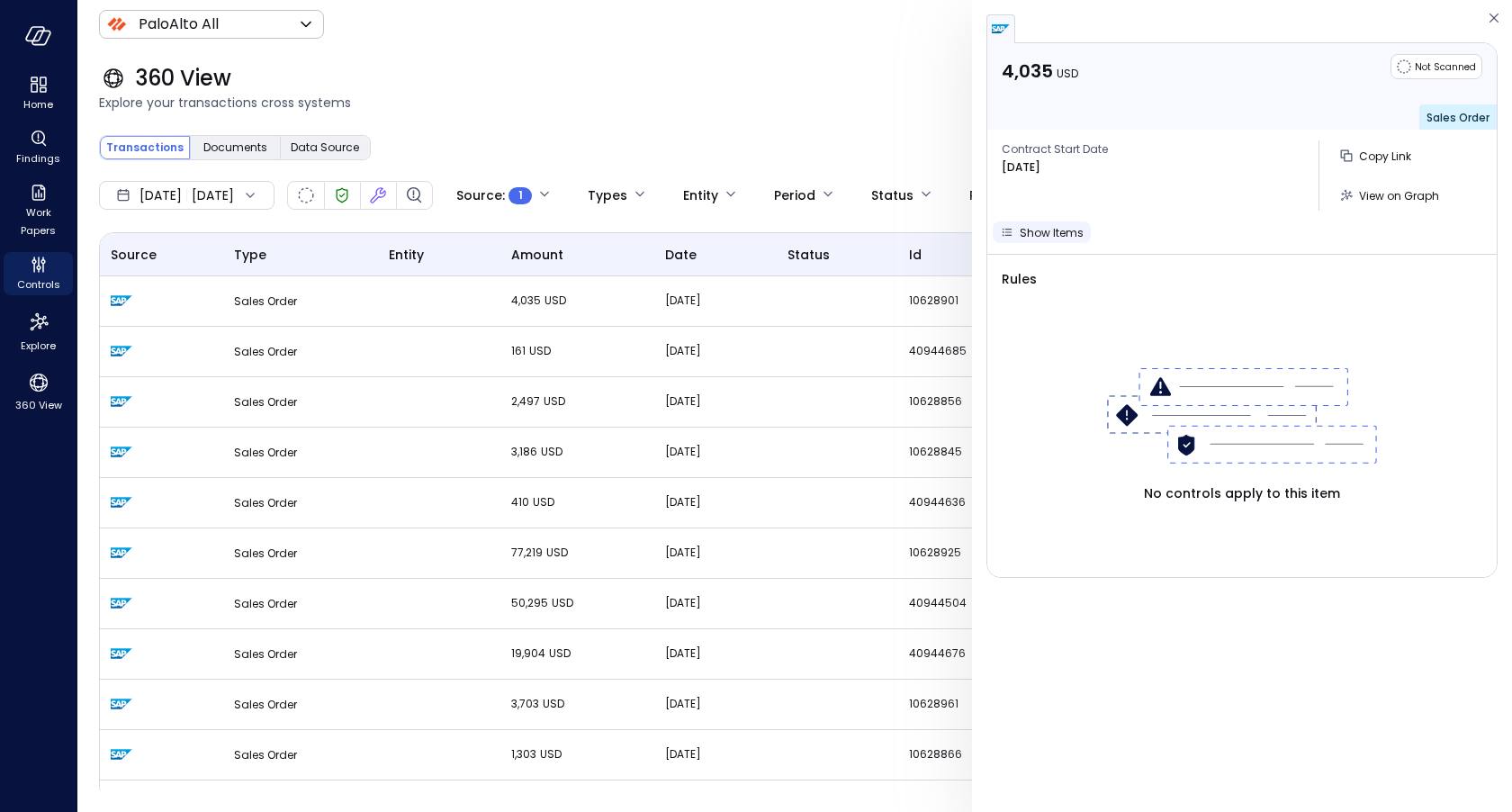
click at [1012, 230] on icon "button" at bounding box center [1007, 233] width 18 height 18
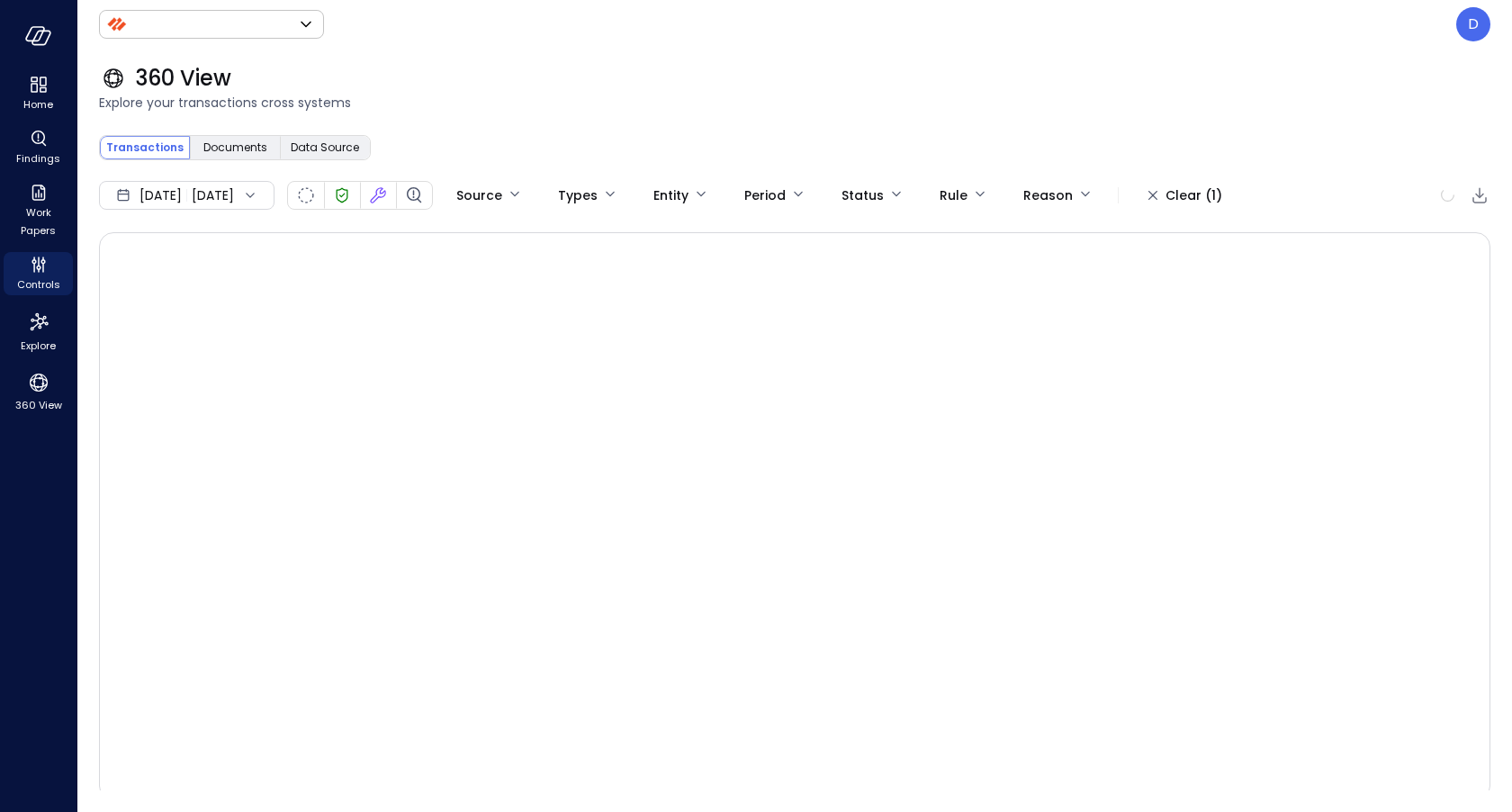
type input "*******"
click at [253, 186] on div "[DATE] [DATE]" at bounding box center [187, 196] width 176 height 29
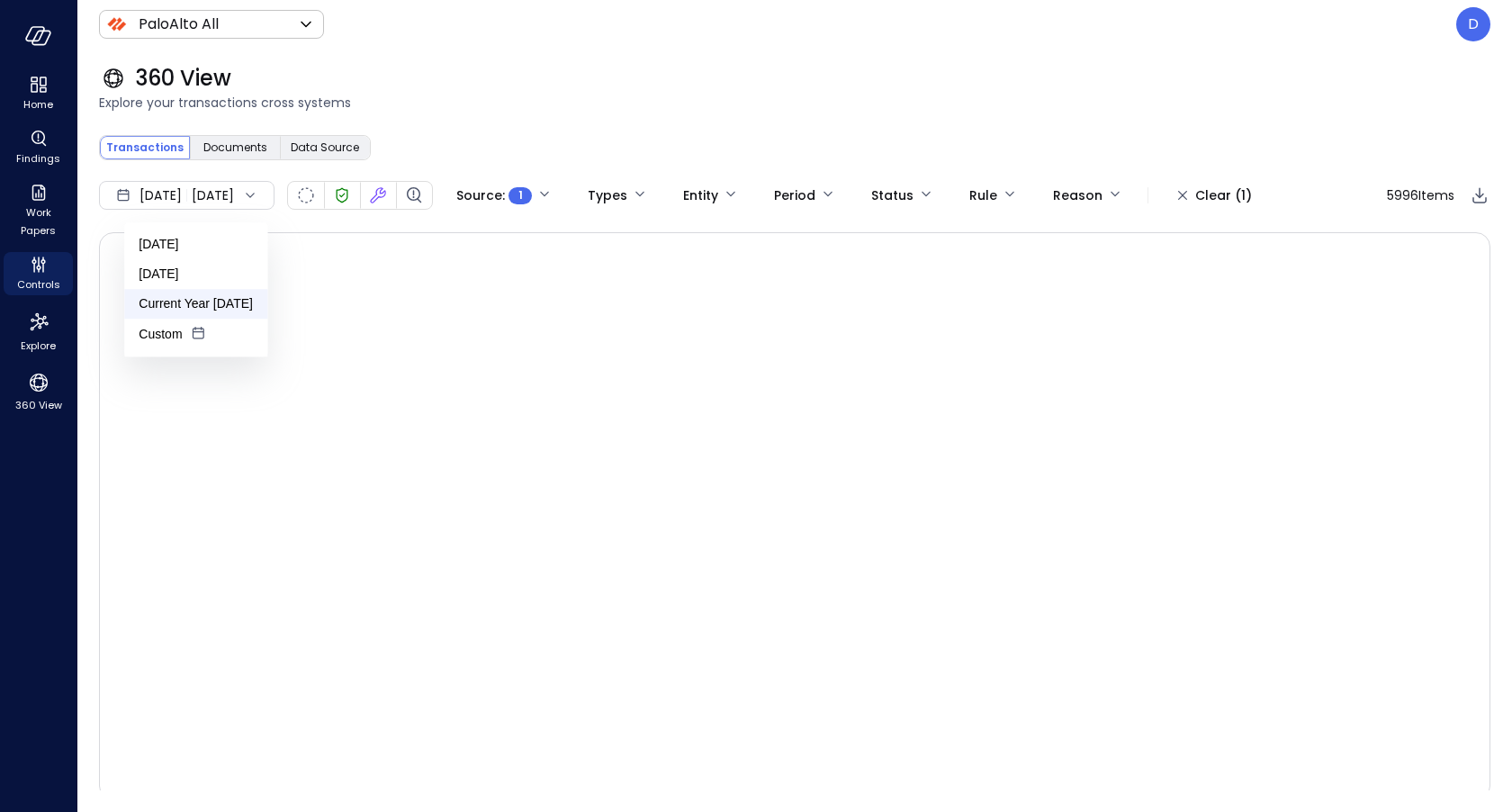
click at [208, 306] on li "Current Year [DATE]" at bounding box center [196, 304] width 143 height 30
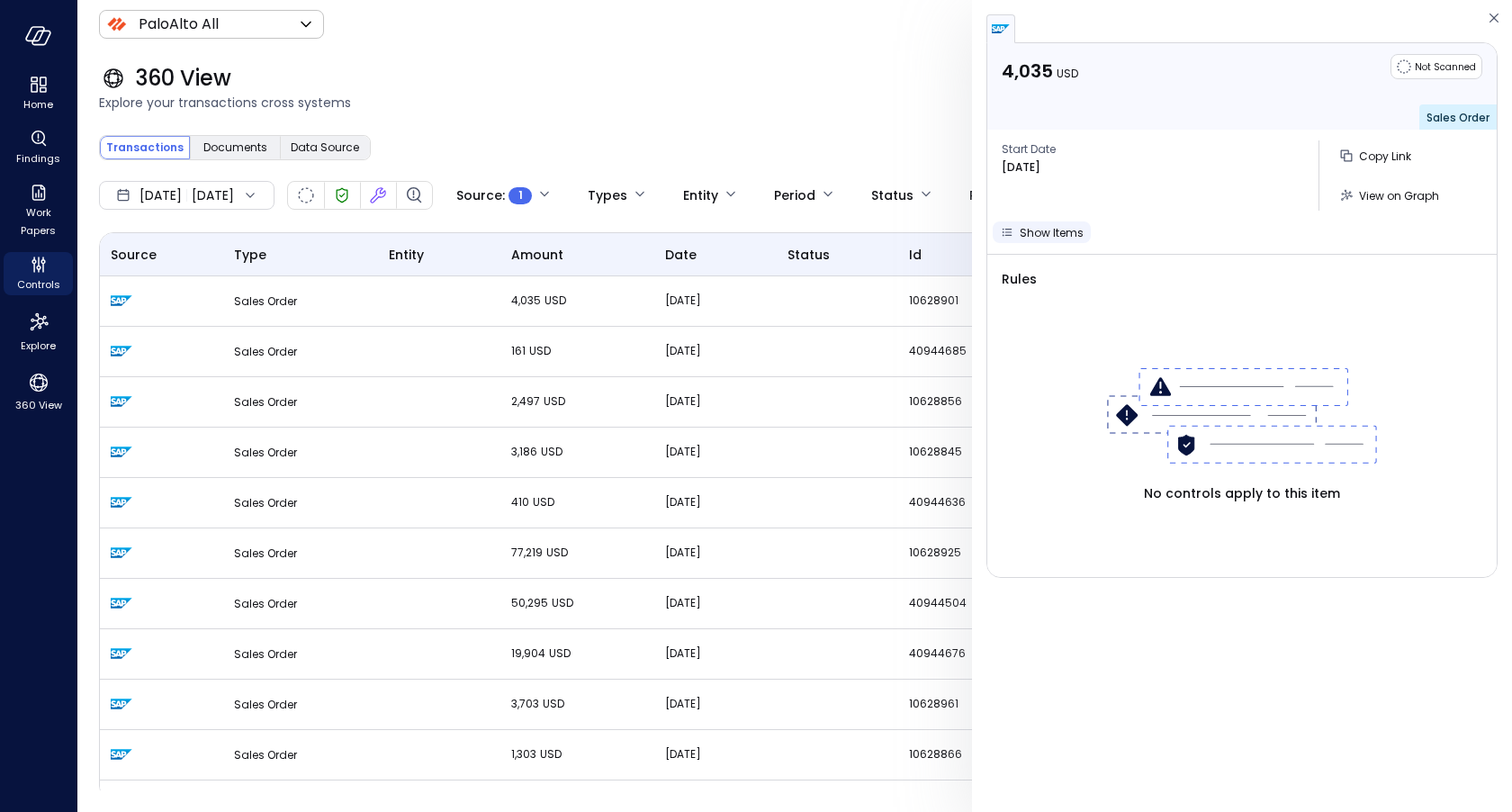
click at [1039, 237] on span "Show Items" at bounding box center [1052, 233] width 64 height 15
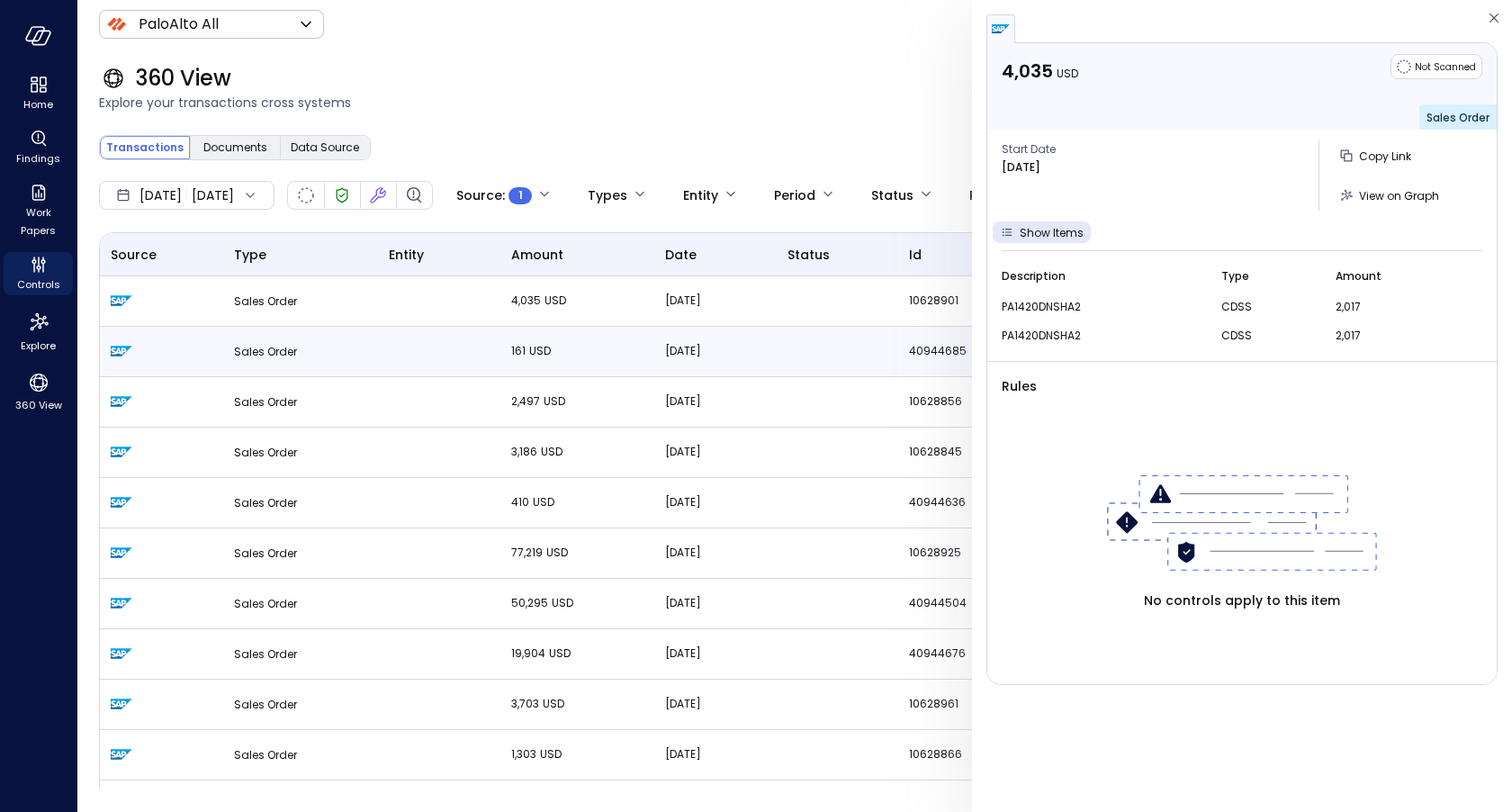
click at [826, 338] on td at bounding box center [837, 352] width 122 height 50
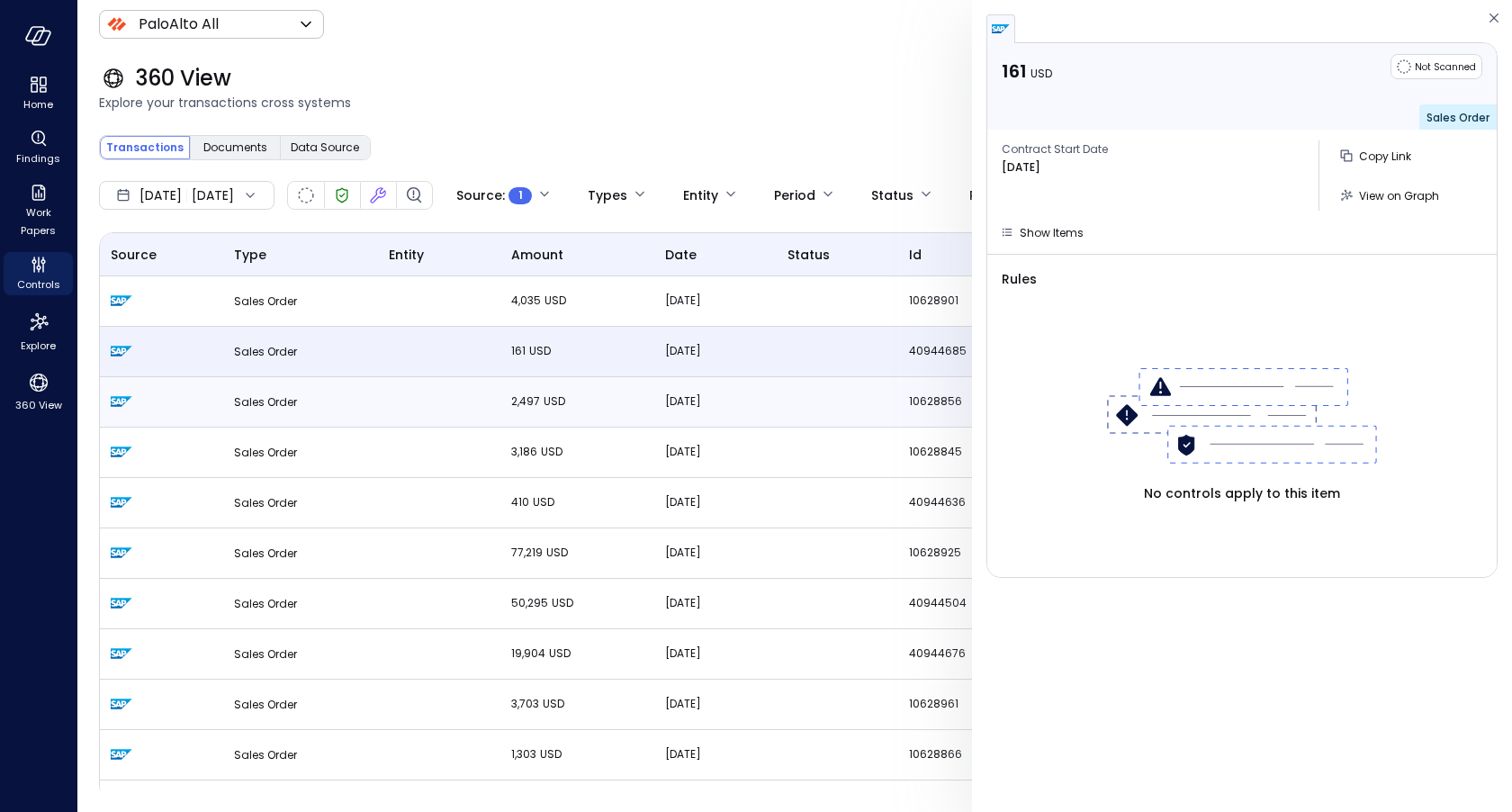
click at [870, 388] on td at bounding box center [837, 403] width 122 height 50
click at [866, 348] on td at bounding box center [837, 352] width 122 height 50
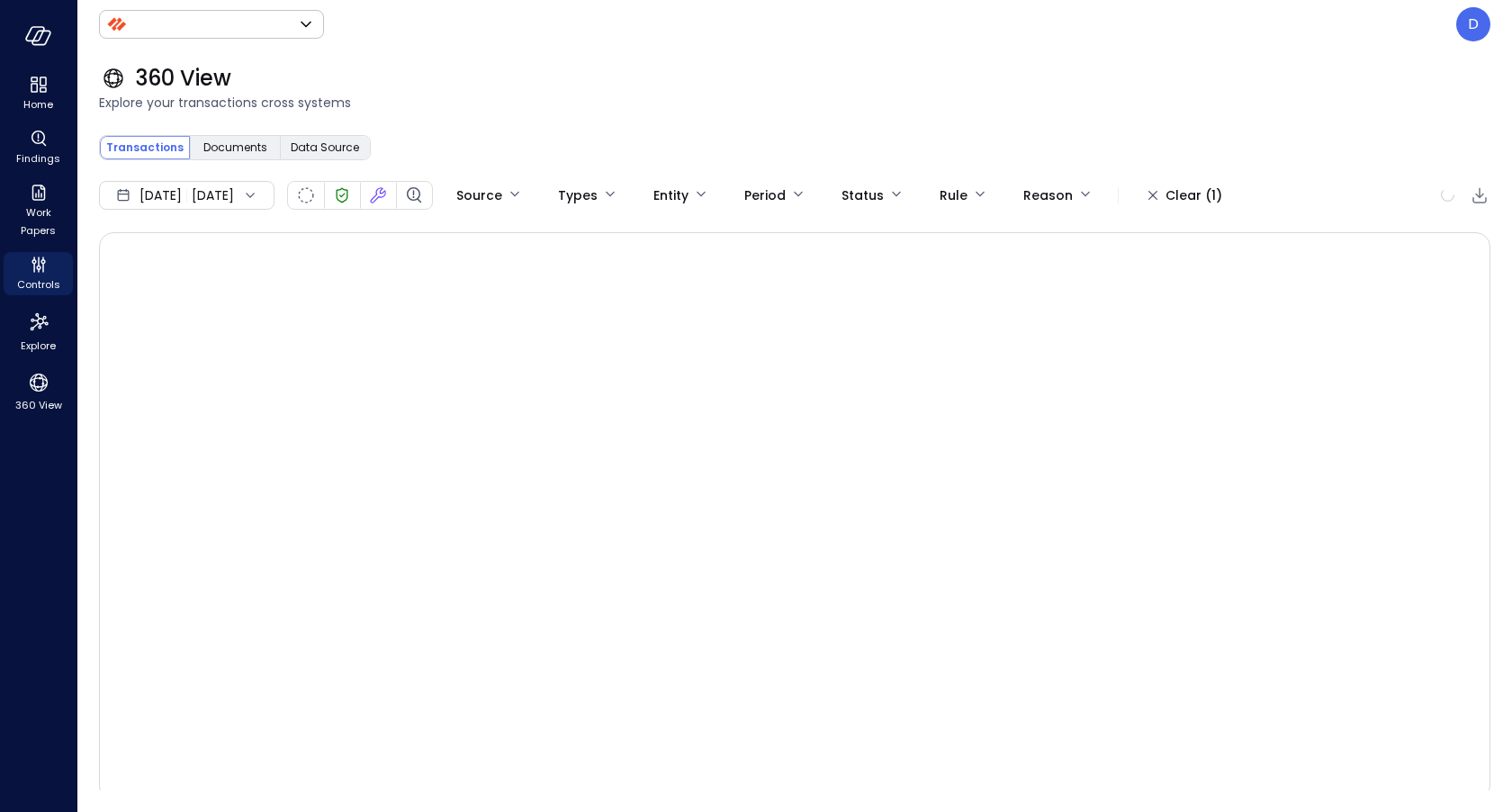
type input "*******"
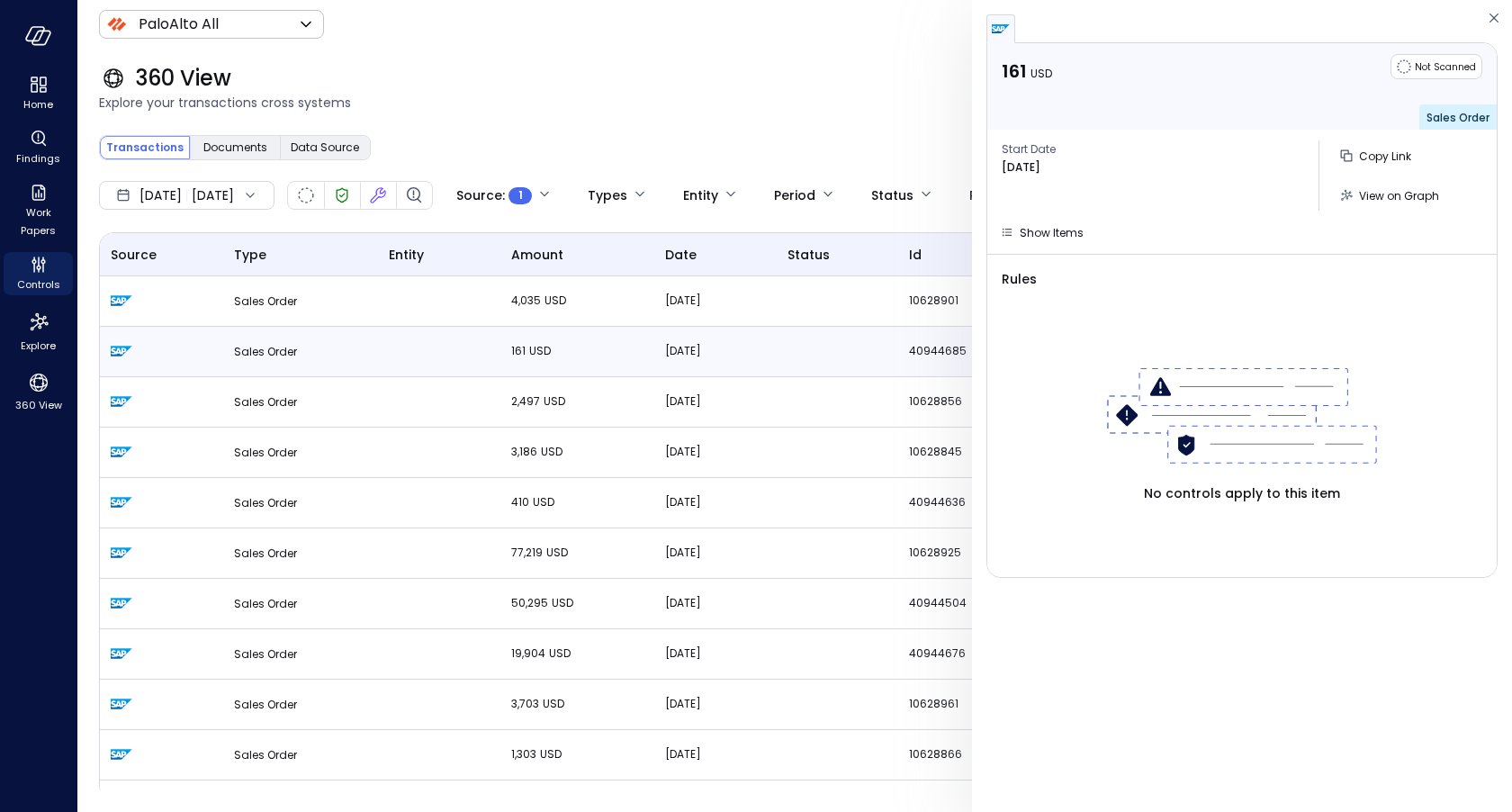
click at [433, 352] on td at bounding box center [439, 352] width 122 height 50
click at [445, 400] on td at bounding box center [439, 403] width 122 height 50
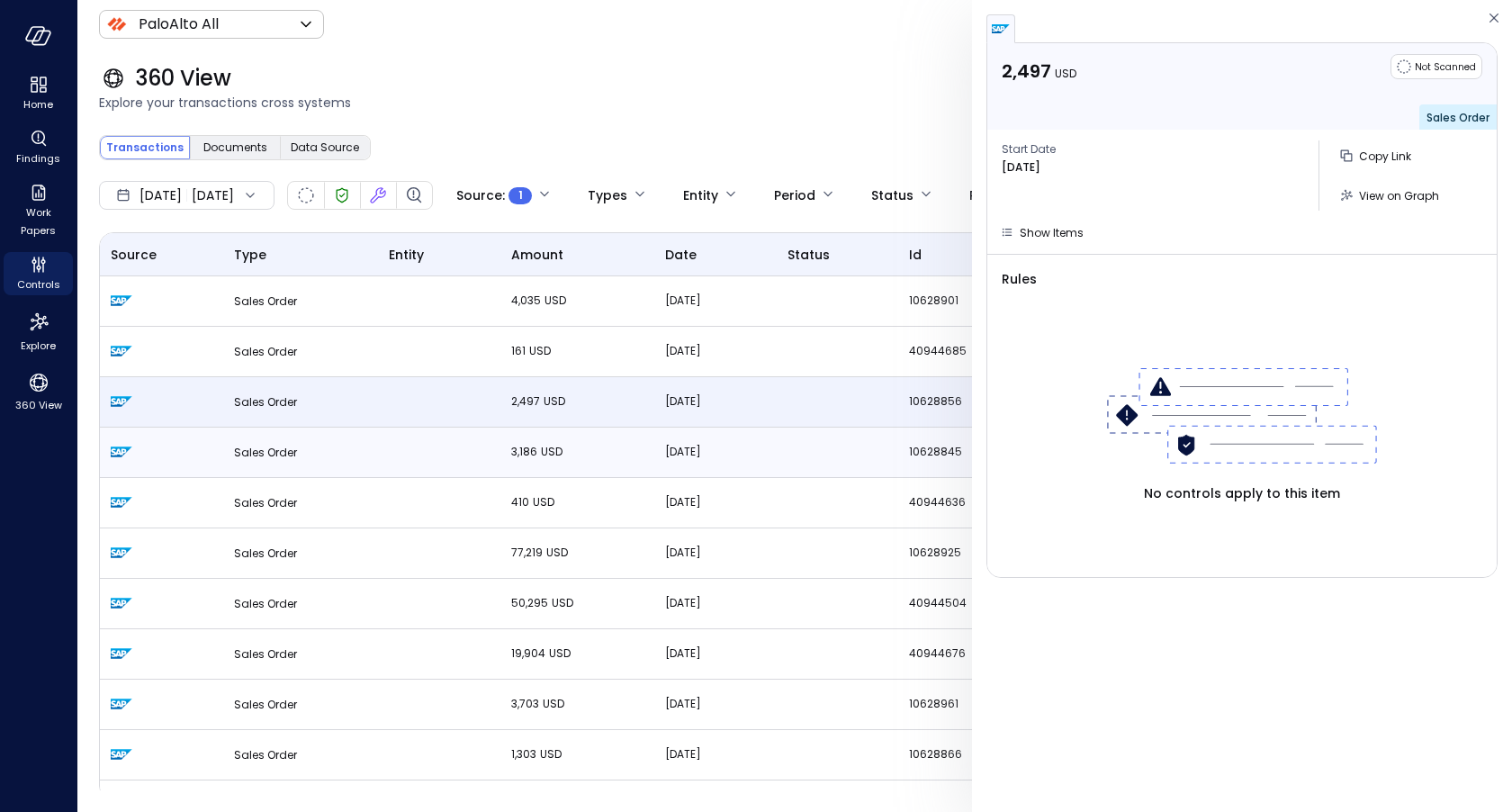
click at [448, 453] on td at bounding box center [439, 452] width 122 height 50
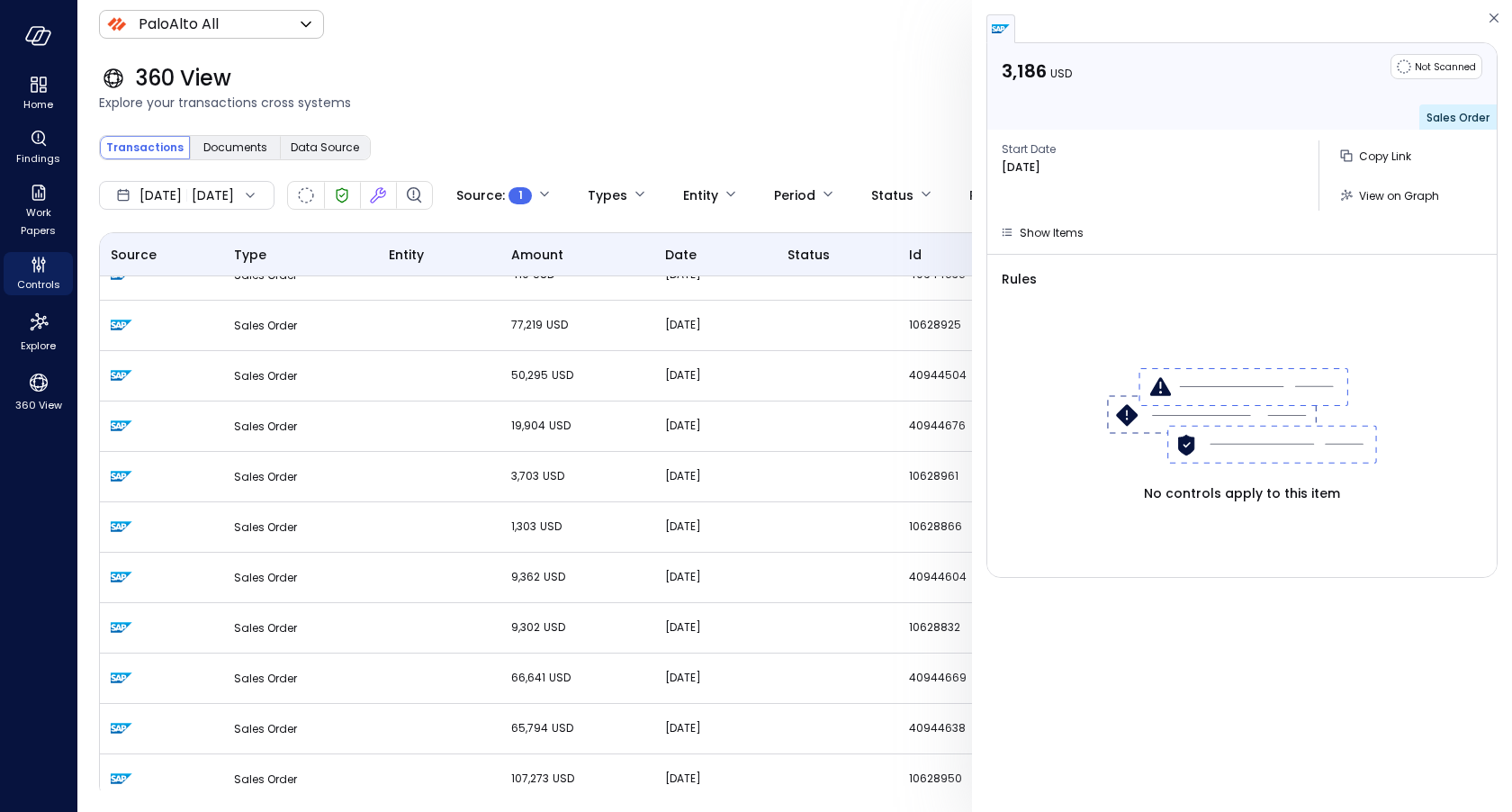
scroll to position [229, 0]
click at [448, 542] on td at bounding box center [439, 526] width 122 height 50
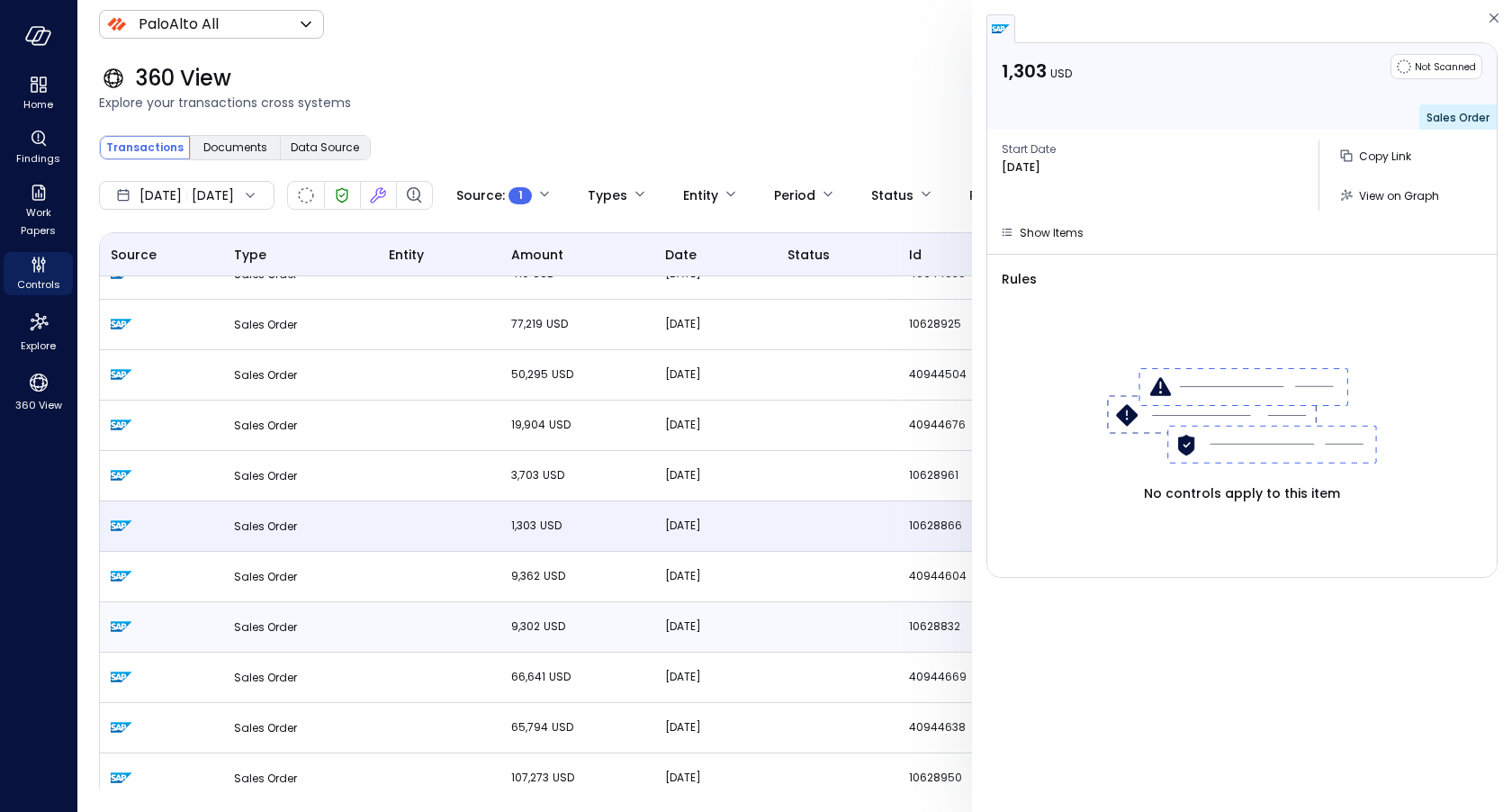
click at [467, 615] on td at bounding box center [439, 627] width 122 height 50
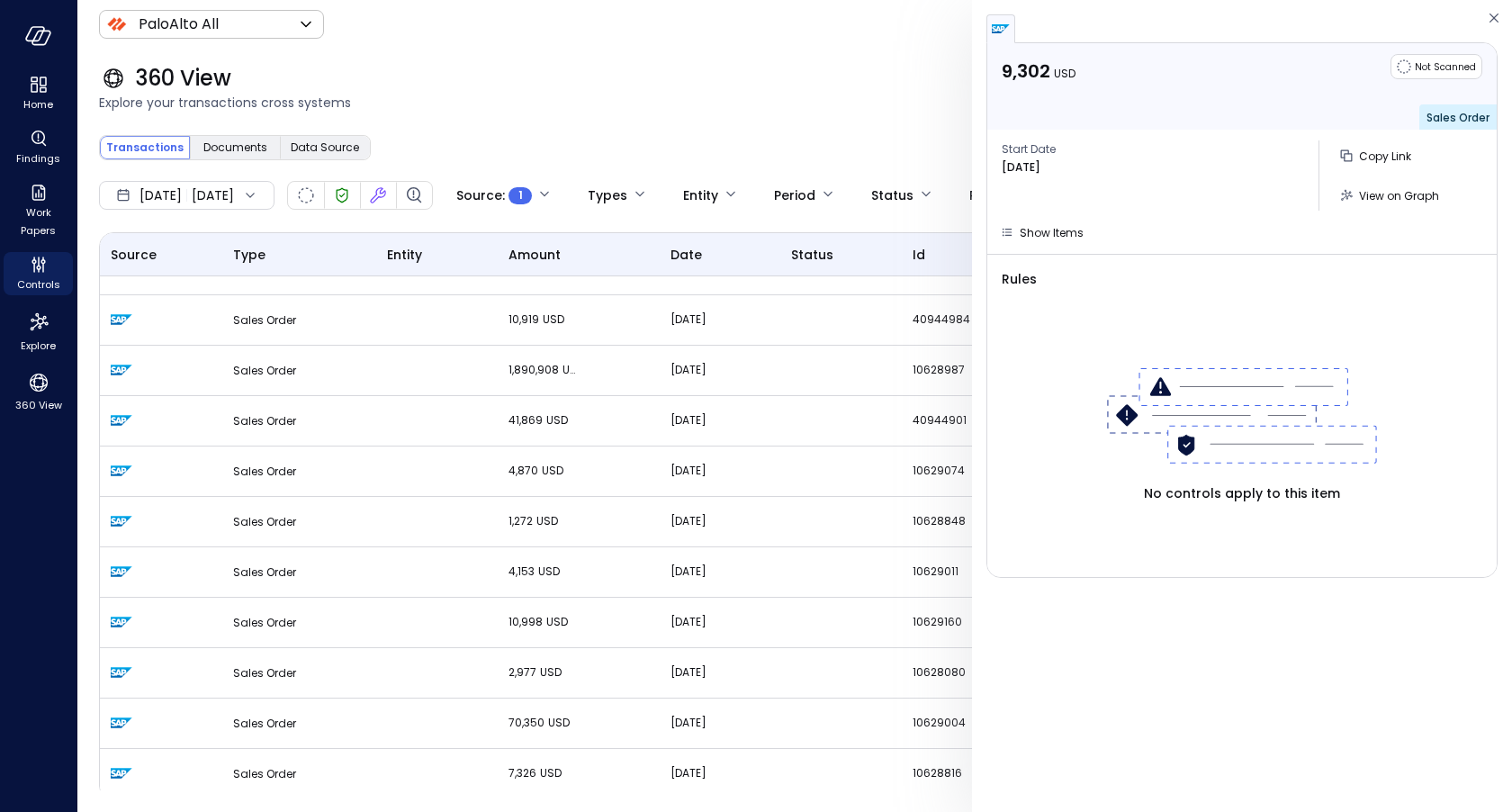
scroll to position [4516, 0]
click at [497, 622] on td "15,054 USD" at bounding box center [578, 625] width 162 height 50
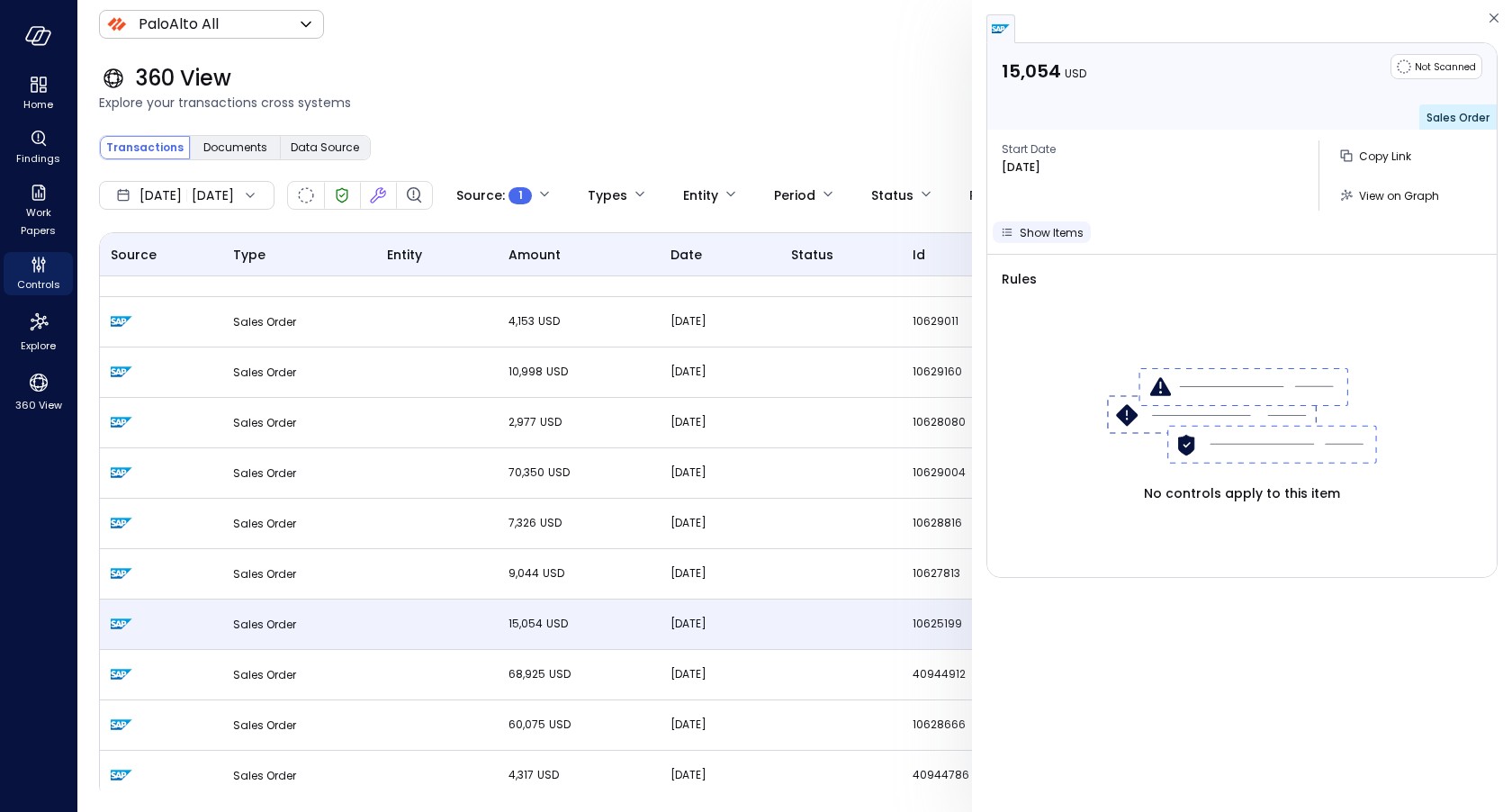
click at [1052, 230] on span "Show Items" at bounding box center [1052, 233] width 64 height 15
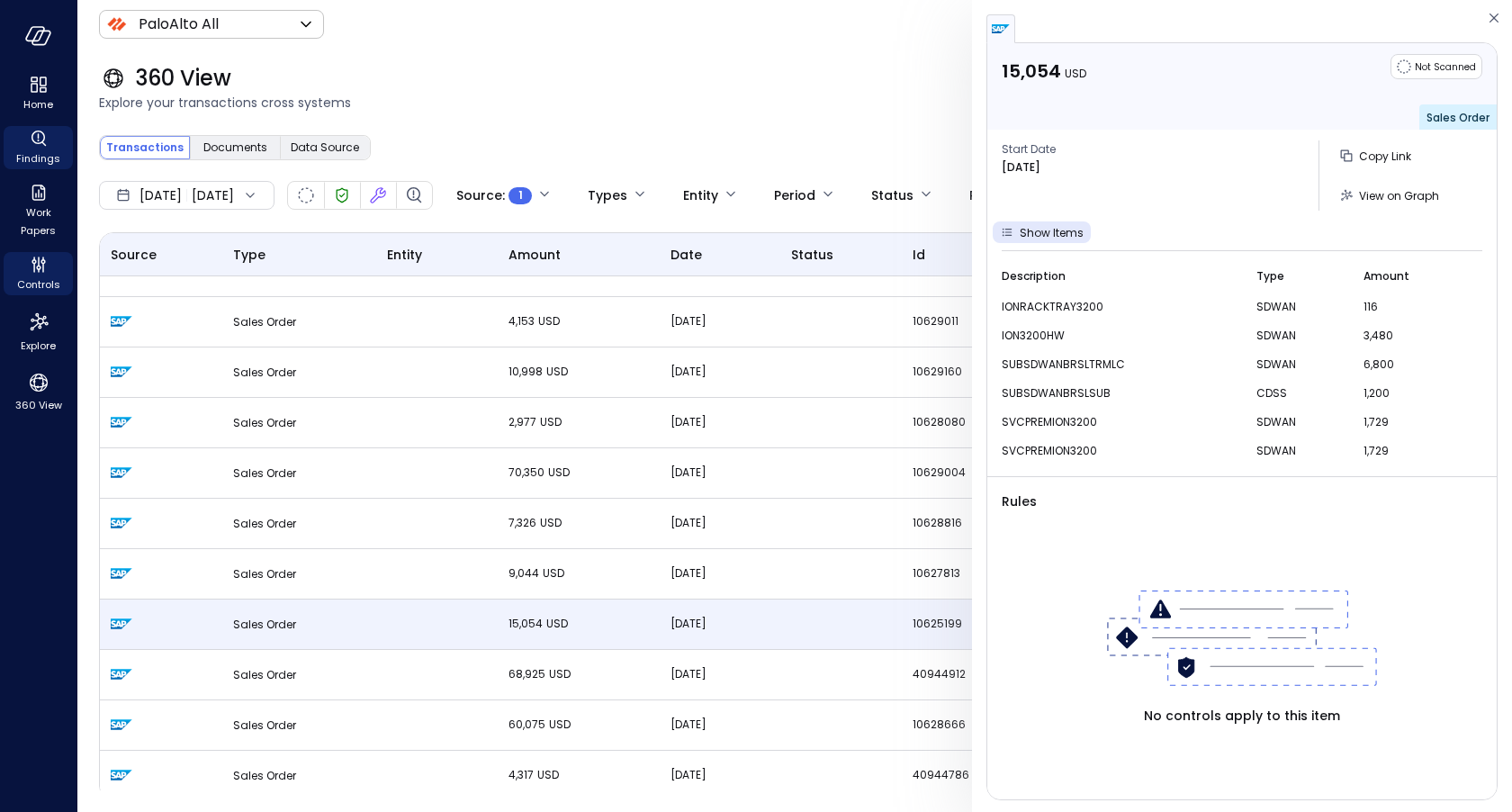
click at [37, 141] on icon "Findings" at bounding box center [39, 139] width 22 height 22
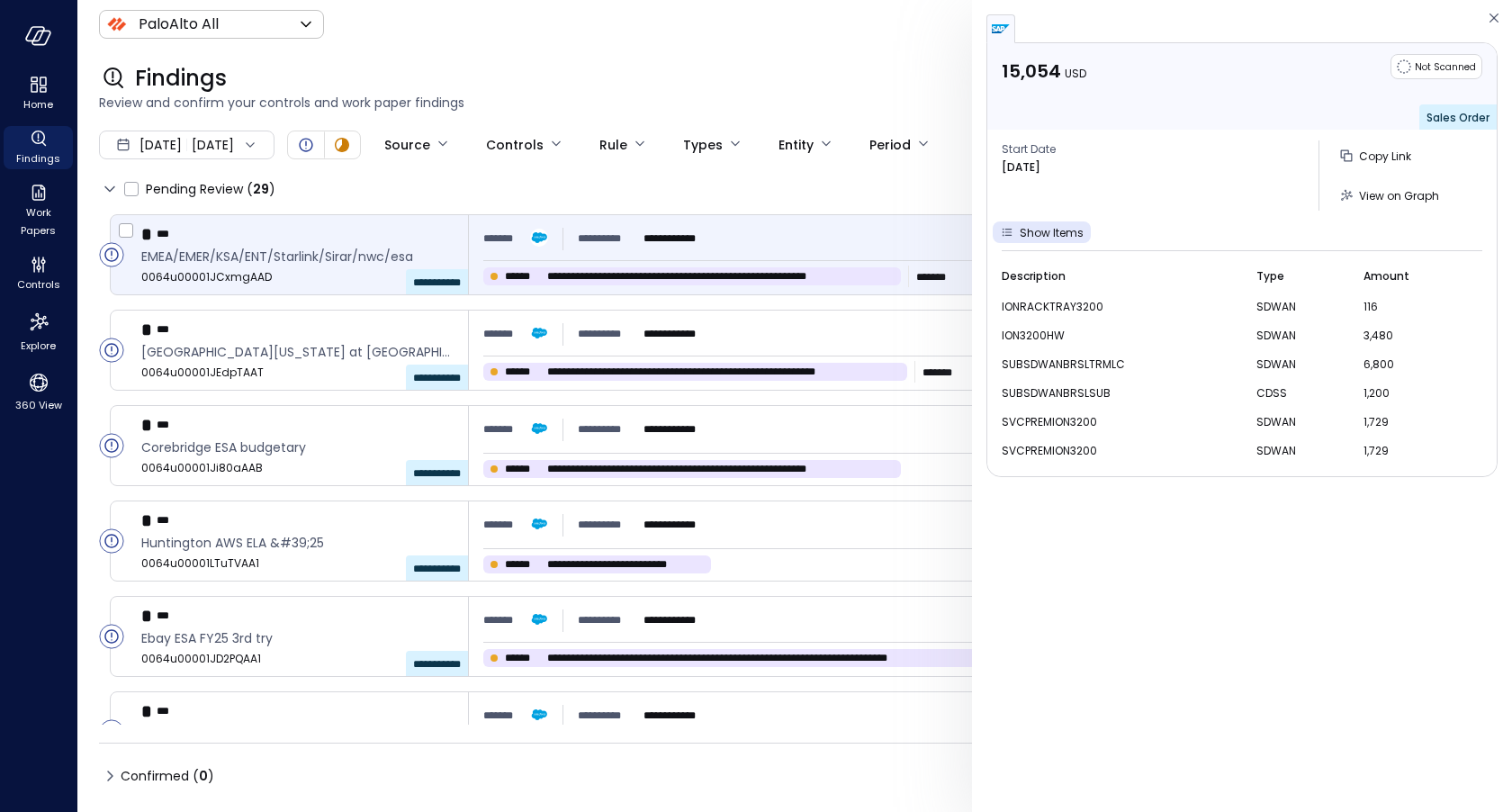
click at [800, 226] on div "**********" at bounding box center [979, 239] width 992 height 32
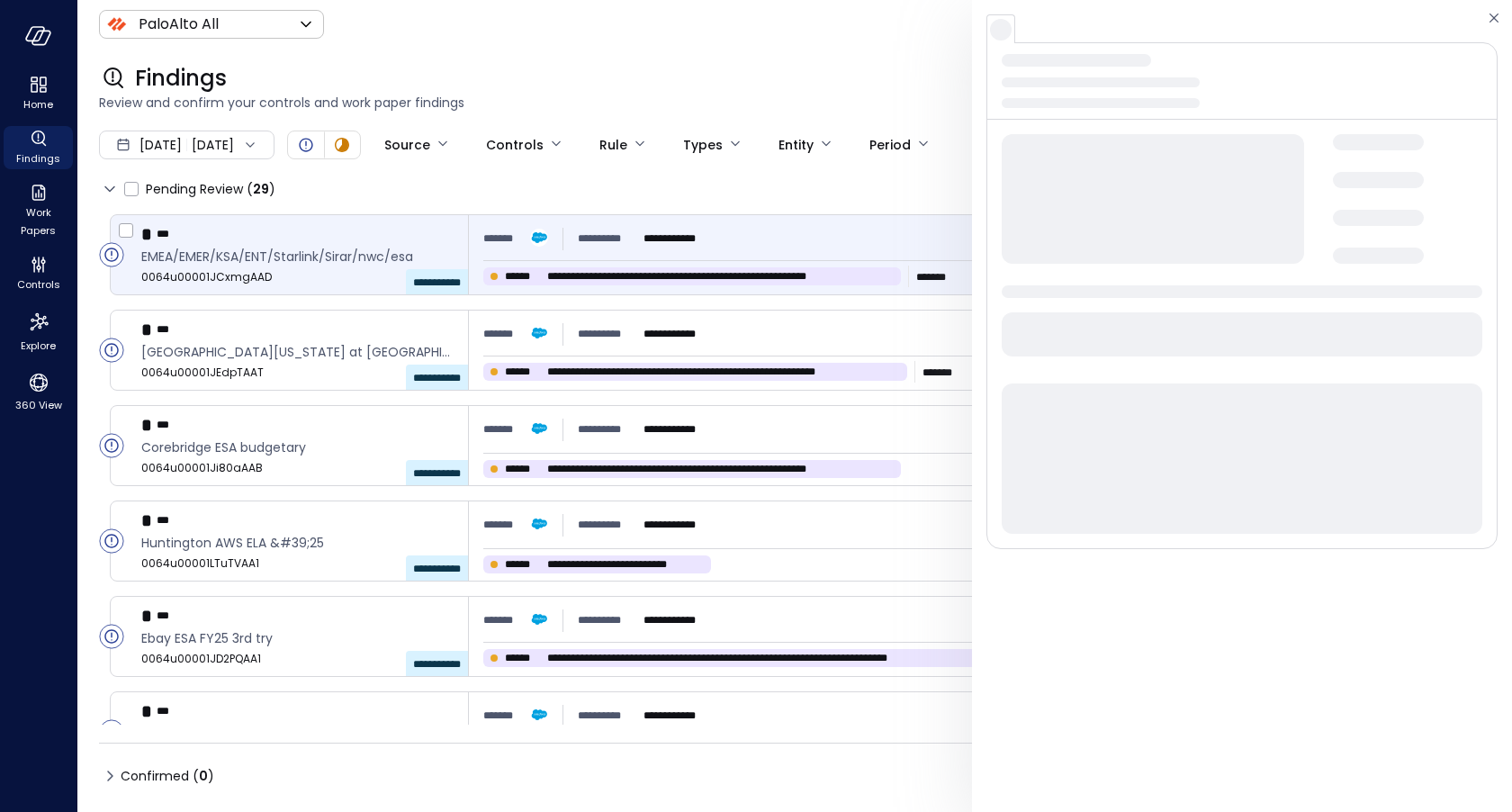
click at [506, 242] on span "*******" at bounding box center [503, 239] width 40 height 18
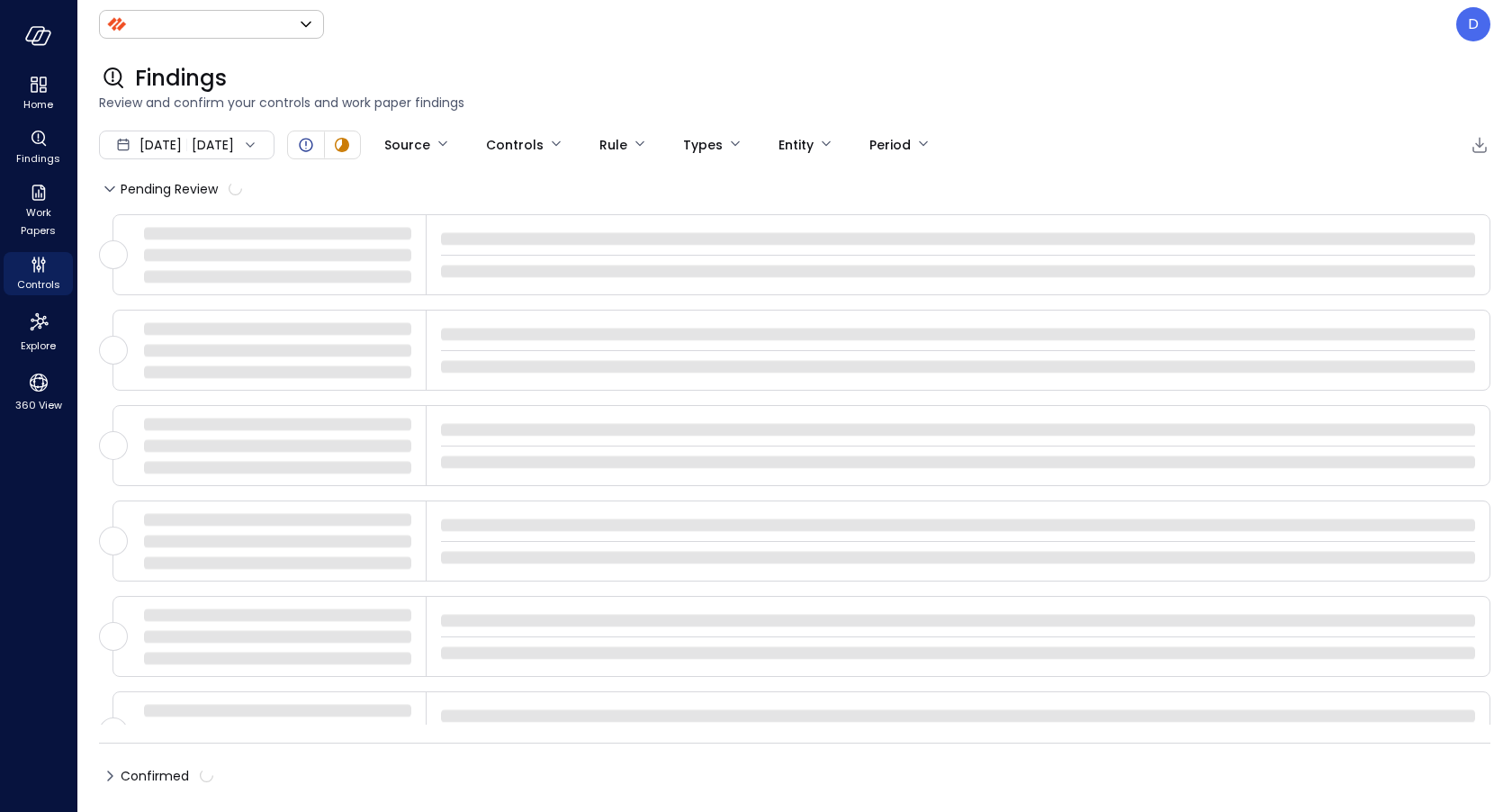
type input "*******"
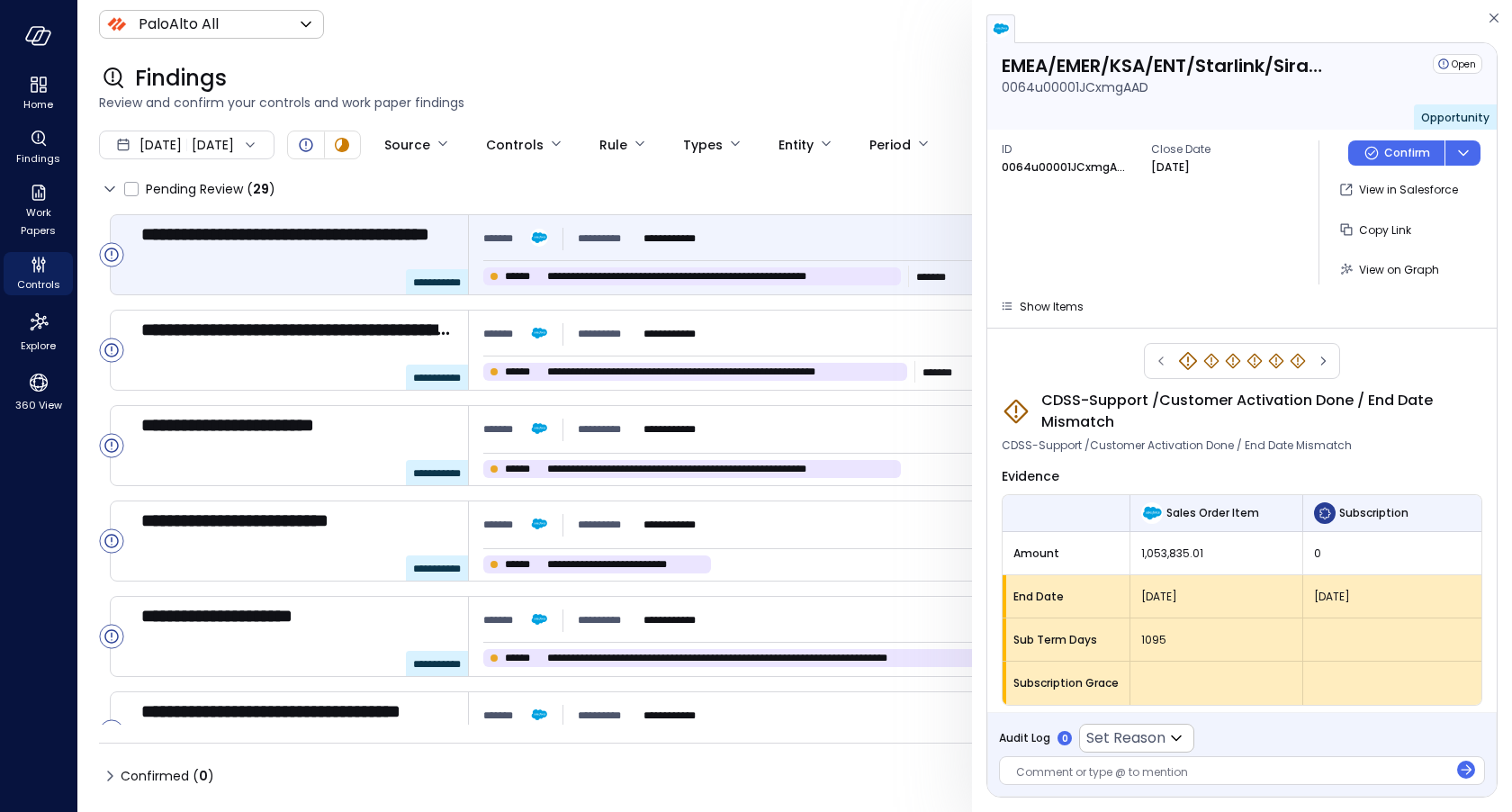
scroll to position [5, 0]
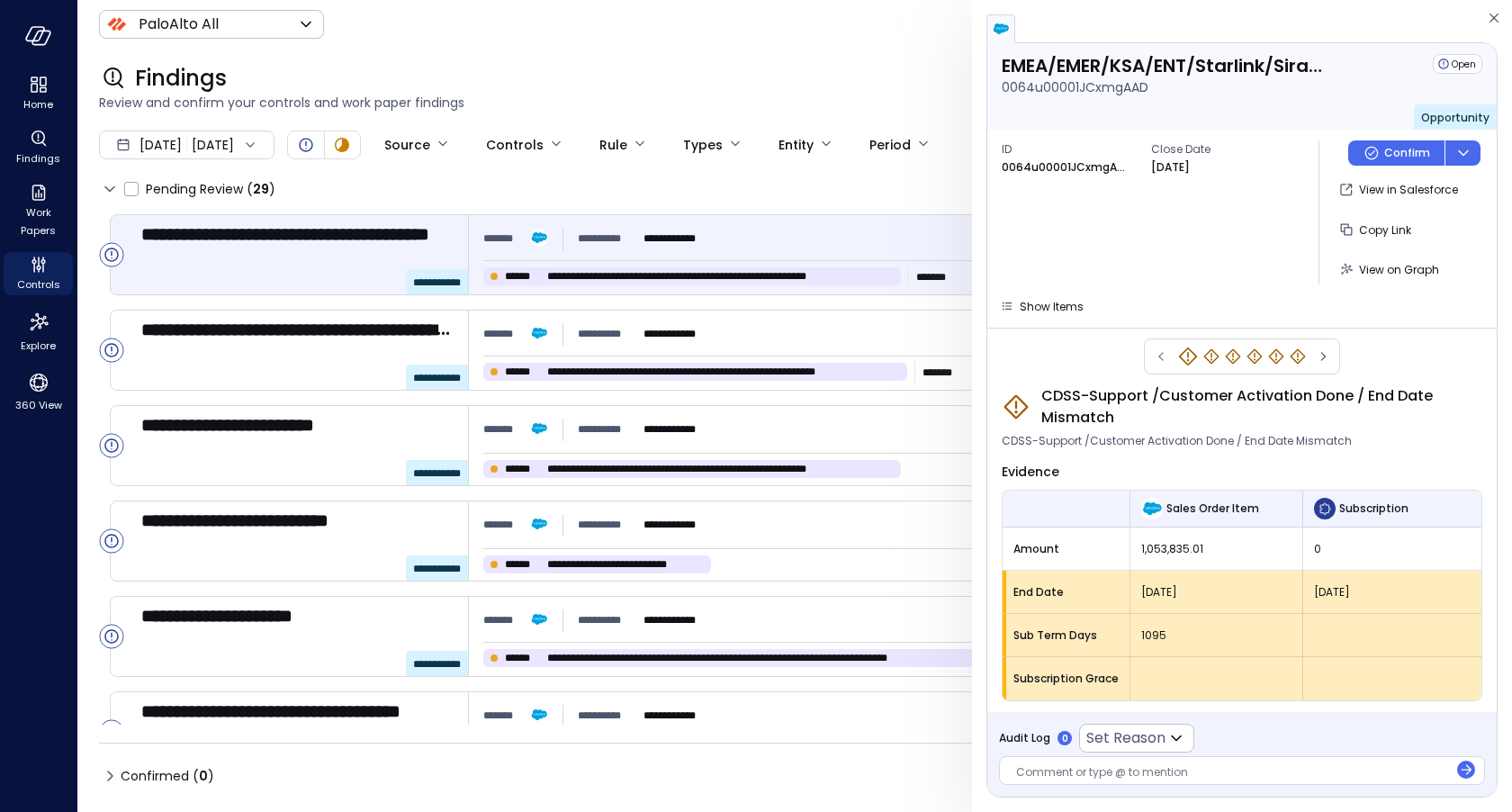
click at [538, 63] on div "Findings Review and confirm your controls and work paper findings" at bounding box center [784, 88] width 1413 height 79
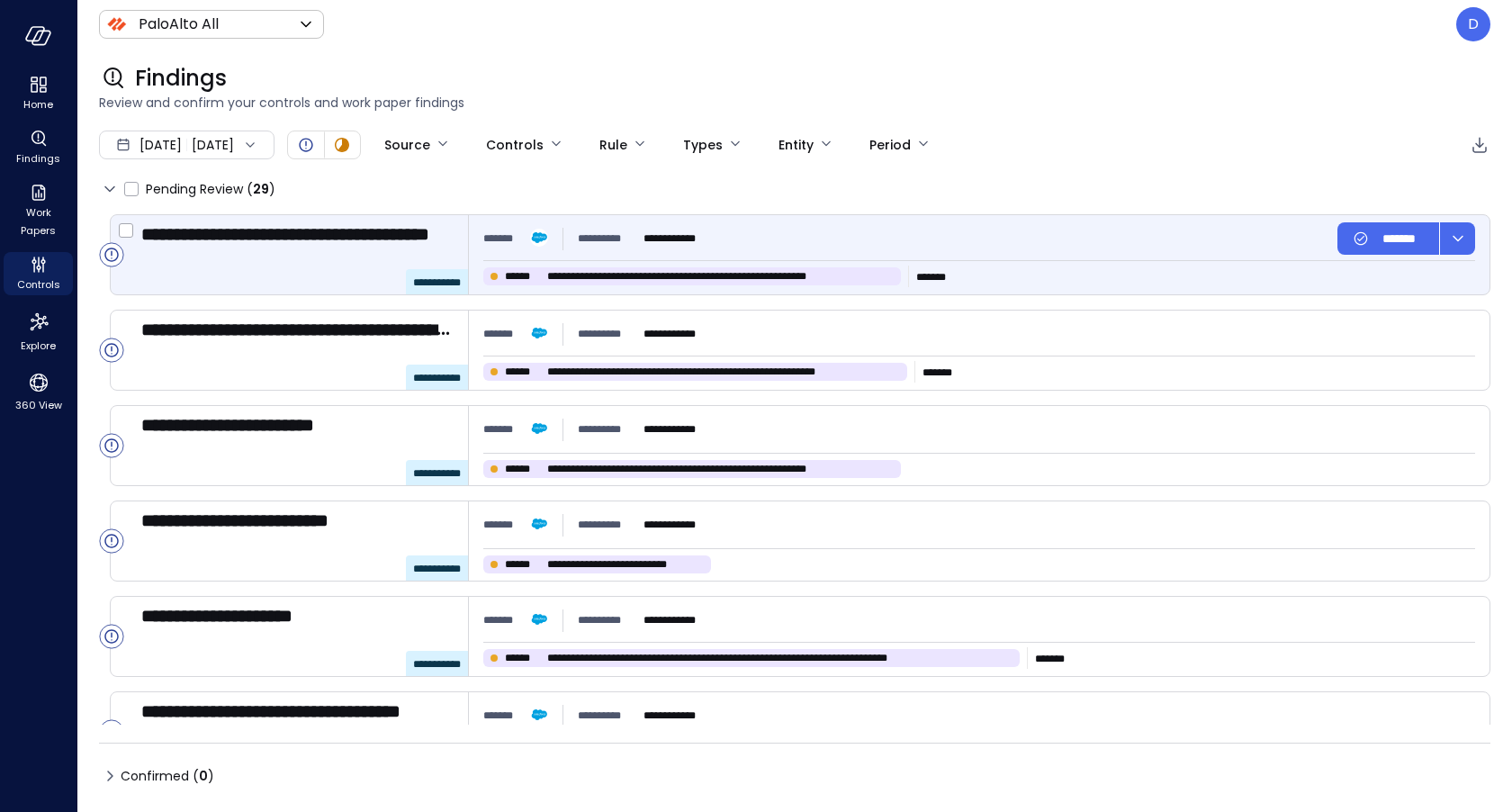
click at [752, 237] on div "**********" at bounding box center [979, 239] width 992 height 32
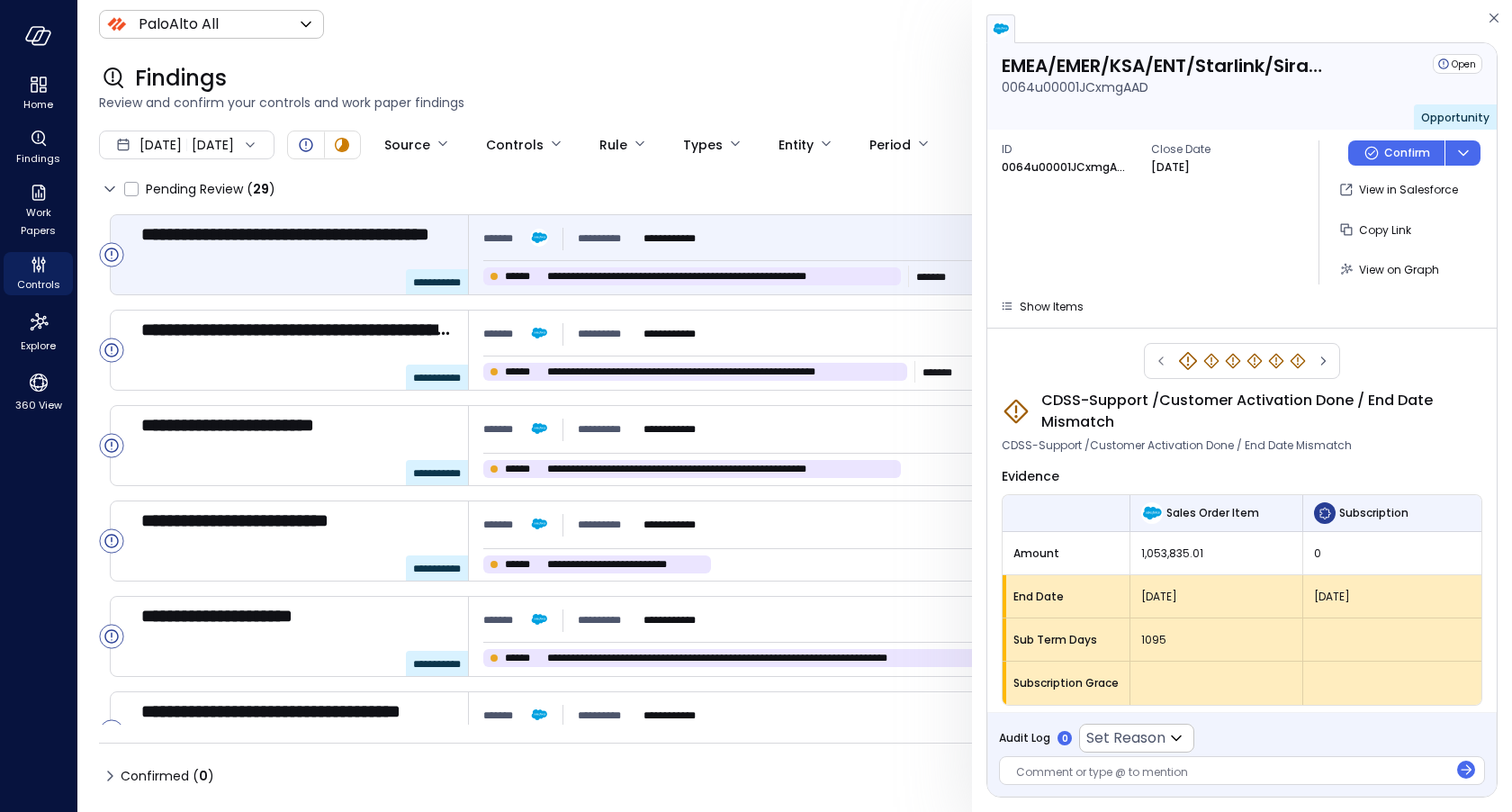
scroll to position [5, 0]
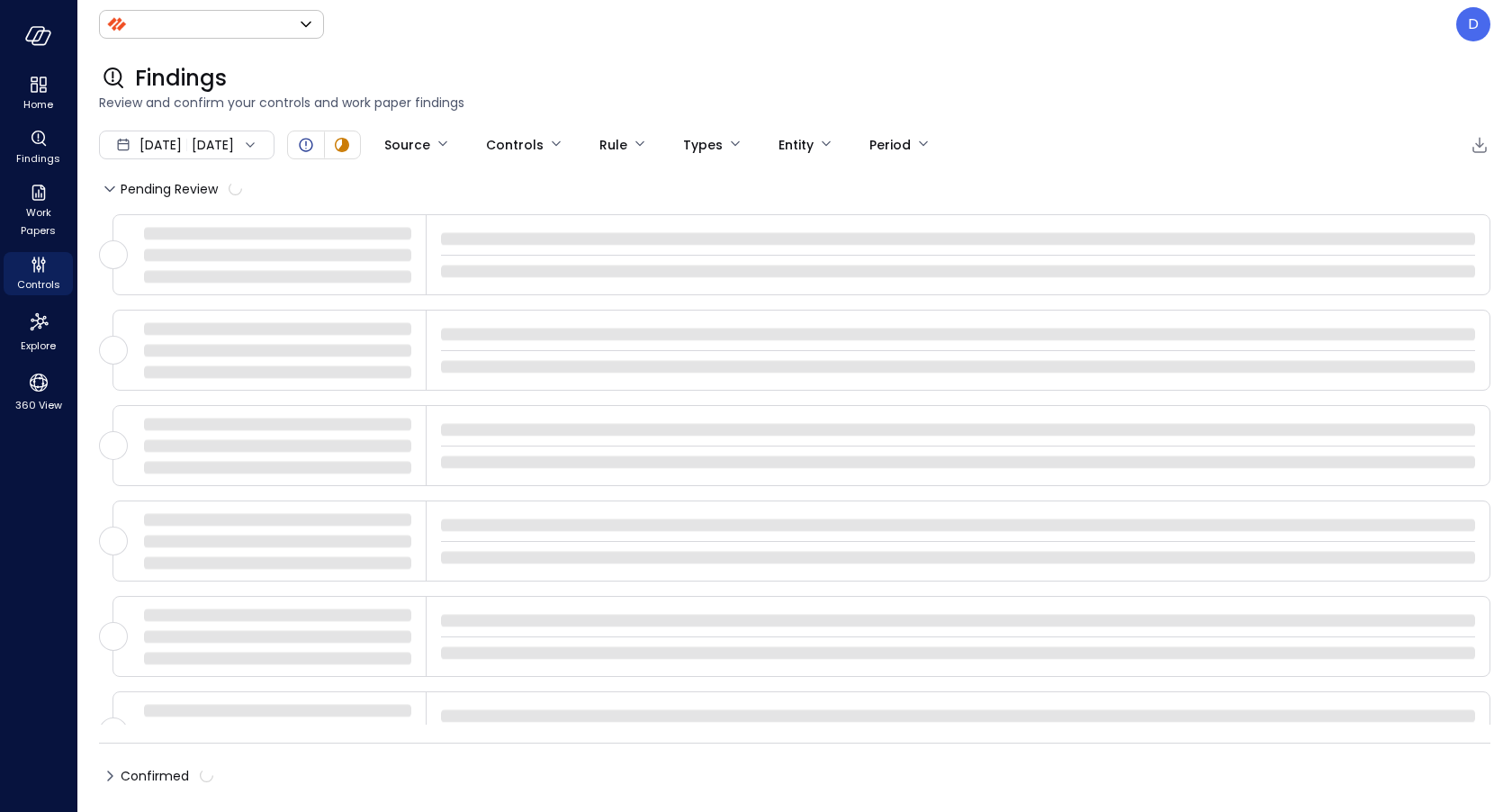
type input "*******"
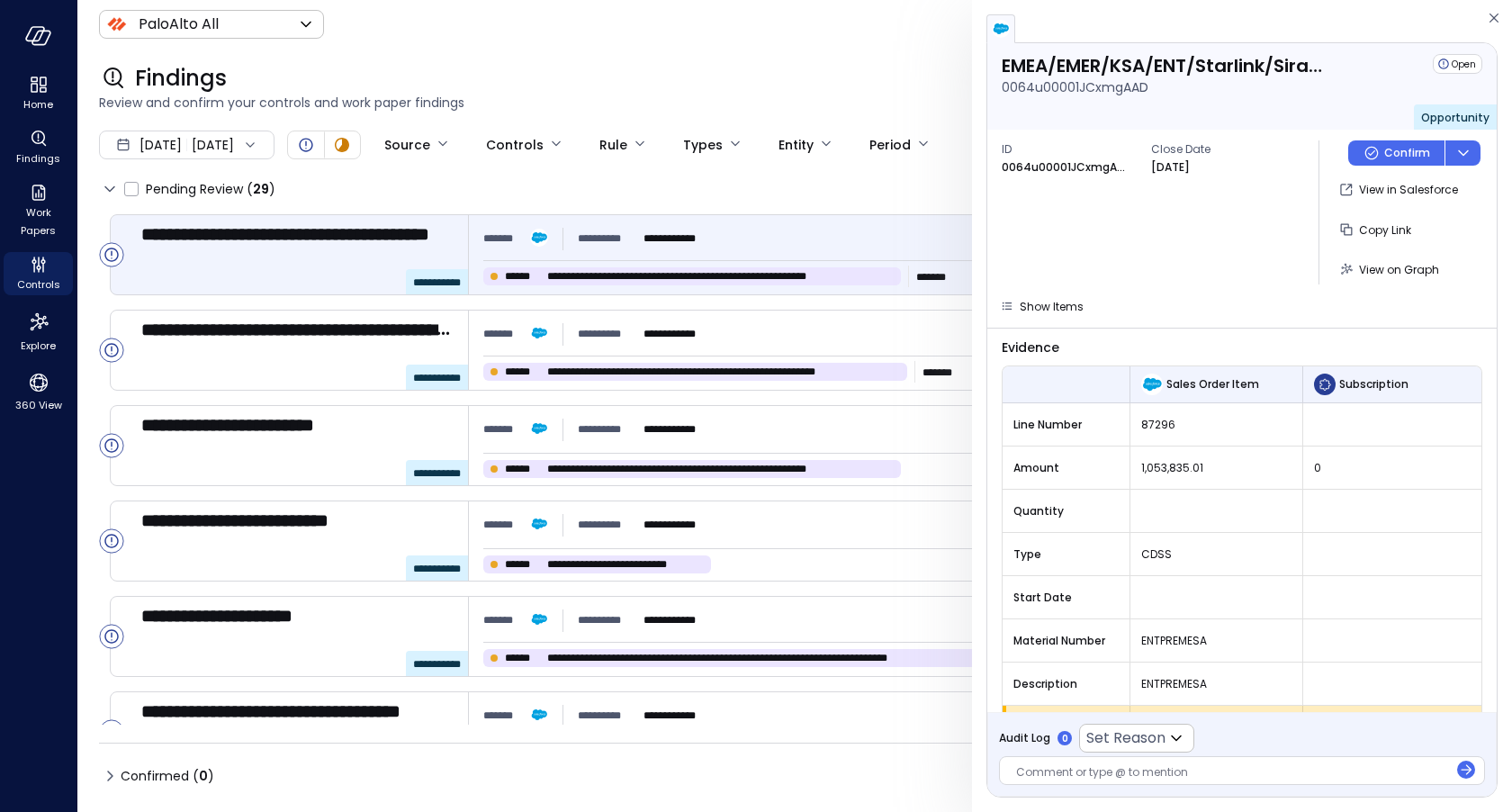
scroll to position [153, 0]
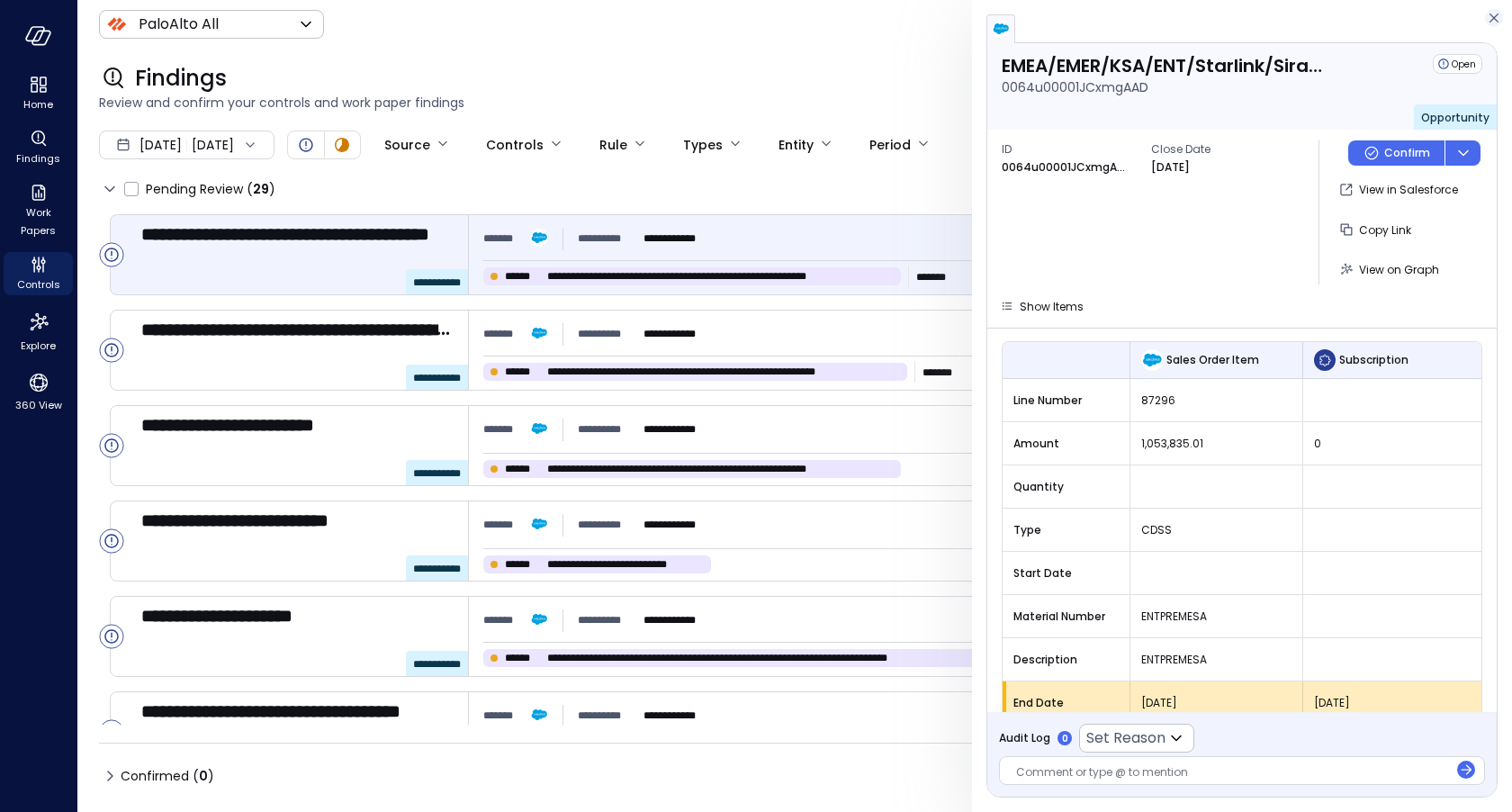
click at [1490, 21] on icon "button" at bounding box center [1494, 18] width 9 height 9
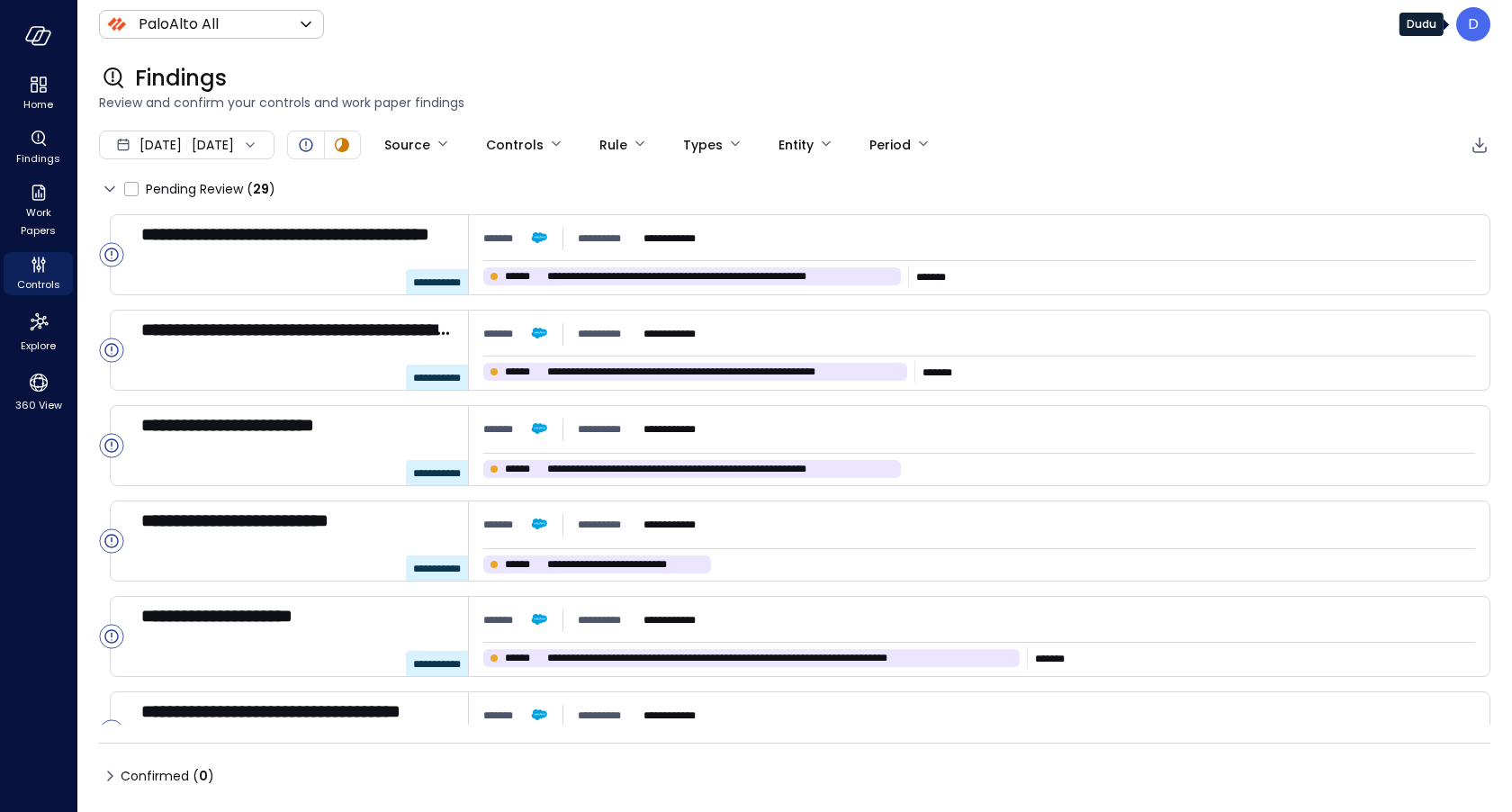
click at [1476, 14] on p "D" at bounding box center [1473, 24] width 11 height 22
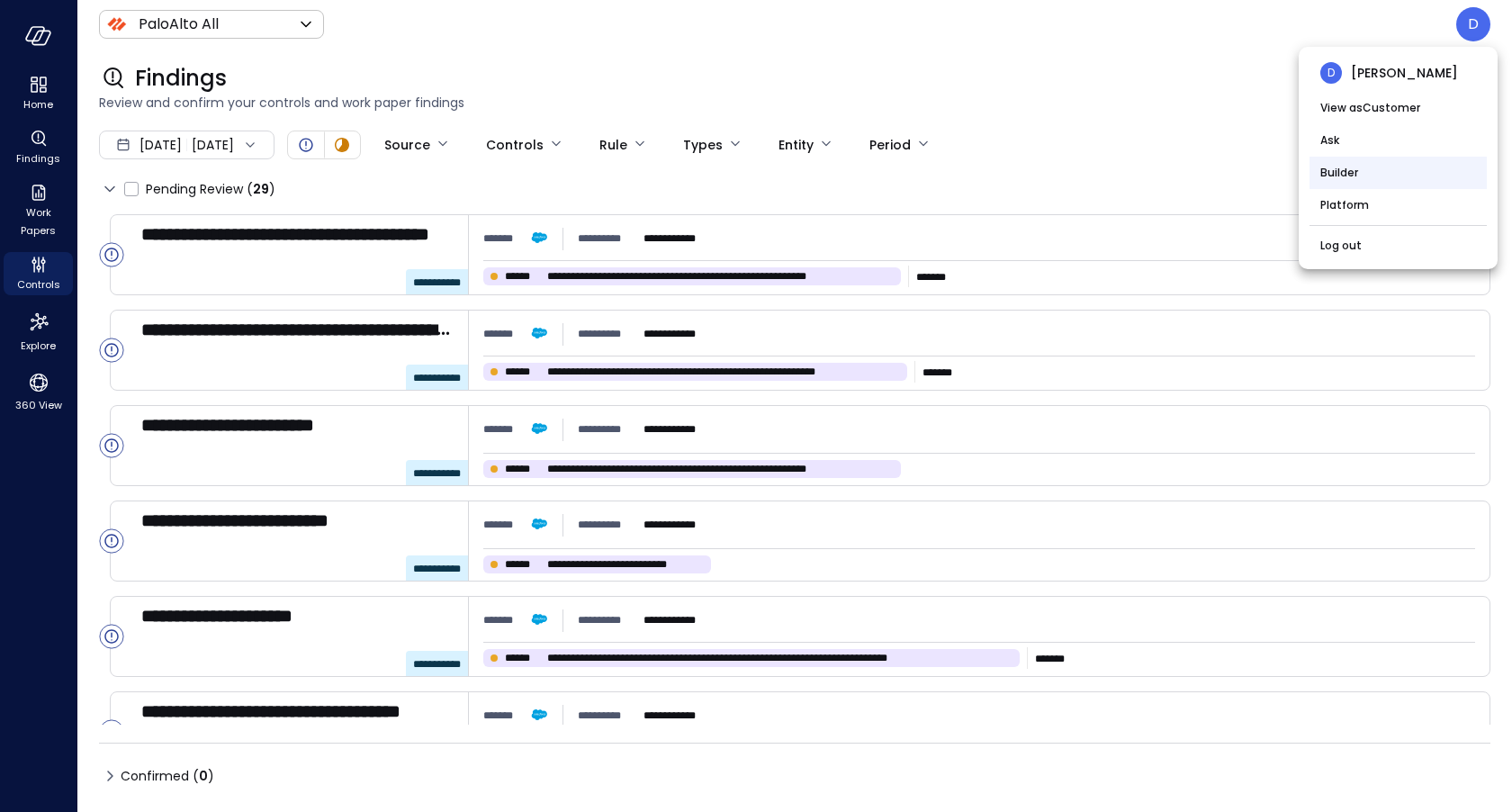
click at [1334, 169] on li "Builder" at bounding box center [1398, 173] width 178 height 32
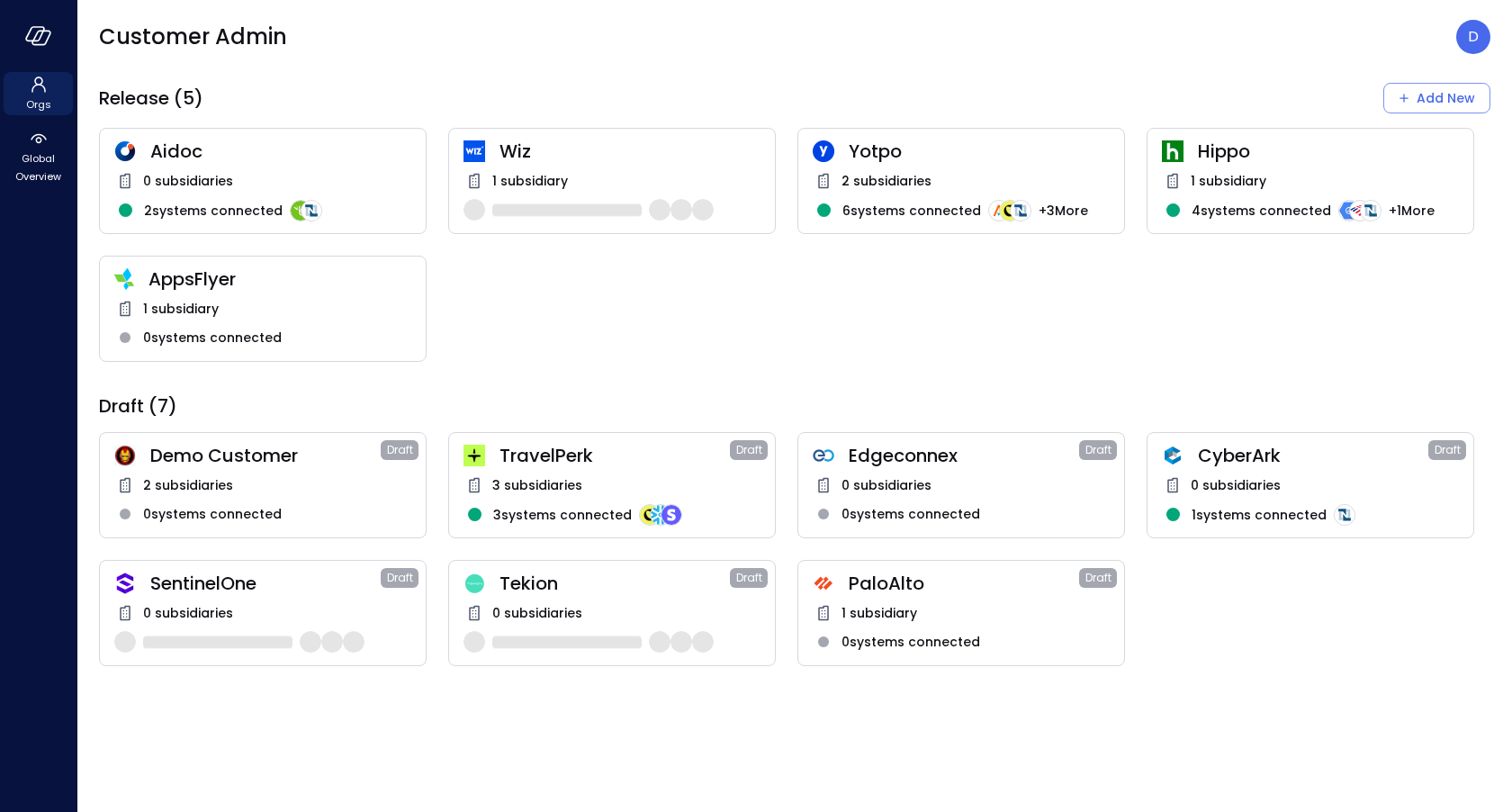
click at [876, 595] on div "PaloAlto Draft 1 subsidiary 0 systems connected" at bounding box center [961, 613] width 328 height 106
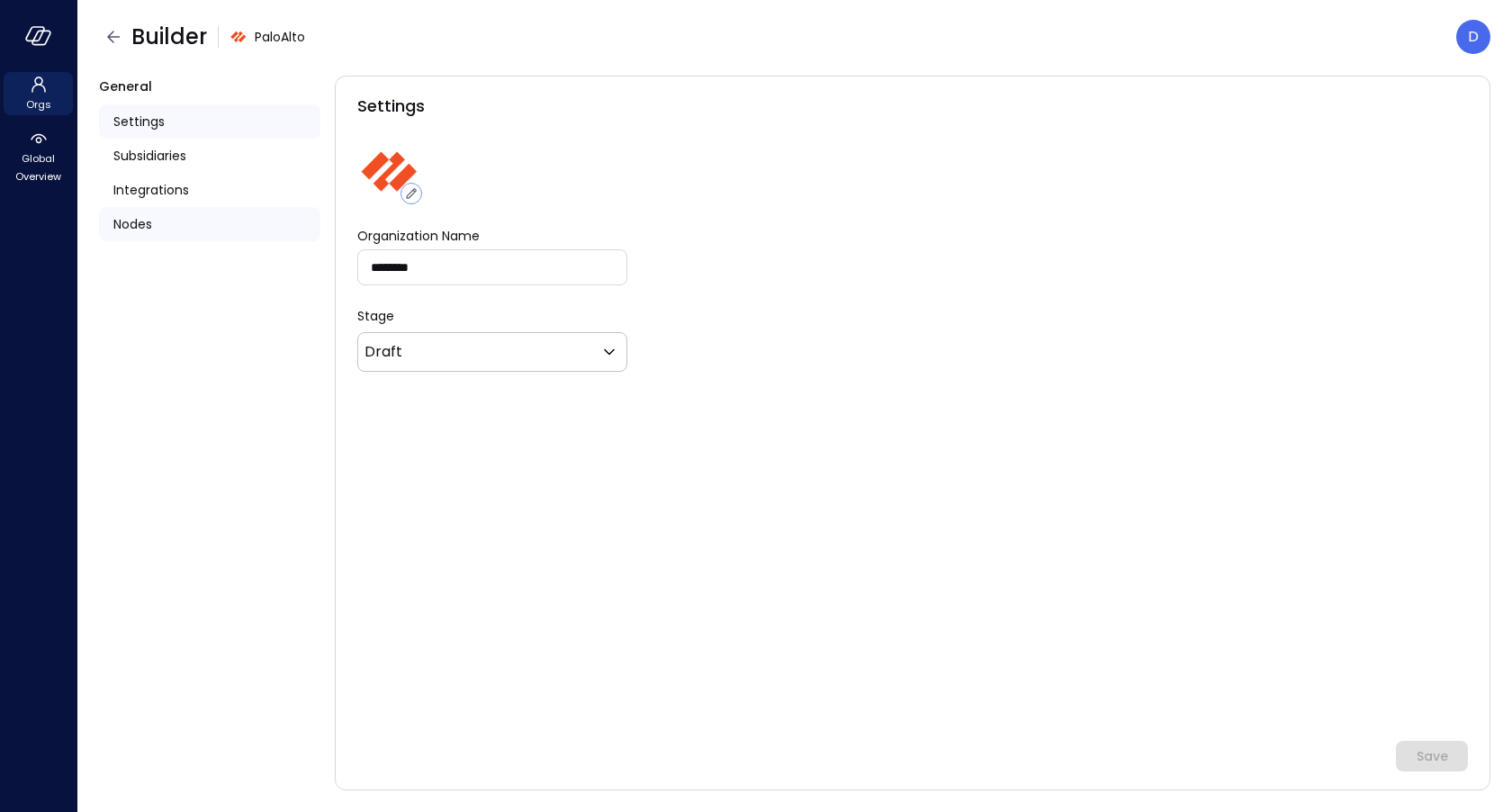
click at [147, 222] on span "Nodes" at bounding box center [132, 224] width 39 height 20
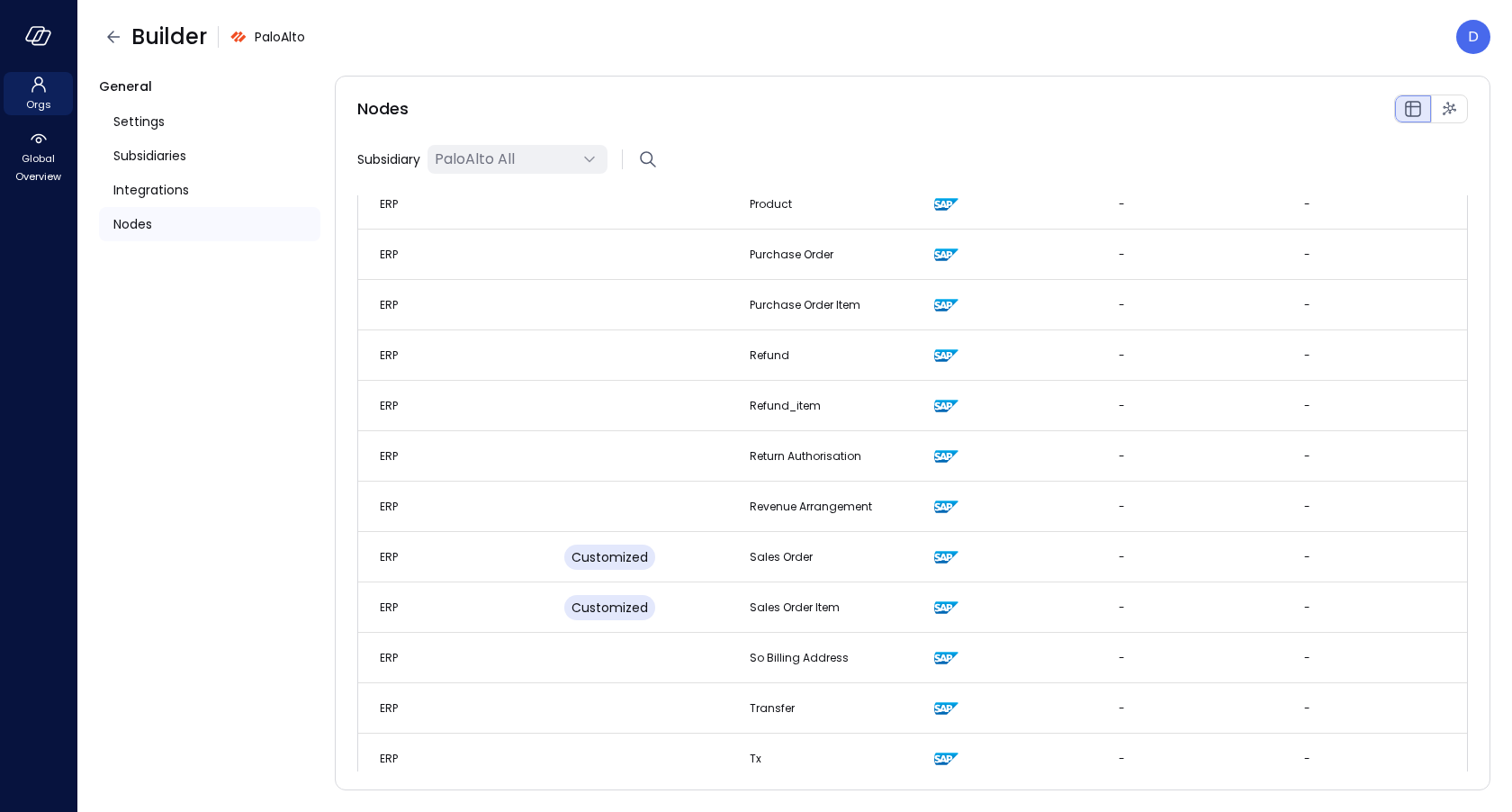
scroll to position [2130, 0]
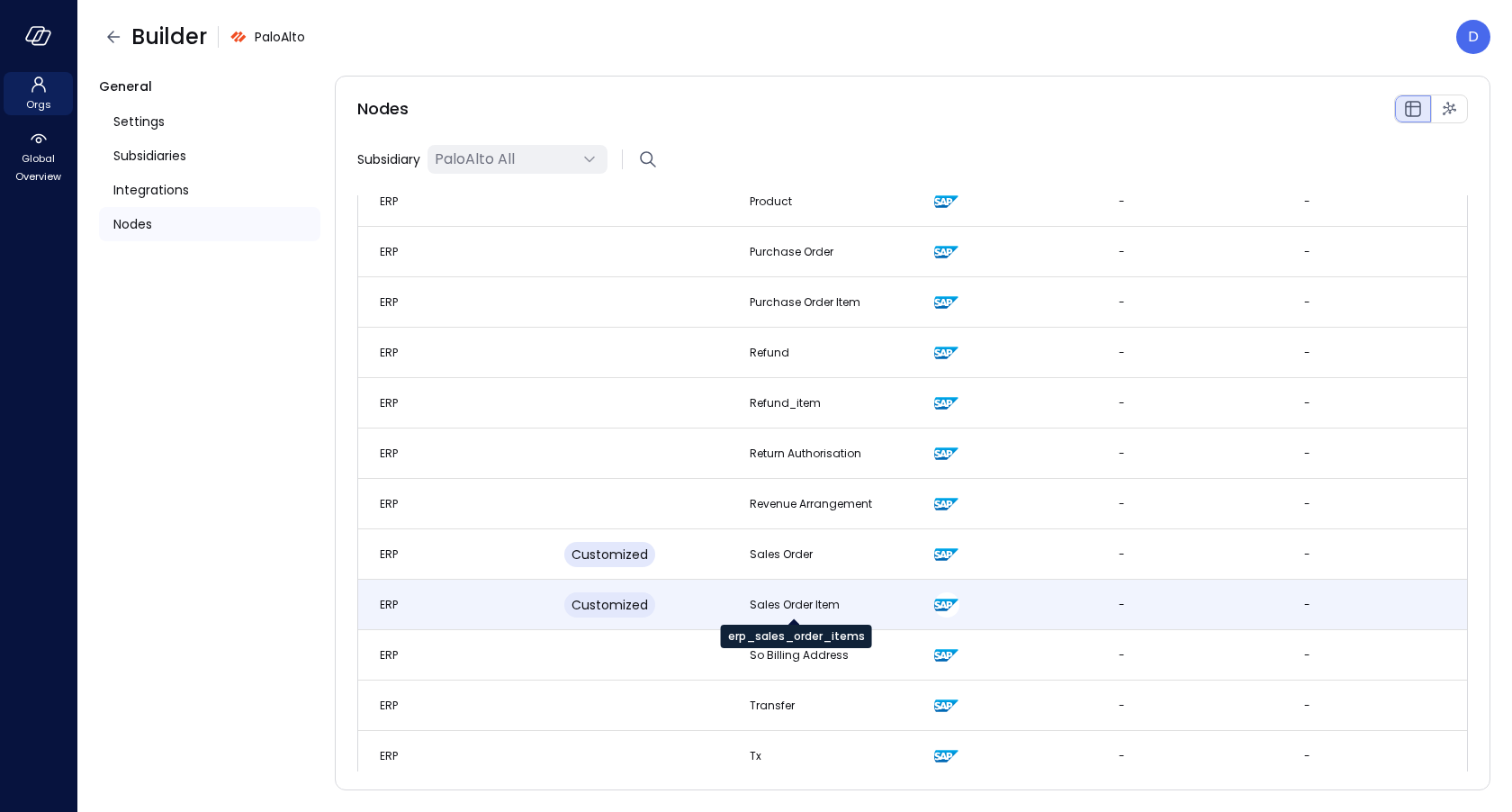
click at [751, 598] on div "Sales Order Item" at bounding box center [795, 605] width 90 height 18
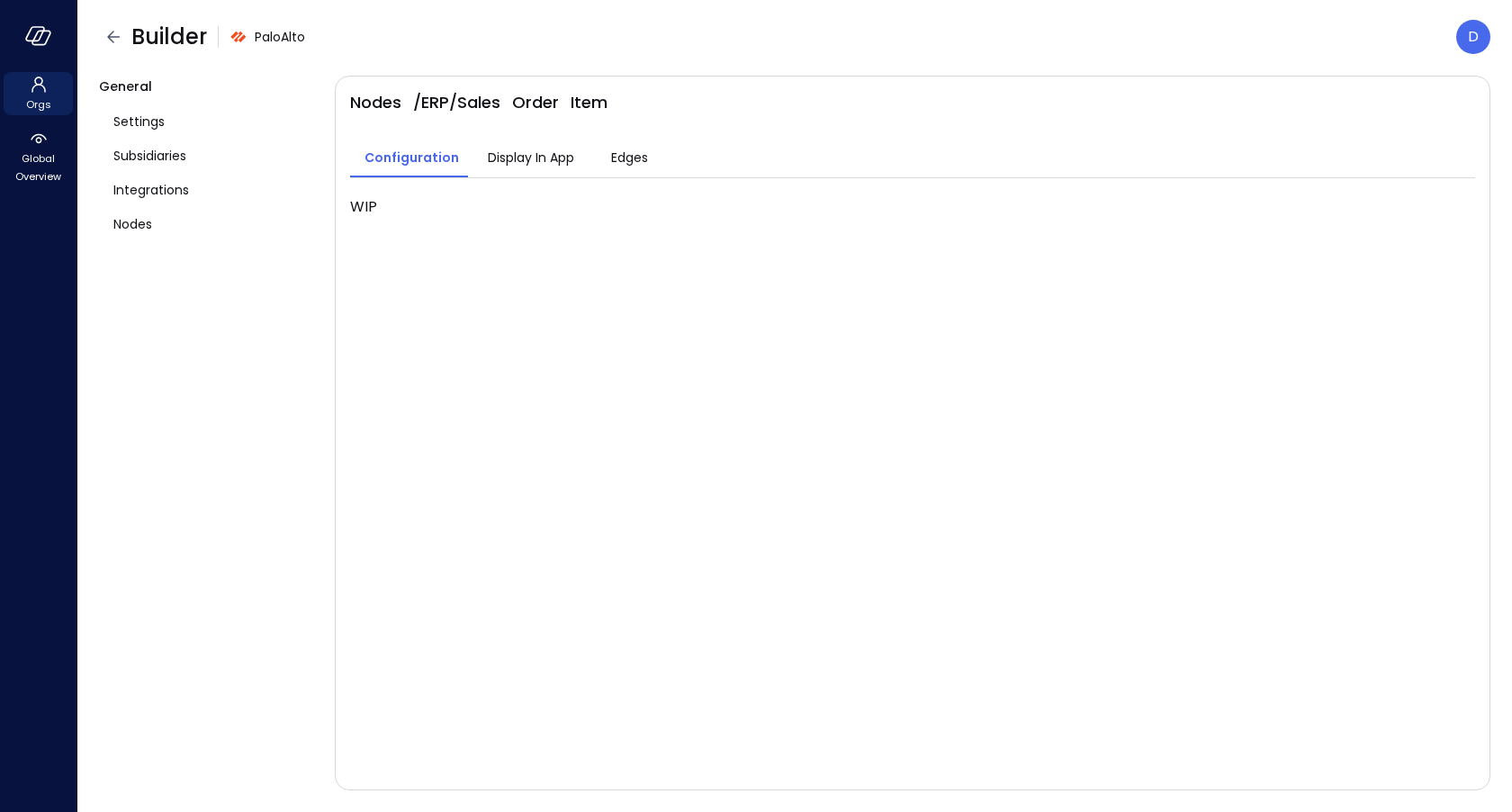
click at [619, 146] on button "Edges" at bounding box center [629, 160] width 81 height 36
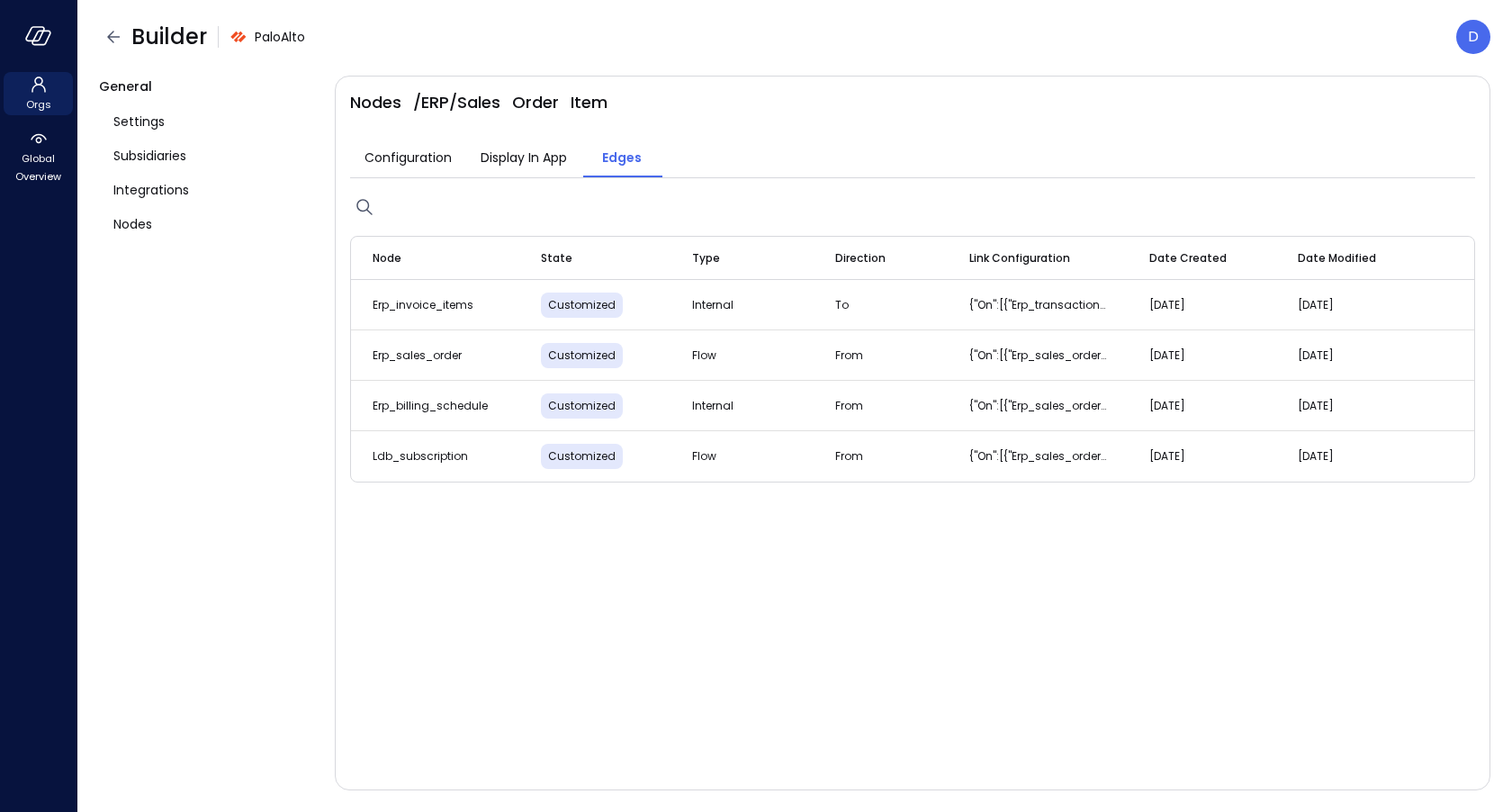
click at [493, 168] on div "Display In App" at bounding box center [524, 160] width 87 height 23
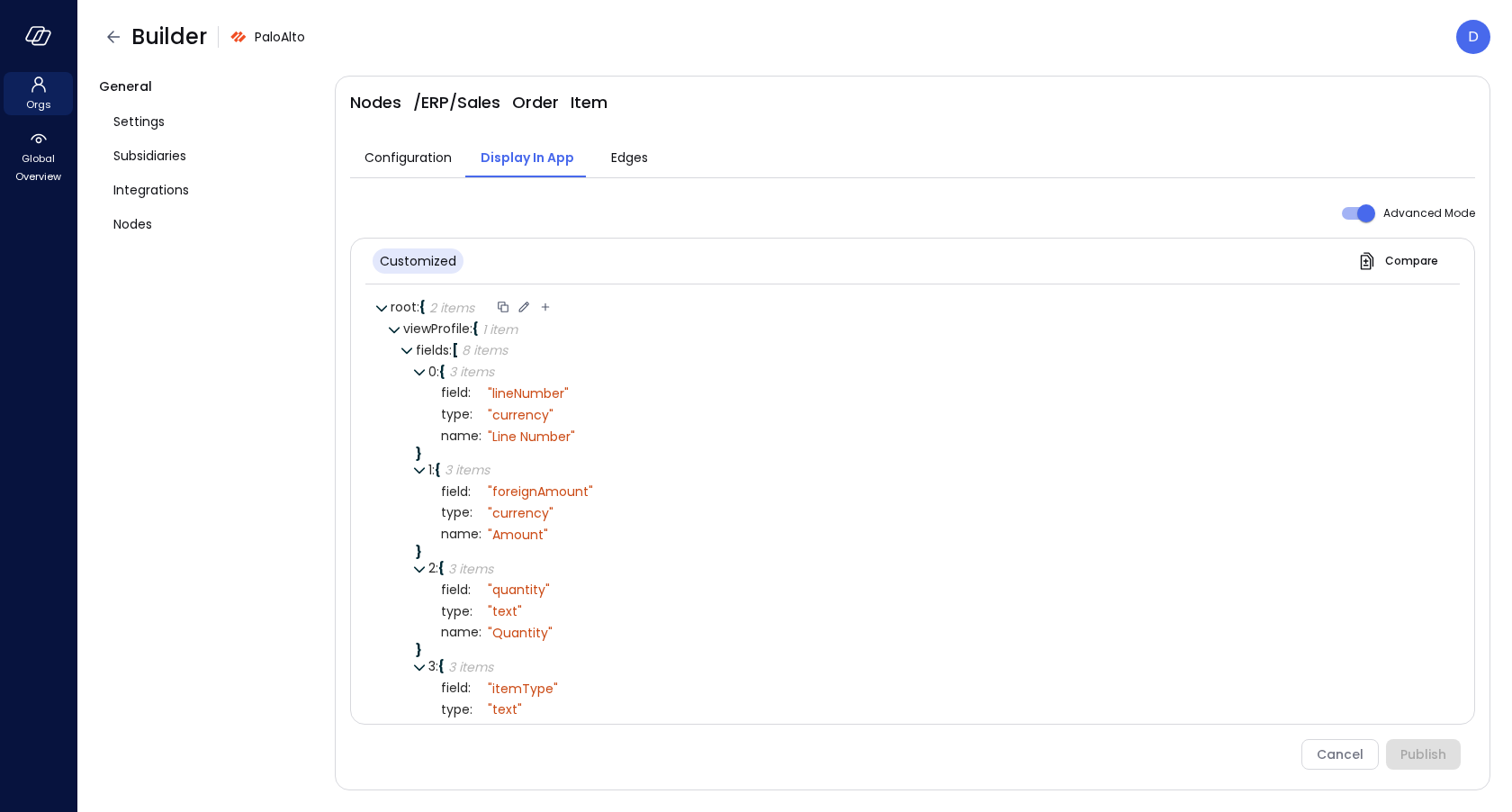
click at [524, 306] on icon at bounding box center [524, 307] width 16 height 16
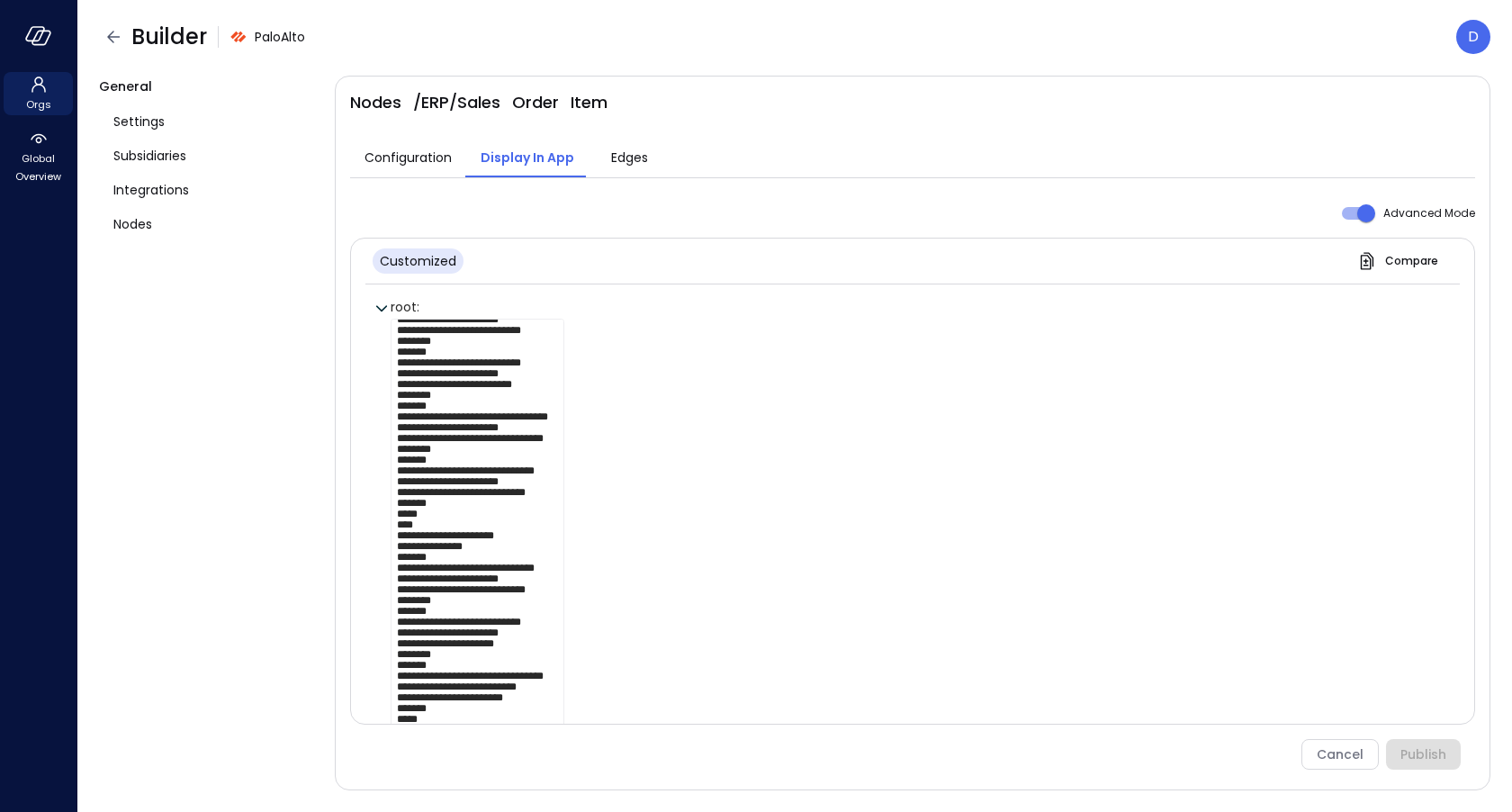
scroll to position [328, 0]
drag, startPoint x: 417, startPoint y: 572, endPoint x: 451, endPoint y: 645, distance: 80.5
click at [451, 645] on textarea at bounding box center [477, 533] width 174 height 428
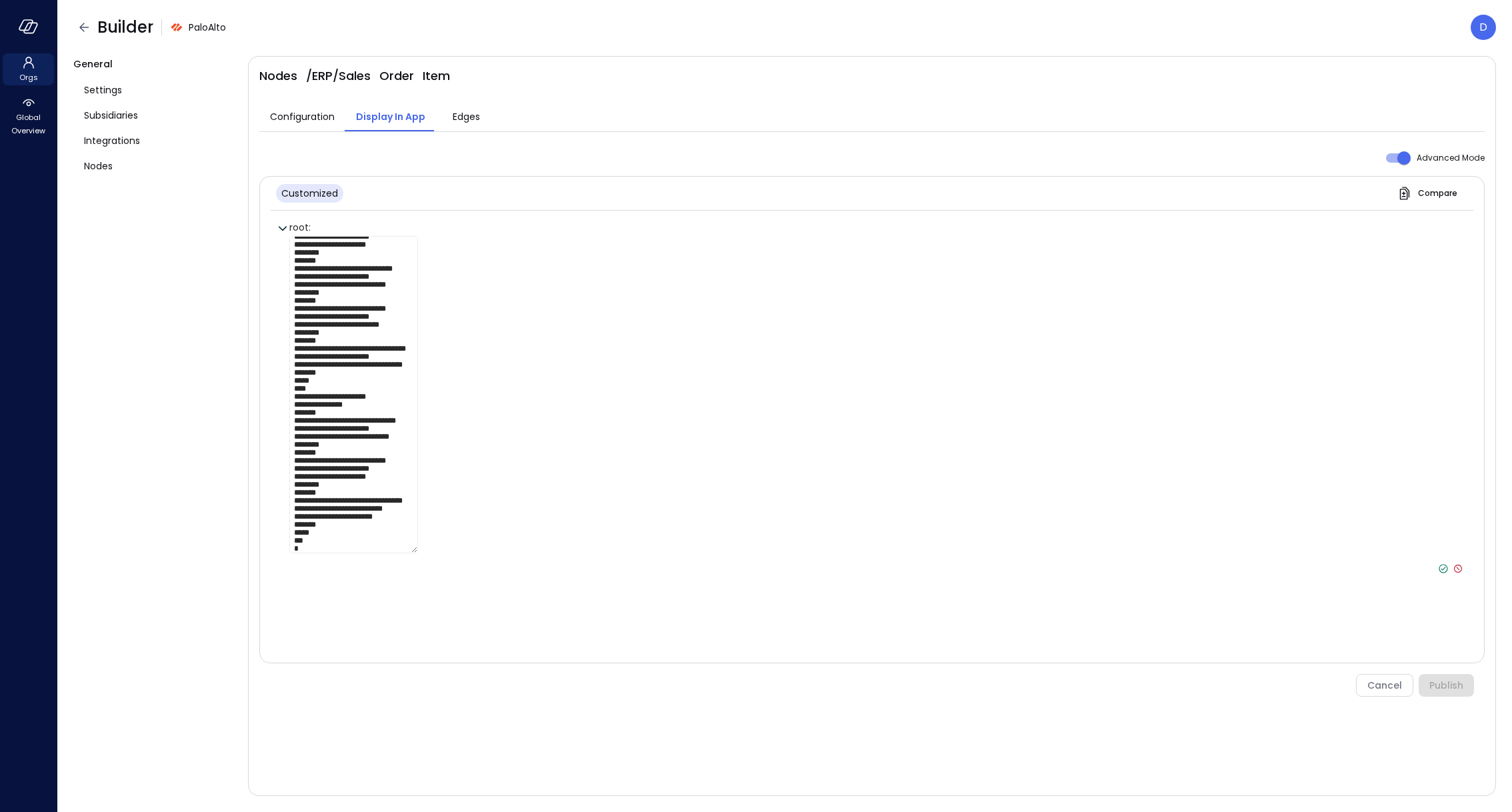
type textarea "**********"
click at [1119, 568] on icon at bounding box center [1444, 568] width 12 height 12
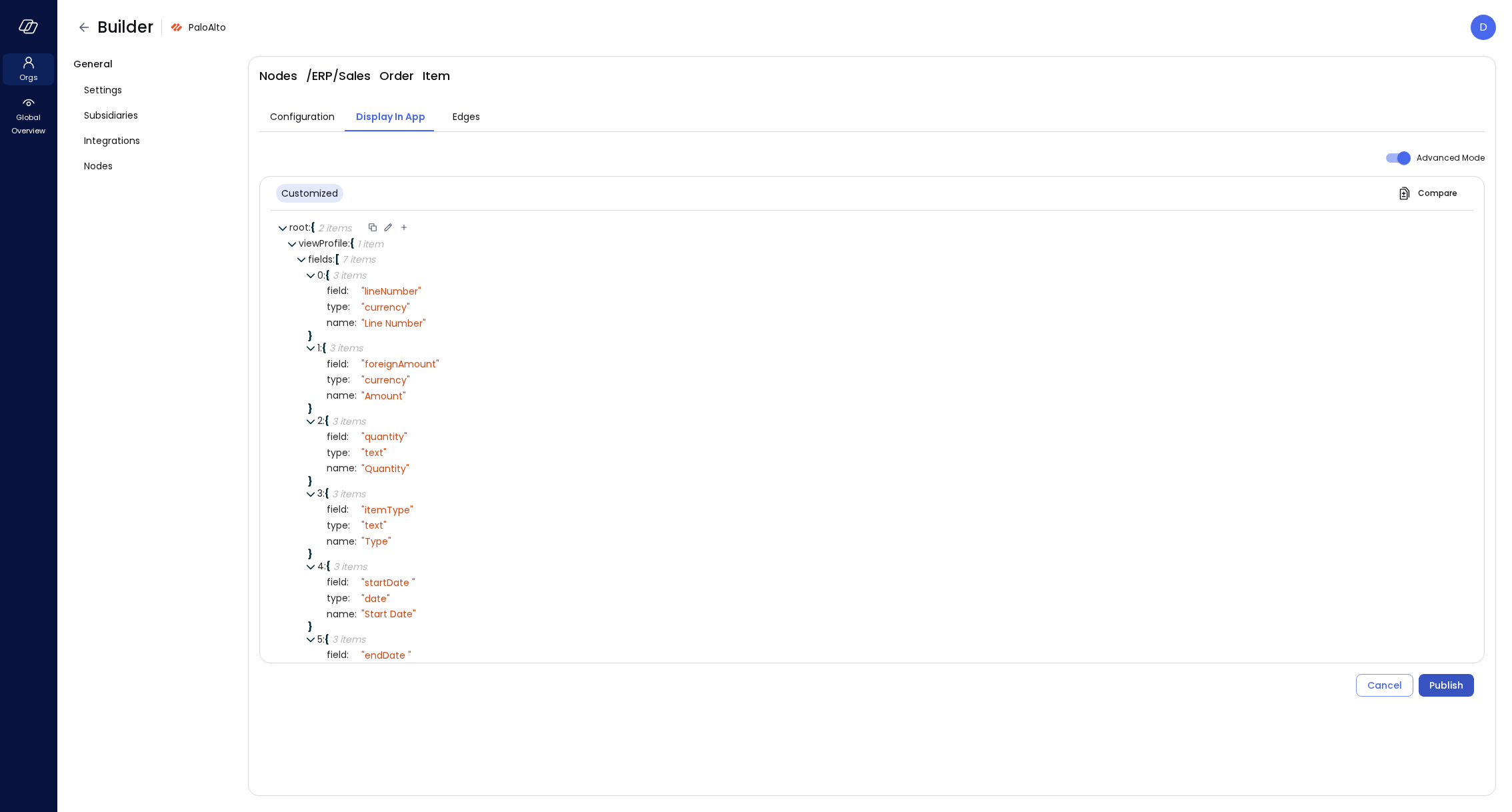
click at [1119, 600] on div "Publish" at bounding box center [1447, 685] width 34 height 17
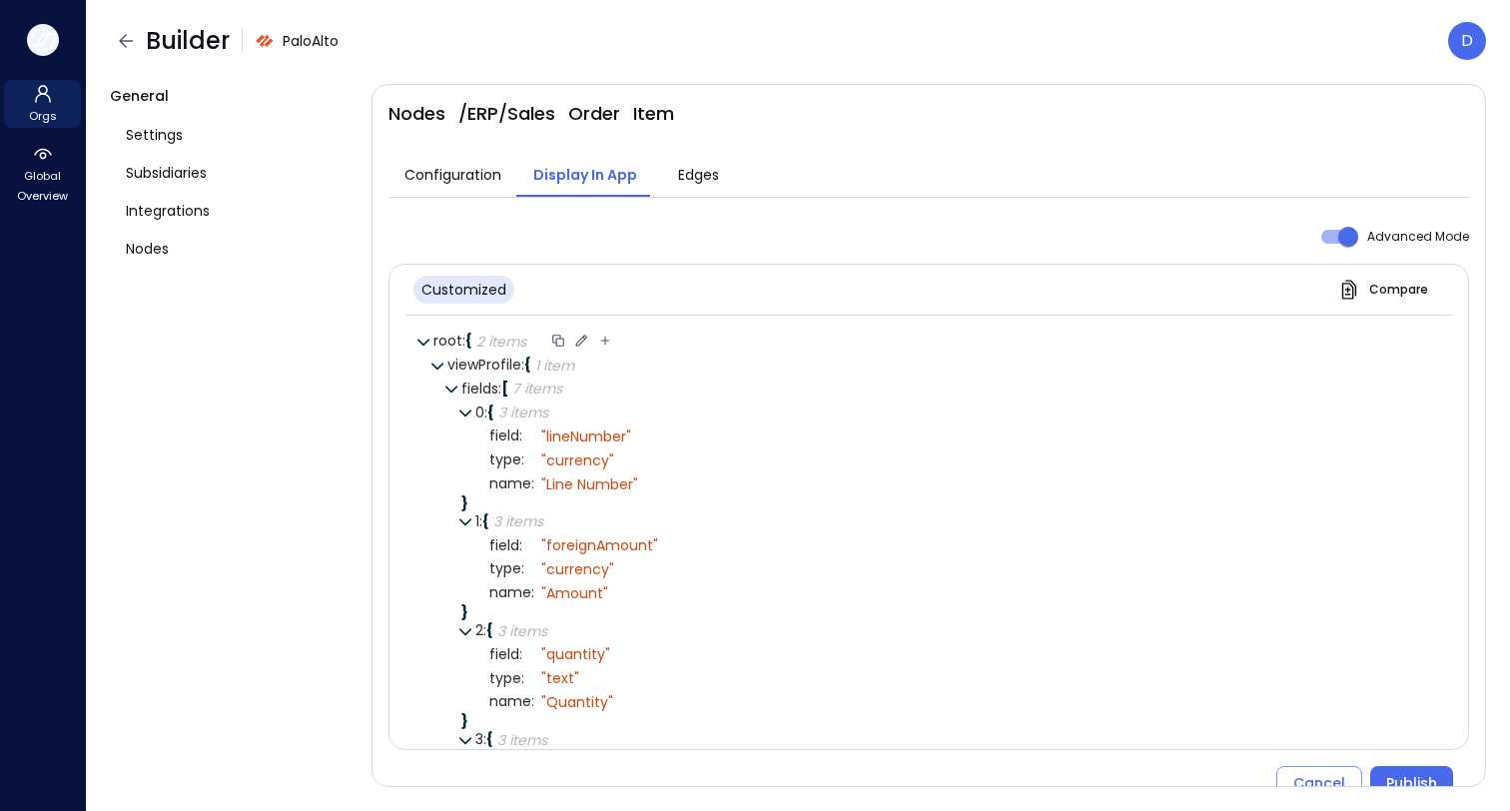
click at [47, 37] on icon "button" at bounding box center [43, 40] width 30 height 22
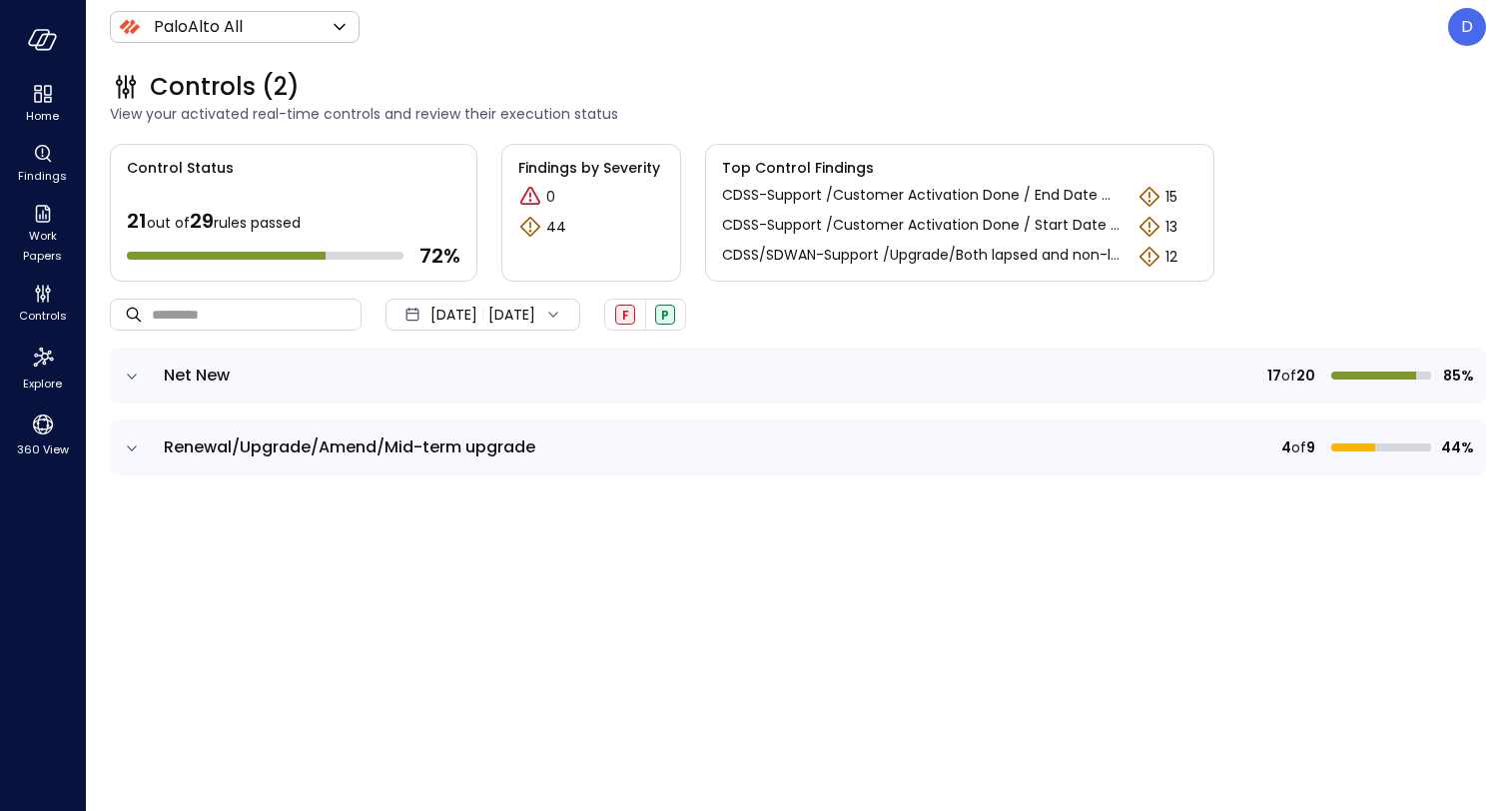
click at [128, 379] on icon "expand row" at bounding box center [132, 377] width 20 height 20
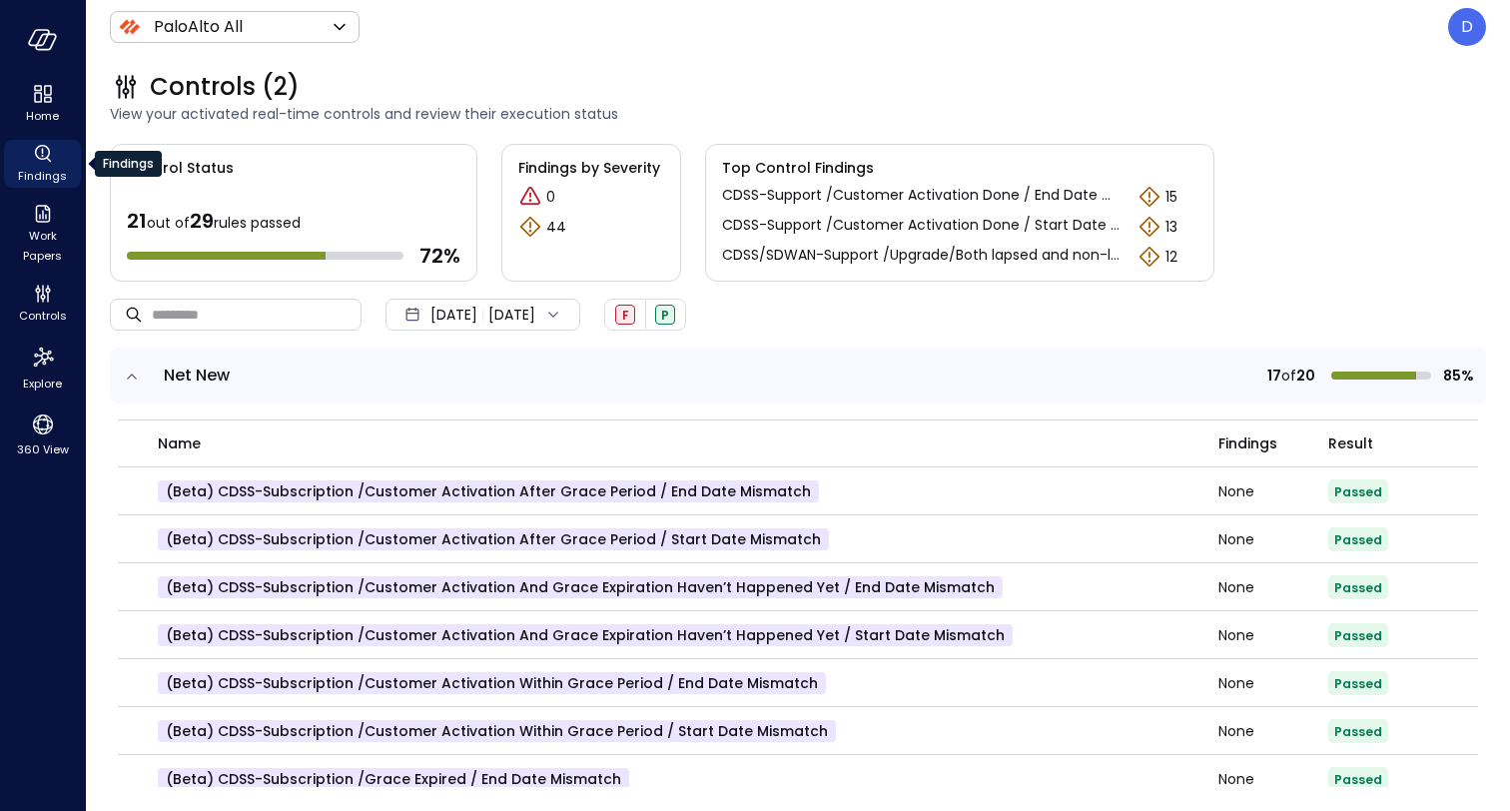
click at [40, 156] on icon "Findings" at bounding box center [43, 154] width 24 height 24
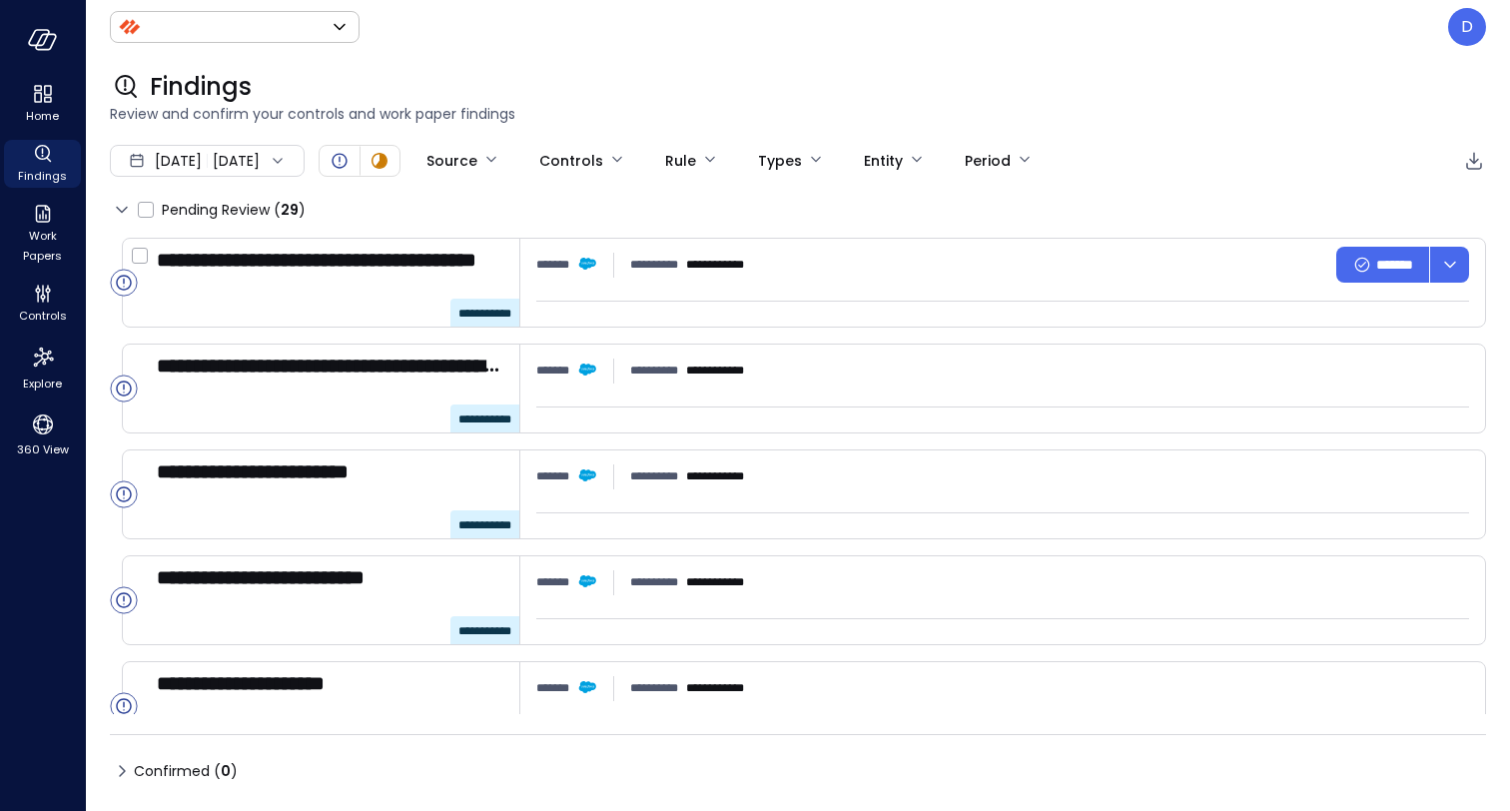
type input "*******"
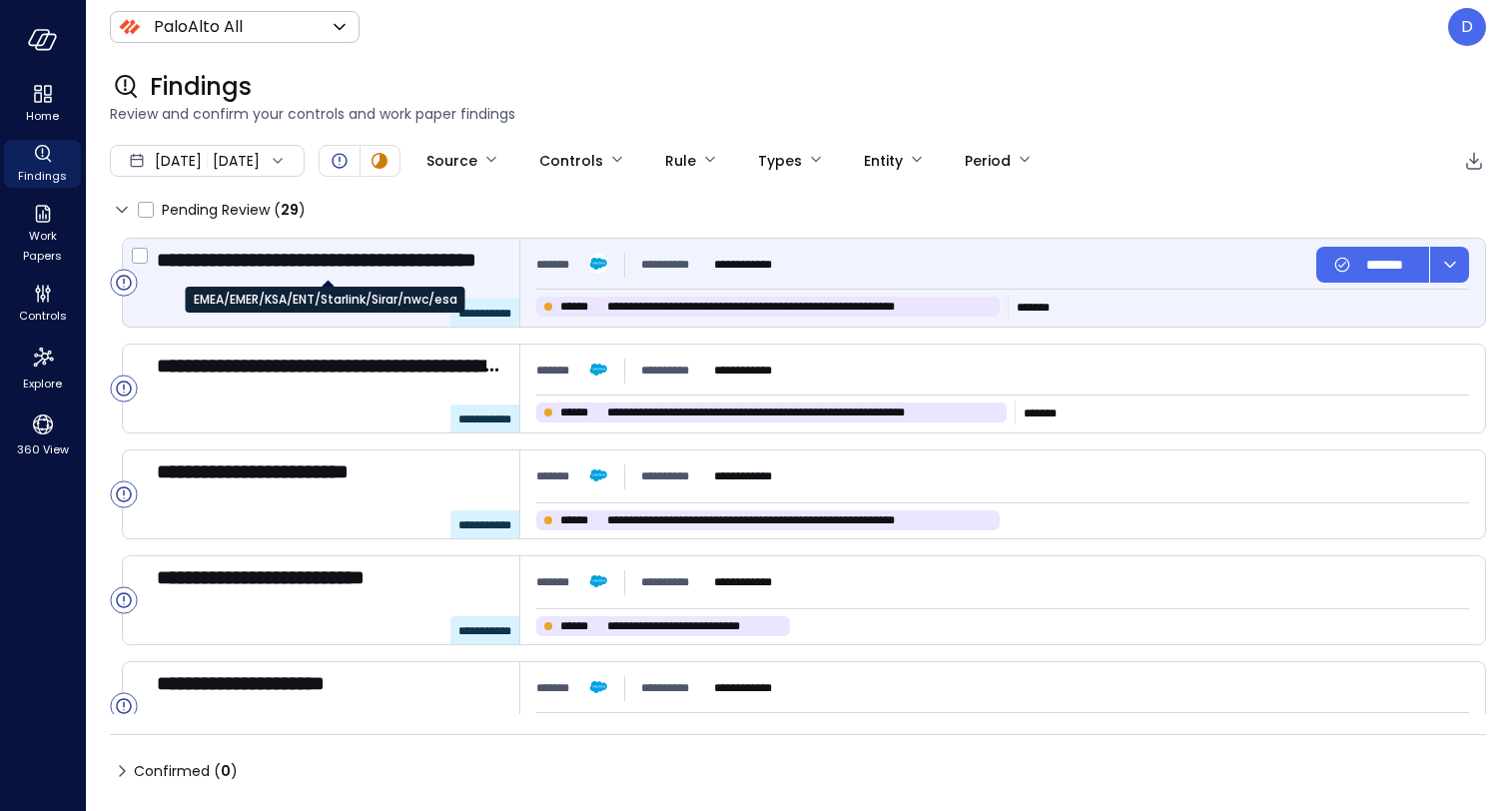
click at [295, 267] on p "**********" at bounding box center [328, 260] width 343 height 26
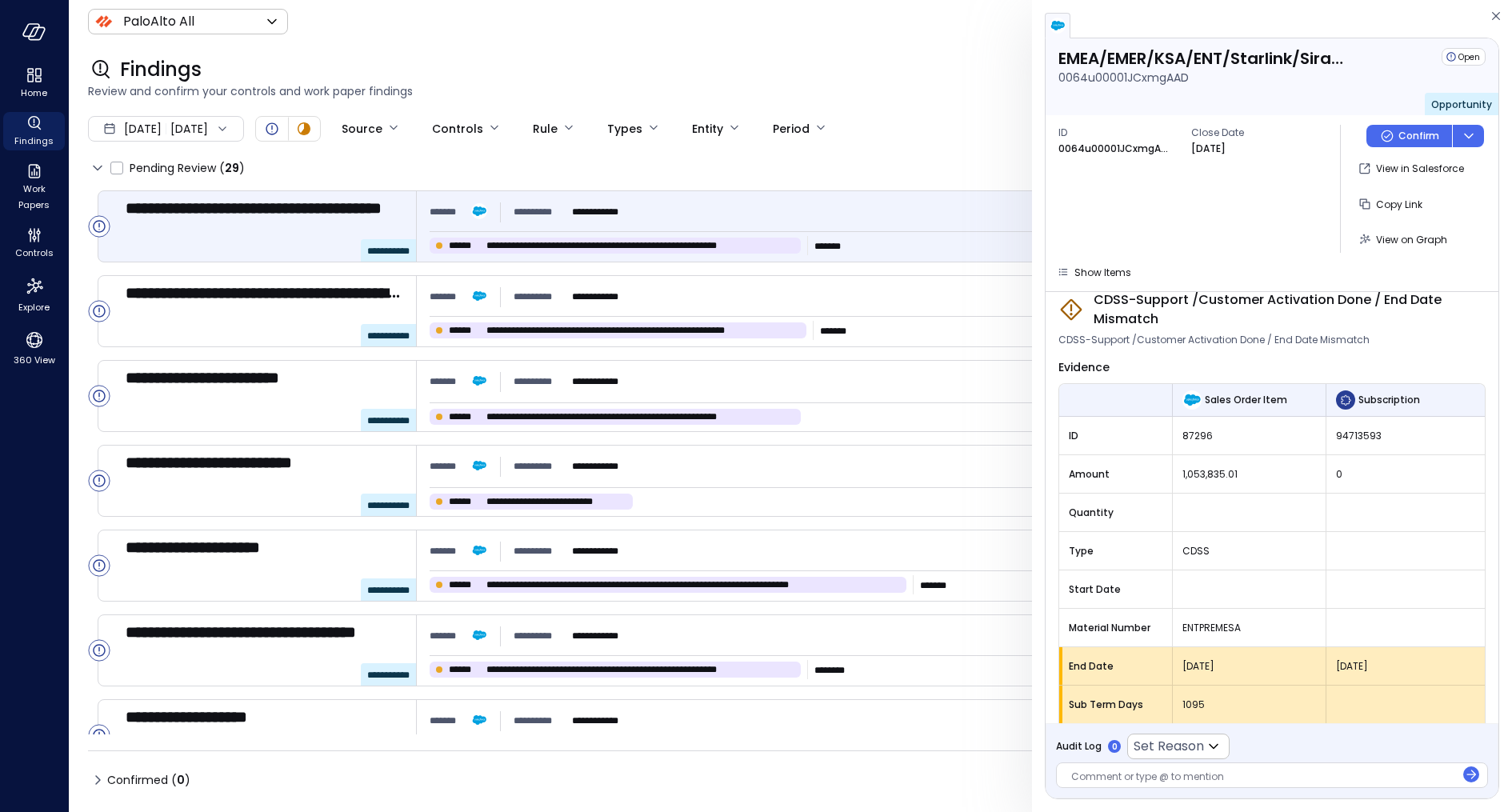
scroll to position [89, 0]
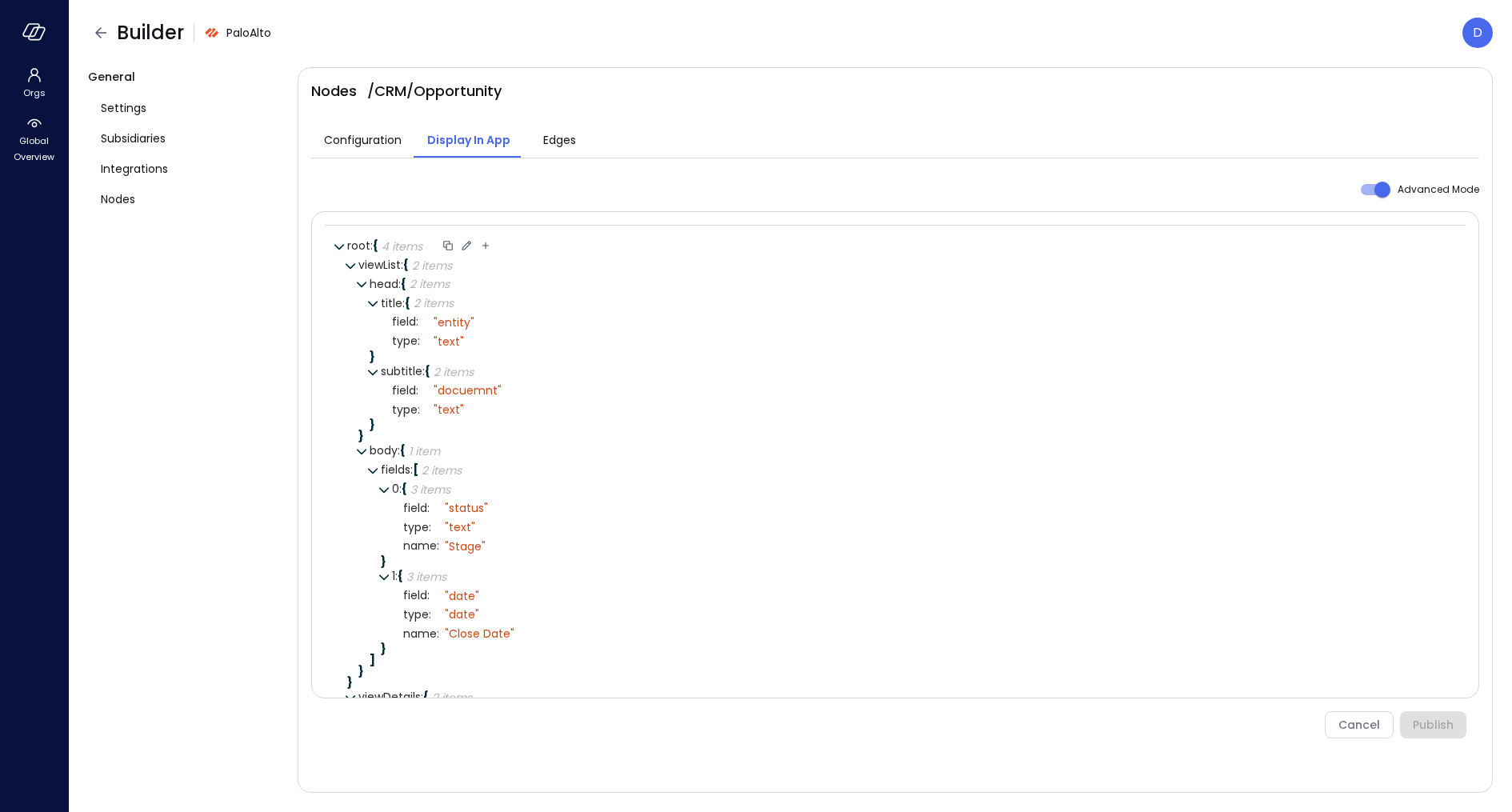
click at [464, 247] on icon at bounding box center [466, 246] width 14 height 14
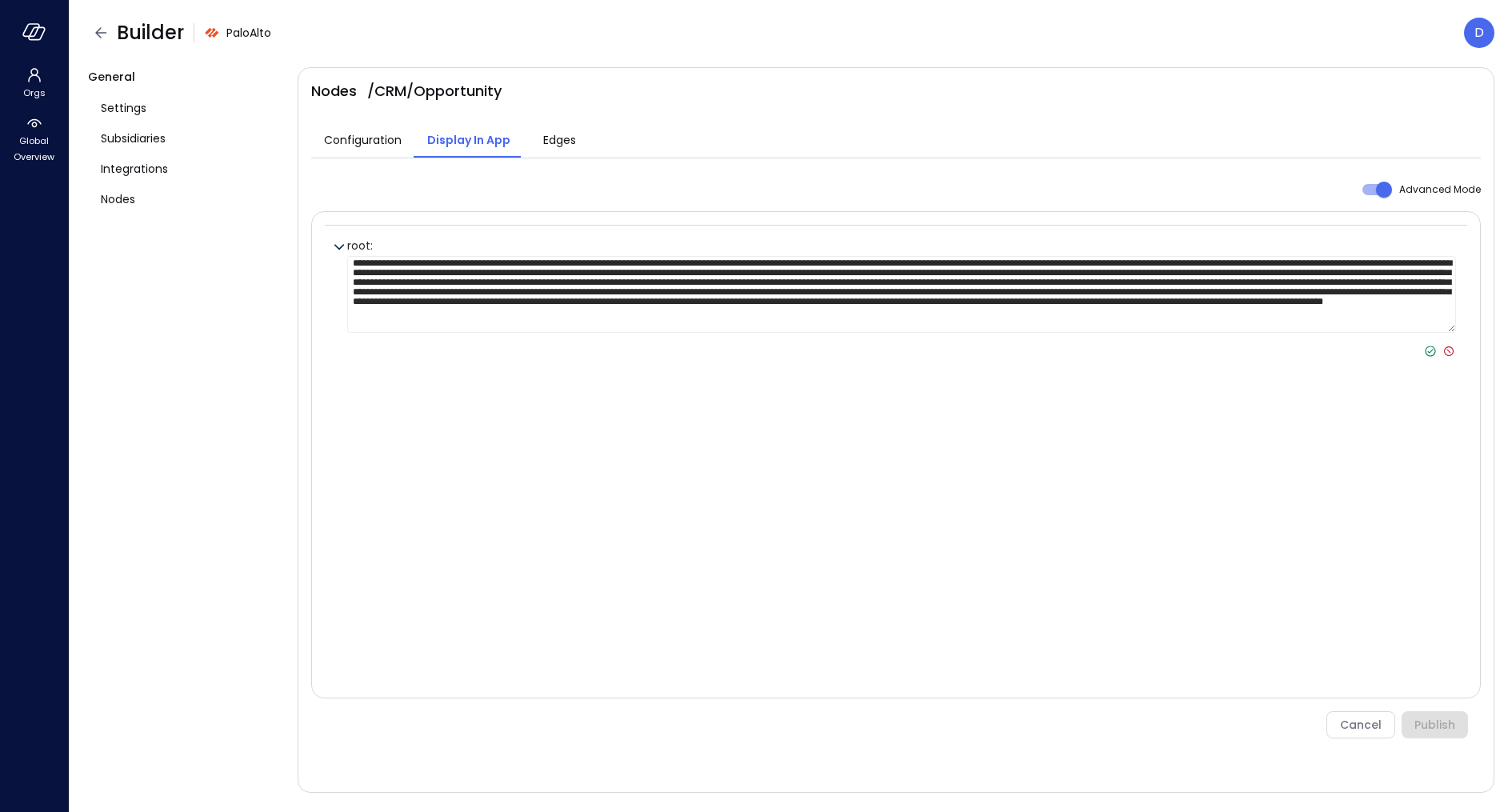
scroll to position [12, 0]
type textarea "**********"
click at [604, 434] on div "root : }" at bounding box center [896, 469] width 1142 height 487
click at [1428, 348] on icon at bounding box center [1430, 352] width 14 height 14
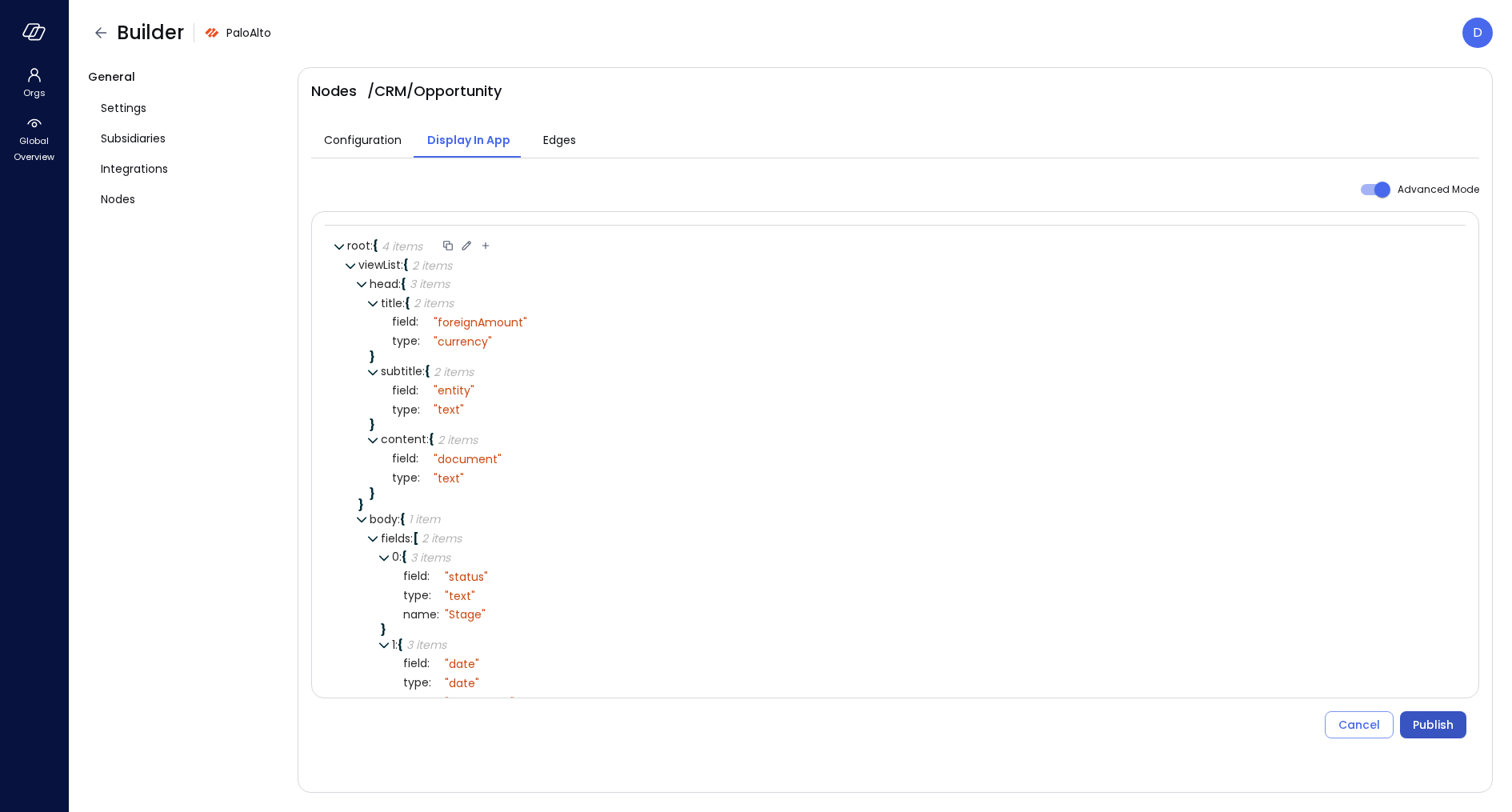
click at [1431, 719] on div "Publish" at bounding box center [1433, 725] width 41 height 20
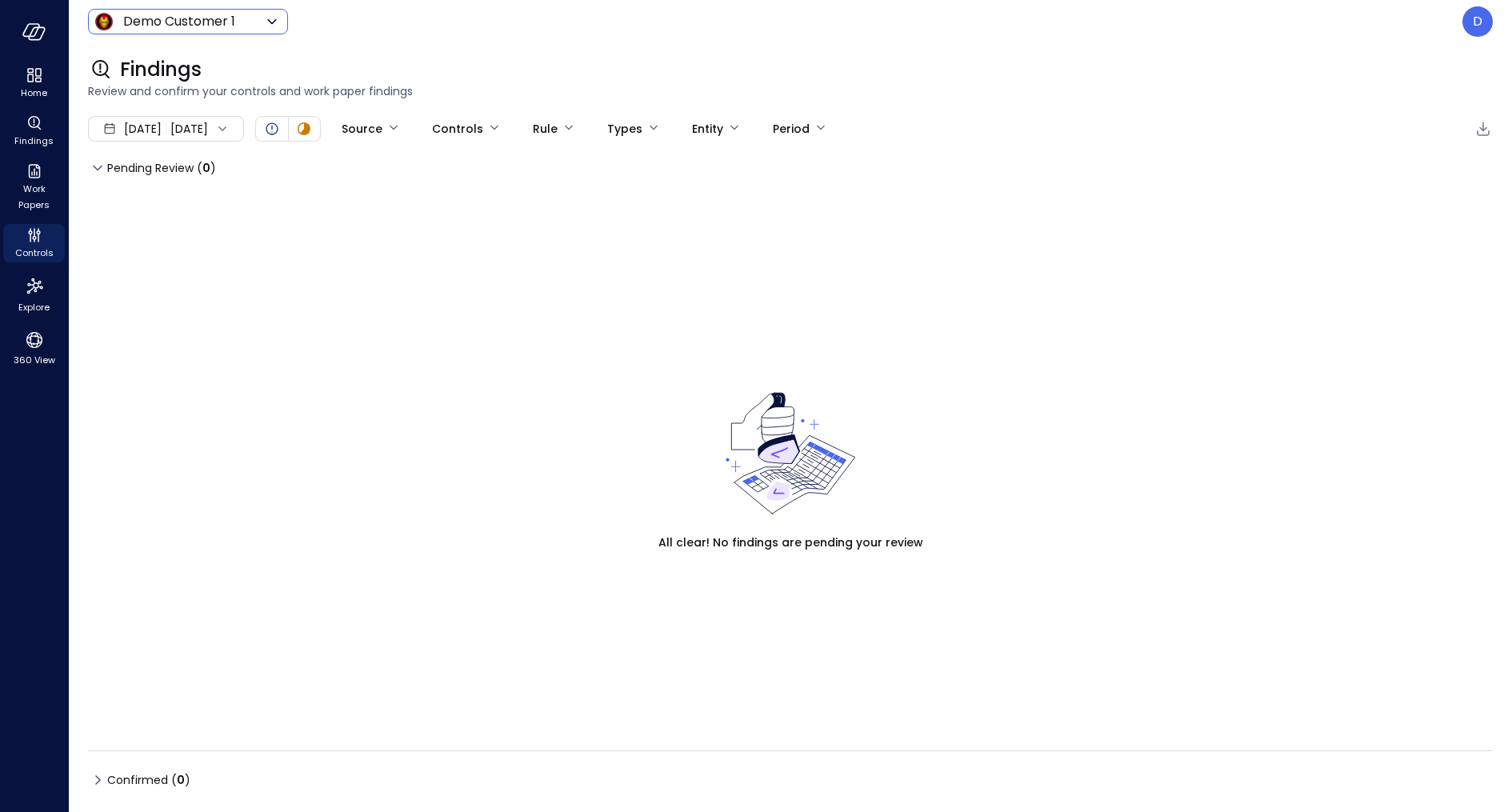
click at [185, 23] on body "Home Findings Work Papers Controls Explore 360 View Demo Customer 1 ***** ​ D F…" at bounding box center [756, 406] width 1512 height 812
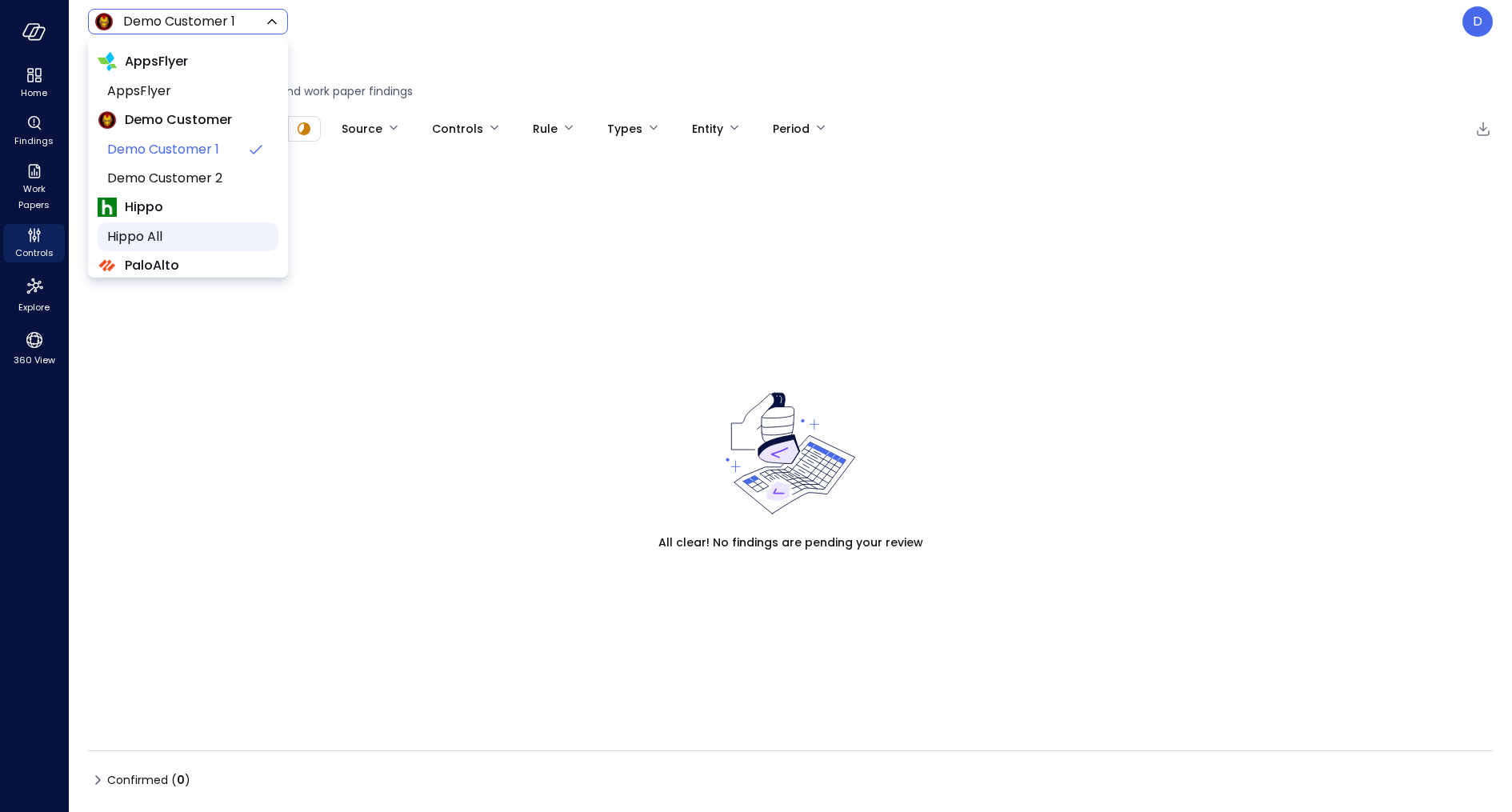
click at [167, 239] on span "Hippo All" at bounding box center [187, 237] width 159 height 19
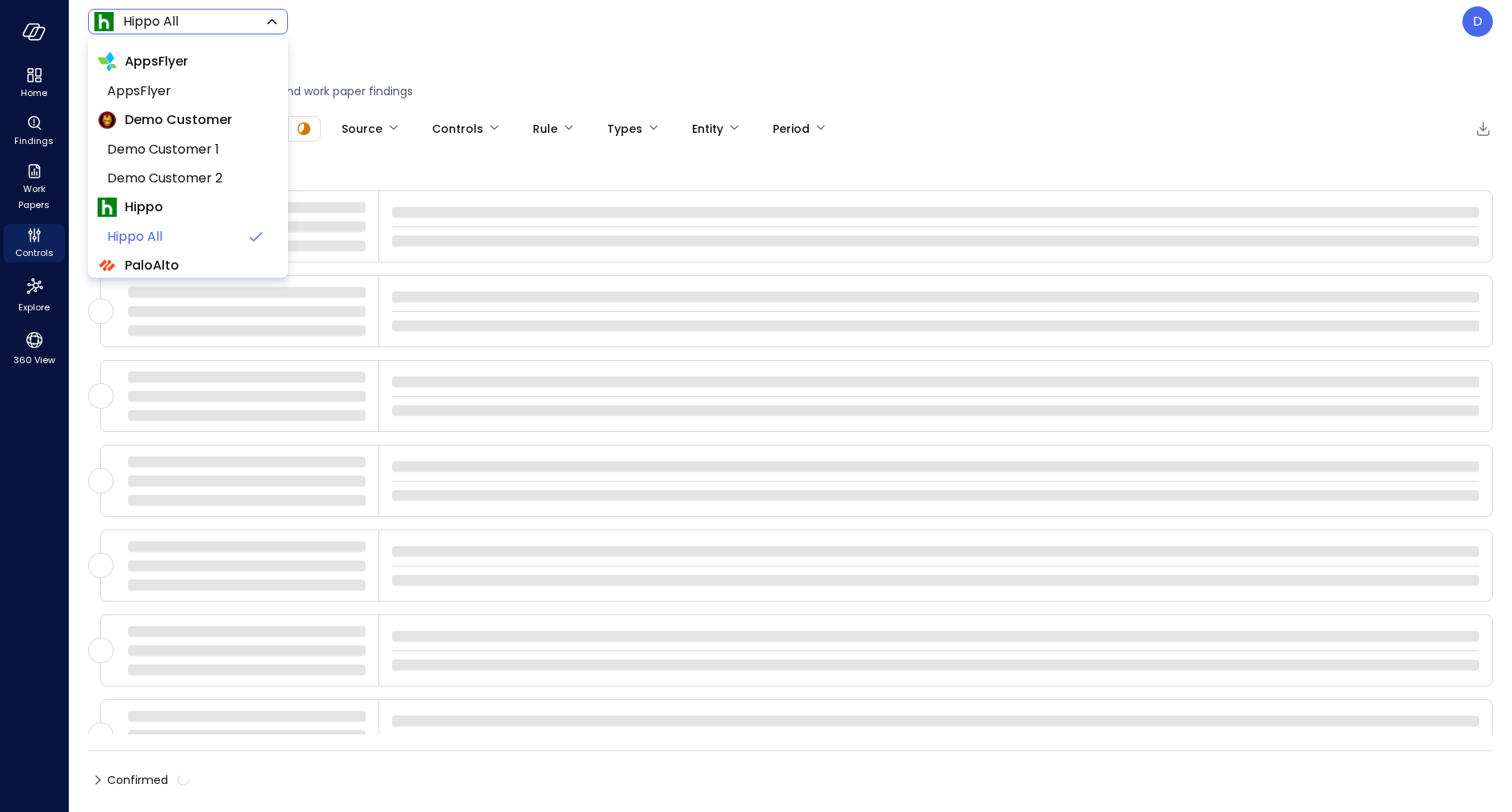
click at [176, 15] on body "Home Findings Work Papers Controls Explore 360 View Hippo All ******* ​ D Findi…" at bounding box center [756, 406] width 1512 height 812
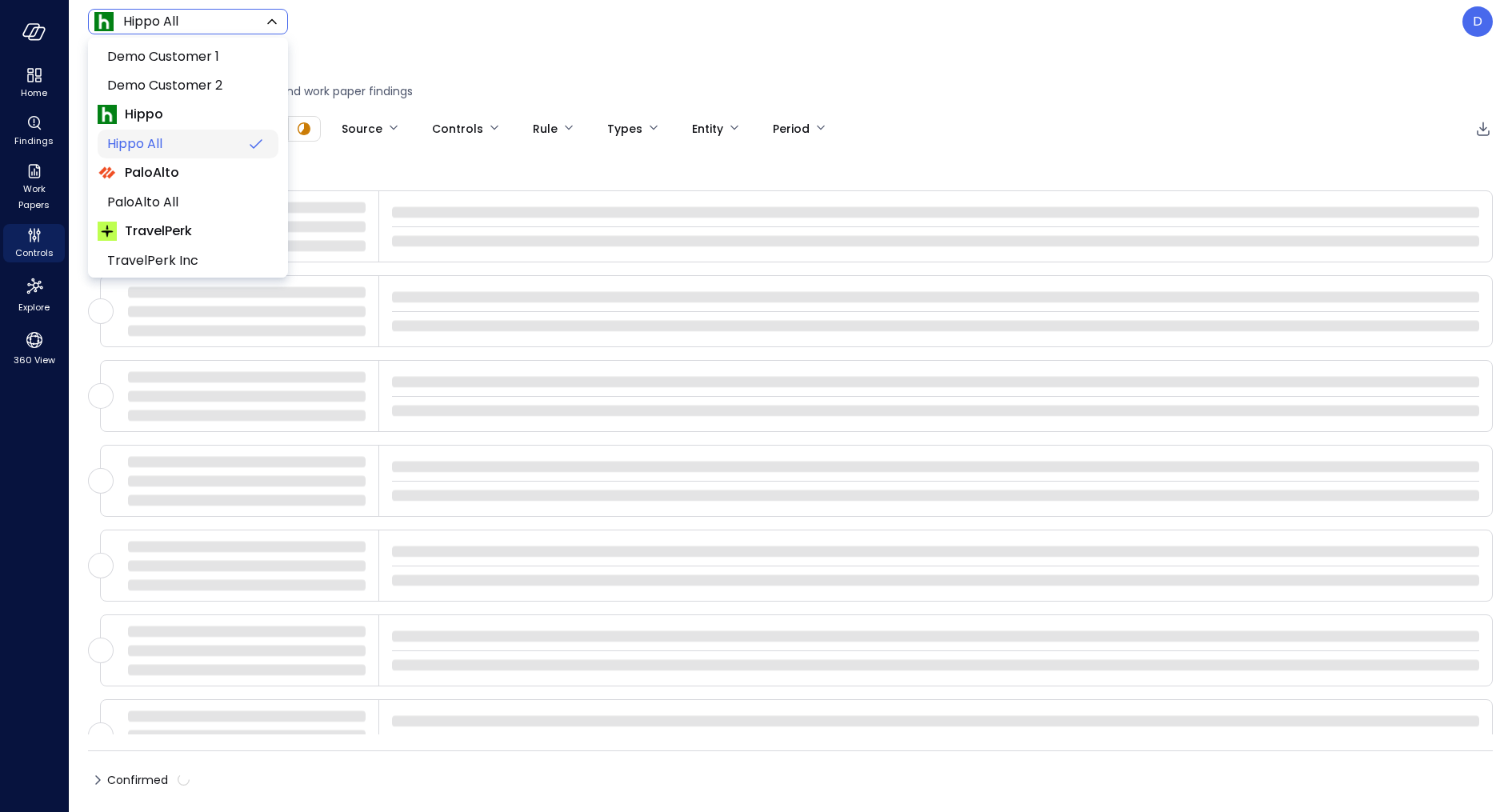
scroll to position [108, 0]
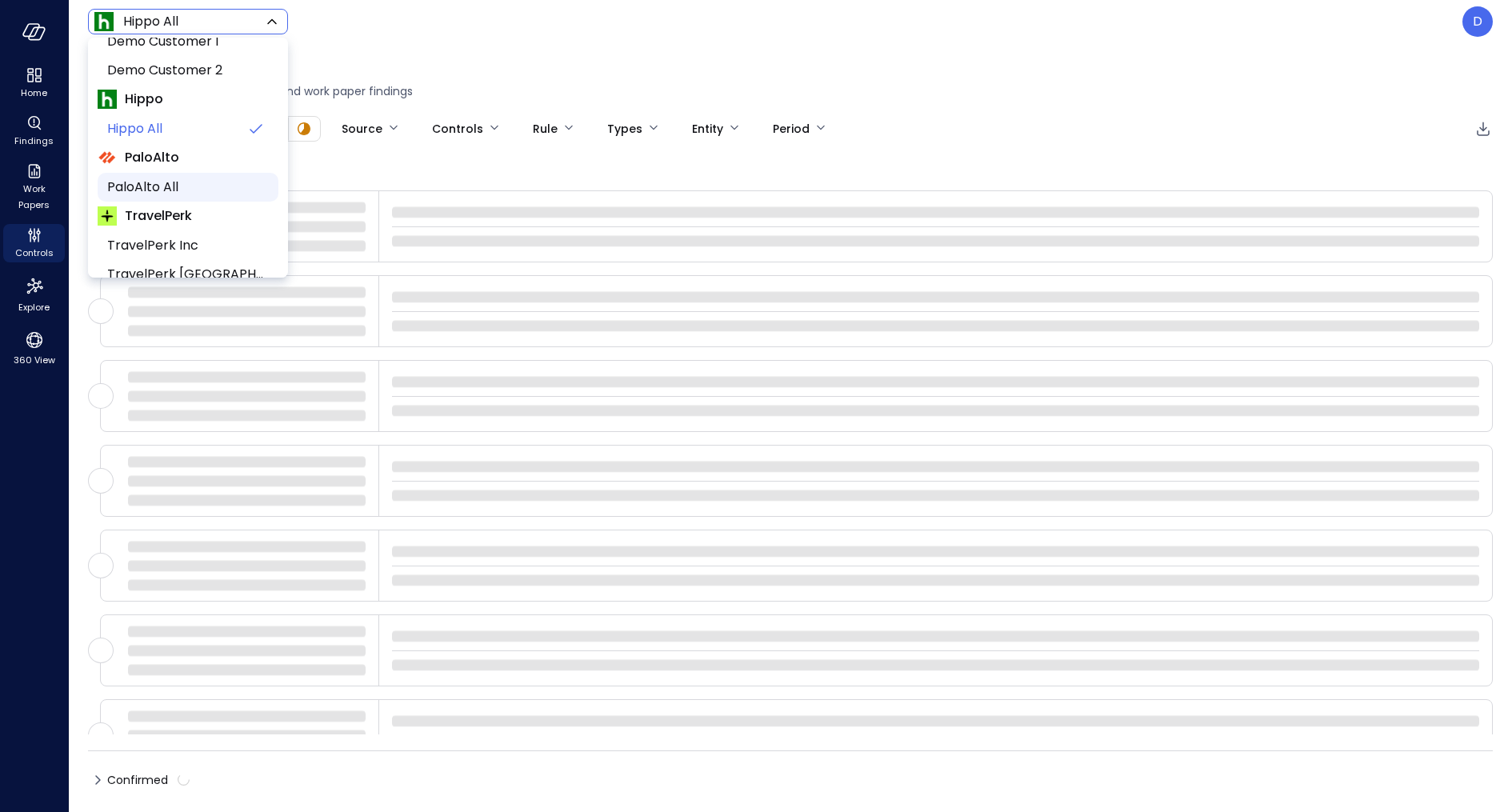
click at [161, 183] on span "PaloAlto All" at bounding box center [187, 187] width 159 height 19
type input "*******"
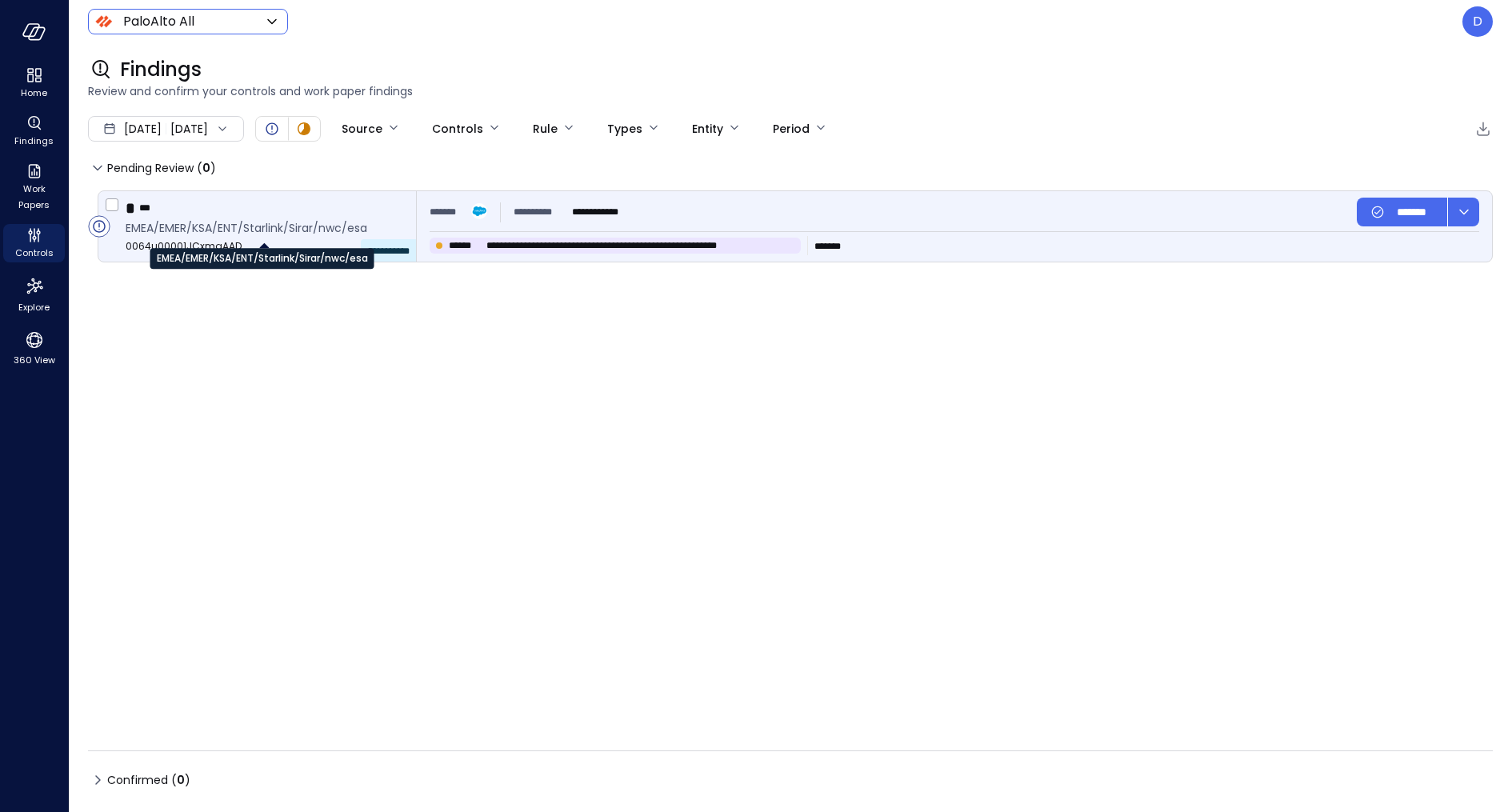
click at [171, 219] on span "EMEA/EMER/KSA/ENT/Starlink/Sirar/nwc/esa" at bounding box center [264, 228] width 278 height 18
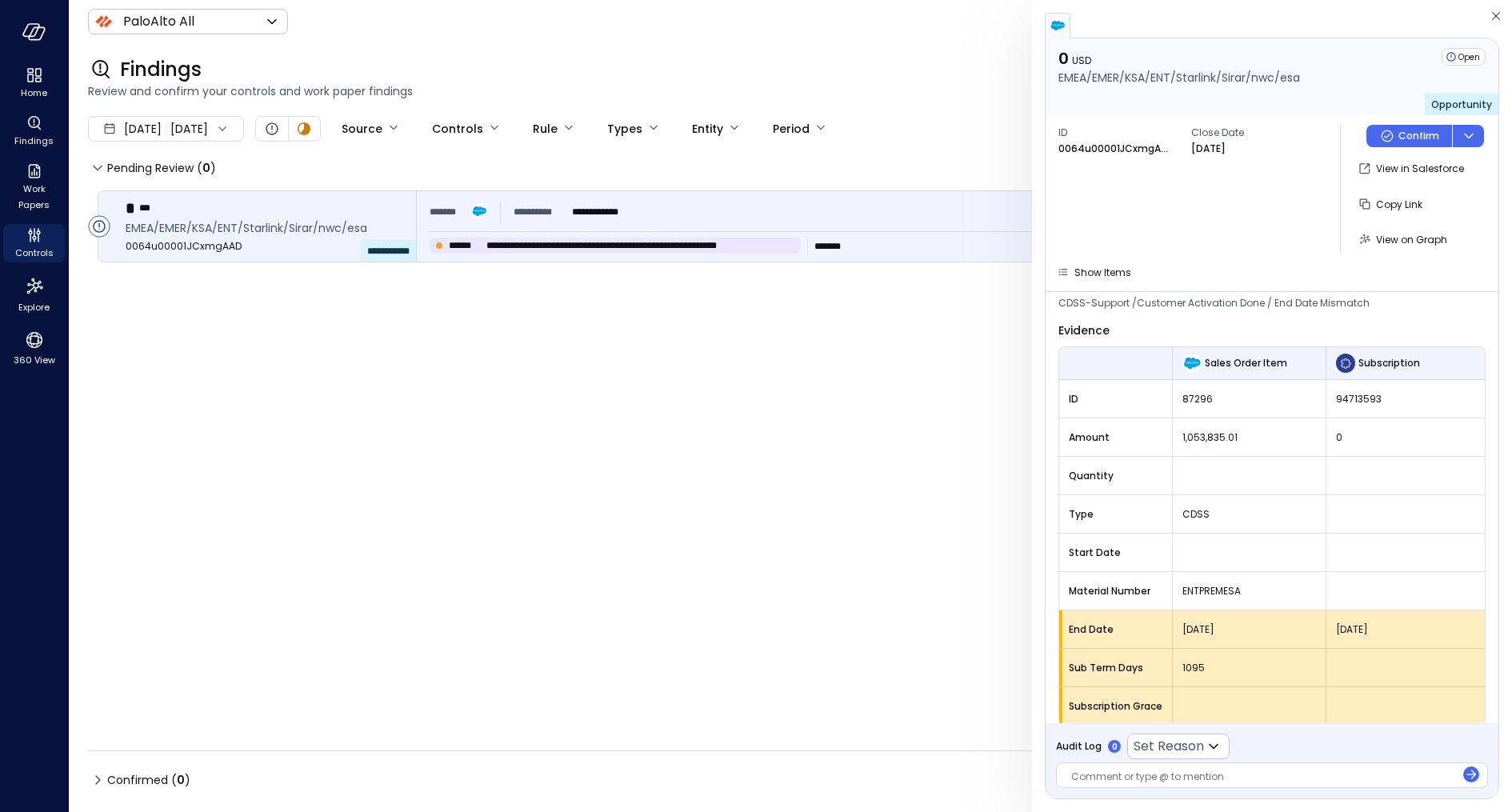
scroll to position [106, 0]
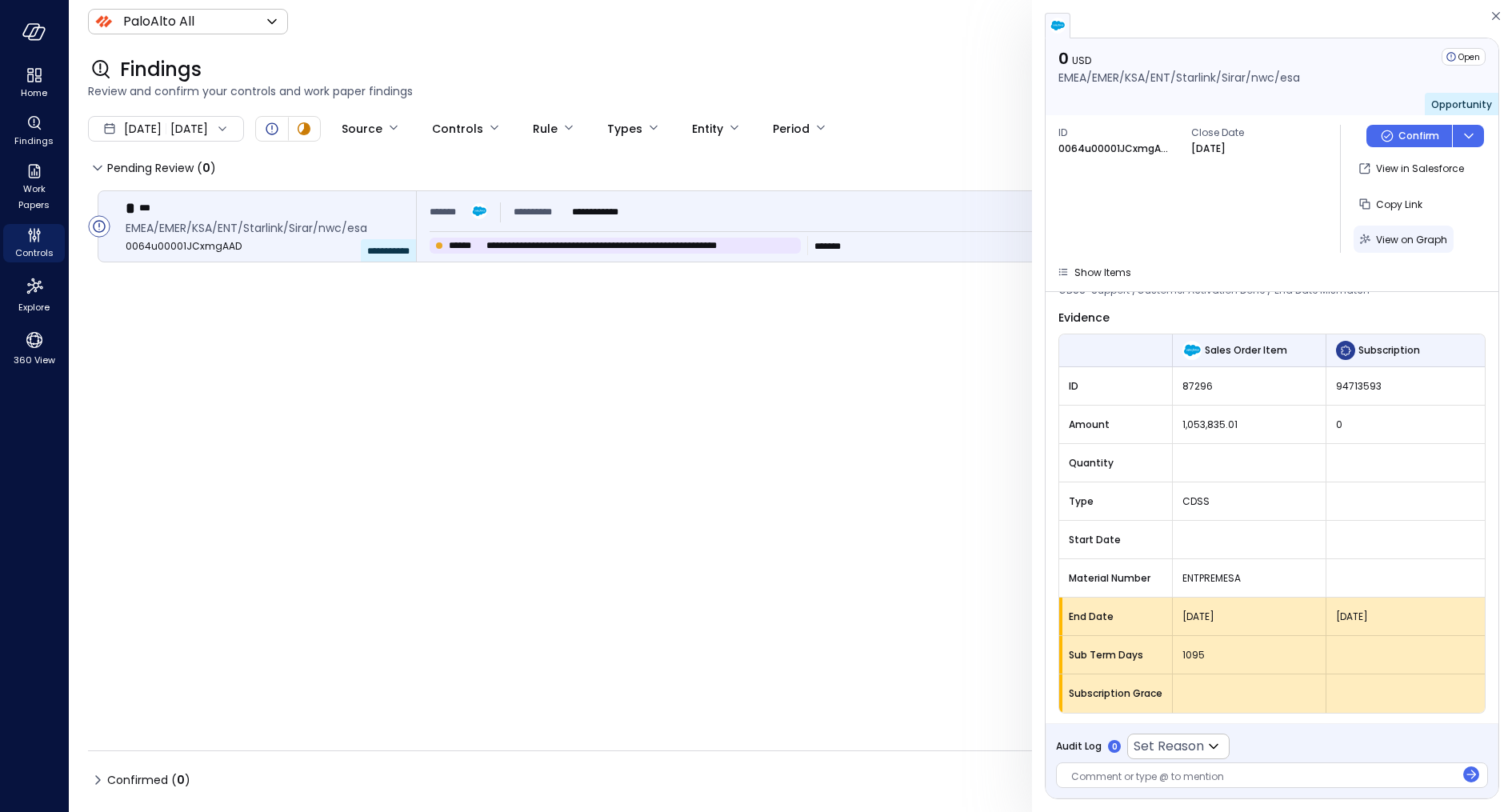
click at [1390, 231] on div "View on Graph" at bounding box center [1411, 239] width 71 height 20
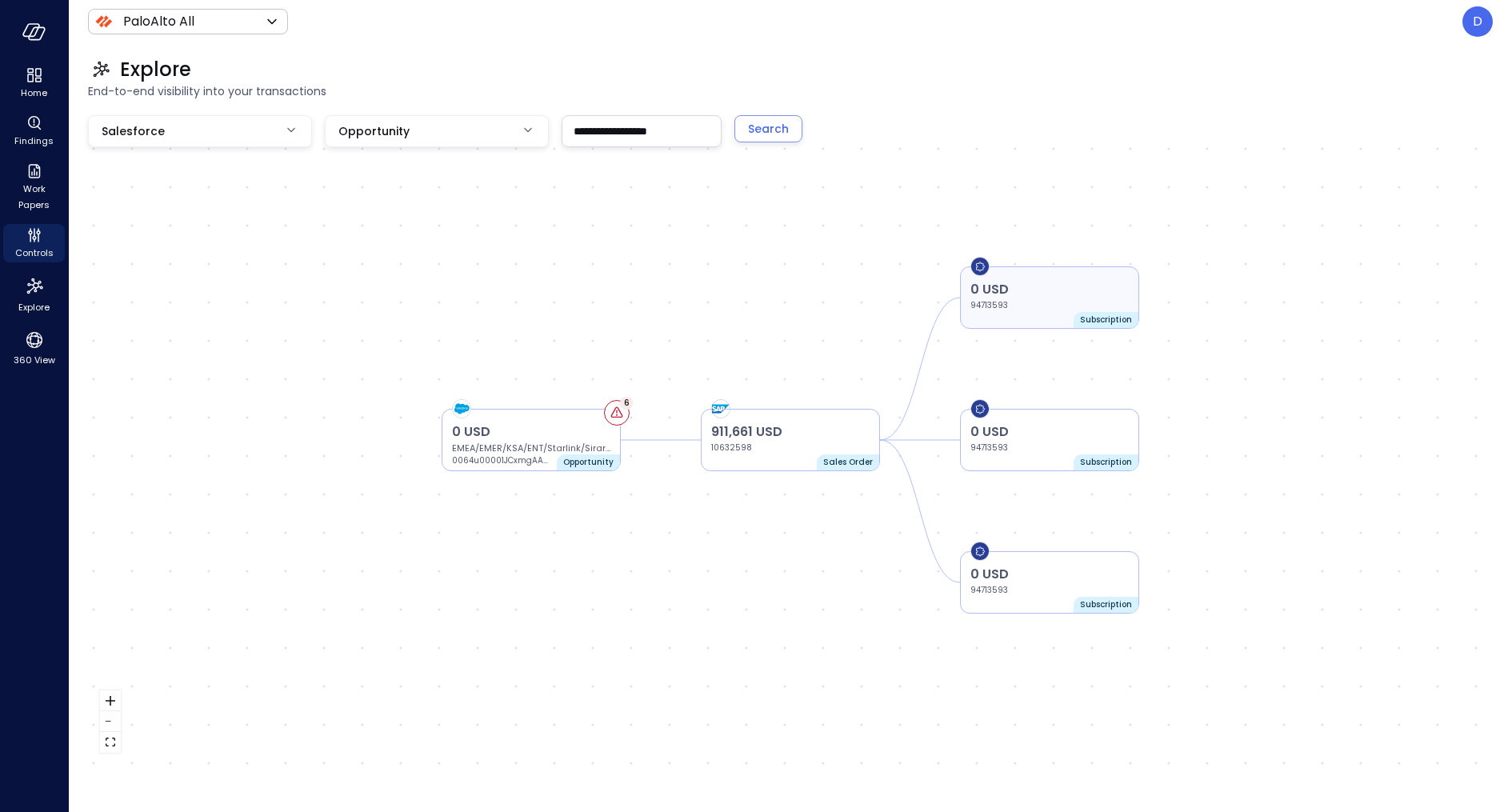
click at [1033, 294] on p "0 USD" at bounding box center [1050, 290] width 159 height 19
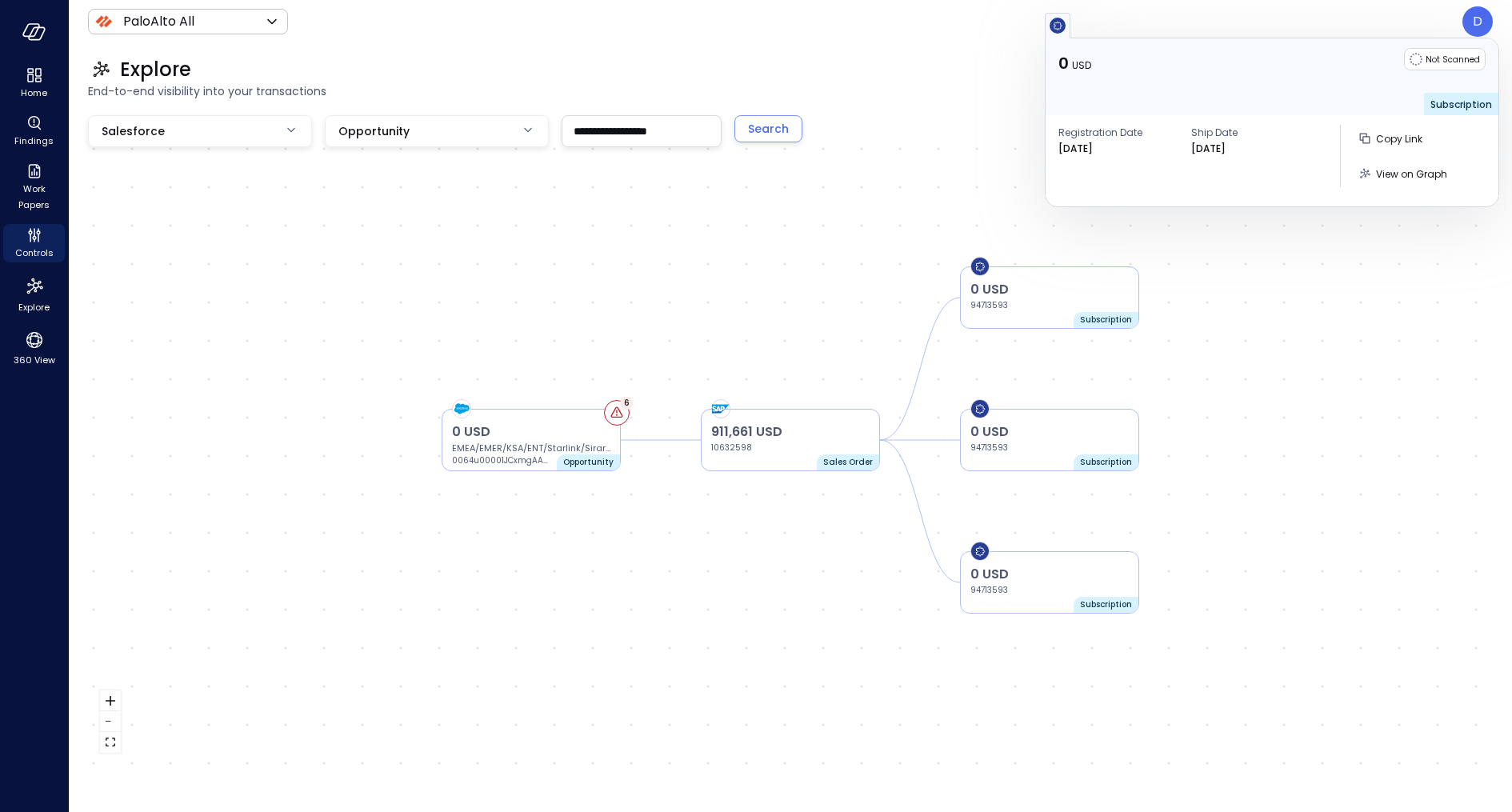
click at [941, 168] on div "0 USD EMEA/EMER/KSA/ENT/Starlink/Sirar/nwc/esa 0064u00001JCxmgAAD Opportunity 6…" at bounding box center [790, 440] width 1405 height 649
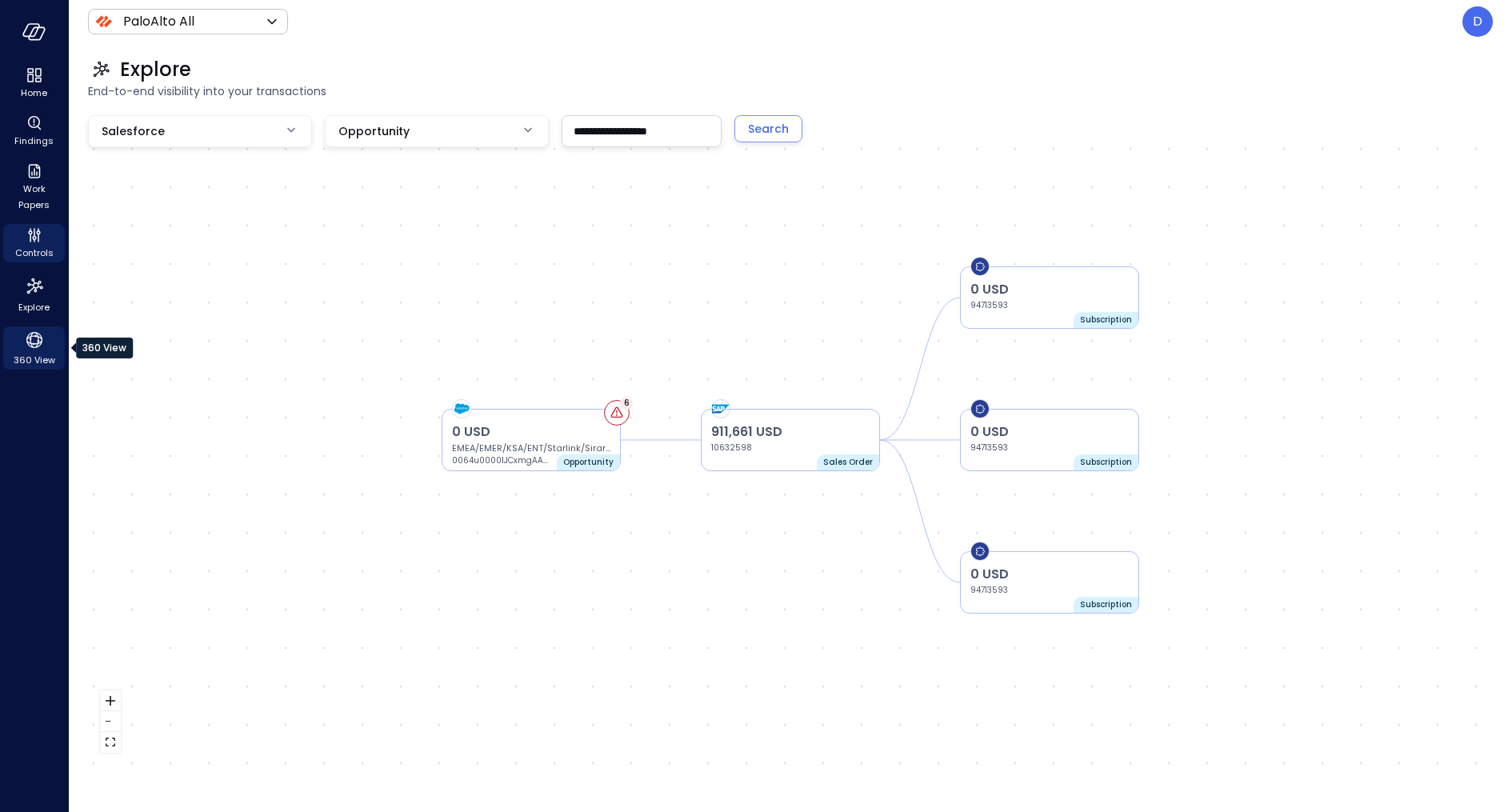
click at [39, 347] on icon "360 View" at bounding box center [34, 340] width 24 height 24
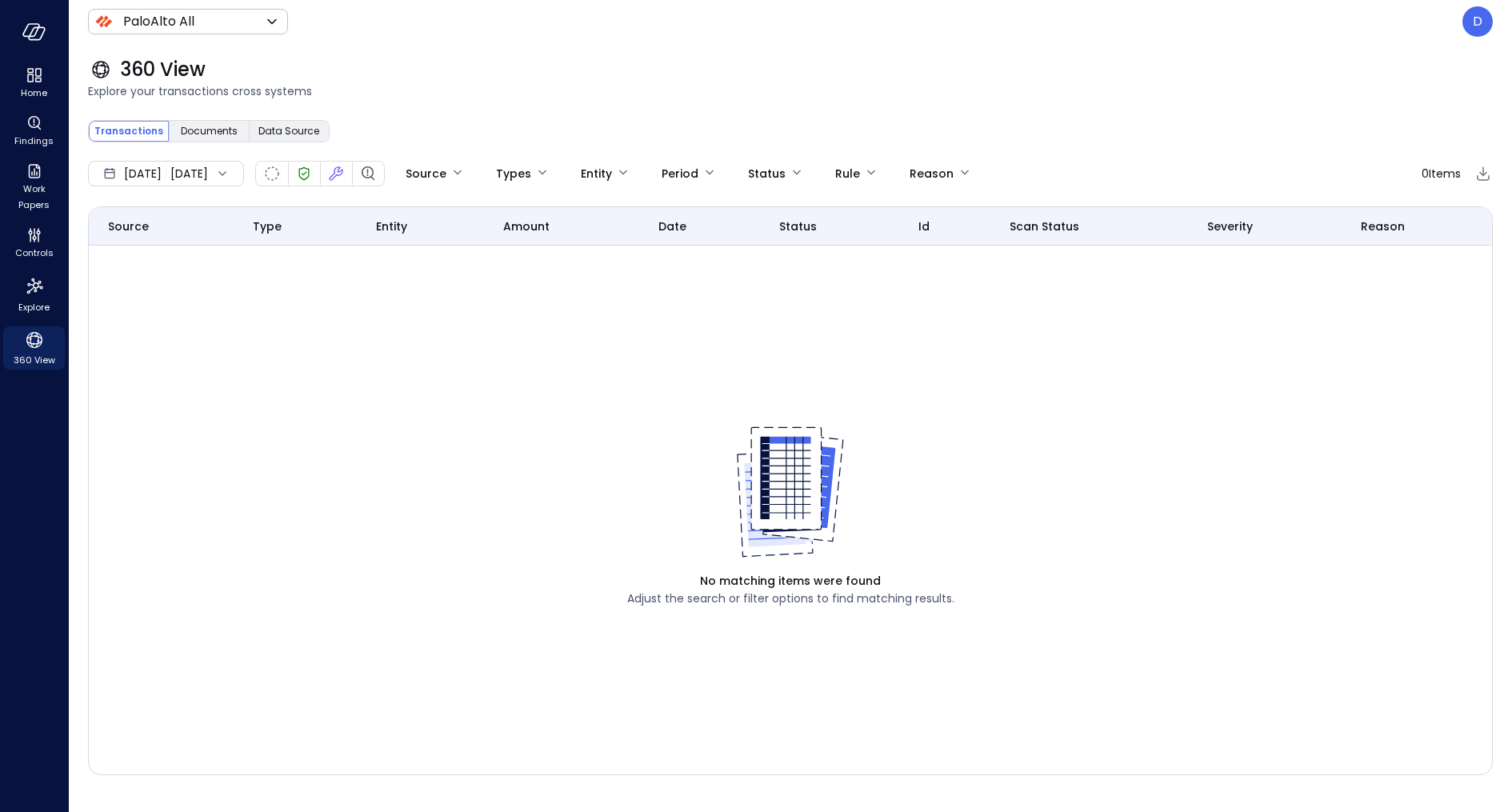
click at [241, 169] on div "[DATE] [DATE]" at bounding box center [166, 174] width 156 height 26
click at [204, 267] on li "Current Year [DATE]" at bounding box center [175, 270] width 127 height 26
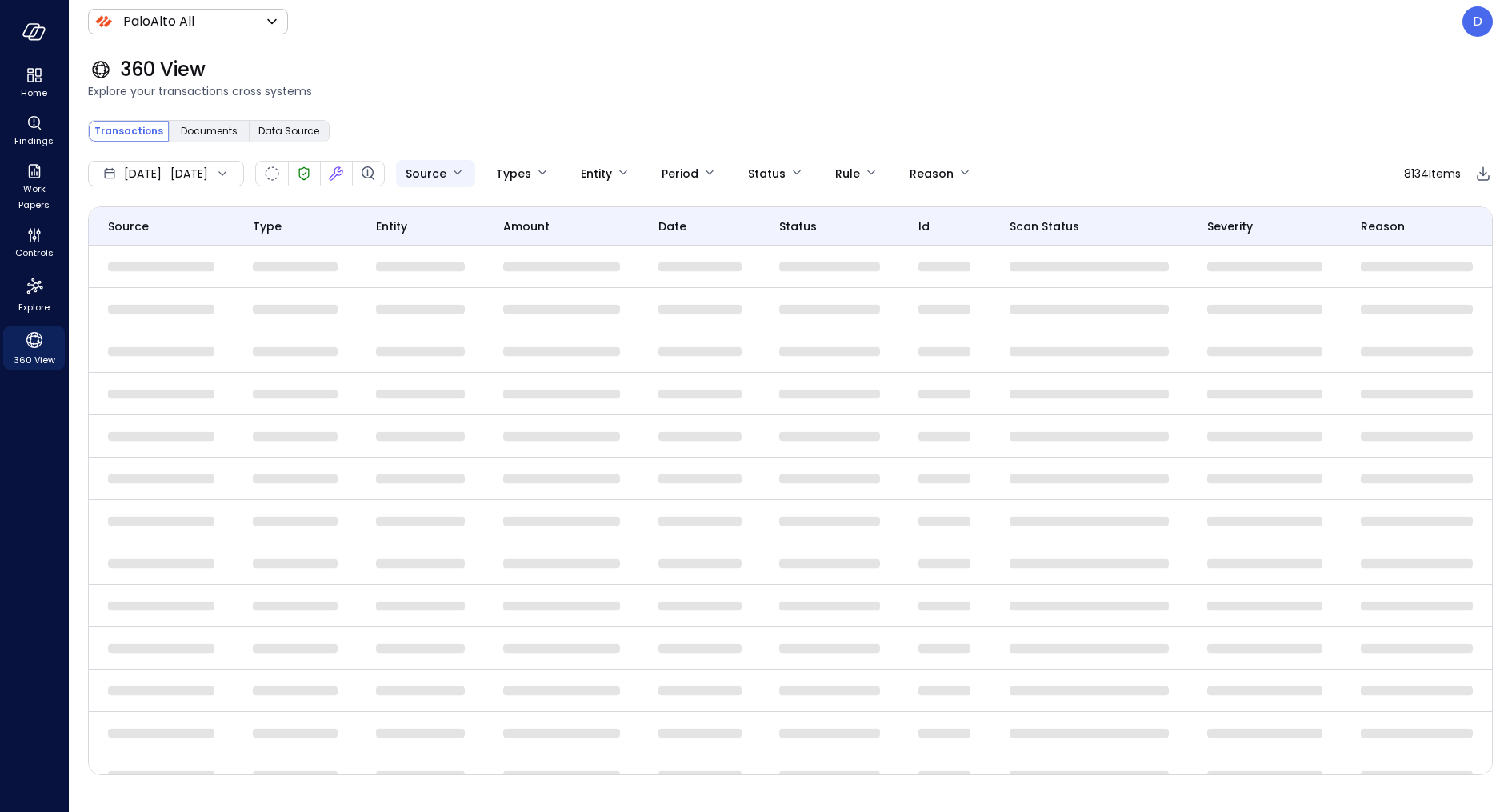
click at [477, 174] on body "Home Findings Work Papers Controls Explore 360 View PaloAlto All ******* ​ D 36…" at bounding box center [756, 406] width 1512 height 812
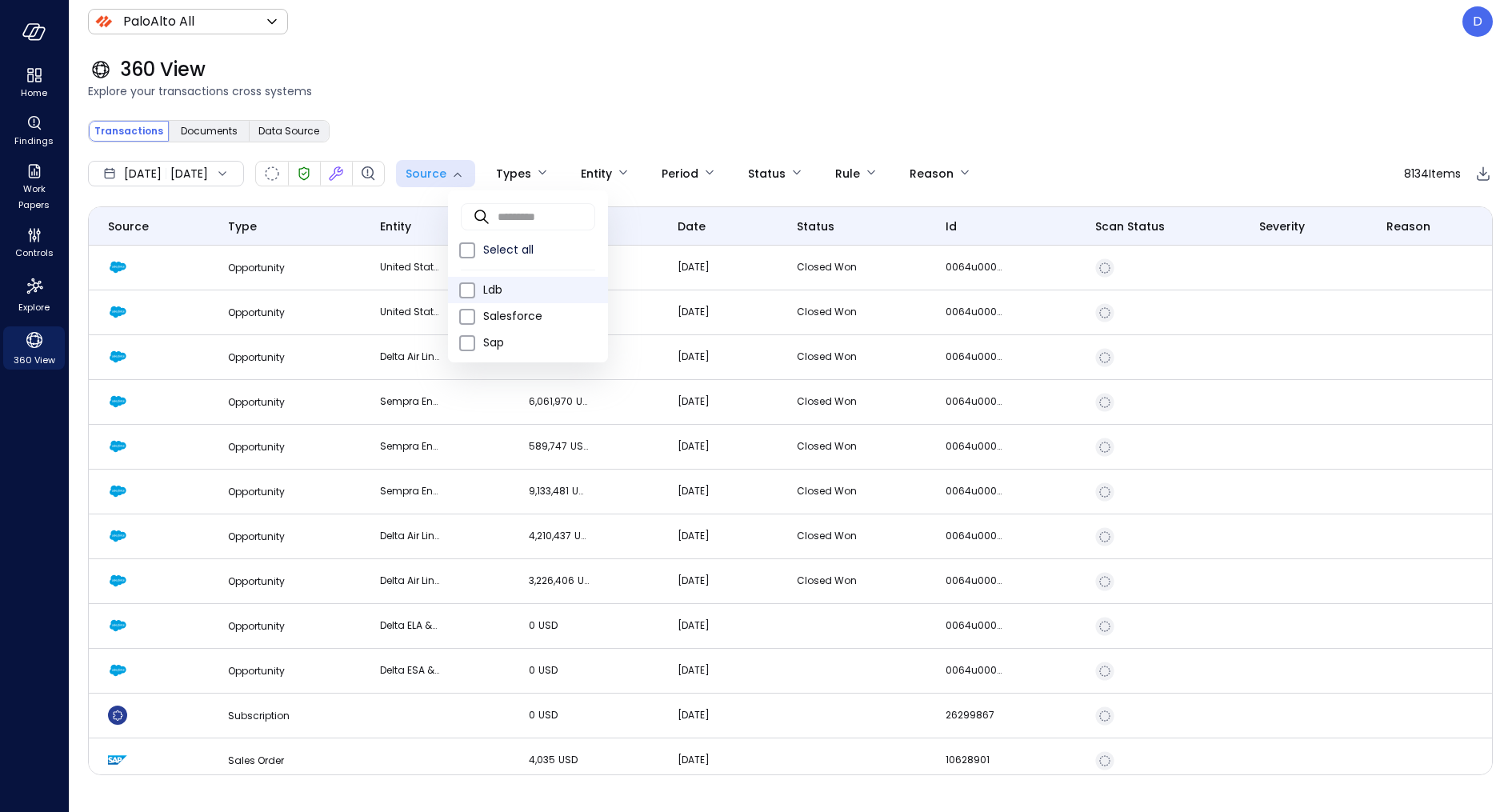
click at [495, 291] on span "Ldb" at bounding box center [539, 290] width 112 height 17
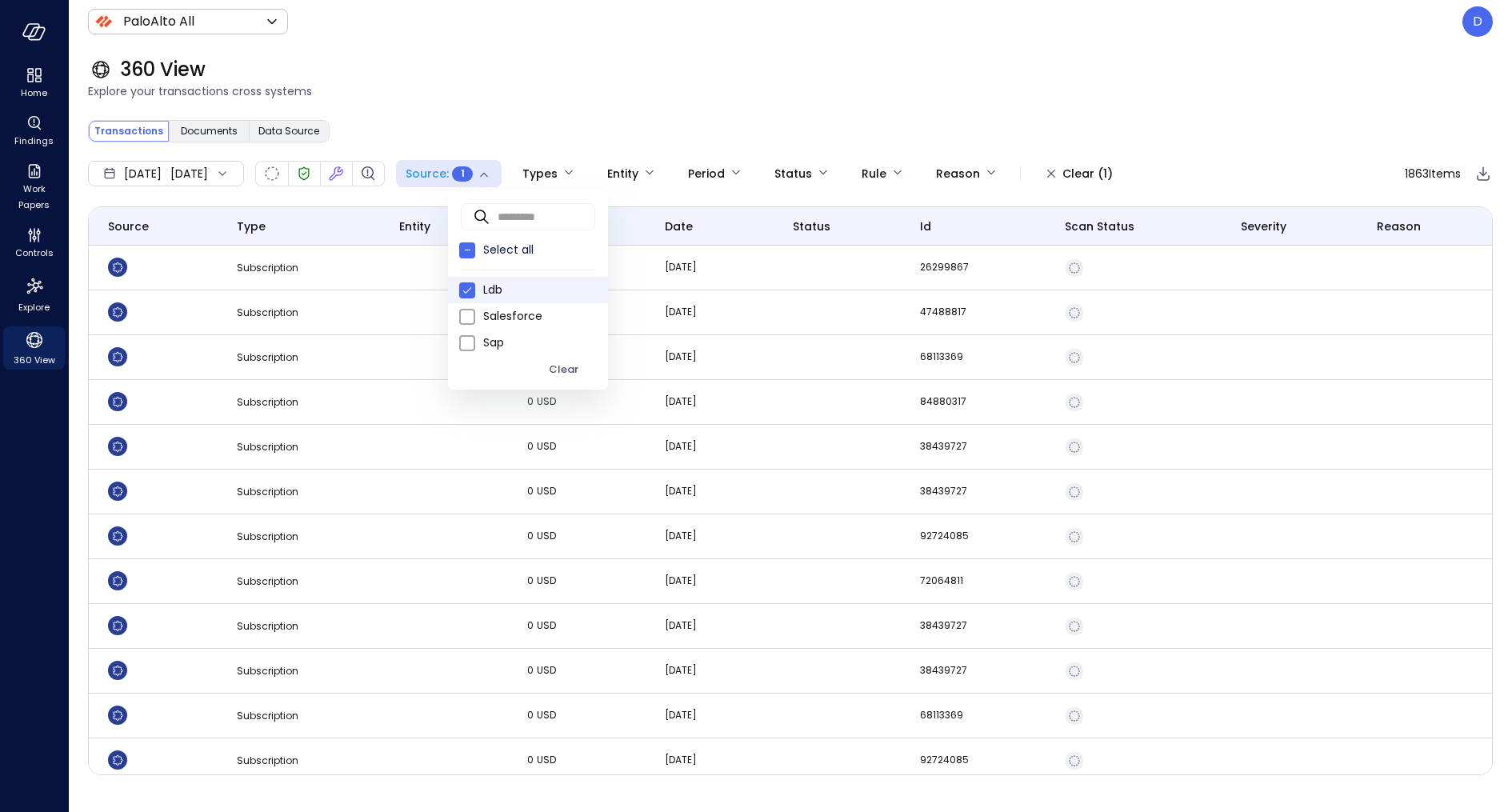
click at [245, 256] on div at bounding box center [756, 406] width 1512 height 812
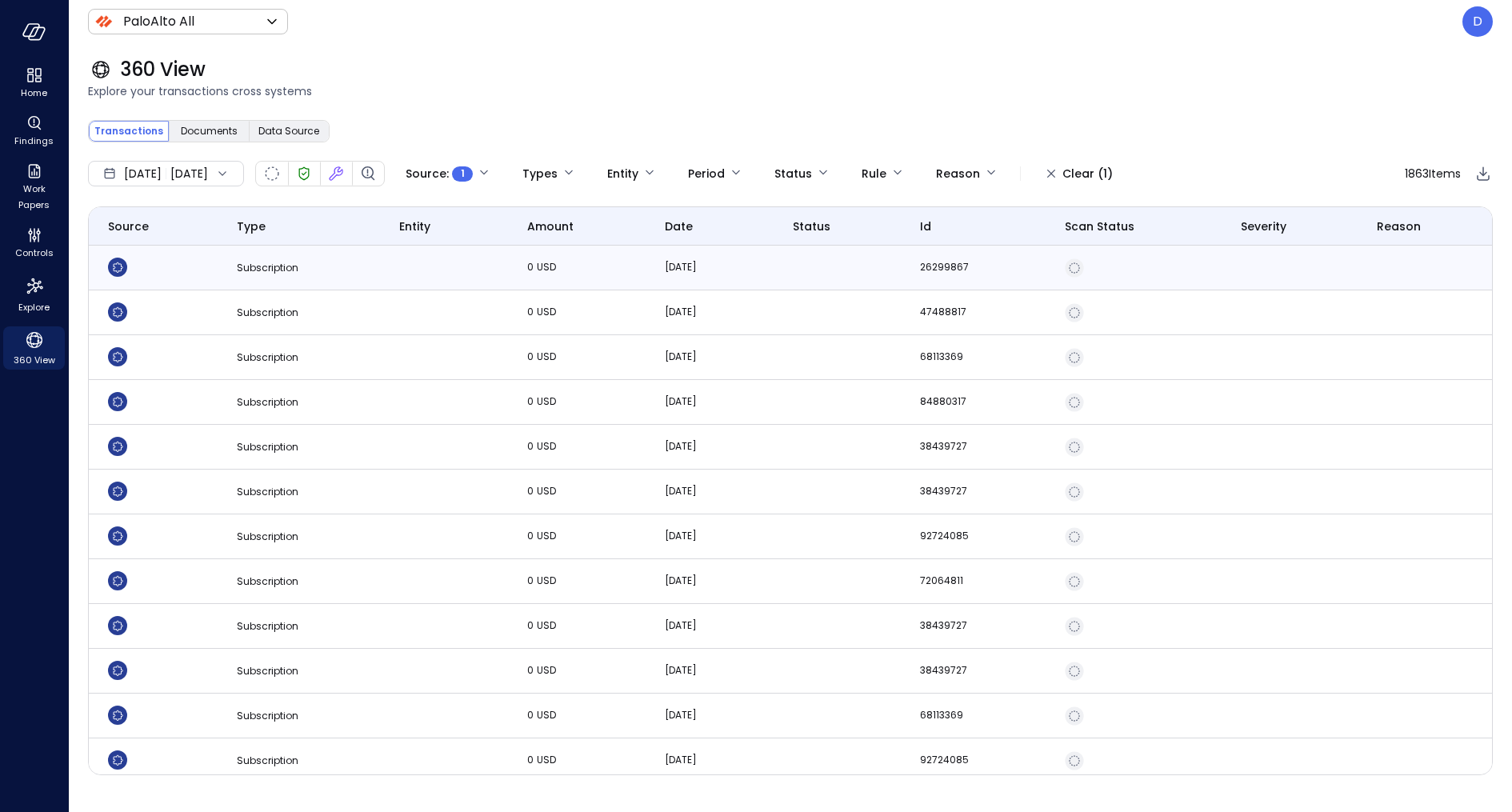
click at [244, 270] on span "Subscription" at bounding box center [267, 267] width 62 height 14
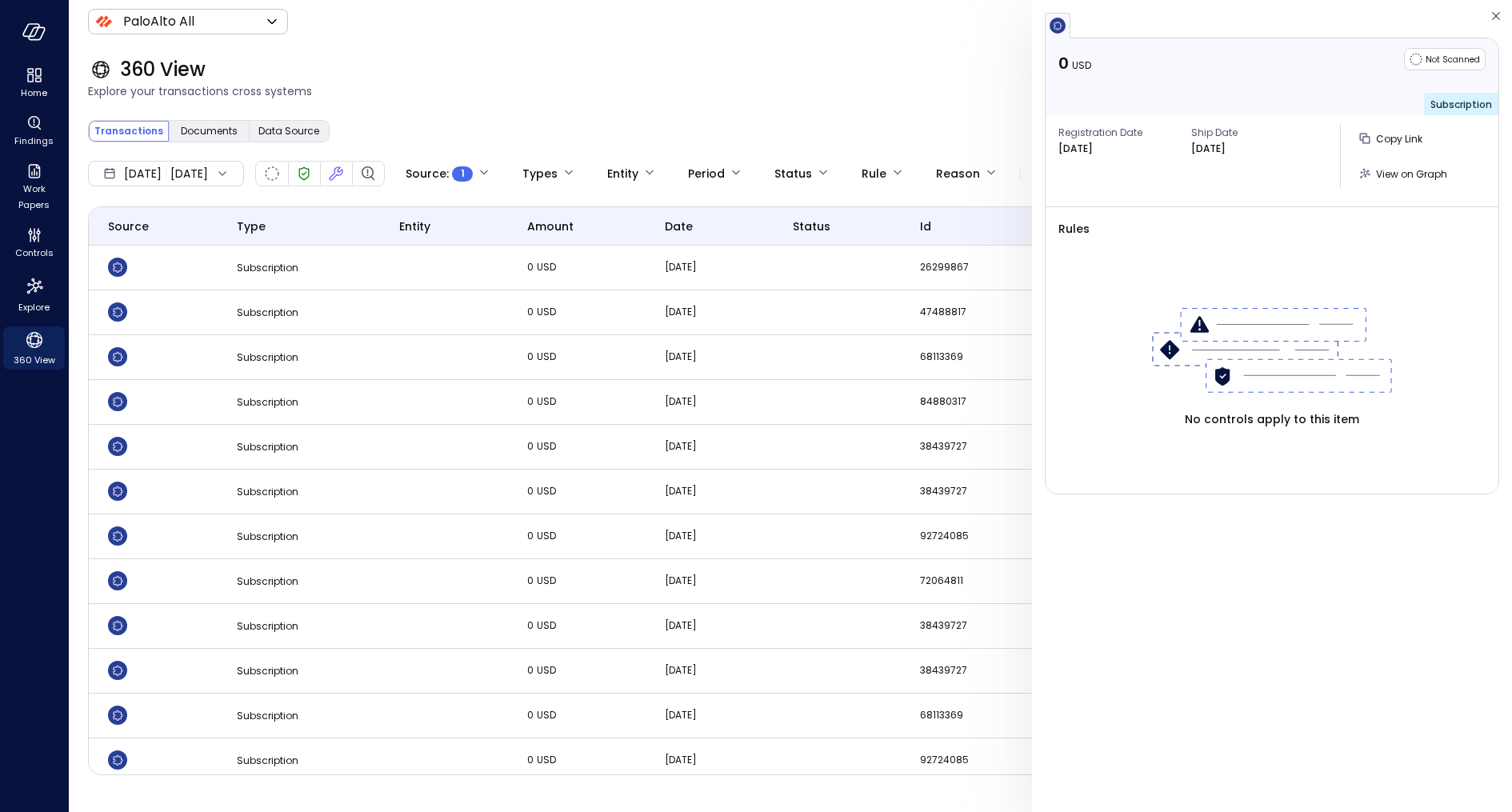
click at [729, 94] on span "Explore your transactions cross systems" at bounding box center [790, 91] width 1405 height 18
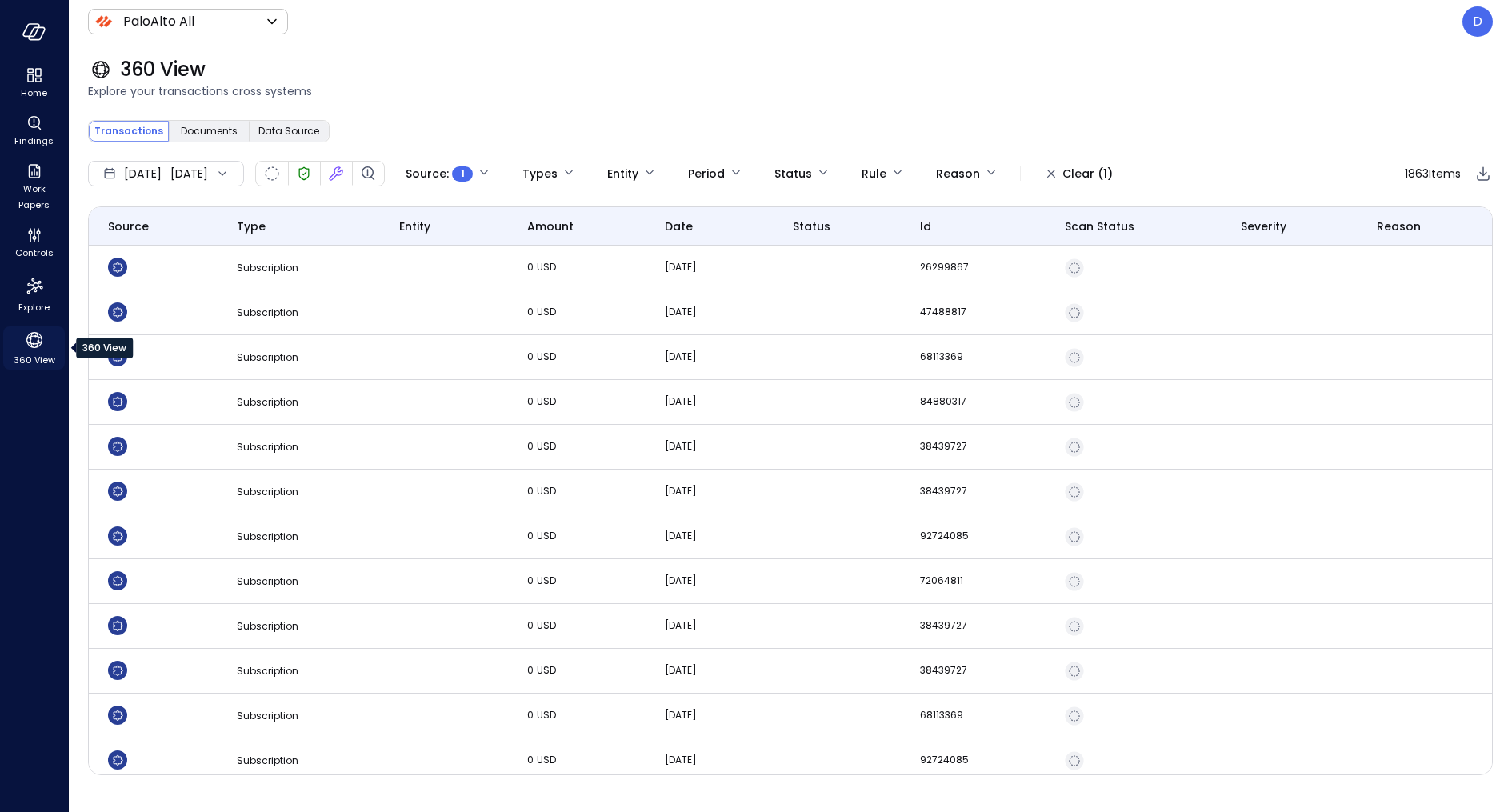
click at [32, 361] on span "360 View" at bounding box center [34, 360] width 42 height 16
click at [502, 183] on body "Home Findings Work Papers Controls Explore 360 View PaloAlto All ******* ​ D 36…" at bounding box center [756, 406] width 1512 height 812
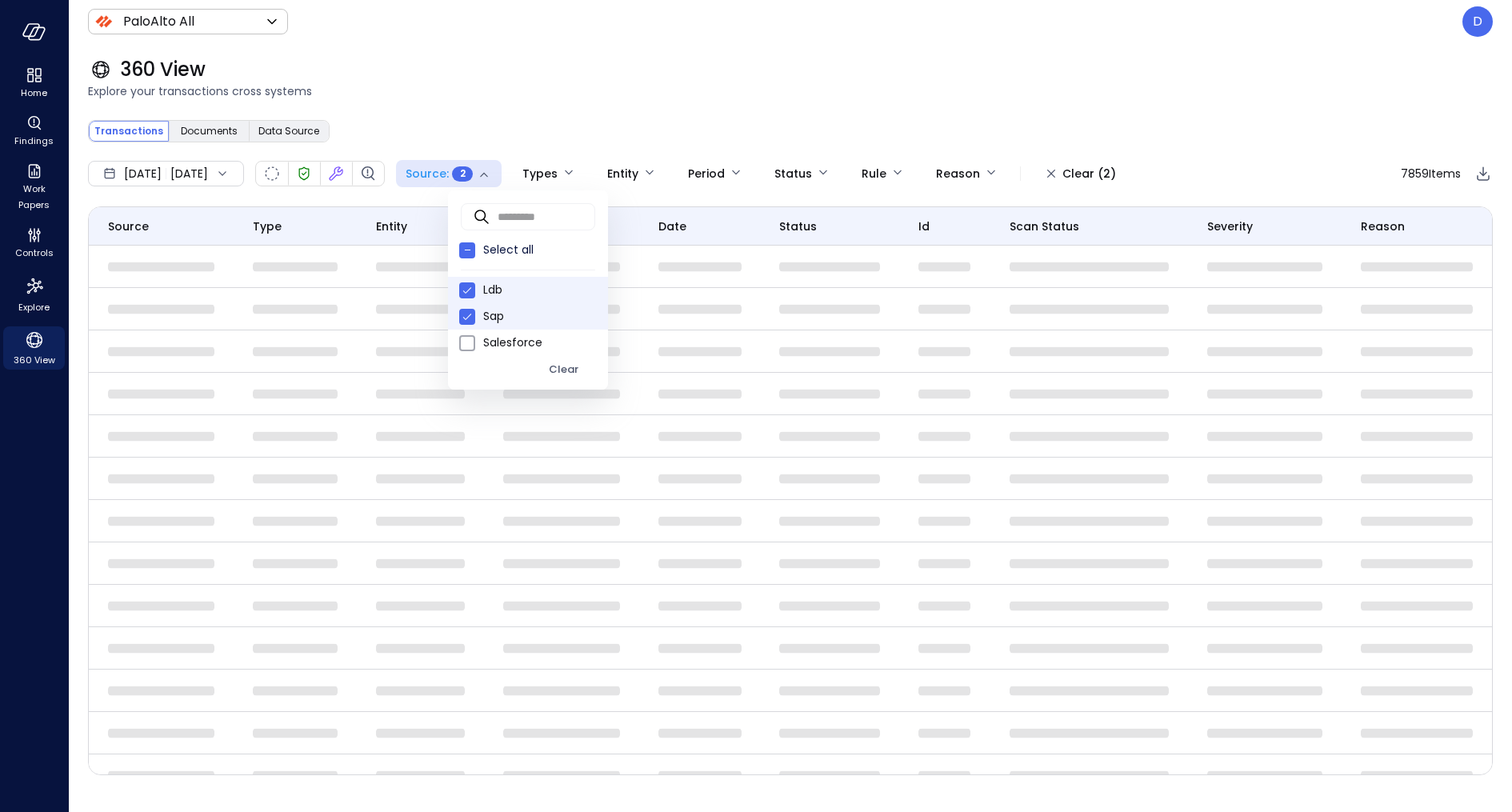
type input "***"
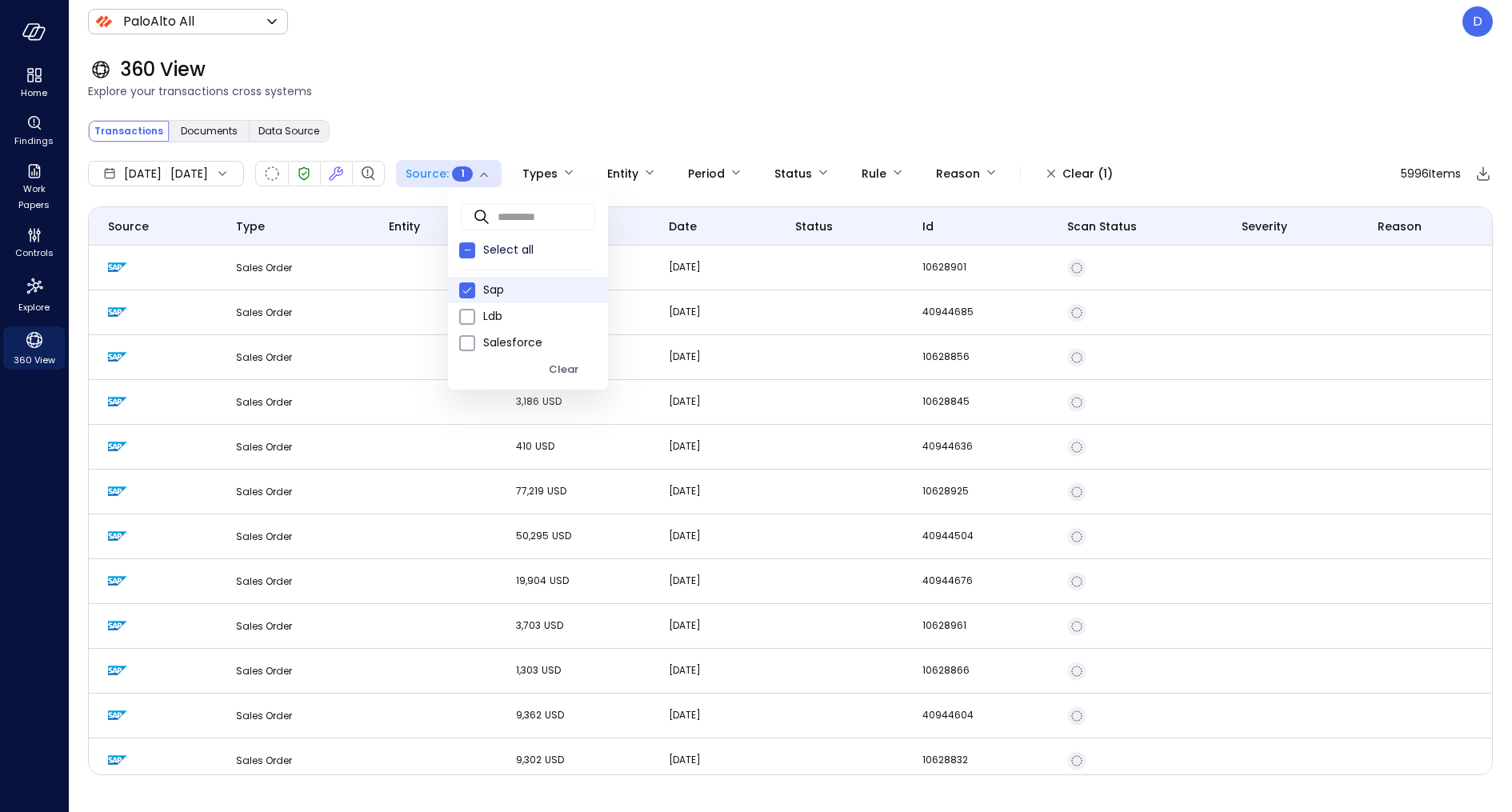
click at [469, 118] on div at bounding box center [756, 406] width 1512 height 812
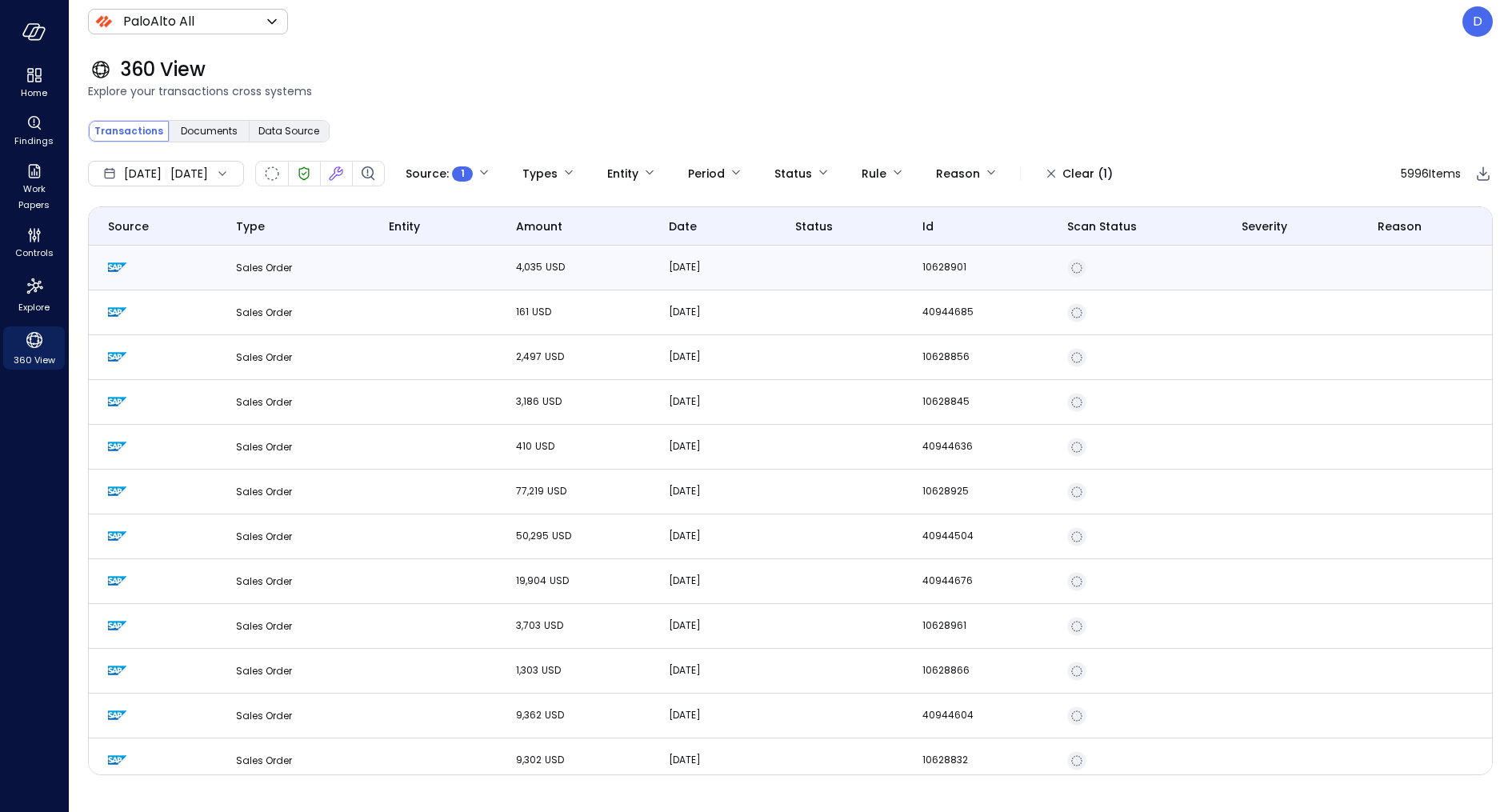
click at [338, 259] on td "Sales Order" at bounding box center [293, 268] width 153 height 45
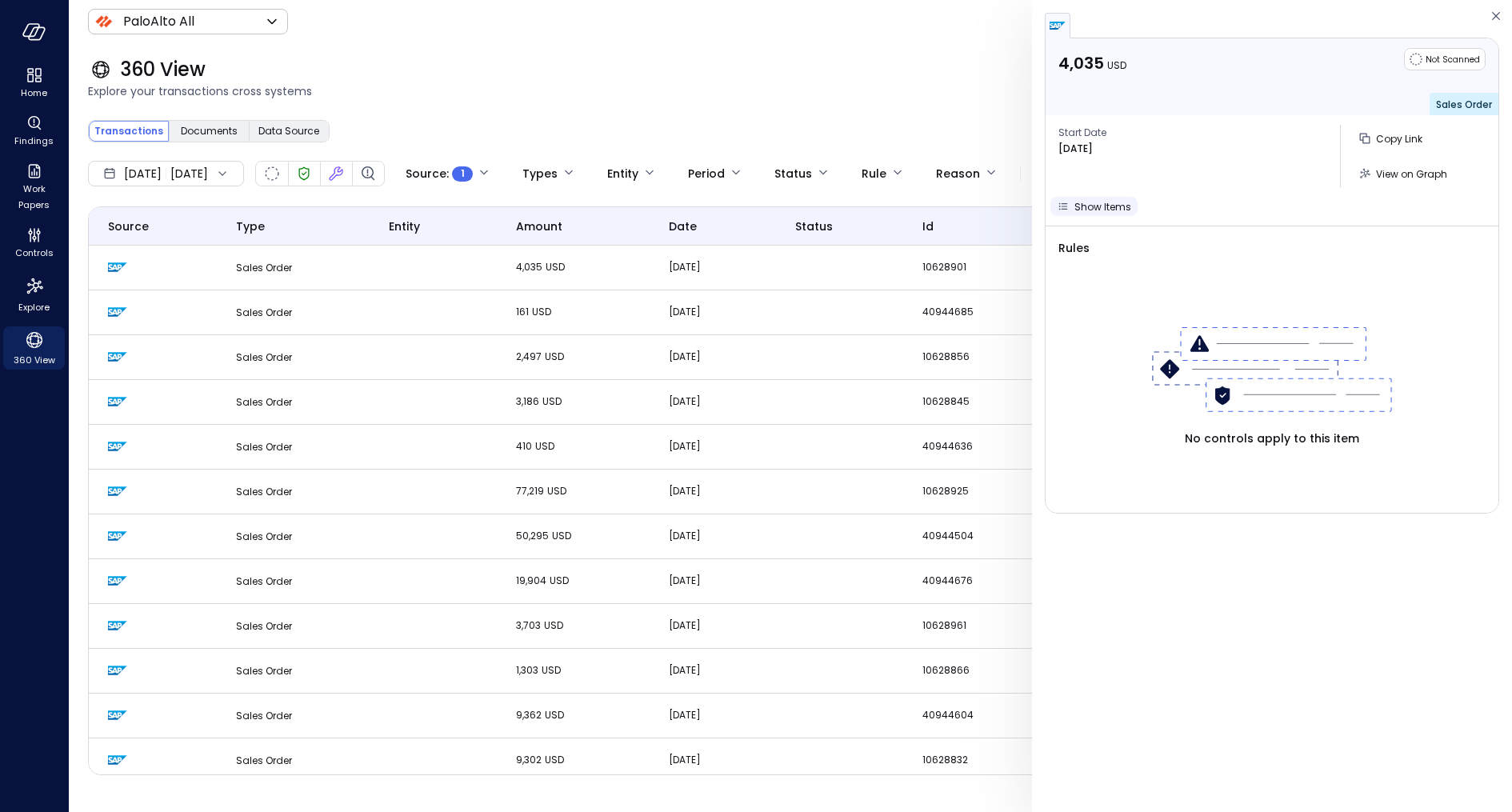
click at [1097, 201] on span "Show Items" at bounding box center [1102, 207] width 57 height 14
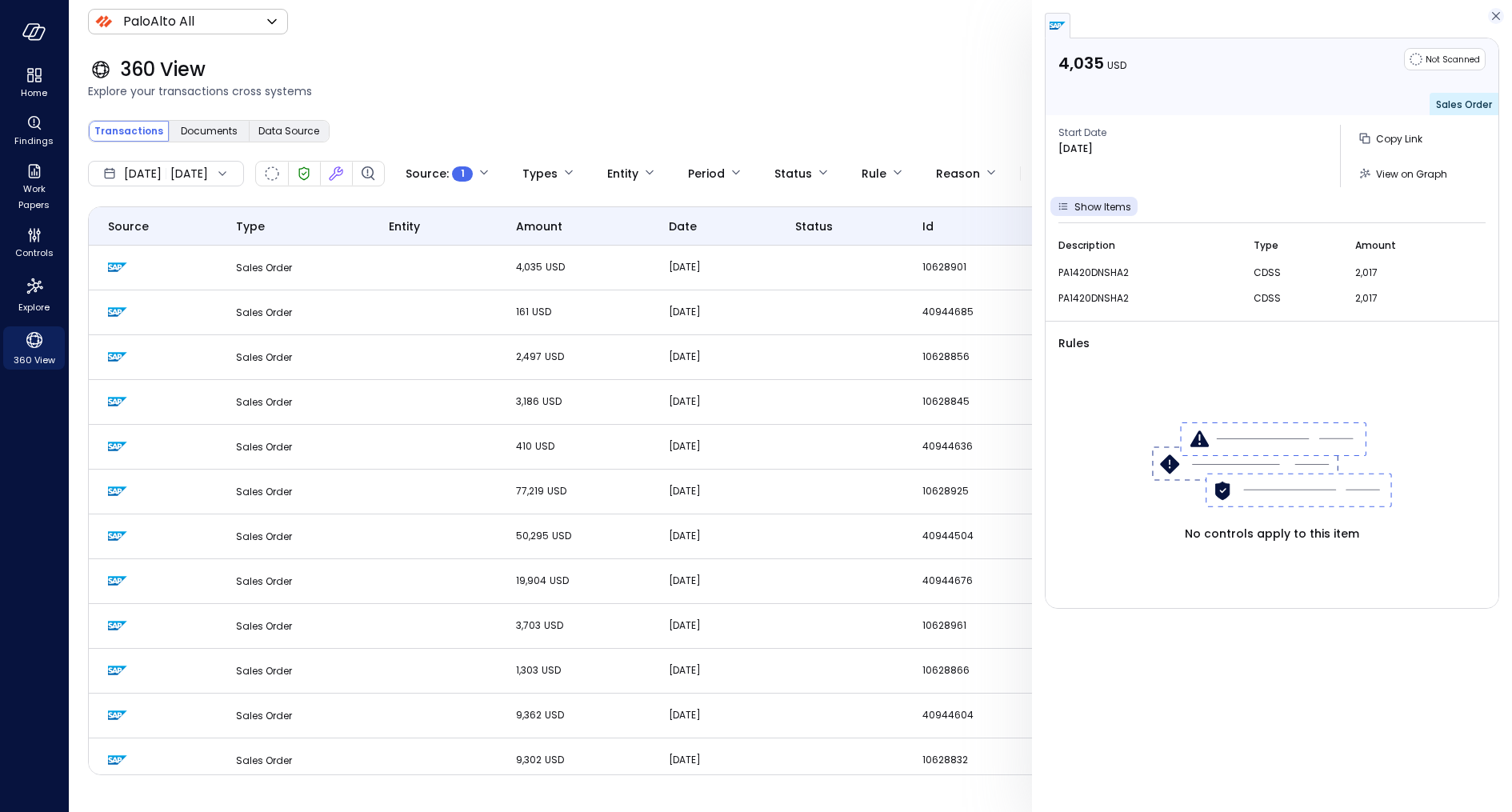
click at [1494, 14] on icon "button" at bounding box center [1496, 16] width 16 height 19
